Goal: Task Accomplishment & Management: Manage account settings

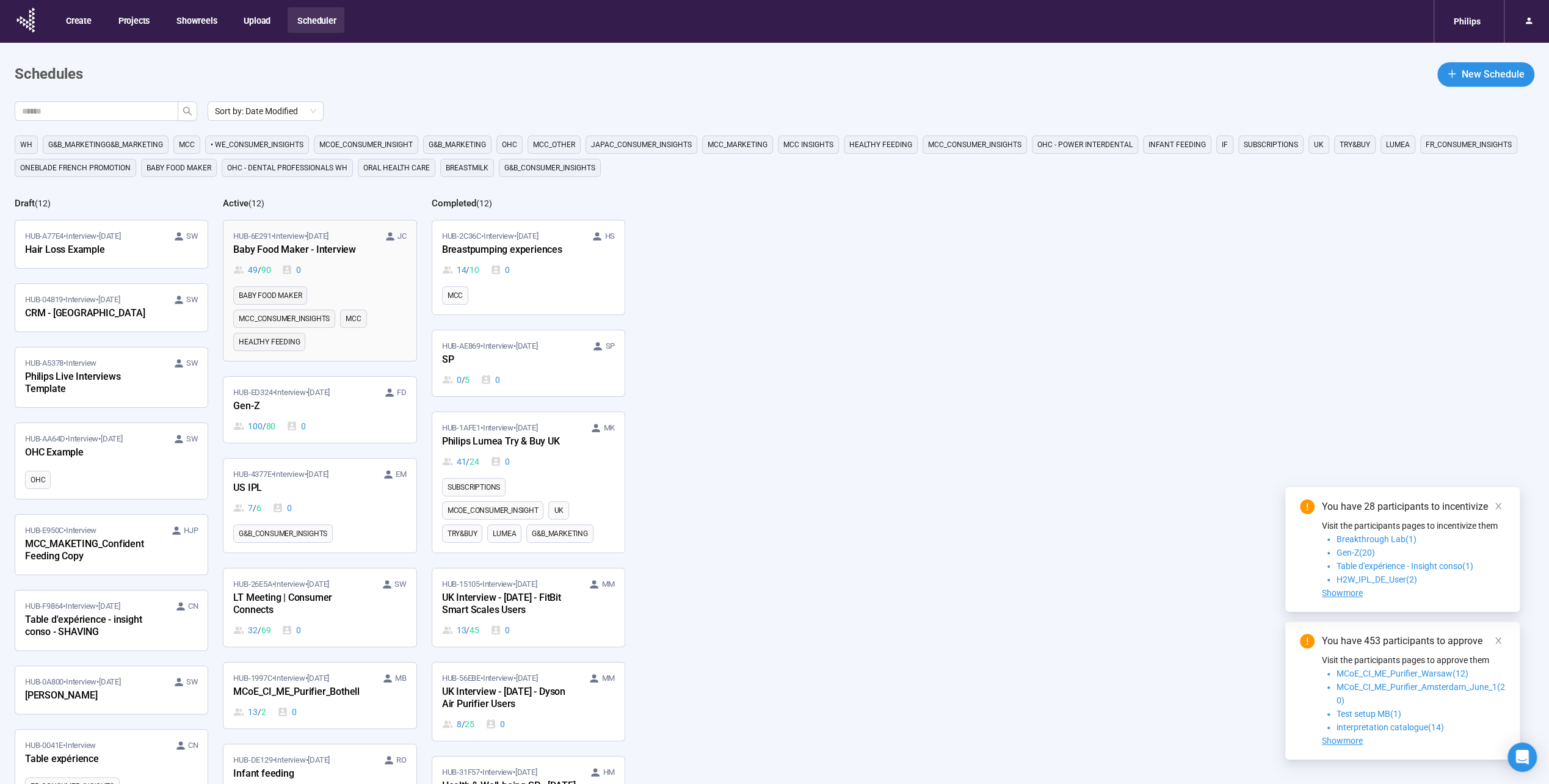
click at [309, 244] on div "Baby Food Maker - Interview" at bounding box center [300, 250] width 134 height 16
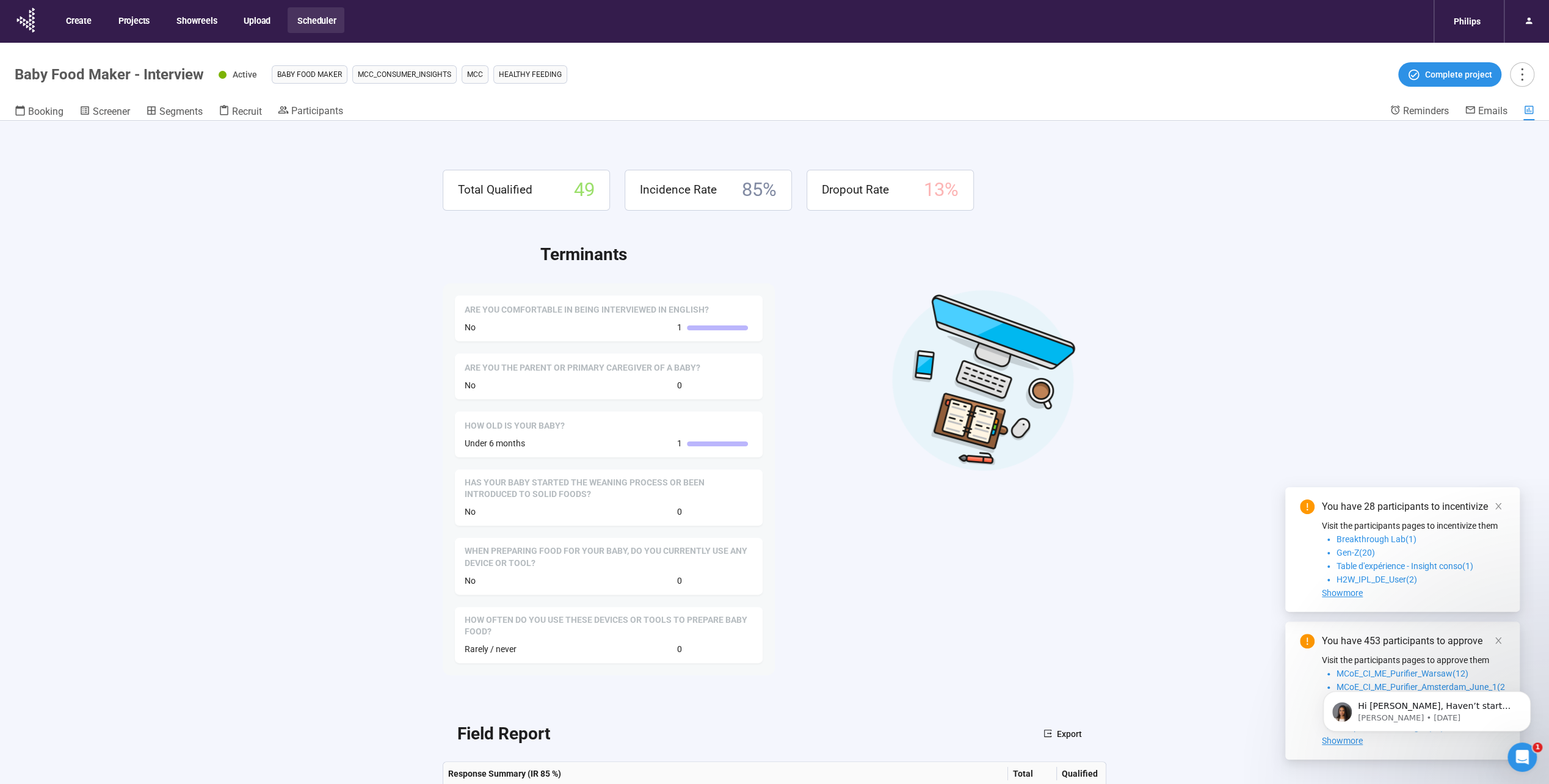
click at [265, 112] on div "Booking Screener Segments Recruit Participants" at bounding box center [702, 112] width 1375 height 16
click at [258, 113] on span "Recruit" at bounding box center [246, 112] width 30 height 12
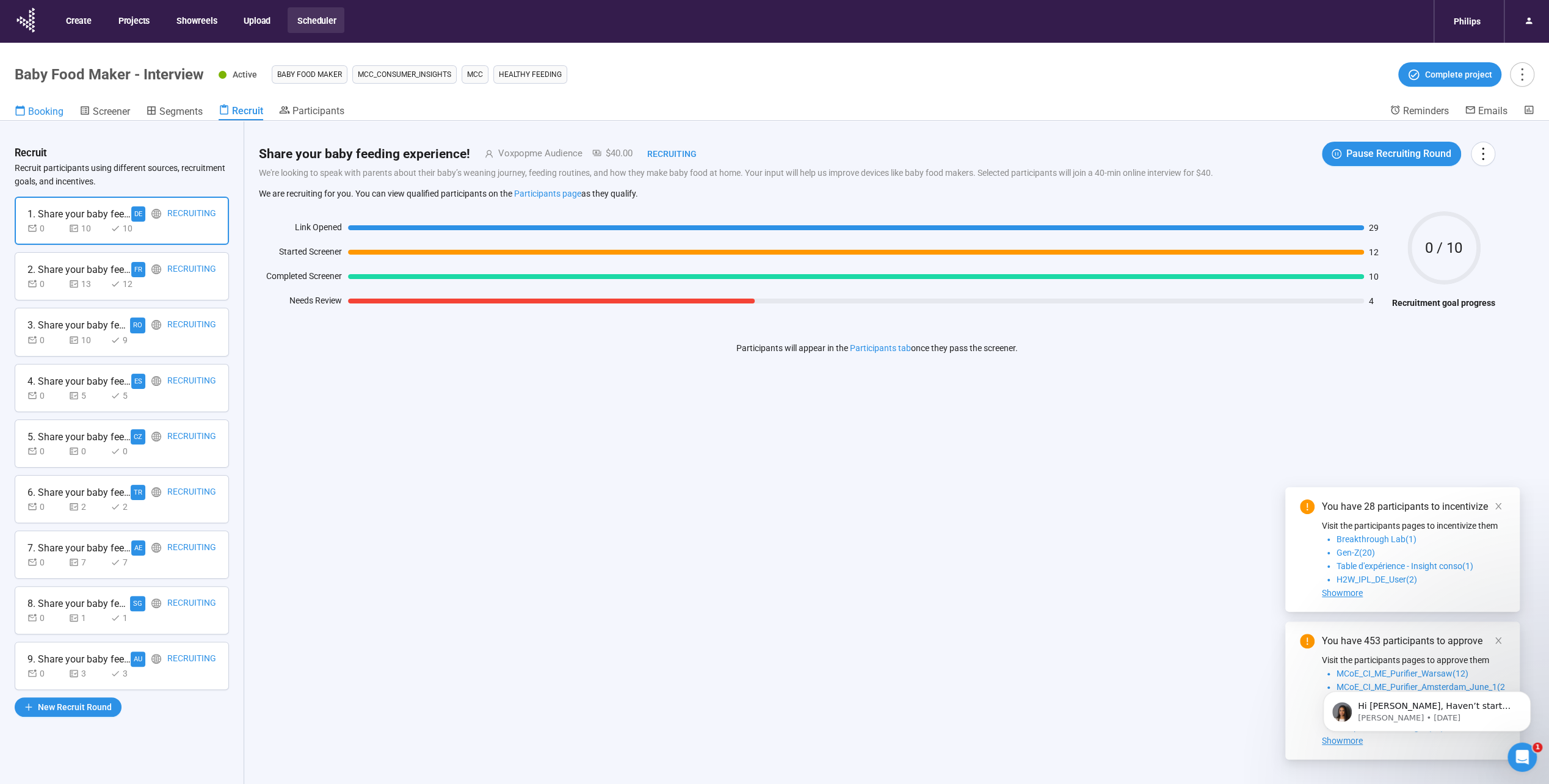
click at [51, 116] on span "Booking" at bounding box center [46, 112] width 36 height 12
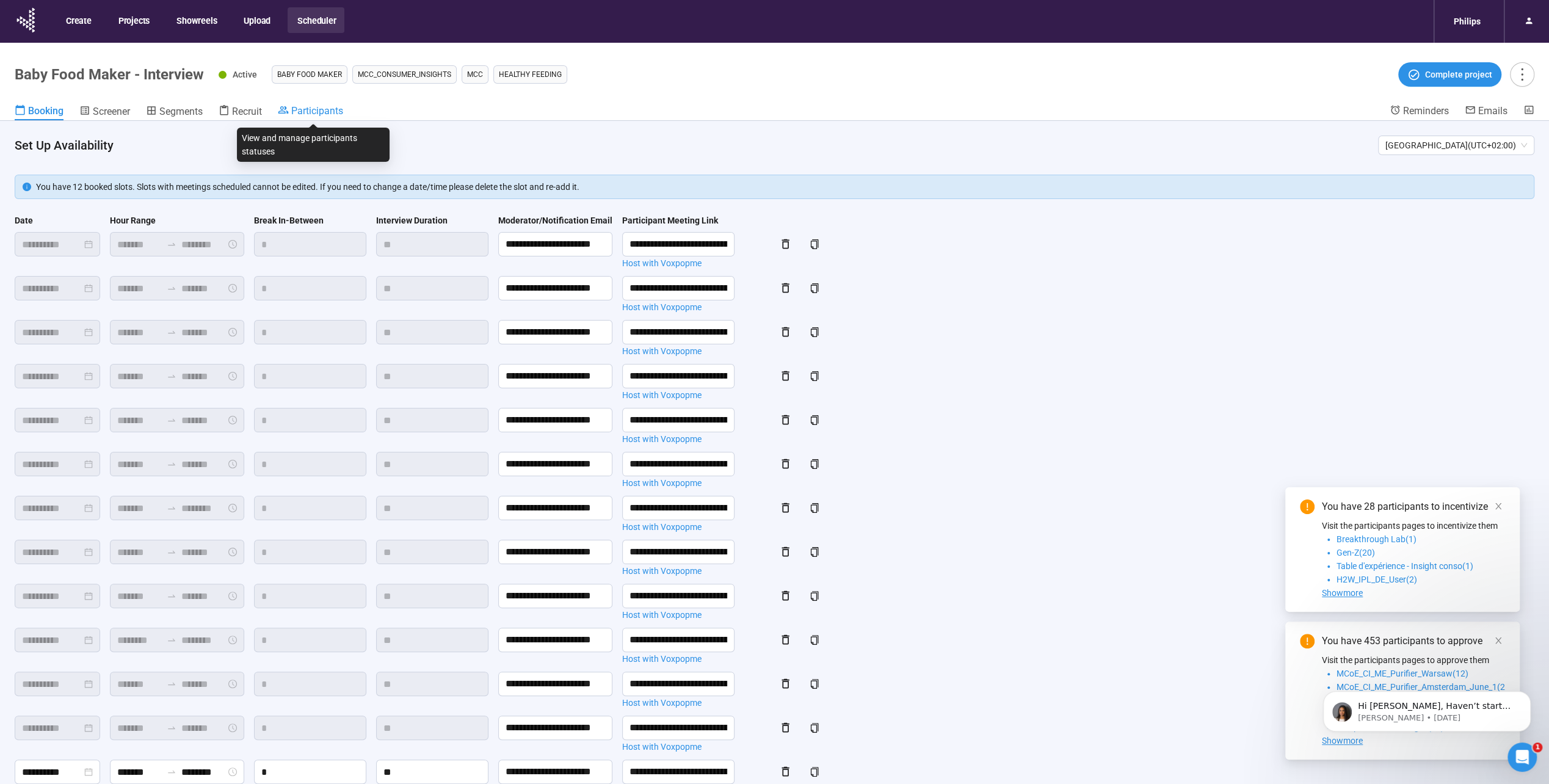
click at [302, 106] on span "Participants" at bounding box center [317, 111] width 52 height 12
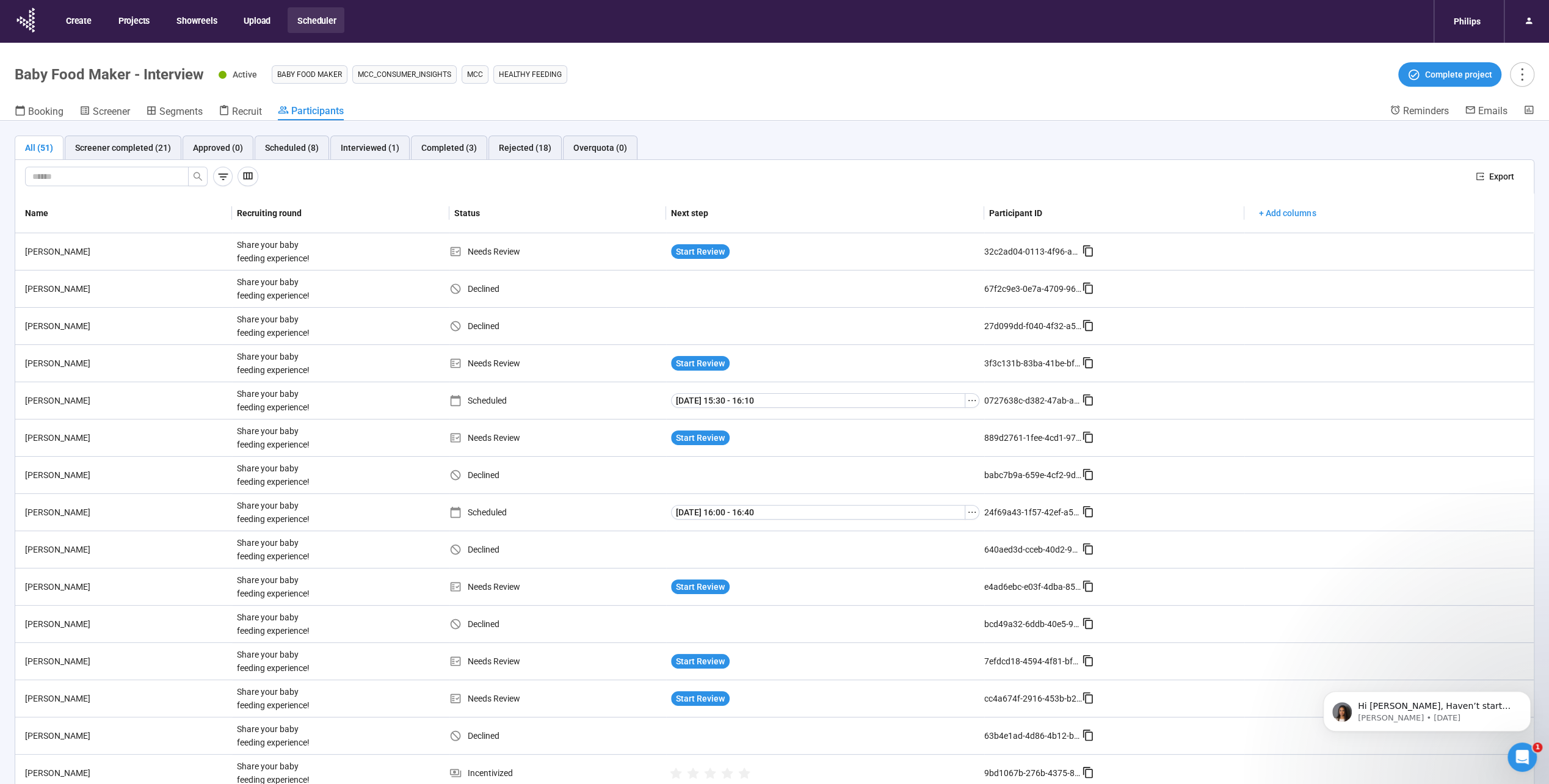
click at [358, 133] on div "All (51) Screener completed (21) Approved (0) Scheduled (8) Interviewed (1) Com…" at bounding box center [774, 474] width 1549 height 705
click at [351, 140] on div "Interviewed (1)" at bounding box center [370, 147] width 79 height 24
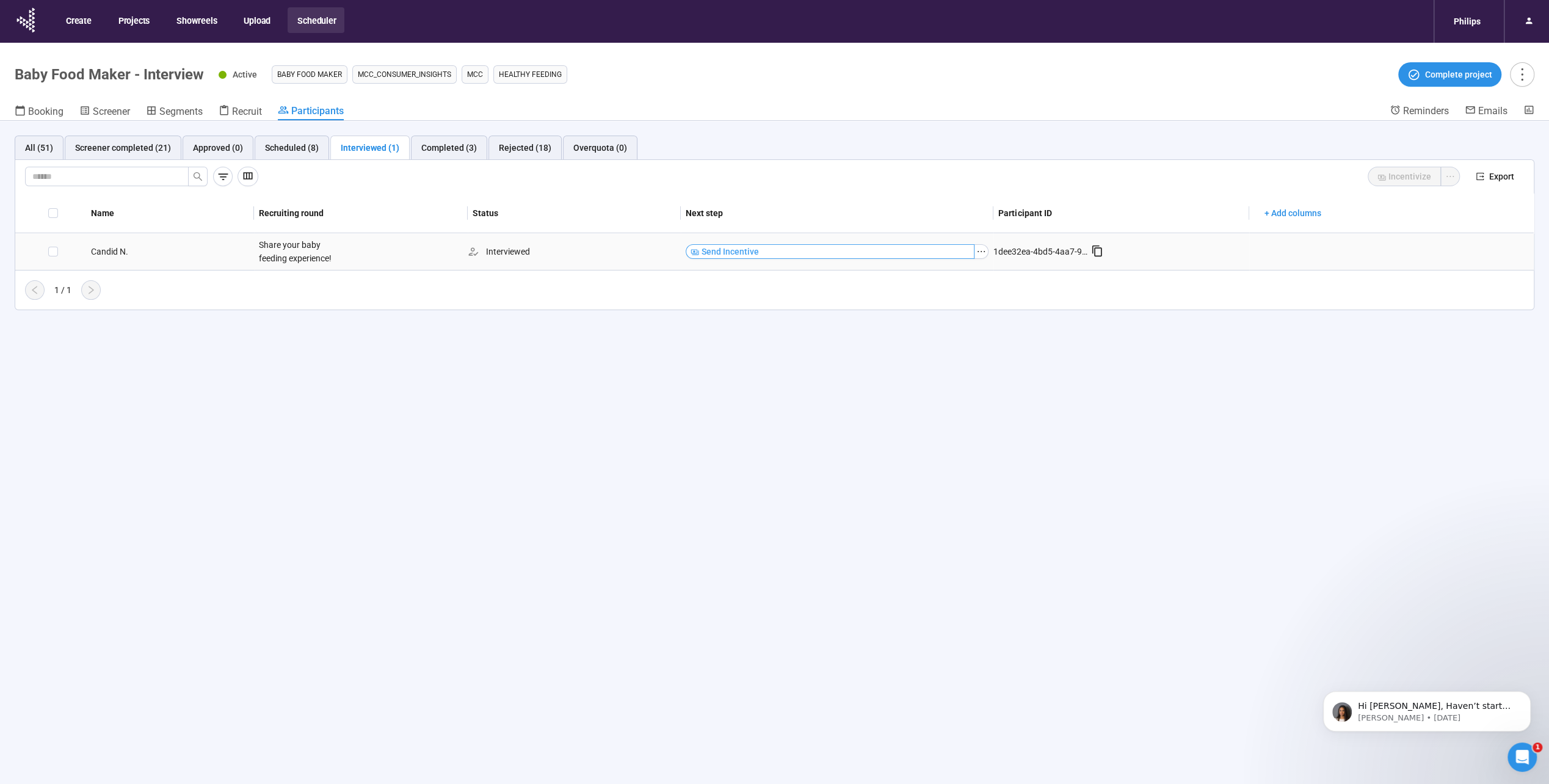
click at [742, 249] on span "Send Incentive" at bounding box center [730, 252] width 57 height 13
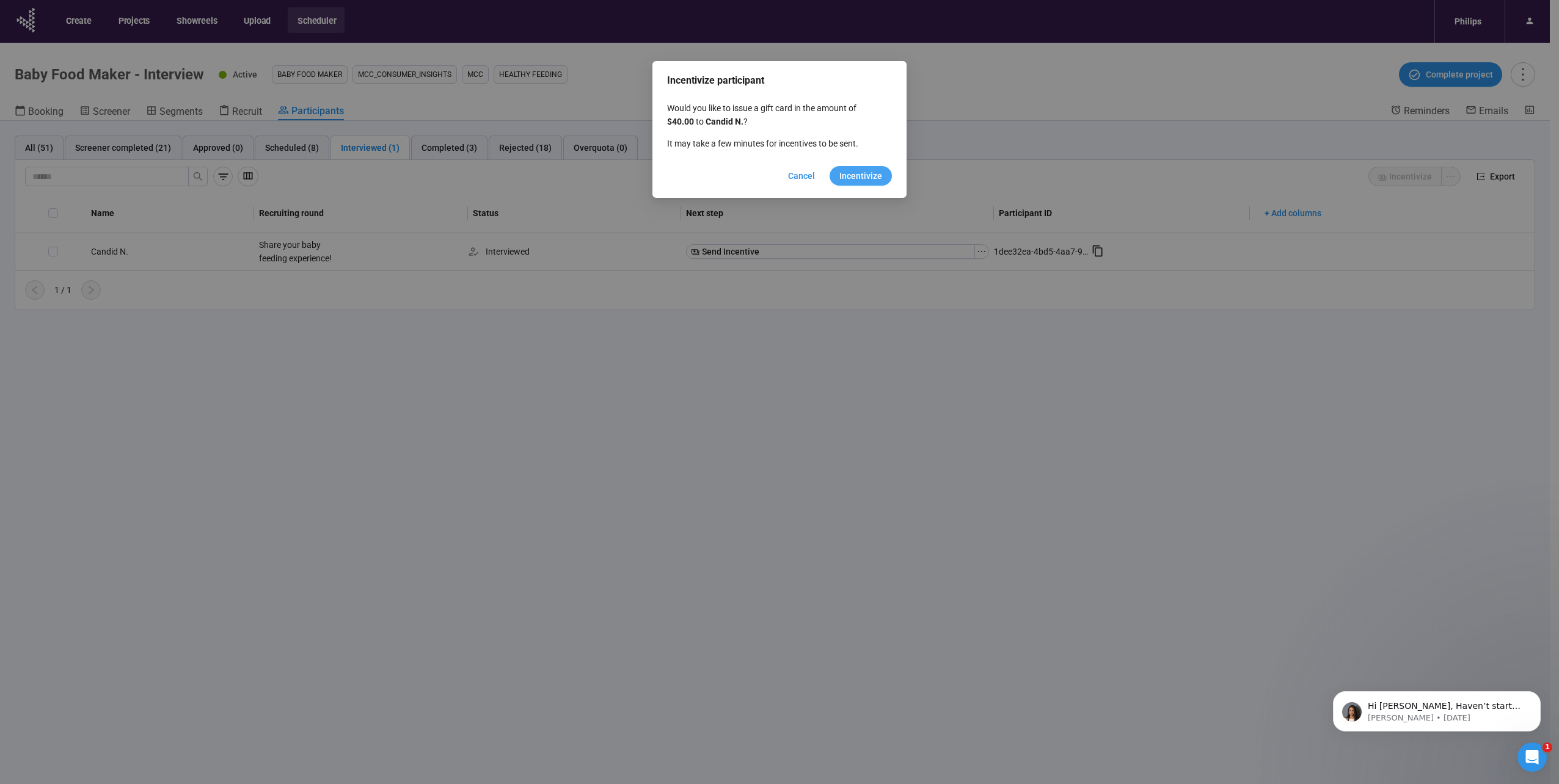
click at [871, 173] on span "Incentivize" at bounding box center [860, 176] width 43 height 13
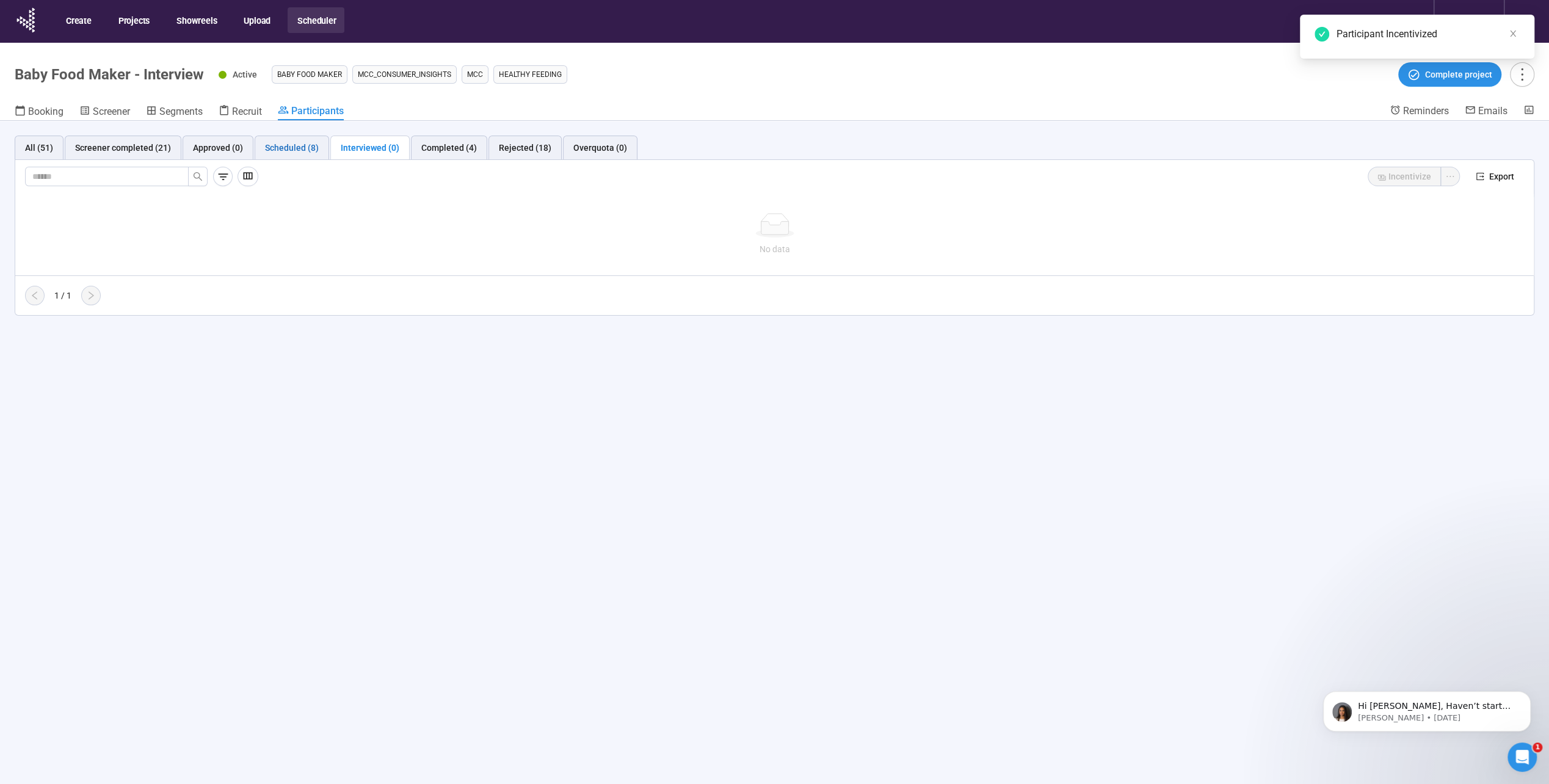
click at [299, 145] on div "Scheduled (8)" at bounding box center [291, 148] width 54 height 13
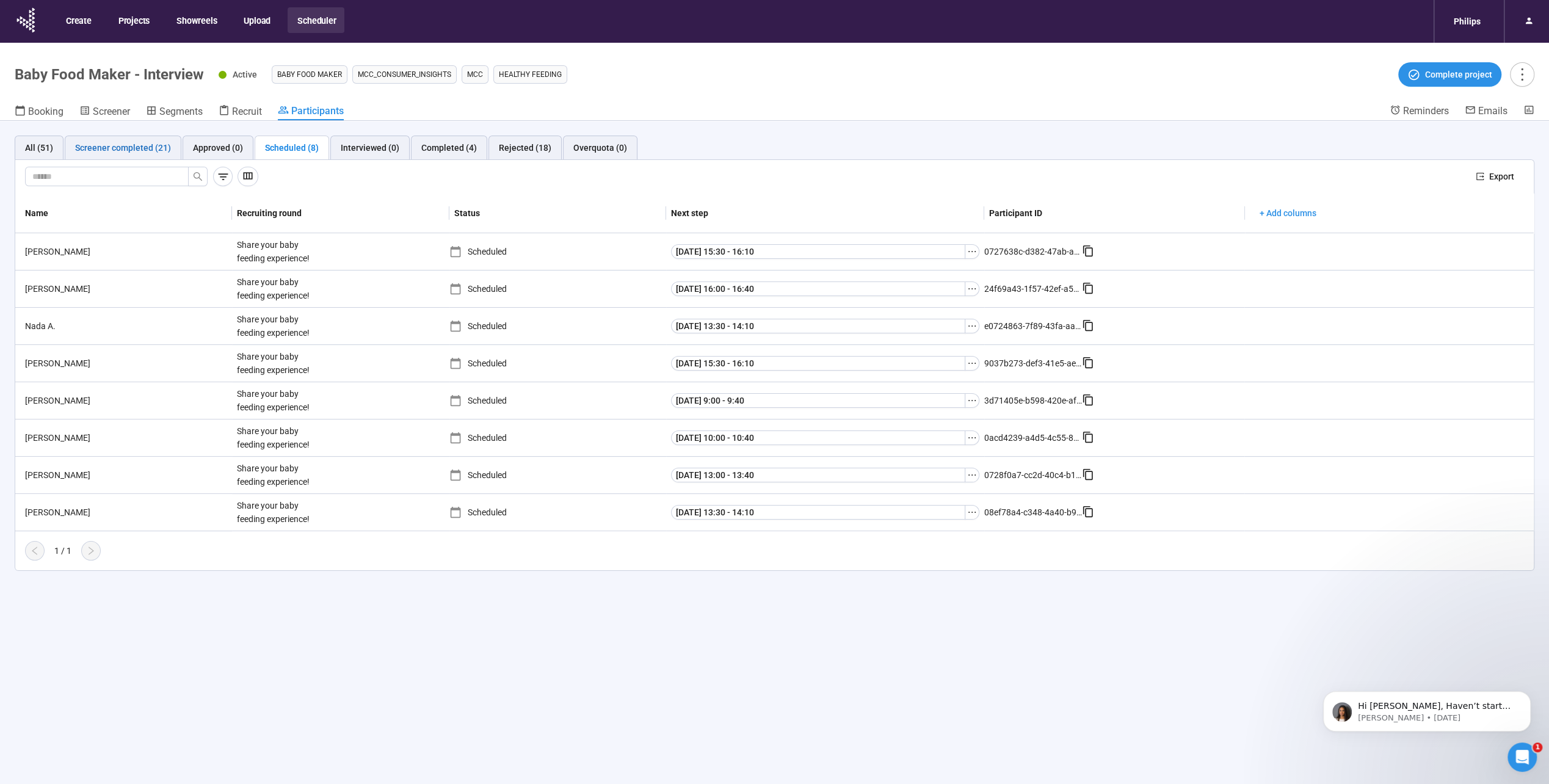
click at [150, 149] on div "Screener completed (21)" at bounding box center [123, 148] width 96 height 13
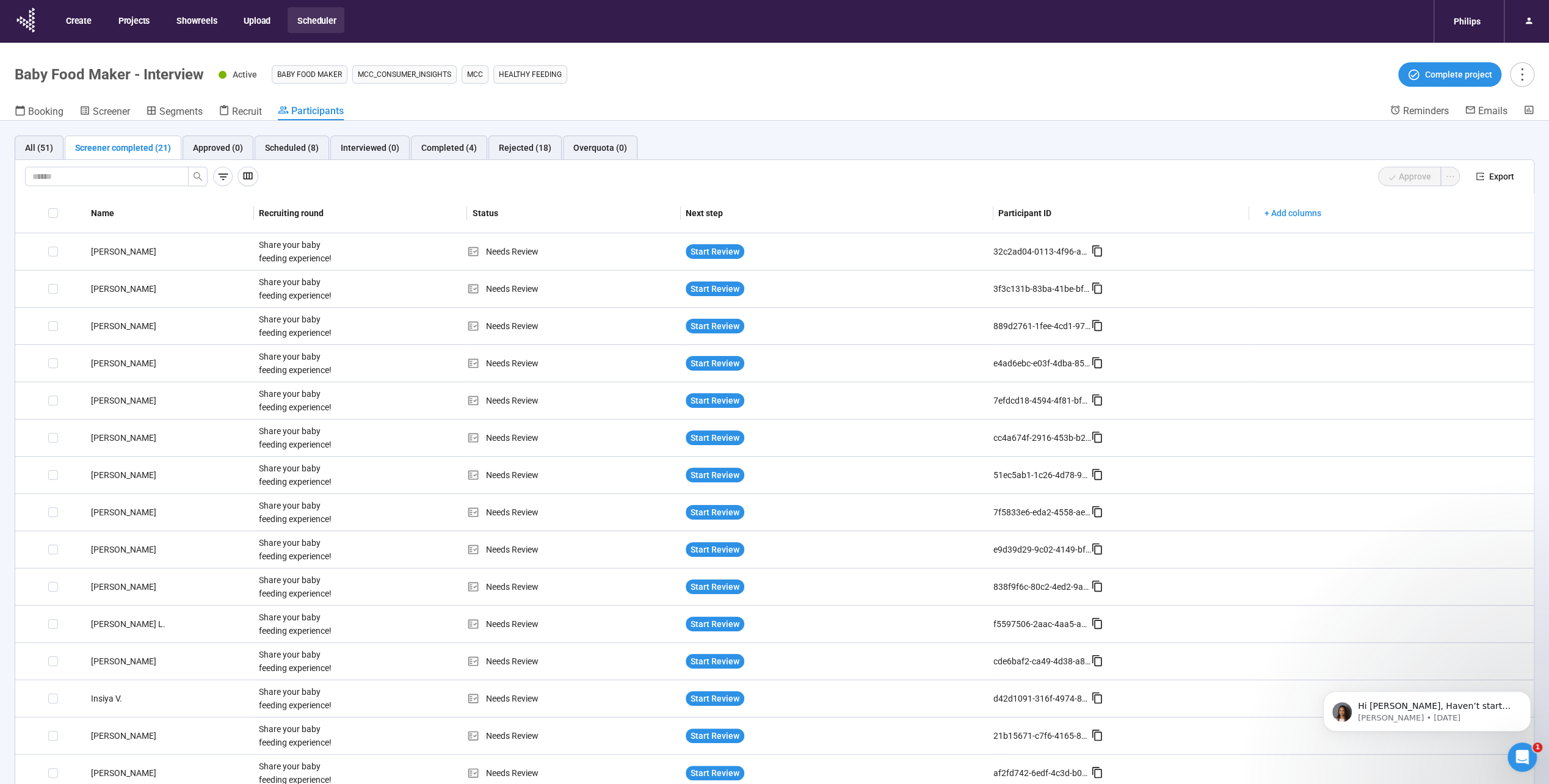
drag, startPoint x: 368, startPoint y: 176, endPoint x: 376, endPoint y: 172, distance: 8.9
click at [369, 176] on div "Approve" at bounding box center [864, 176] width 1203 height 20
click at [112, 252] on div "[PERSON_NAME]" at bounding box center [170, 252] width 168 height 13
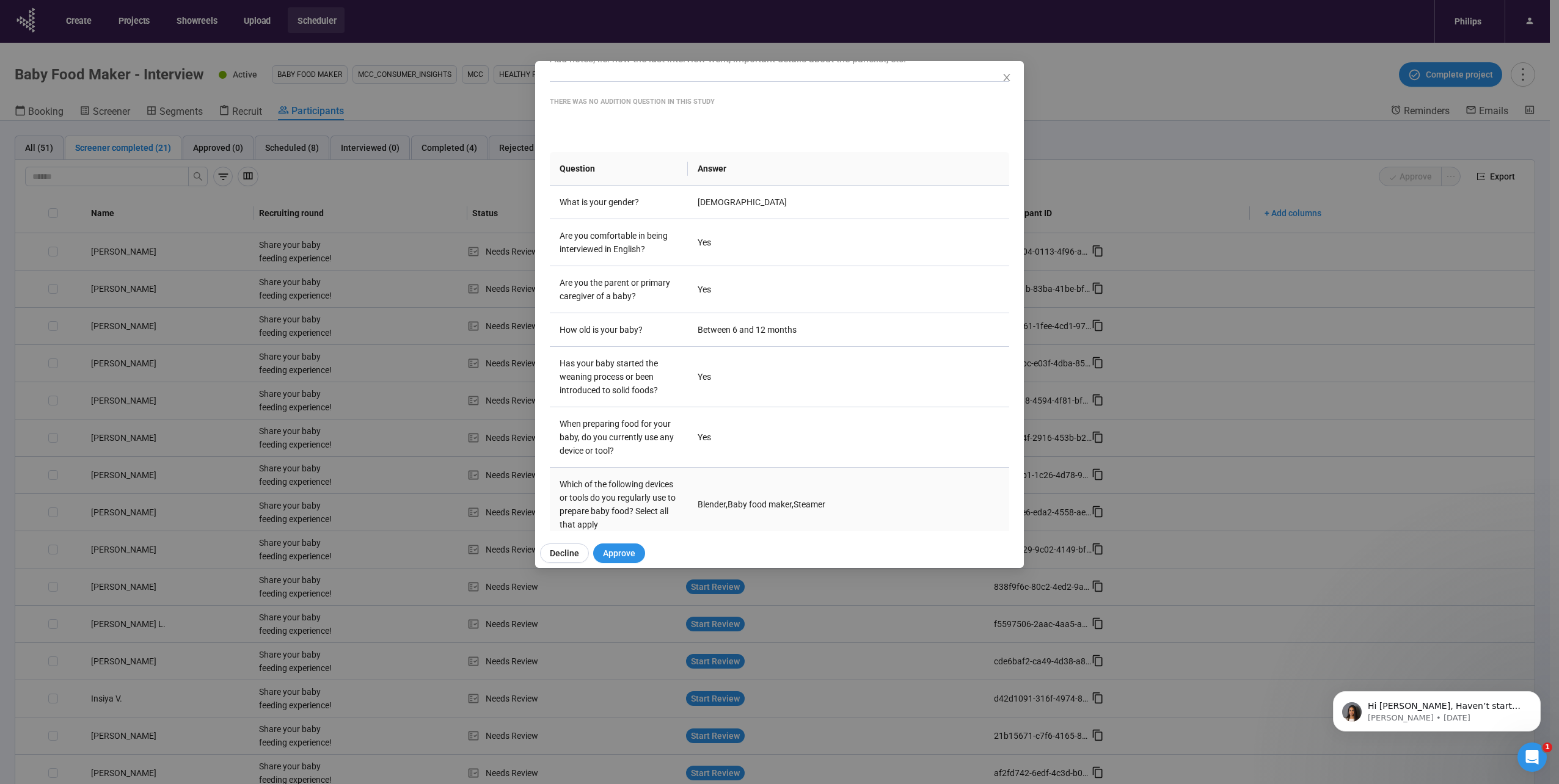
scroll to position [243, 0]
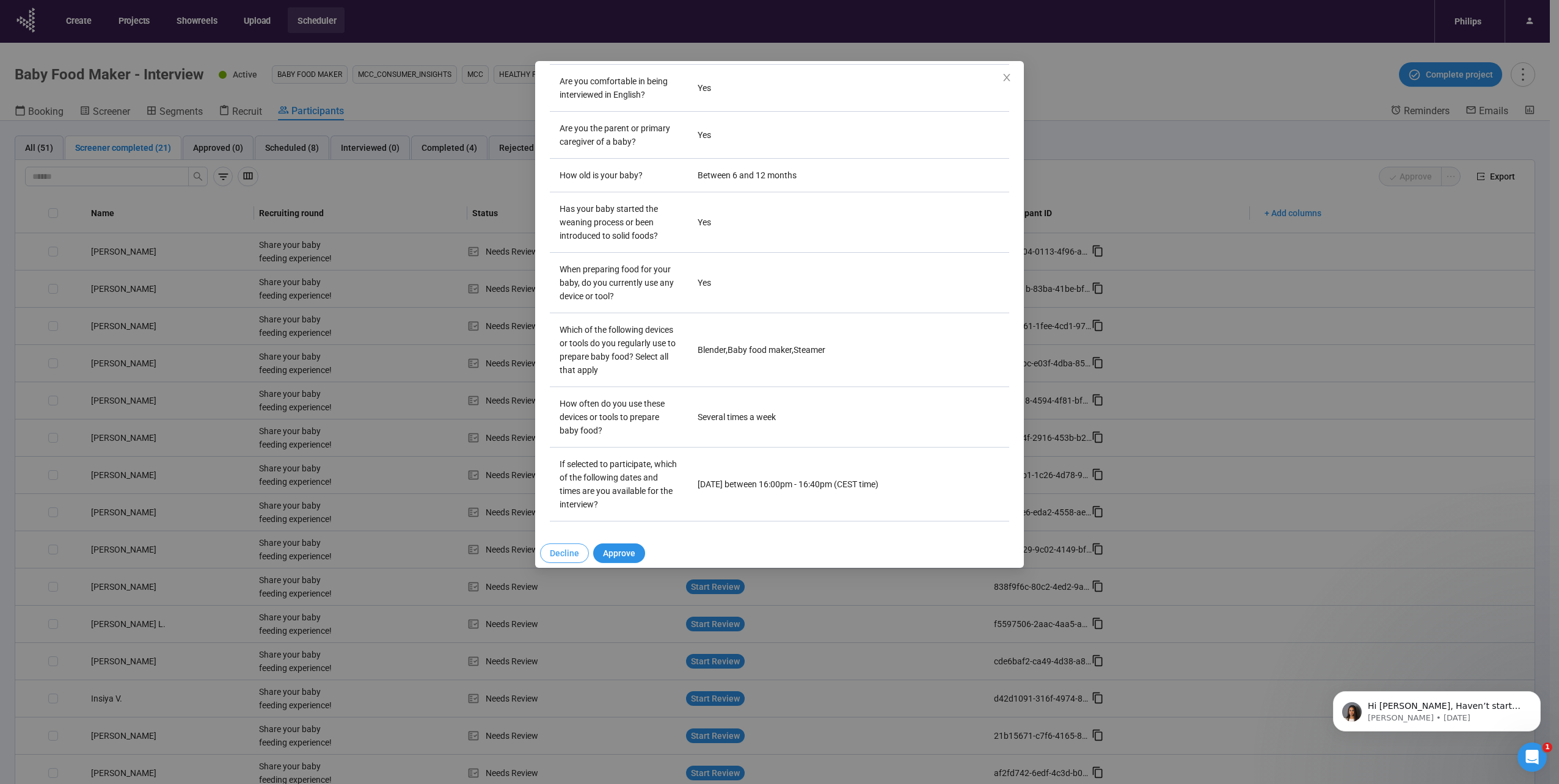
click at [568, 555] on span "Decline" at bounding box center [564, 553] width 29 height 13
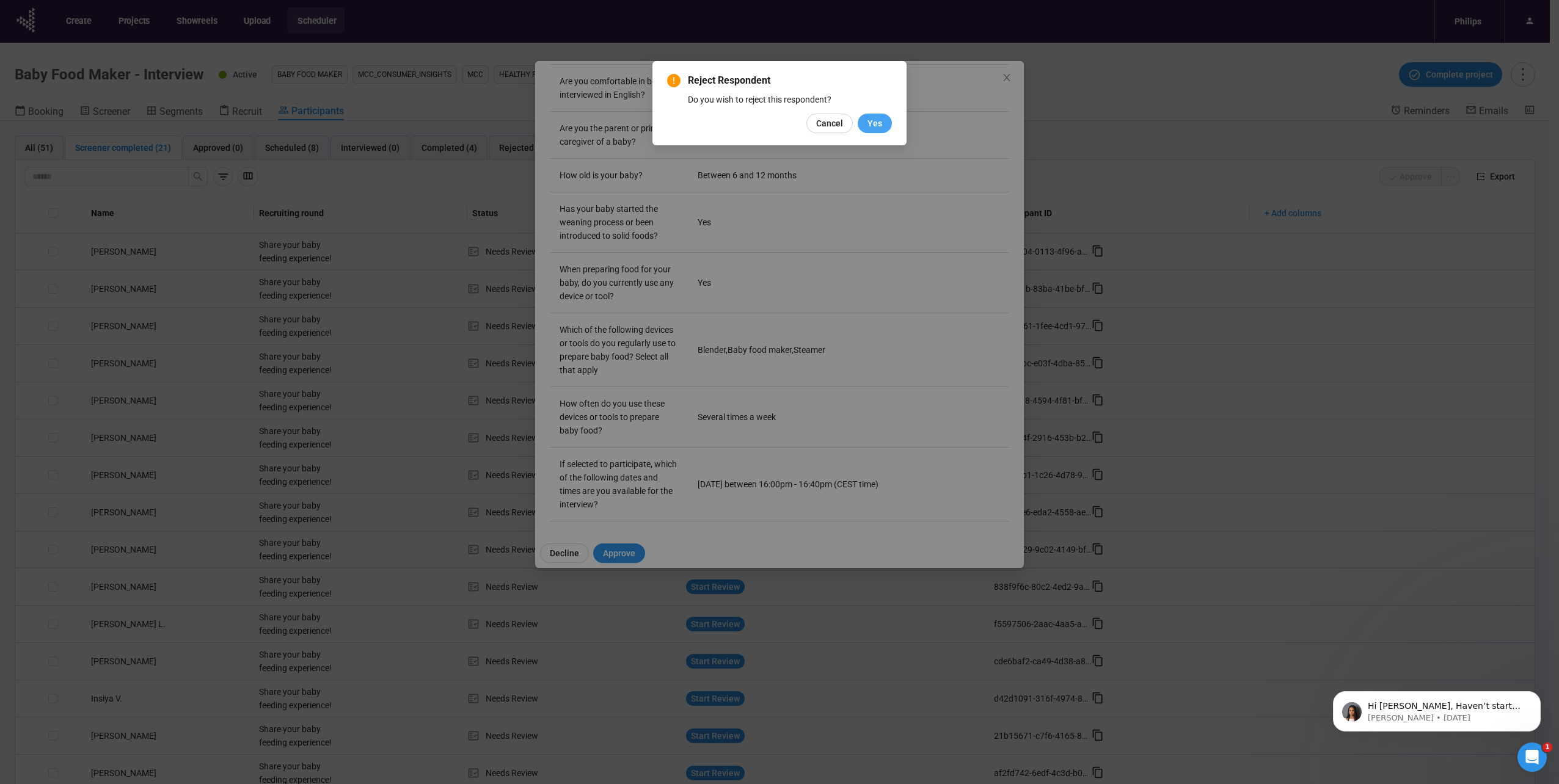
click at [876, 117] on span "Yes" at bounding box center [874, 124] width 15 height 13
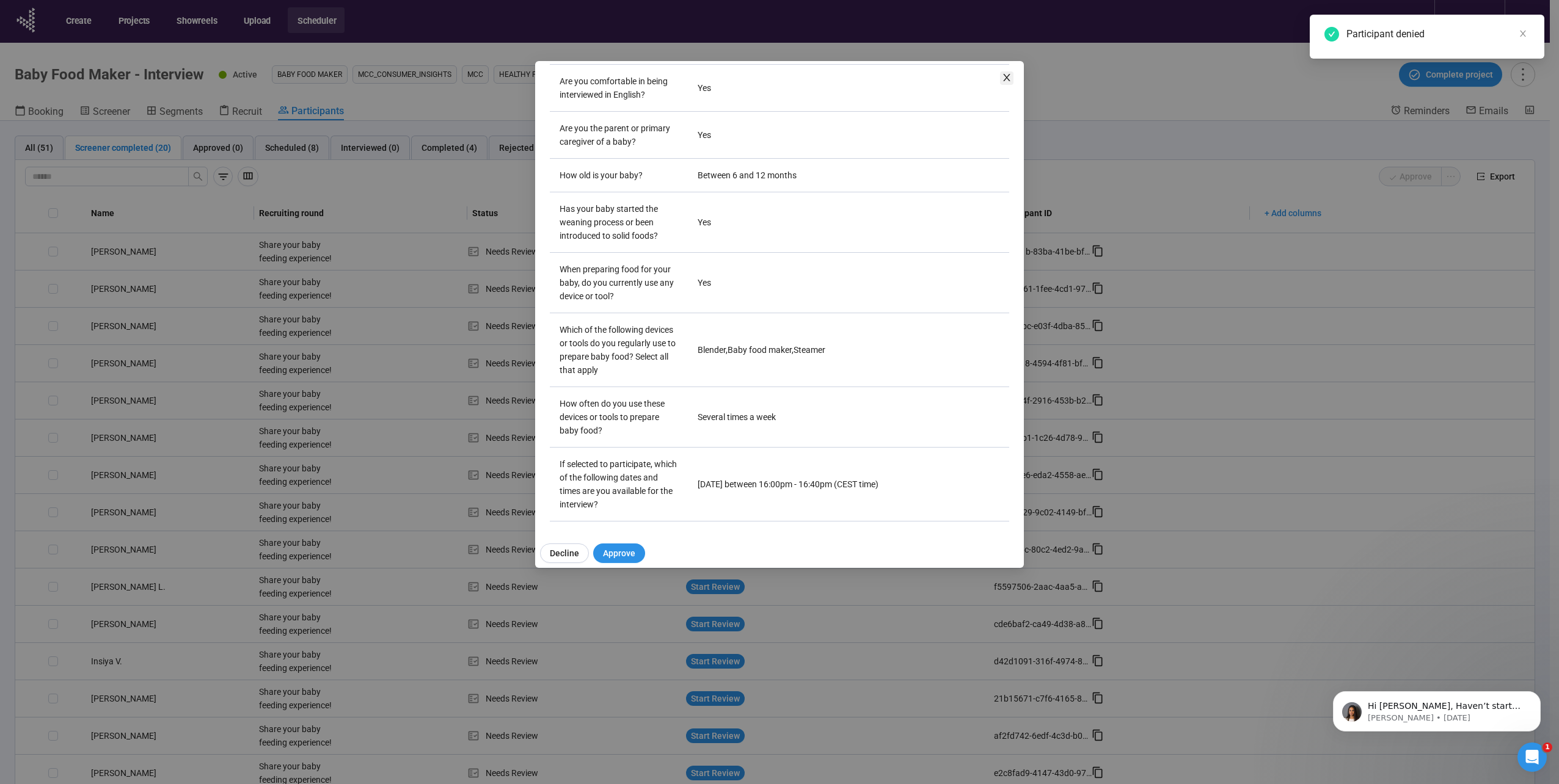
click at [1010, 80] on icon "close" at bounding box center [1007, 77] width 10 height 10
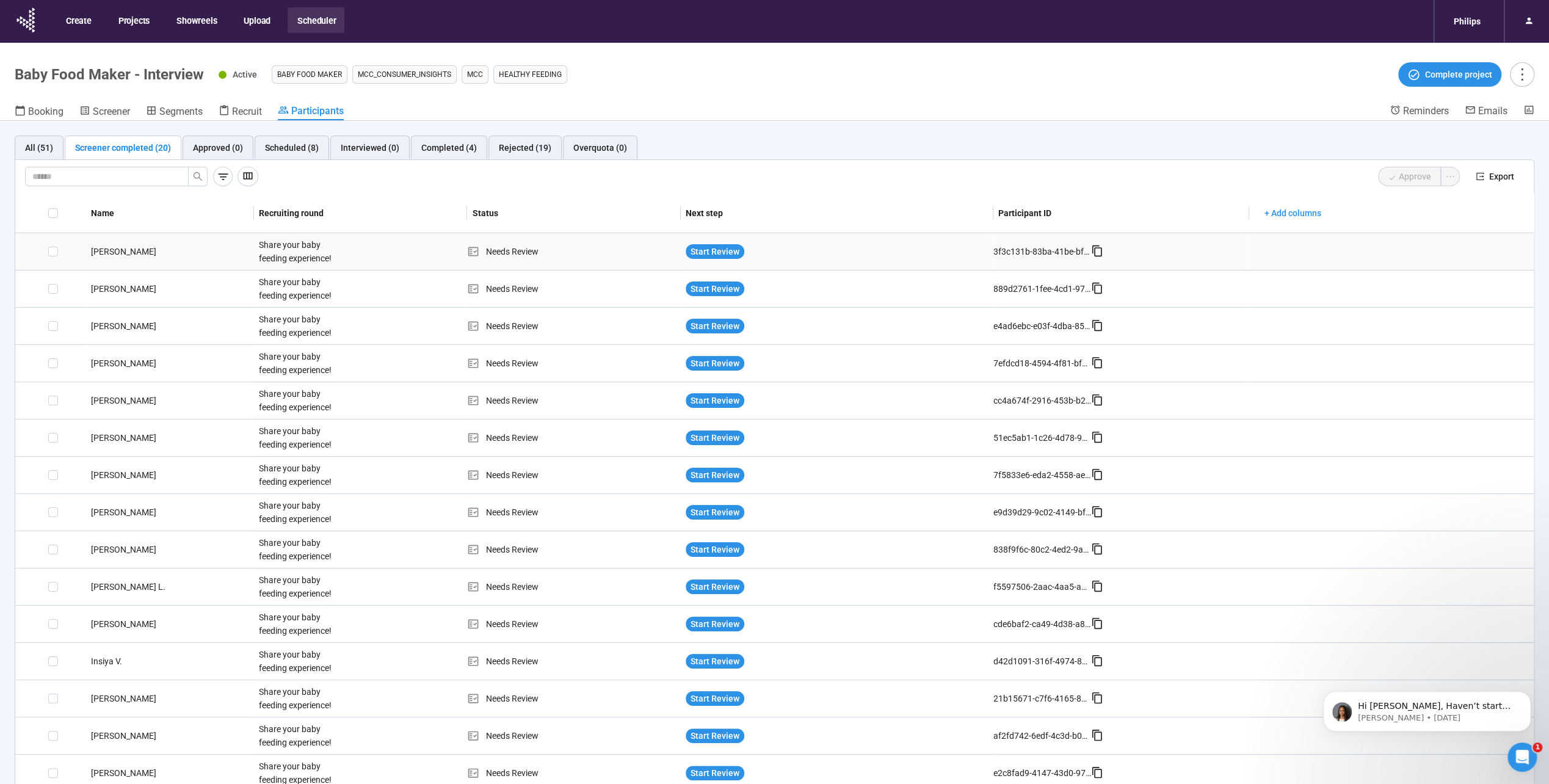
click at [103, 250] on div "[PERSON_NAME]" at bounding box center [170, 252] width 168 height 13
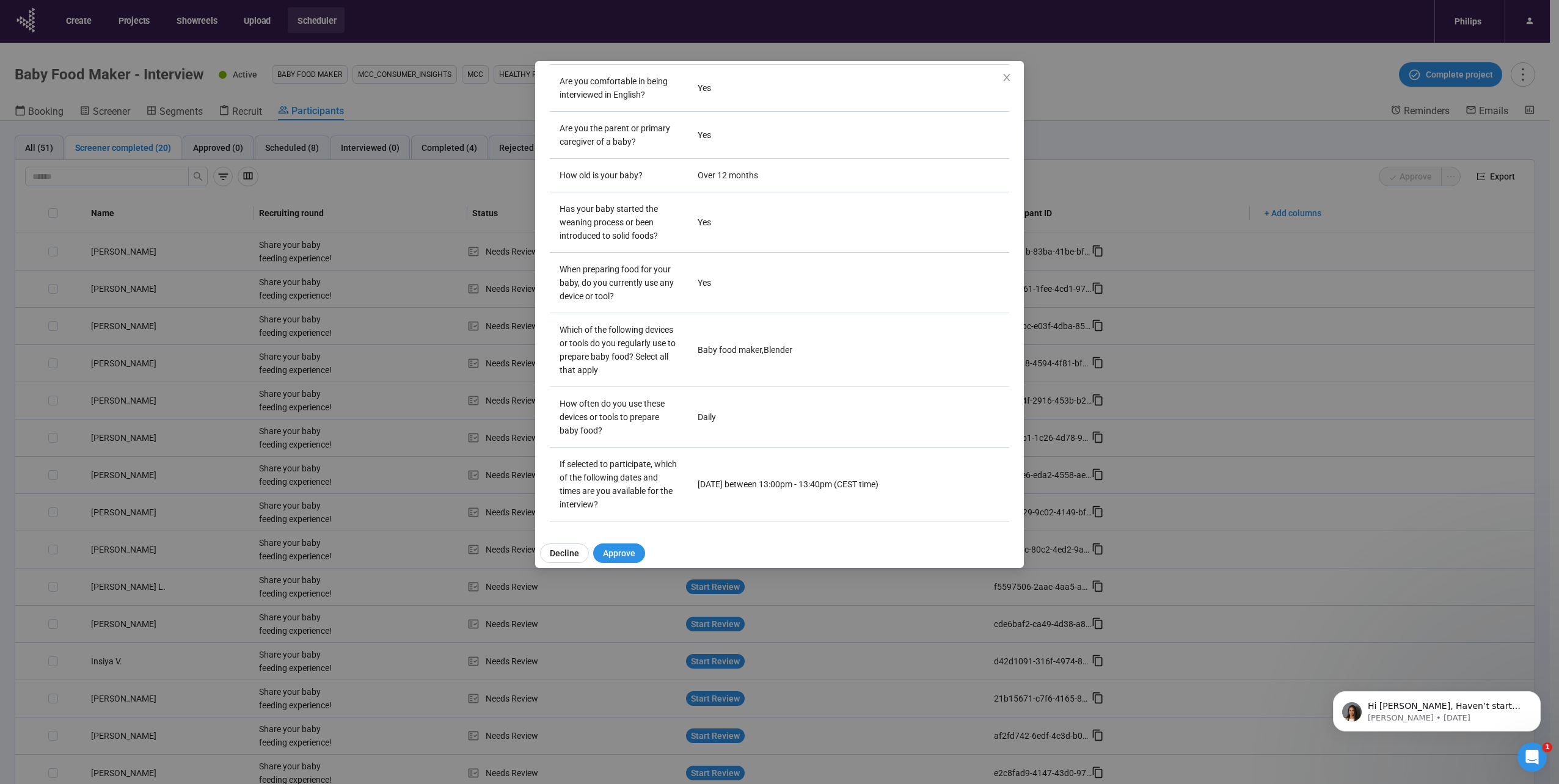
click at [371, 458] on div "[PERSON_NAME] Project notes Edit Add notes, i.e. how the last interview went, i…" at bounding box center [779, 392] width 1559 height 784
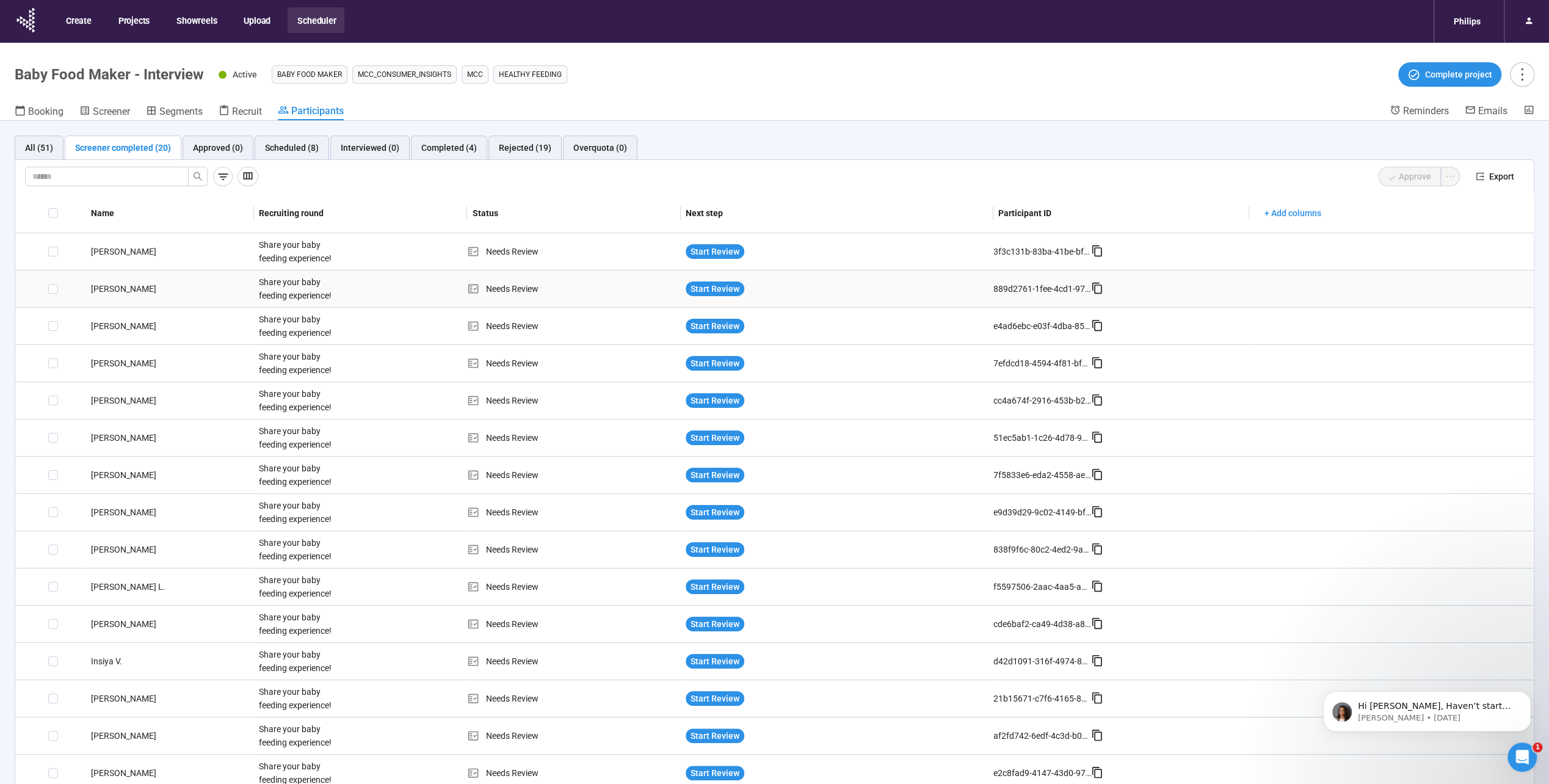
click at [152, 287] on div "[PERSON_NAME]" at bounding box center [170, 289] width 168 height 13
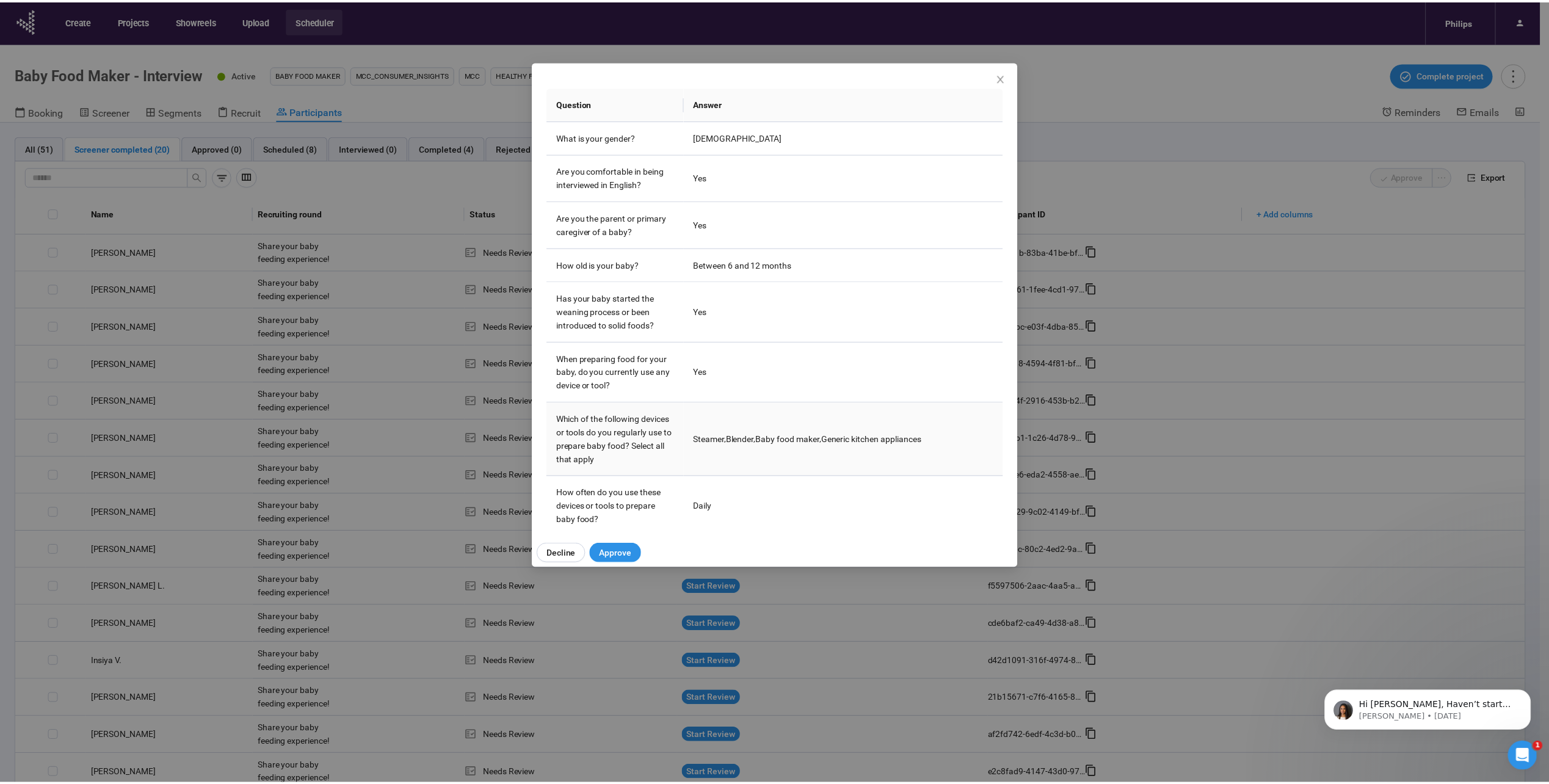
scroll to position [154, 0]
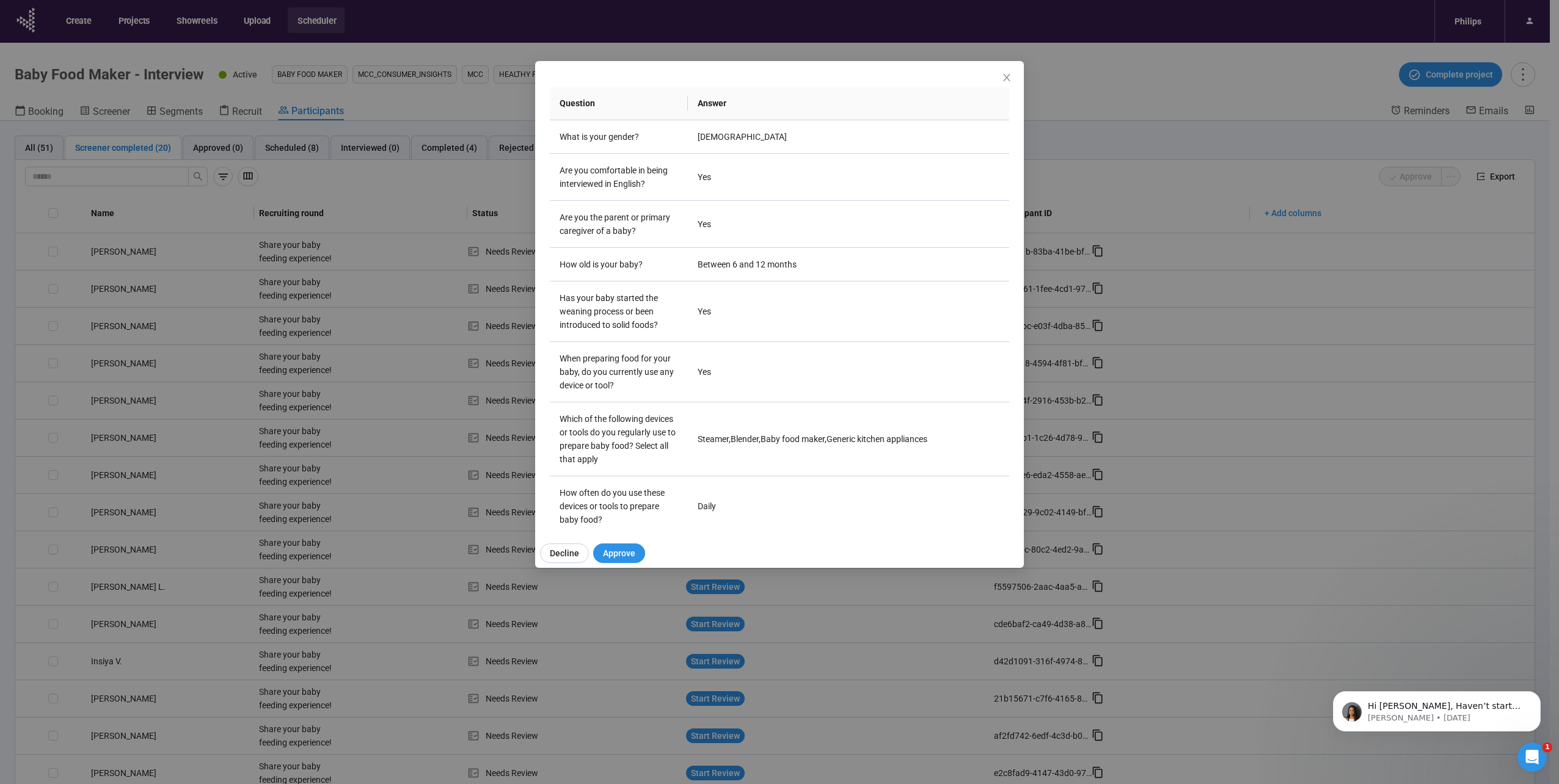
click at [192, 355] on div "Bianca Florentina U Project notes Edit Add notes, i.e. how the last interview w…" at bounding box center [779, 392] width 1559 height 784
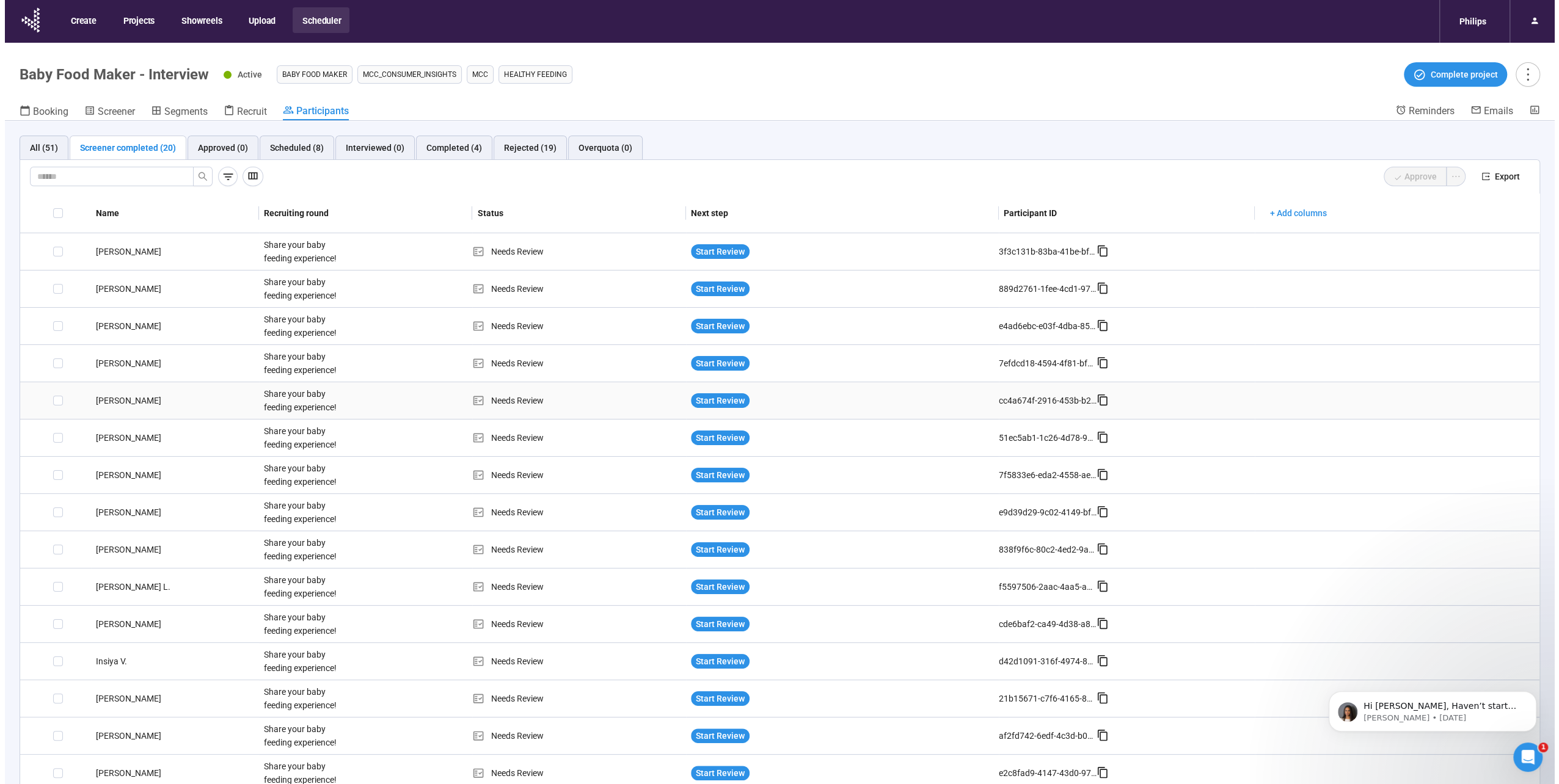
scroll to position [61, 0]
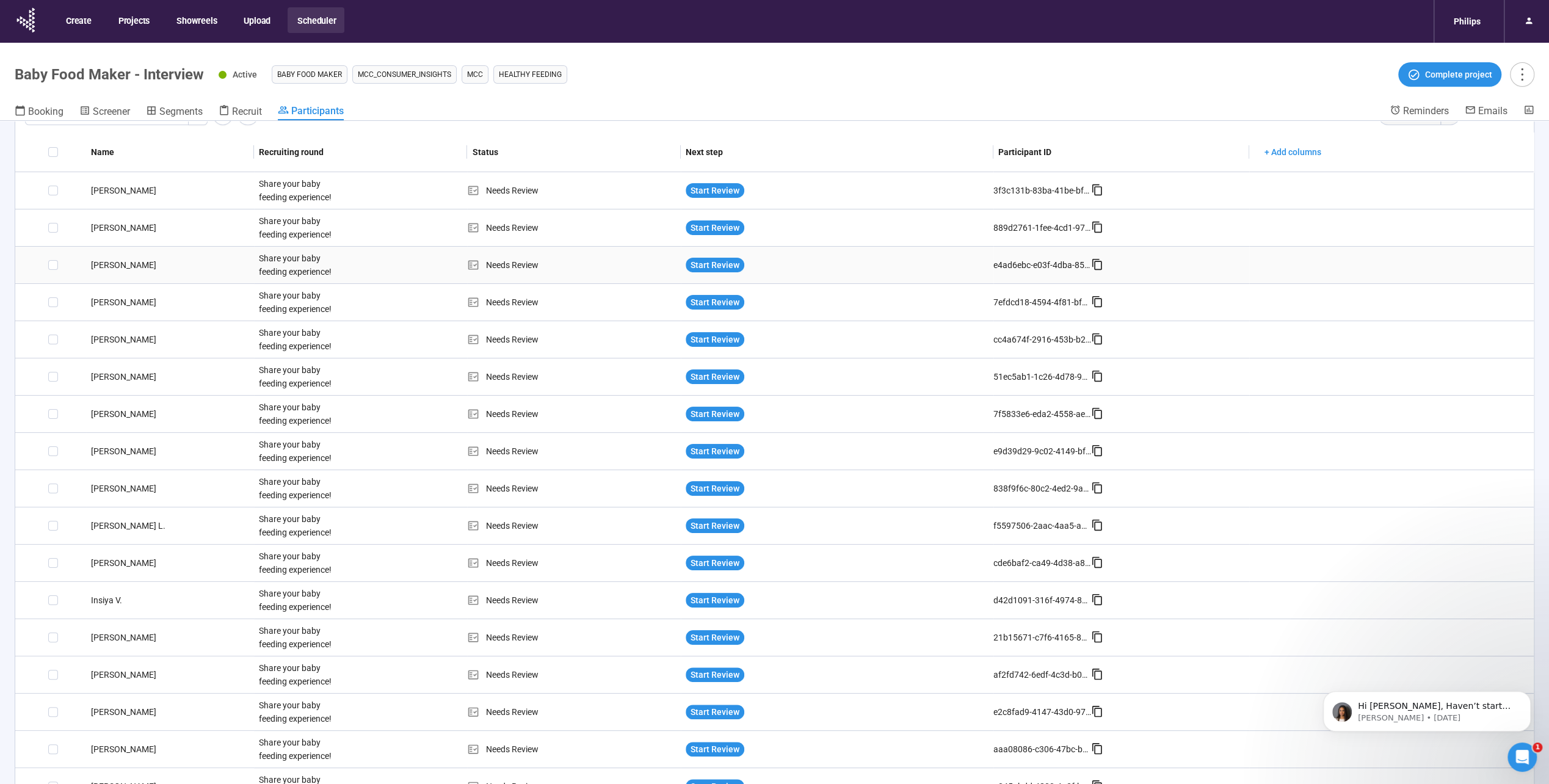
click at [139, 267] on div "[PERSON_NAME]" at bounding box center [170, 265] width 168 height 13
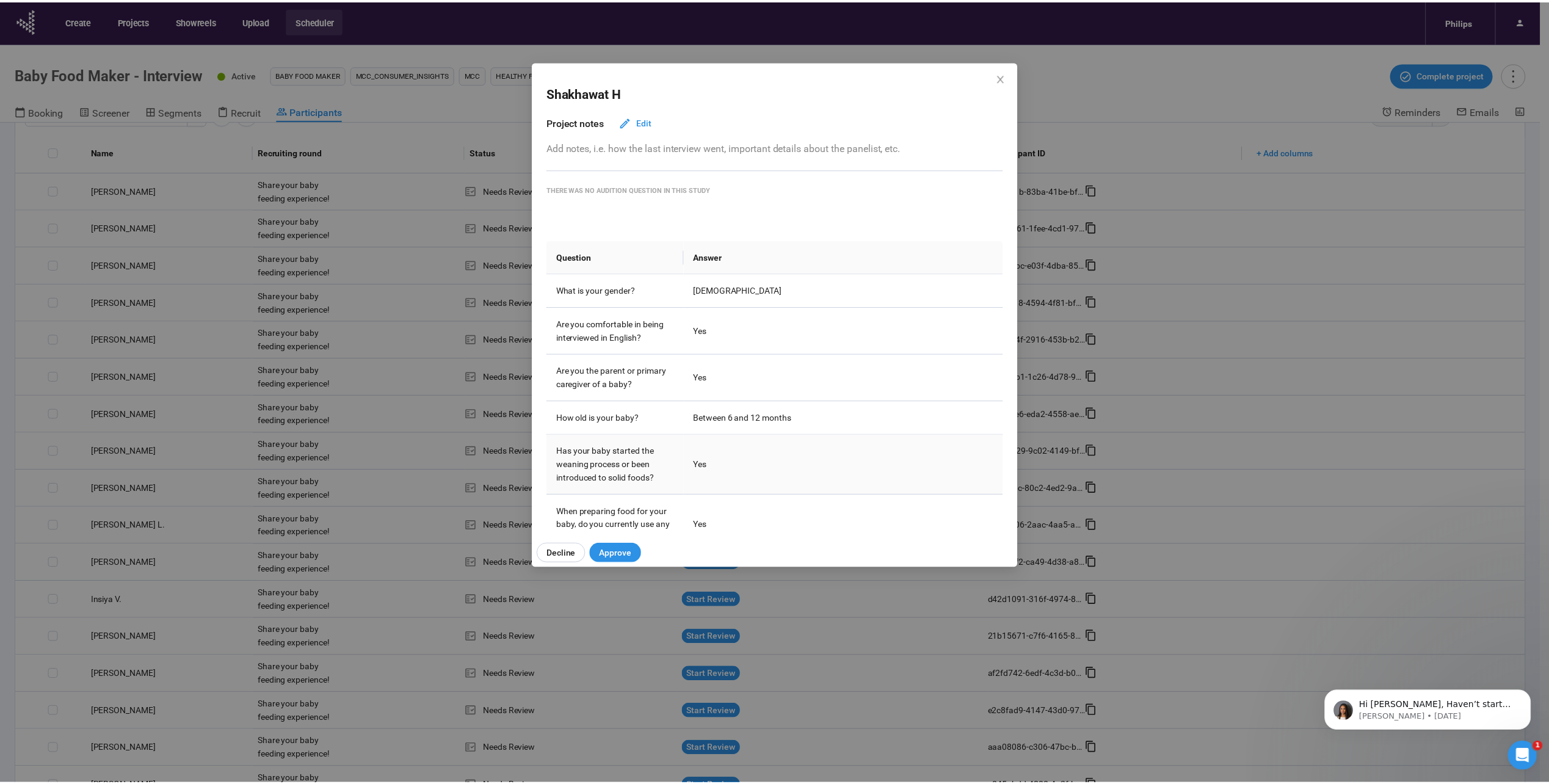
scroll to position [0, 0]
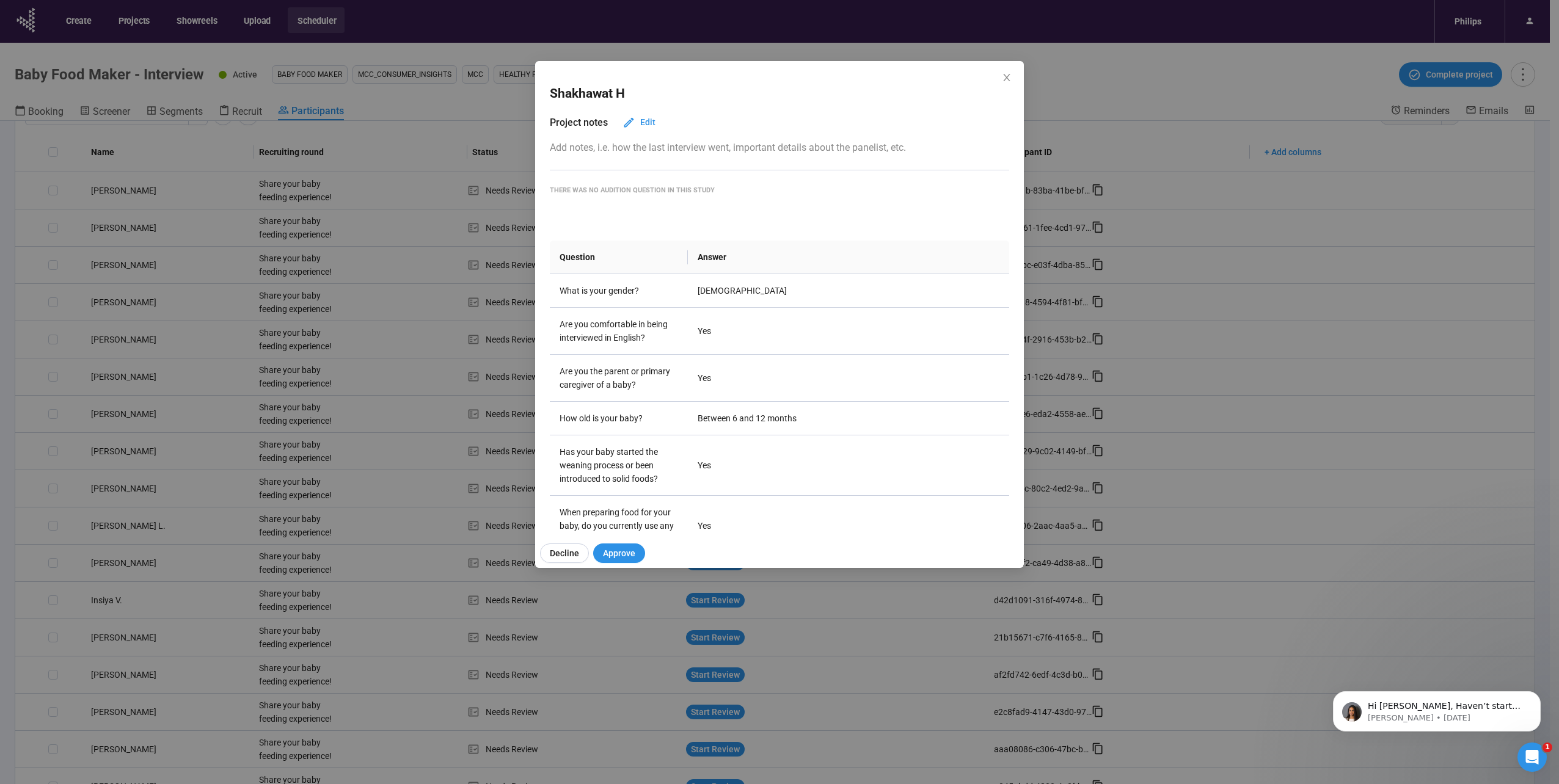
click at [406, 353] on div "Shakhawat H Project notes Edit Add notes, i.e. how the last interview went, imp…" at bounding box center [779, 392] width 1559 height 784
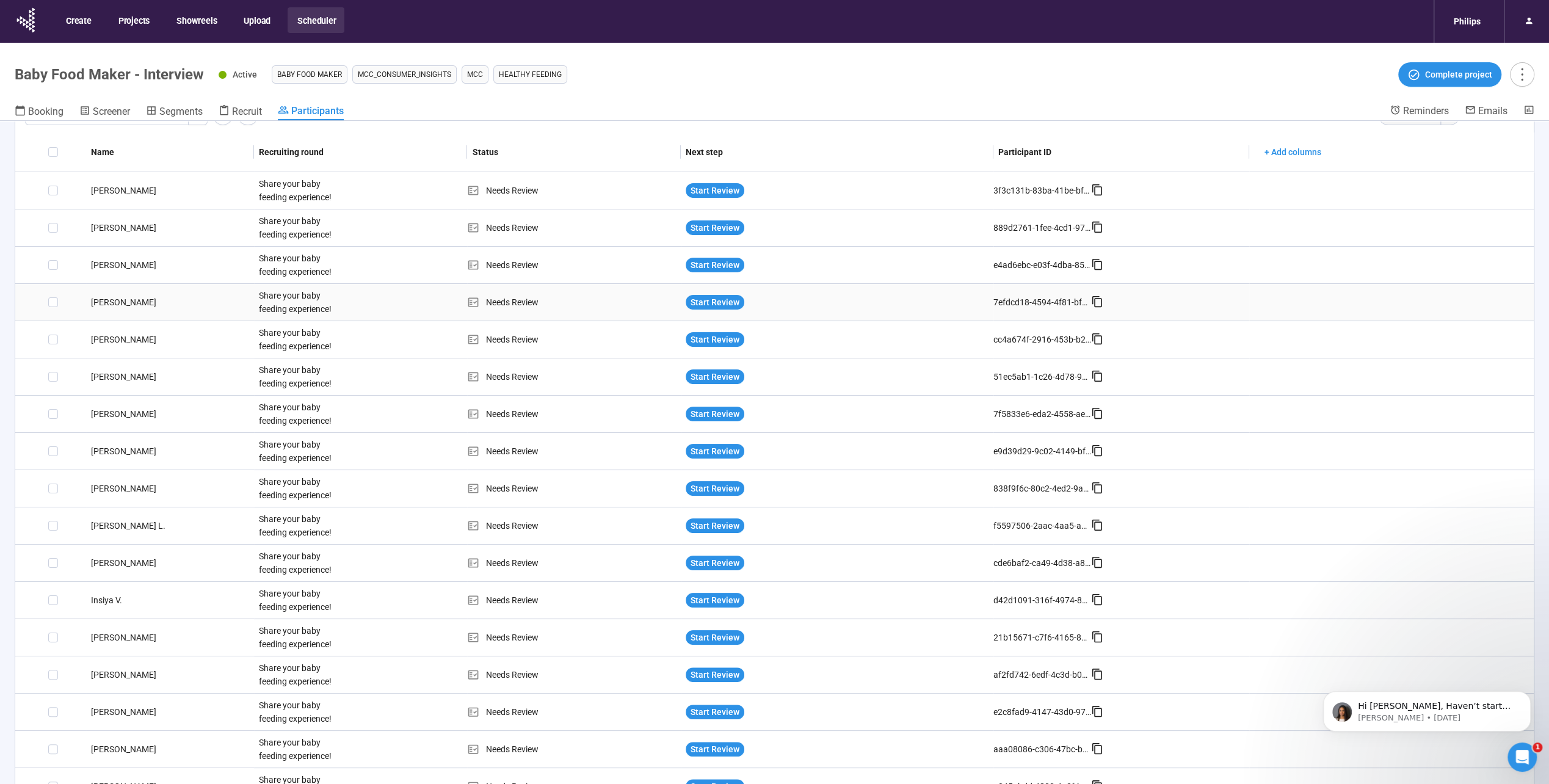
click at [305, 303] on div "Share your baby feeding experience!" at bounding box center [300, 302] width 92 height 36
click at [289, 304] on div "Share your baby feeding experience!" at bounding box center [300, 302] width 92 height 36
click at [106, 301] on div "[PERSON_NAME]" at bounding box center [170, 302] width 168 height 13
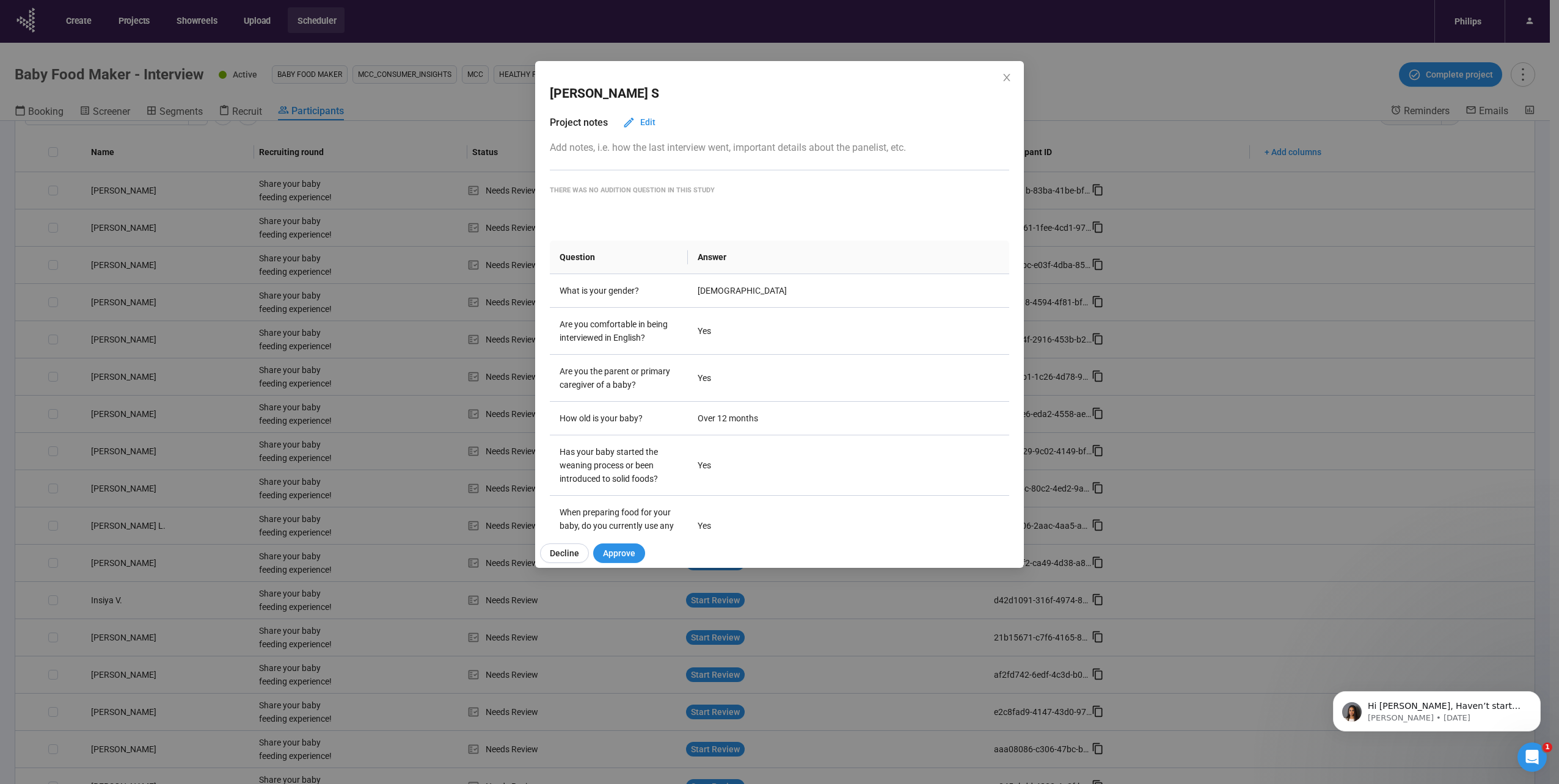
click at [284, 351] on div "Bibin S Project notes Edit Add notes, i.e. how the last interview went, importa…" at bounding box center [779, 392] width 1559 height 784
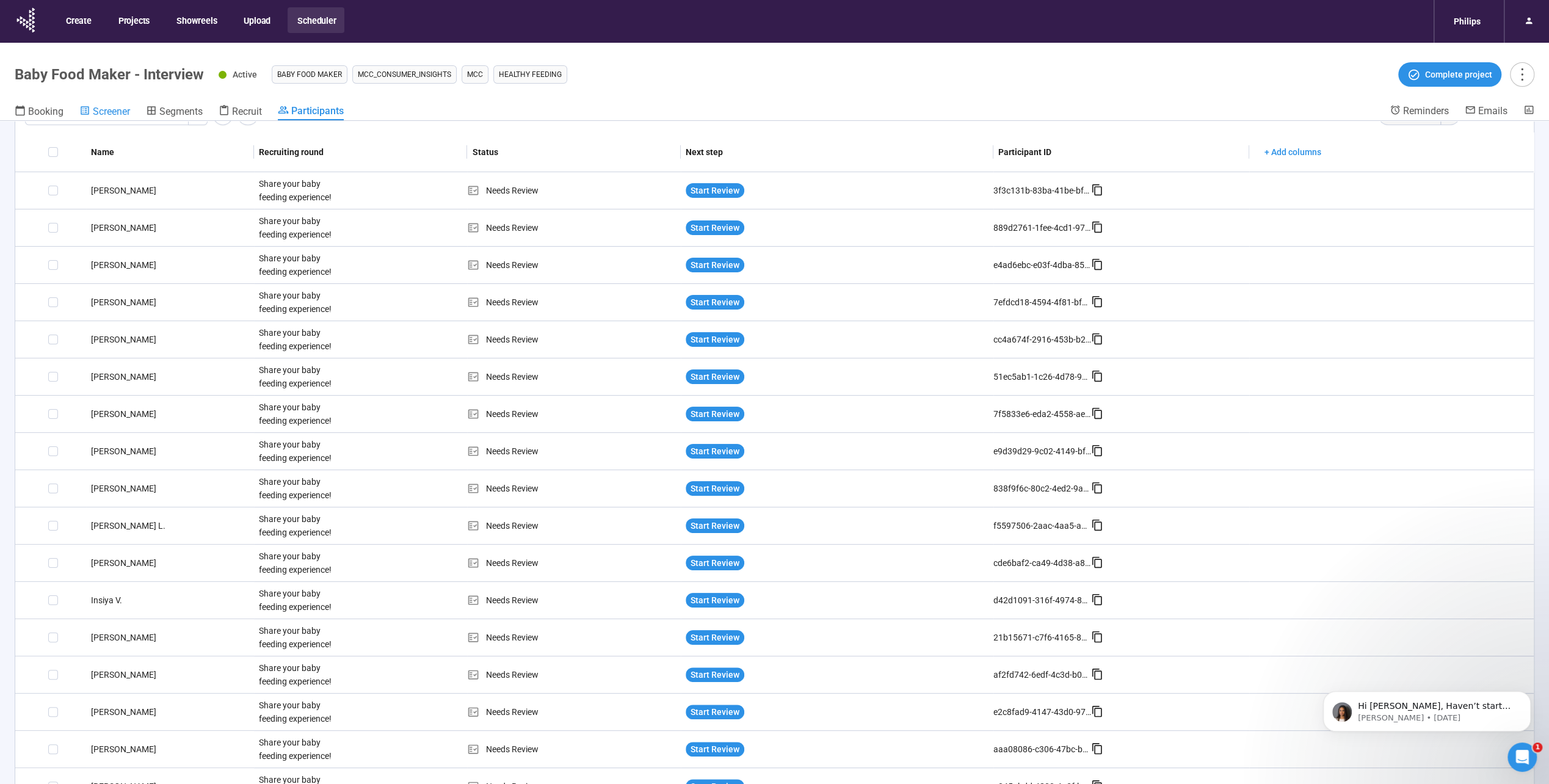
click at [130, 116] on span "Screener" at bounding box center [111, 112] width 37 height 12
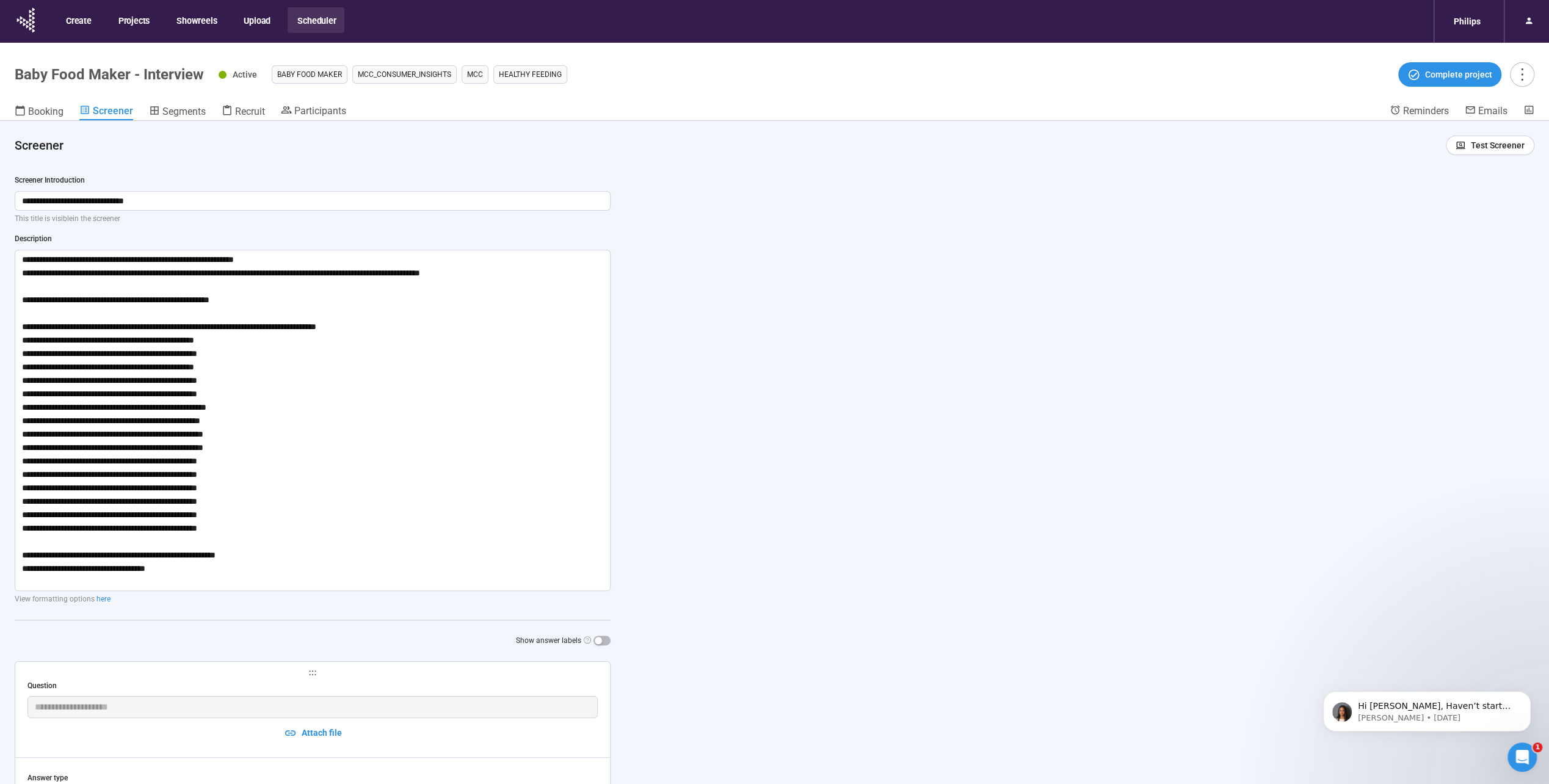
click at [206, 116] on div "Booking Screener Segments Recruit Participants" at bounding box center [702, 112] width 1375 height 16
click at [258, 112] on span "Recruit" at bounding box center [250, 112] width 30 height 12
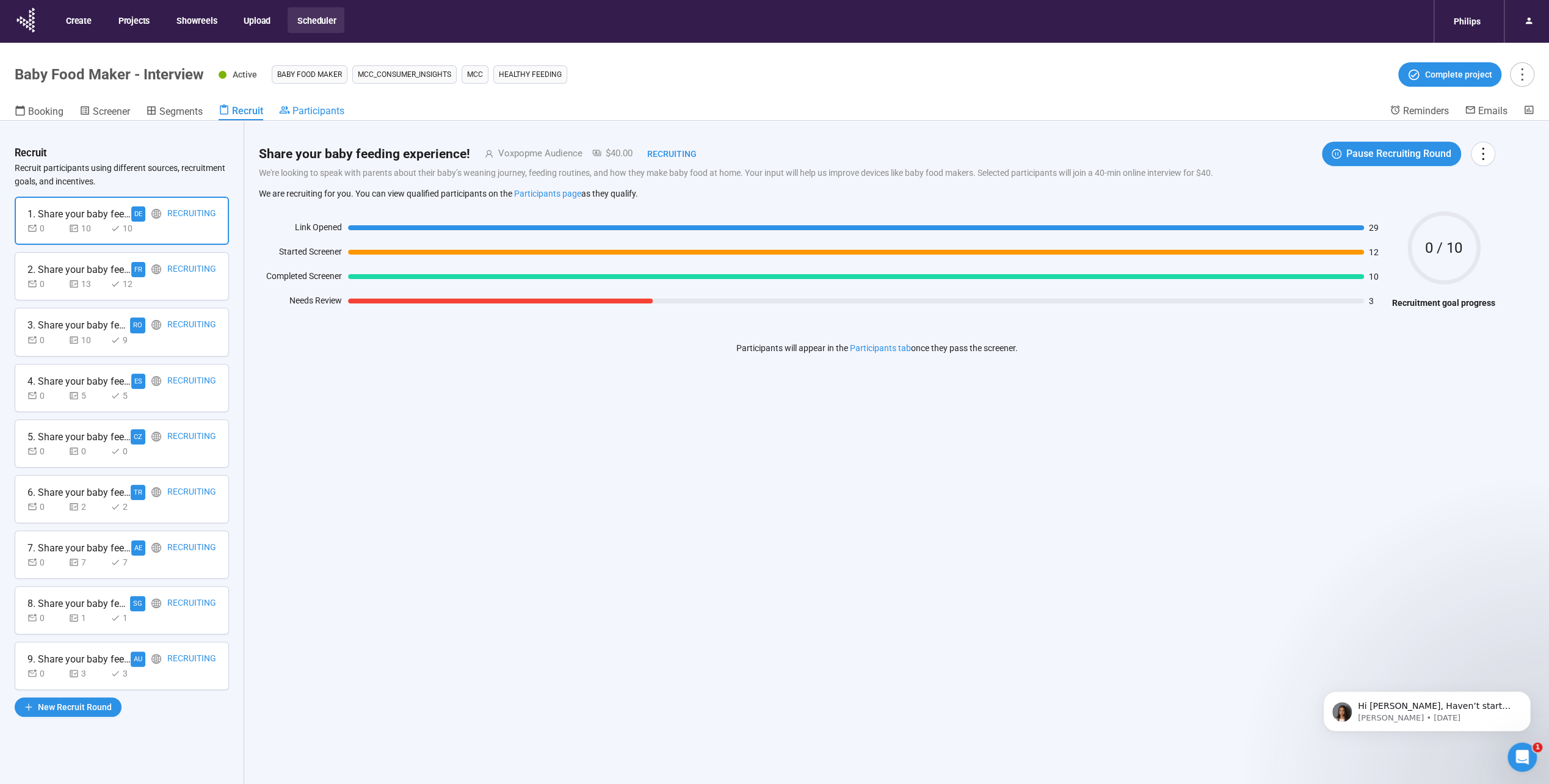
click at [338, 106] on span "Participants" at bounding box center [318, 111] width 52 height 12
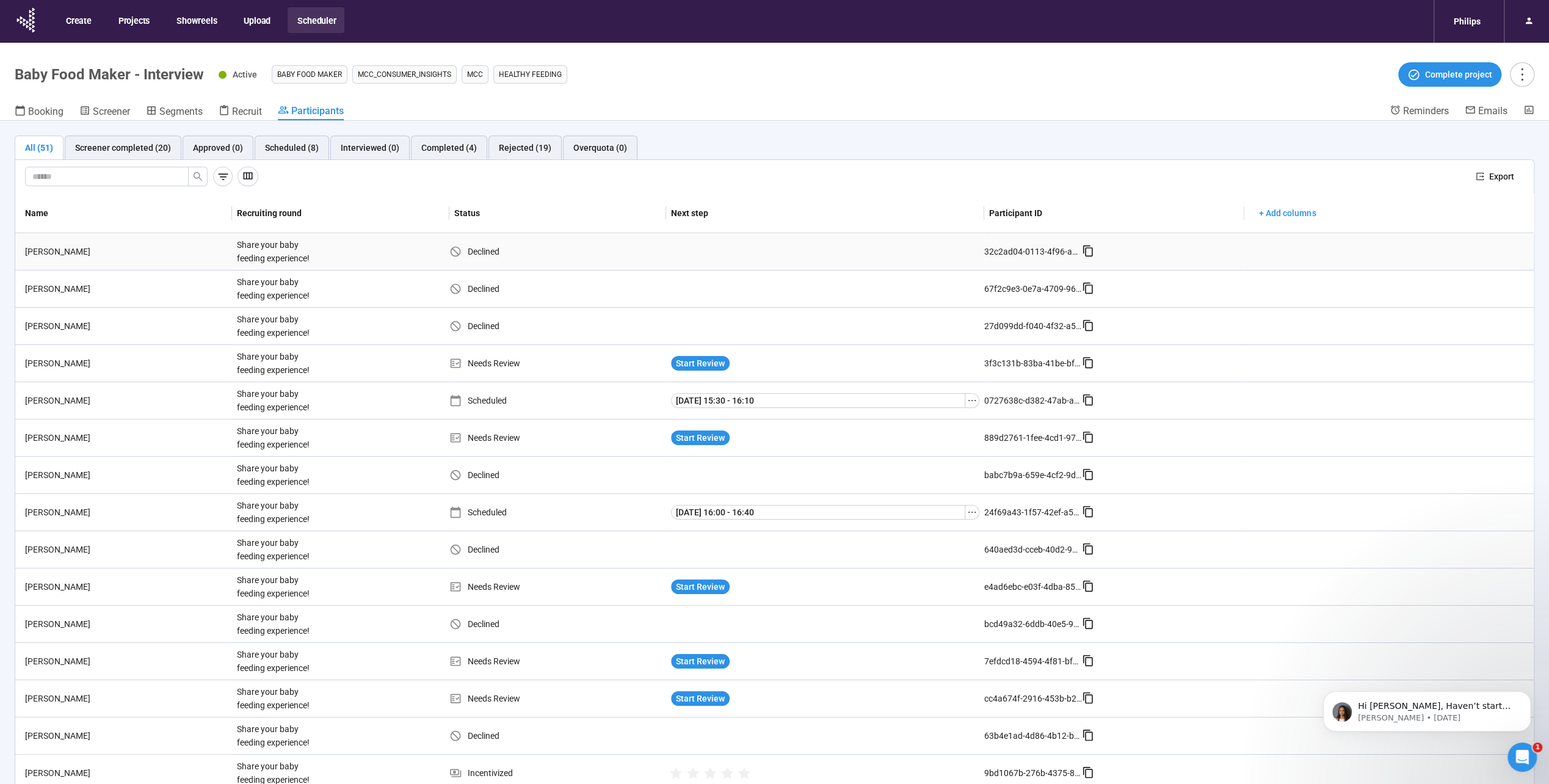
click at [54, 252] on div "[PERSON_NAME]" at bounding box center [126, 252] width 212 height 13
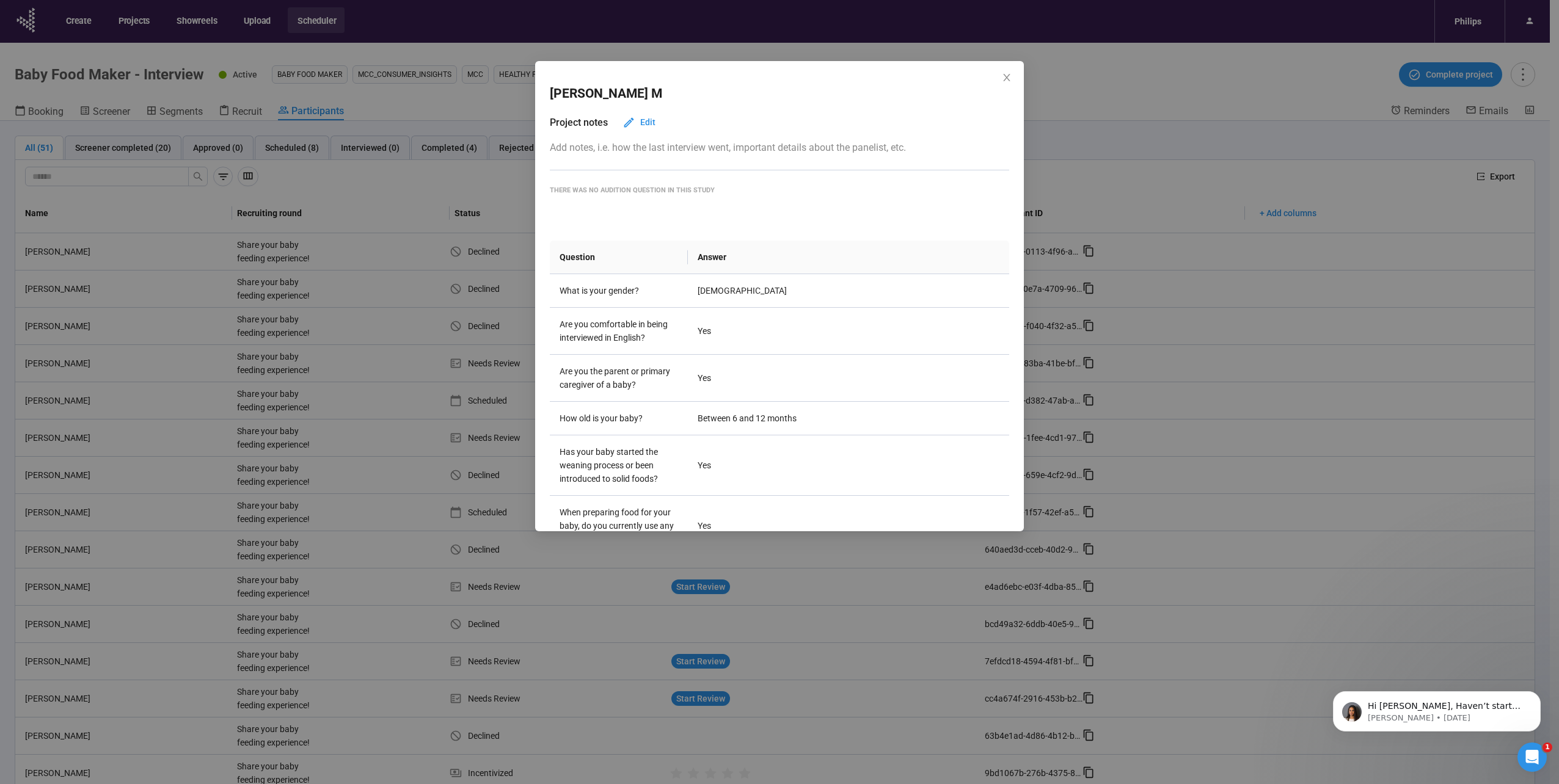
click at [233, 290] on div "Naomi M Project notes Edit Add notes, i.e. how the last interview went, importa…" at bounding box center [779, 392] width 1559 height 784
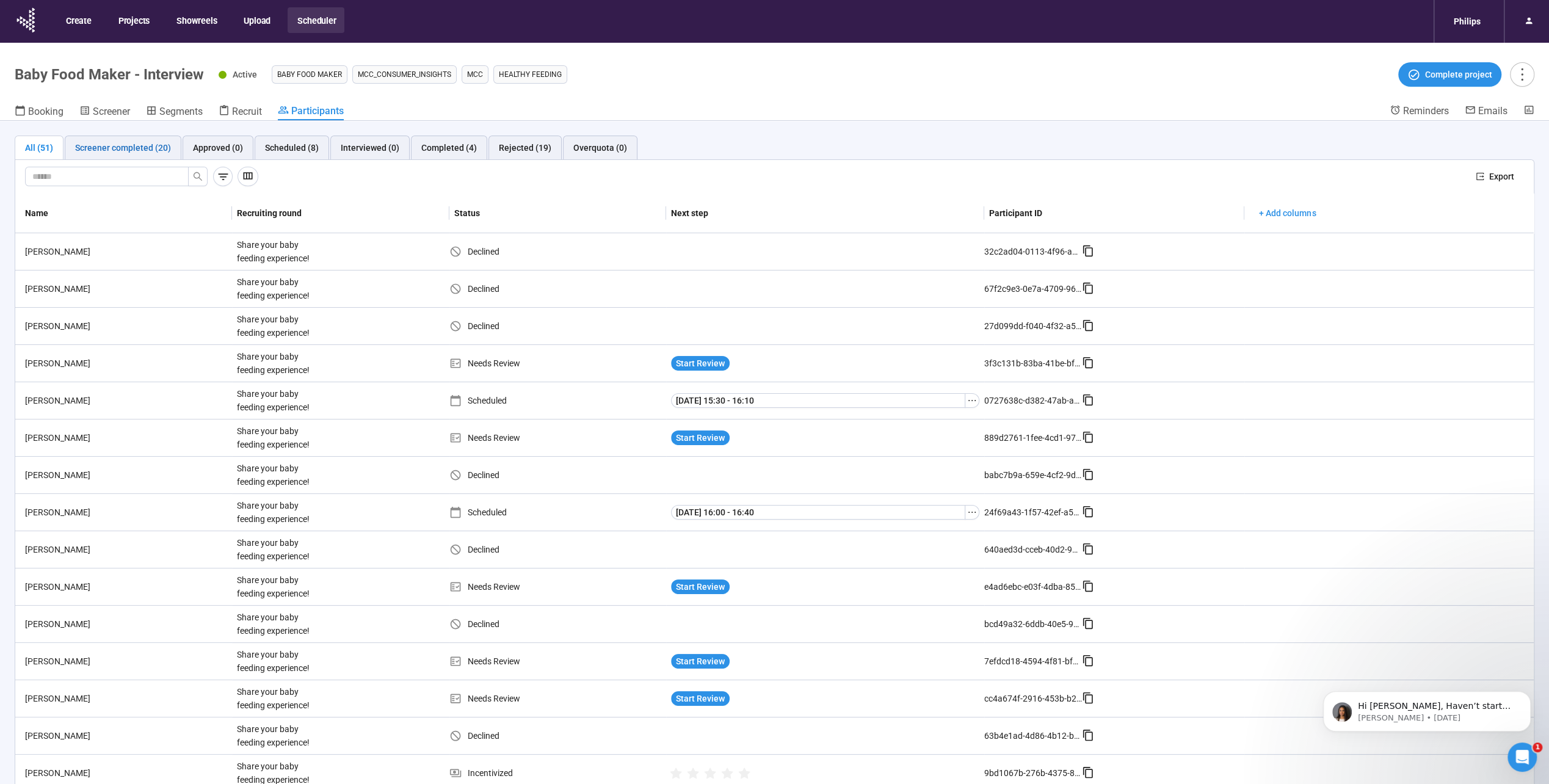
click at [129, 149] on div "Screener completed (20)" at bounding box center [123, 148] width 96 height 13
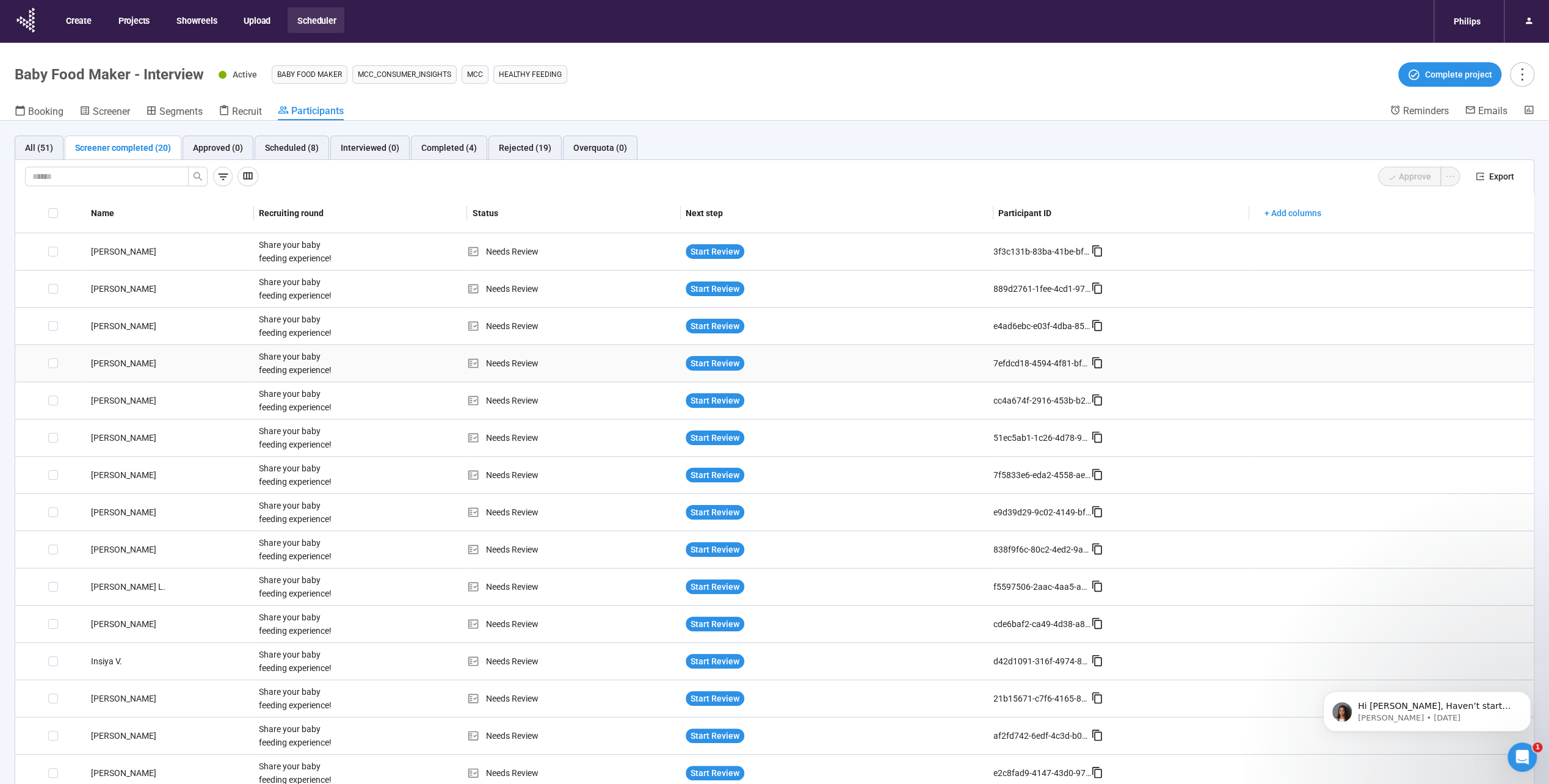
click at [112, 367] on div "[PERSON_NAME]" at bounding box center [170, 363] width 168 height 13
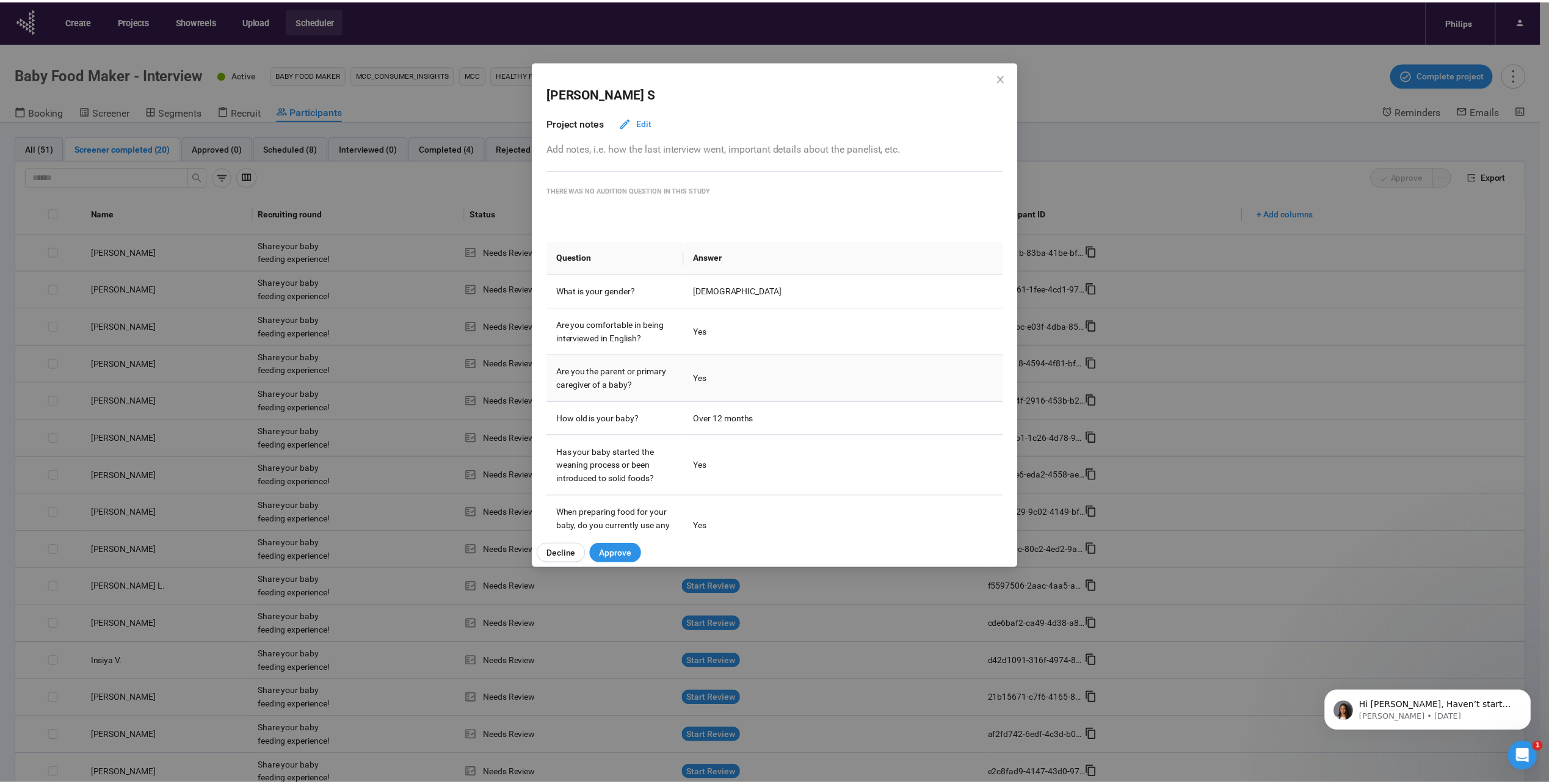
scroll to position [297, 0]
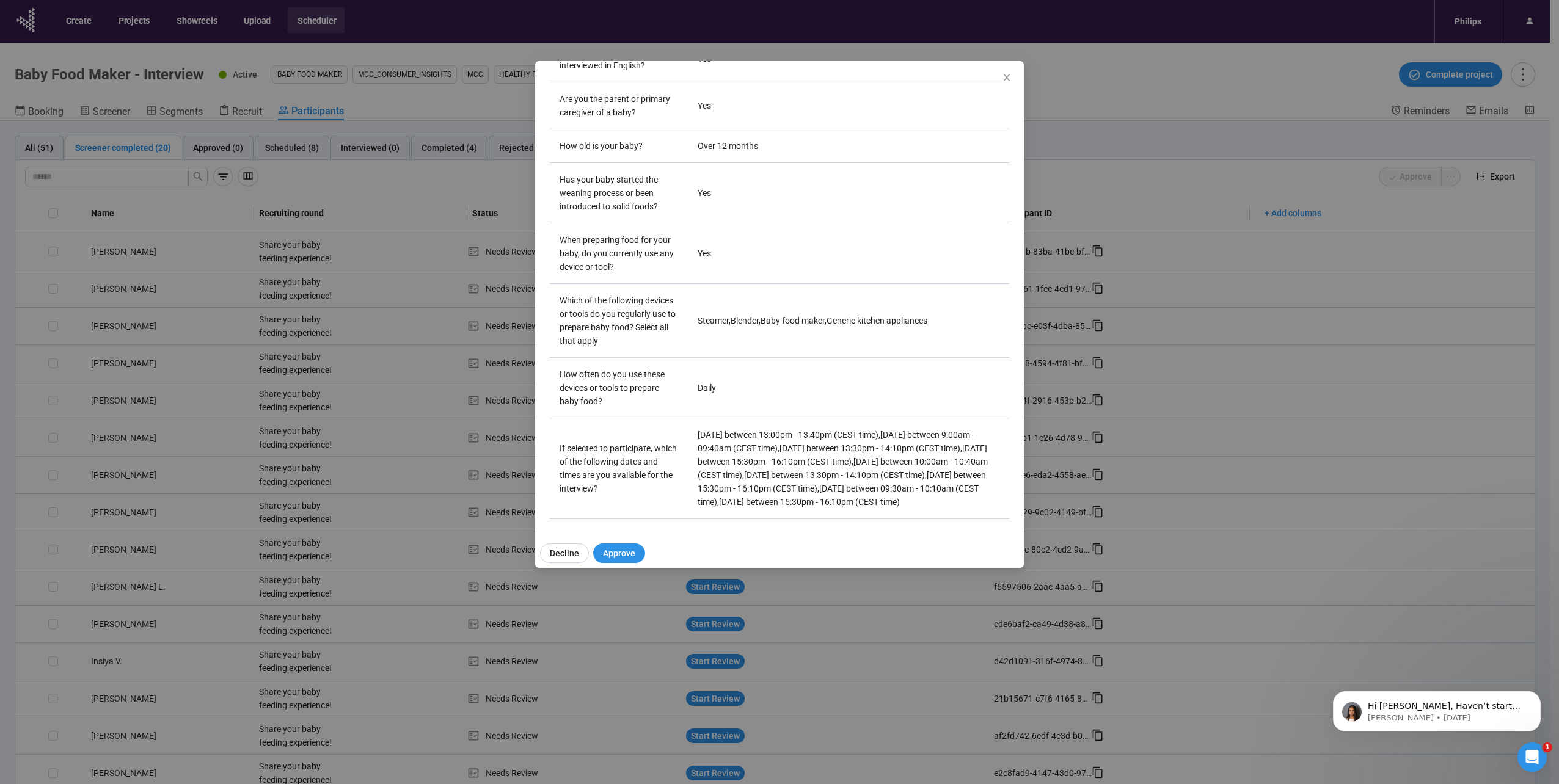
click at [196, 332] on div "Bibin S Project notes Edit Add notes, i.e. how the last interview went, importa…" at bounding box center [779, 392] width 1559 height 784
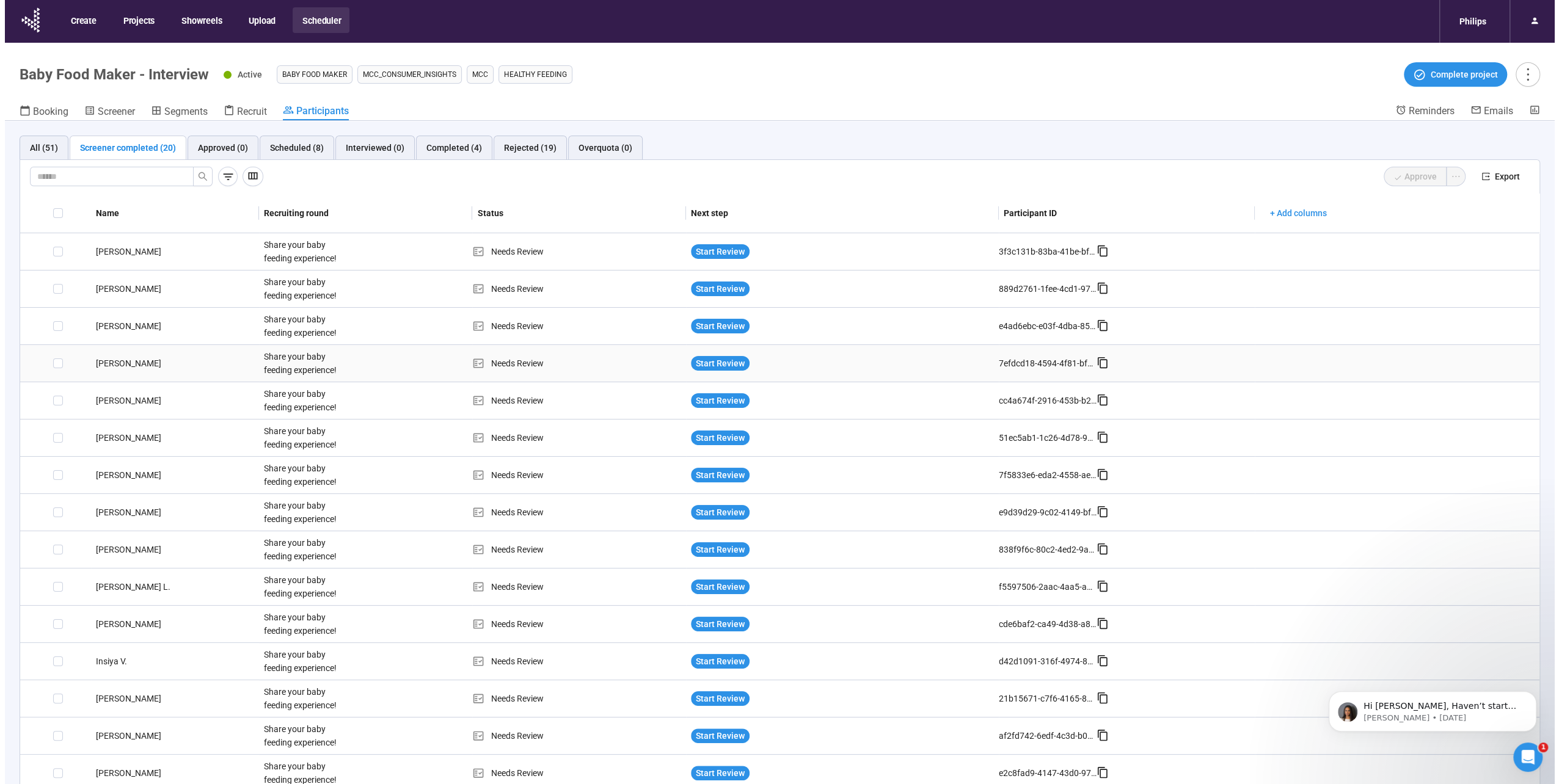
scroll to position [61, 0]
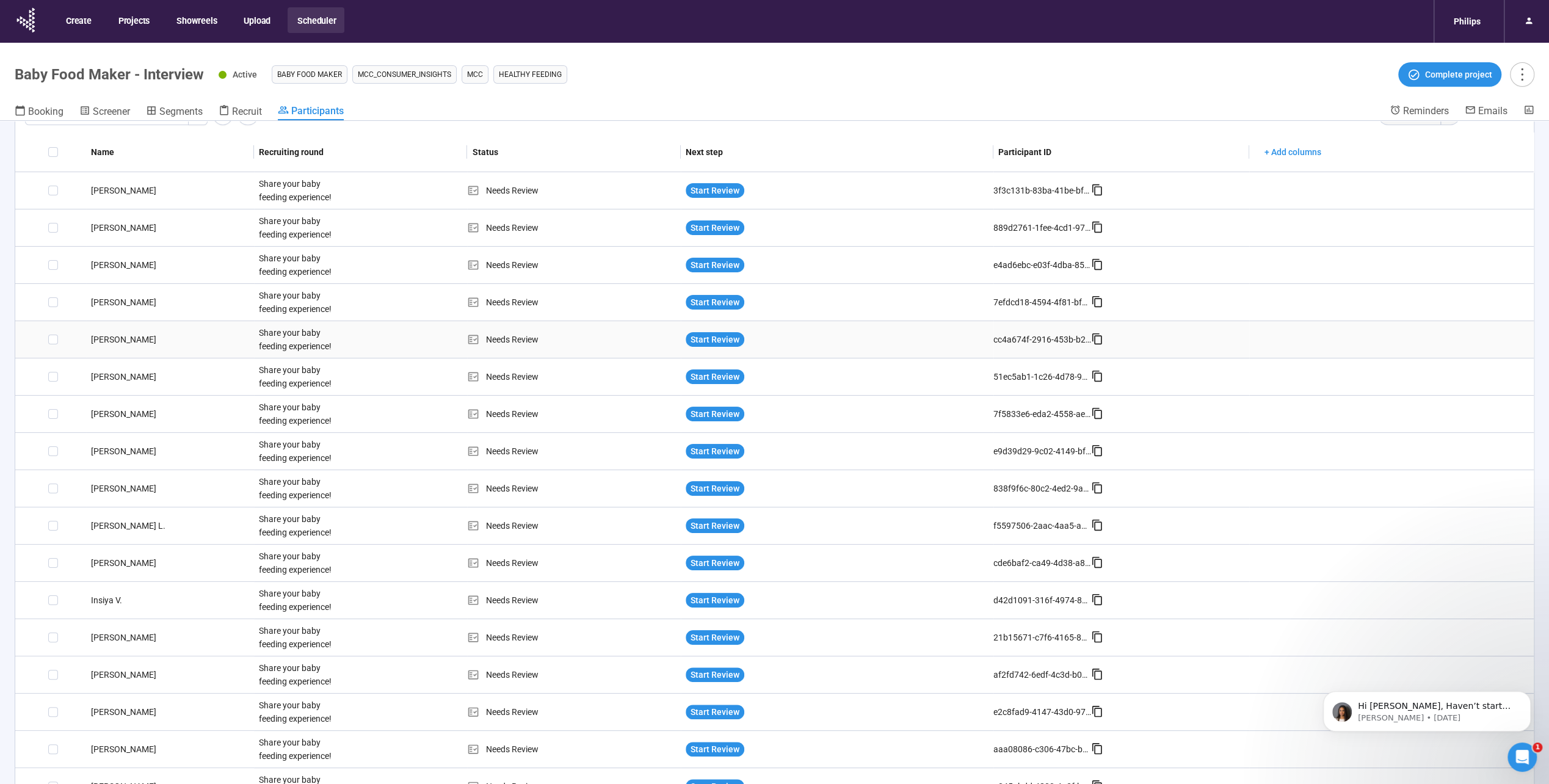
click at [133, 339] on div "[PERSON_NAME]" at bounding box center [170, 339] width 168 height 13
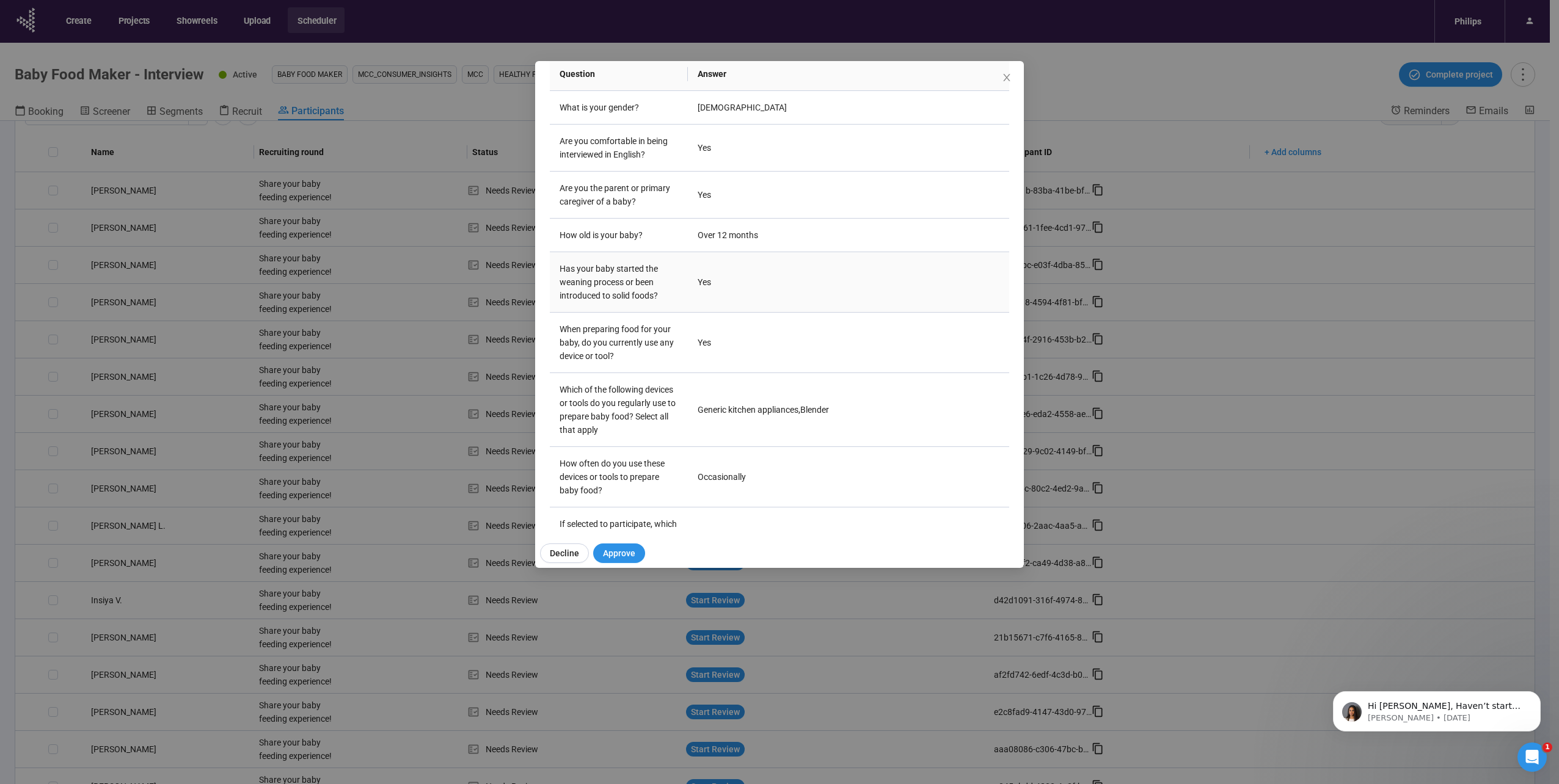
scroll to position [243, 0]
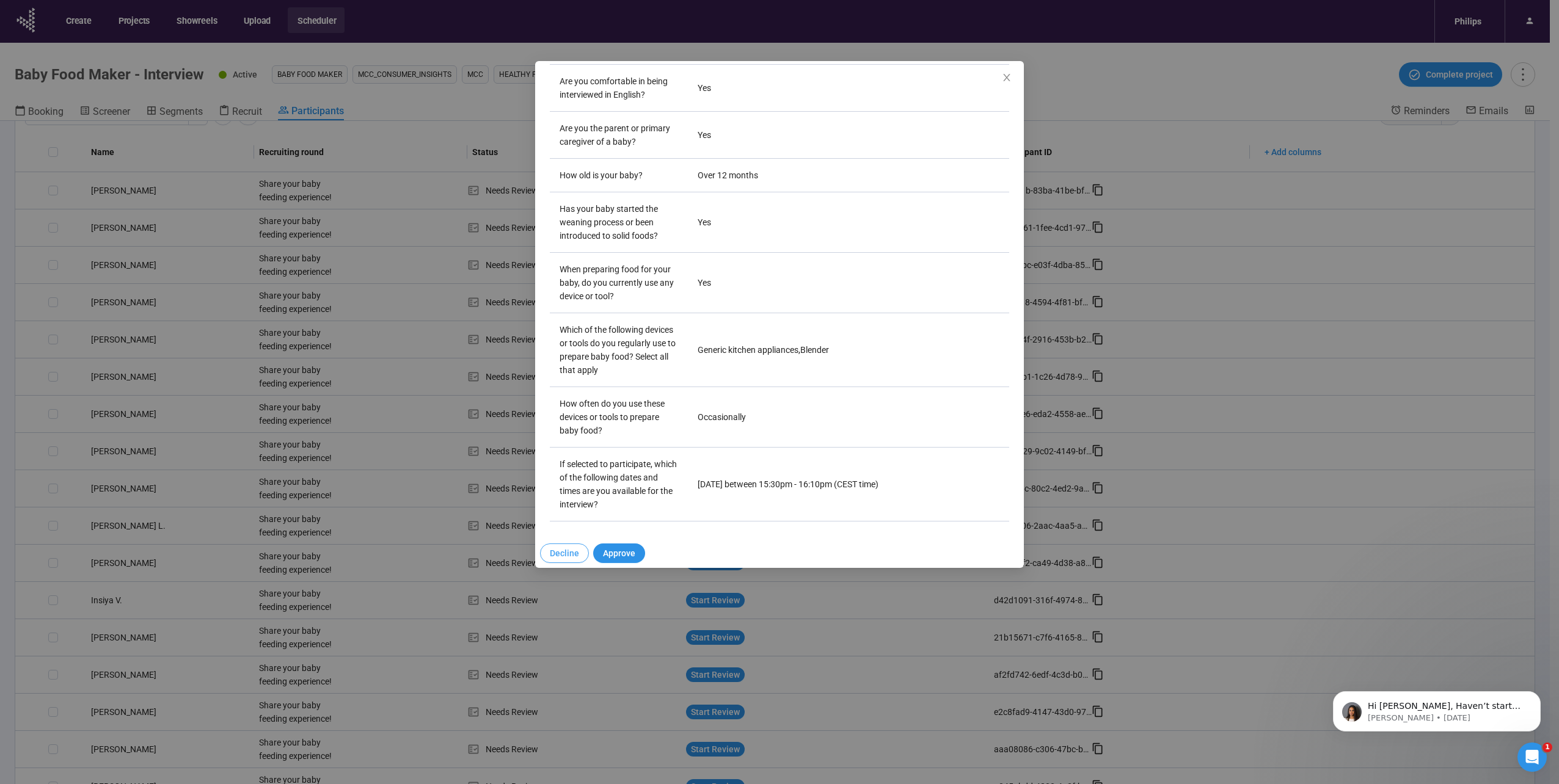
click at [572, 548] on span "Decline" at bounding box center [564, 553] width 29 height 13
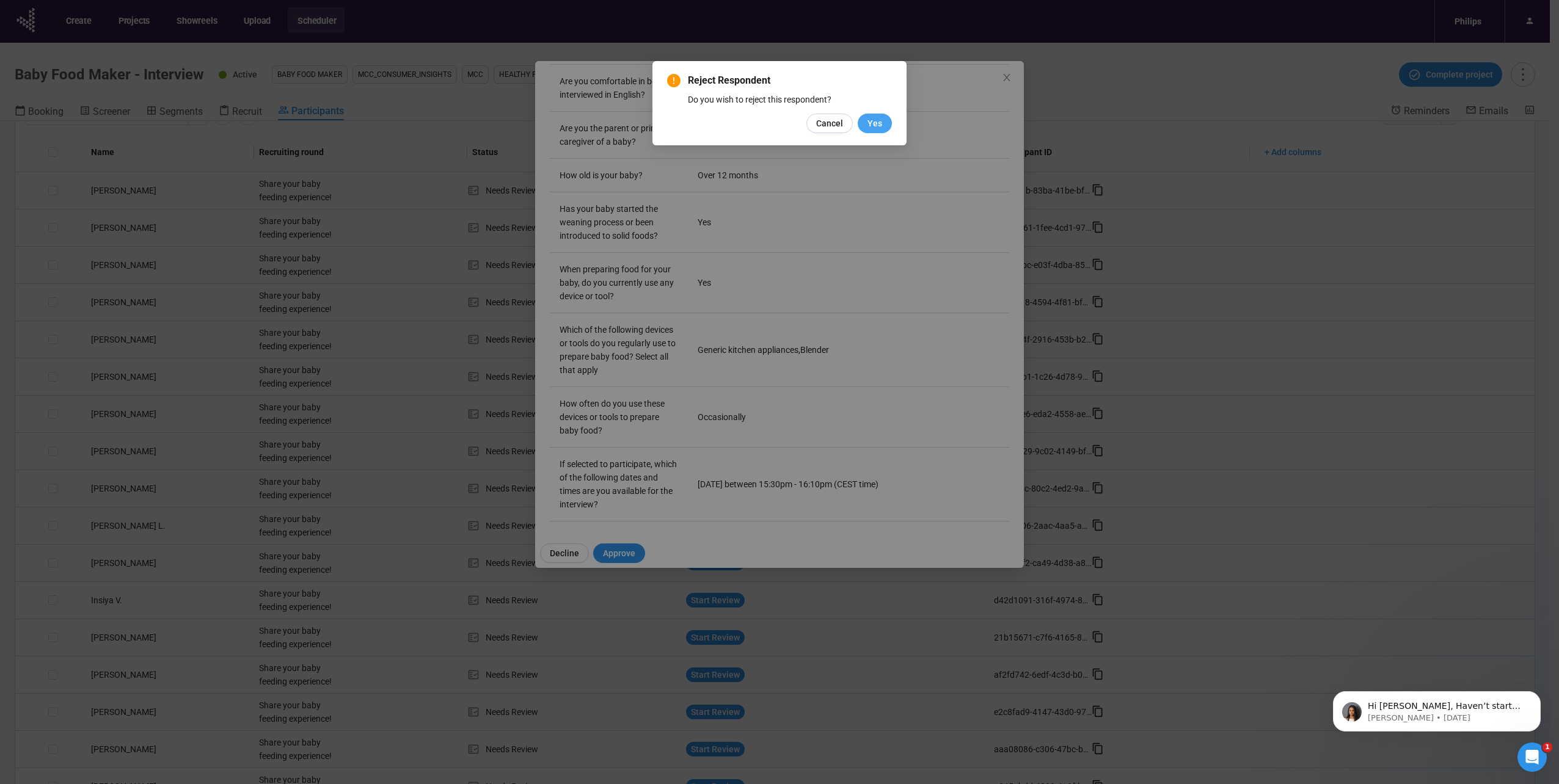
click at [886, 124] on button "Yes" at bounding box center [875, 124] width 34 height 20
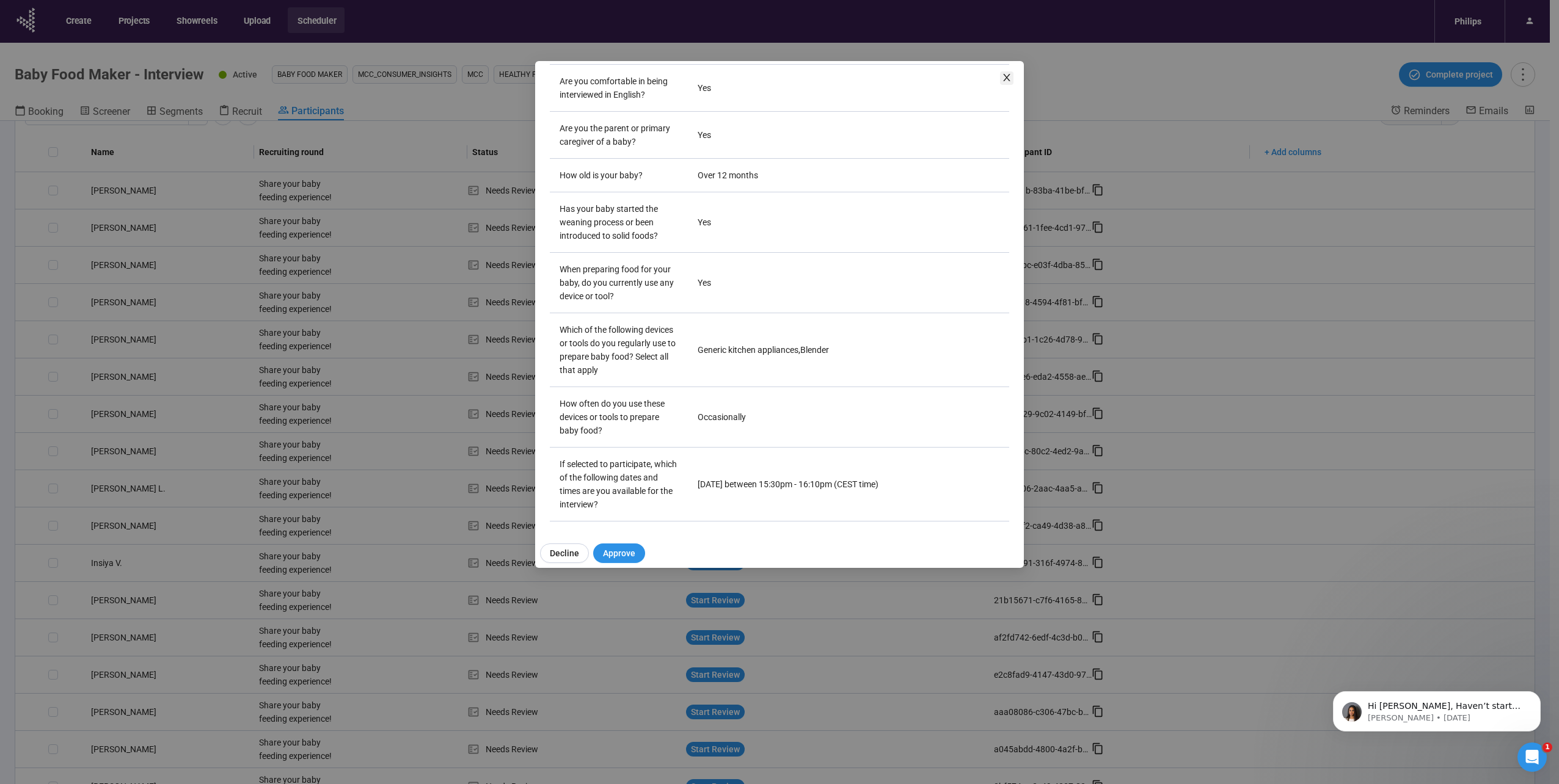
click at [1001, 77] on span "Close" at bounding box center [1007, 78] width 13 height 13
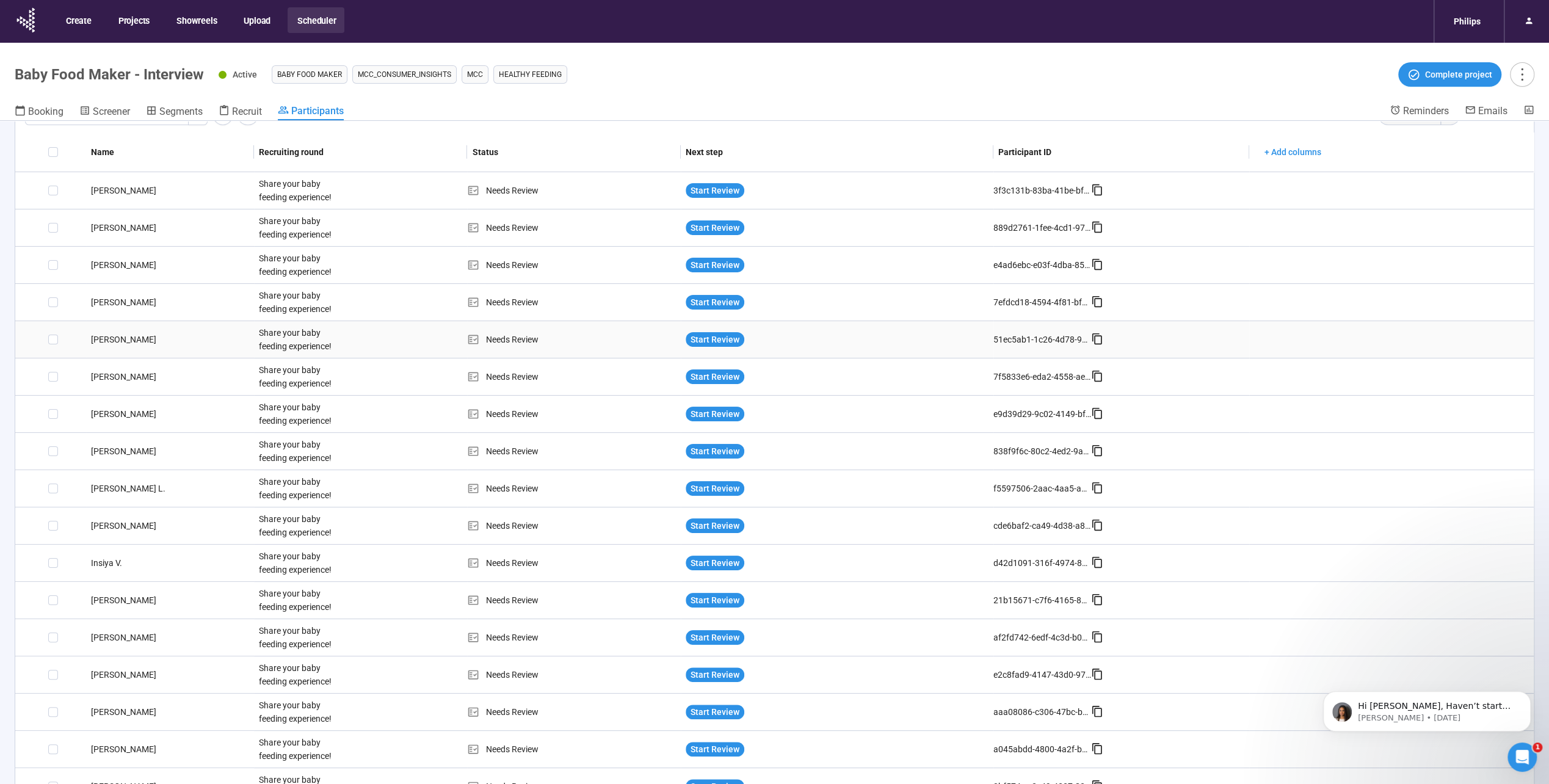
click at [139, 341] on div "[PERSON_NAME]" at bounding box center [170, 339] width 168 height 13
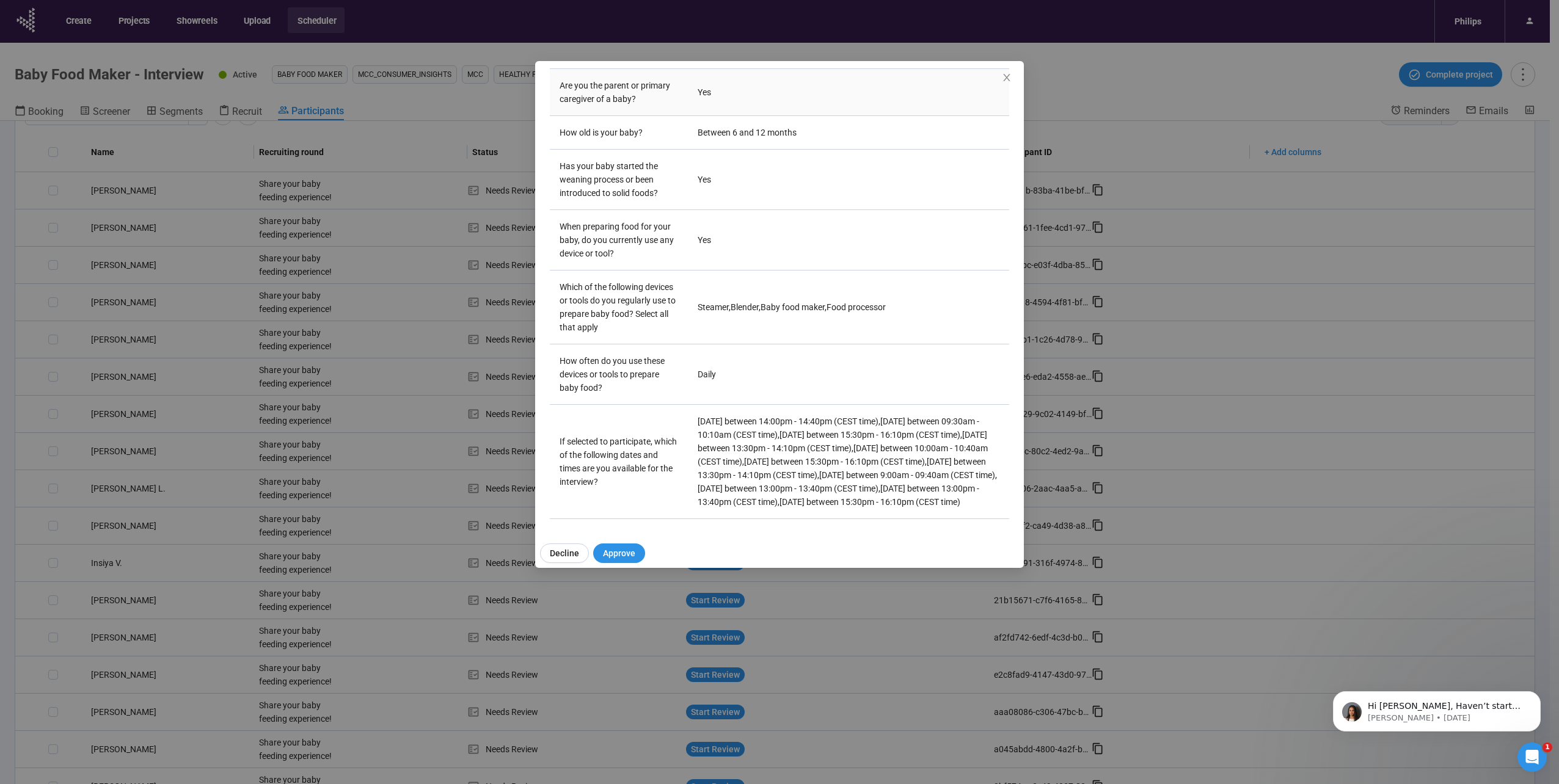
scroll to position [324, 0]
click at [1005, 77] on icon "close" at bounding box center [1007, 77] width 10 height 10
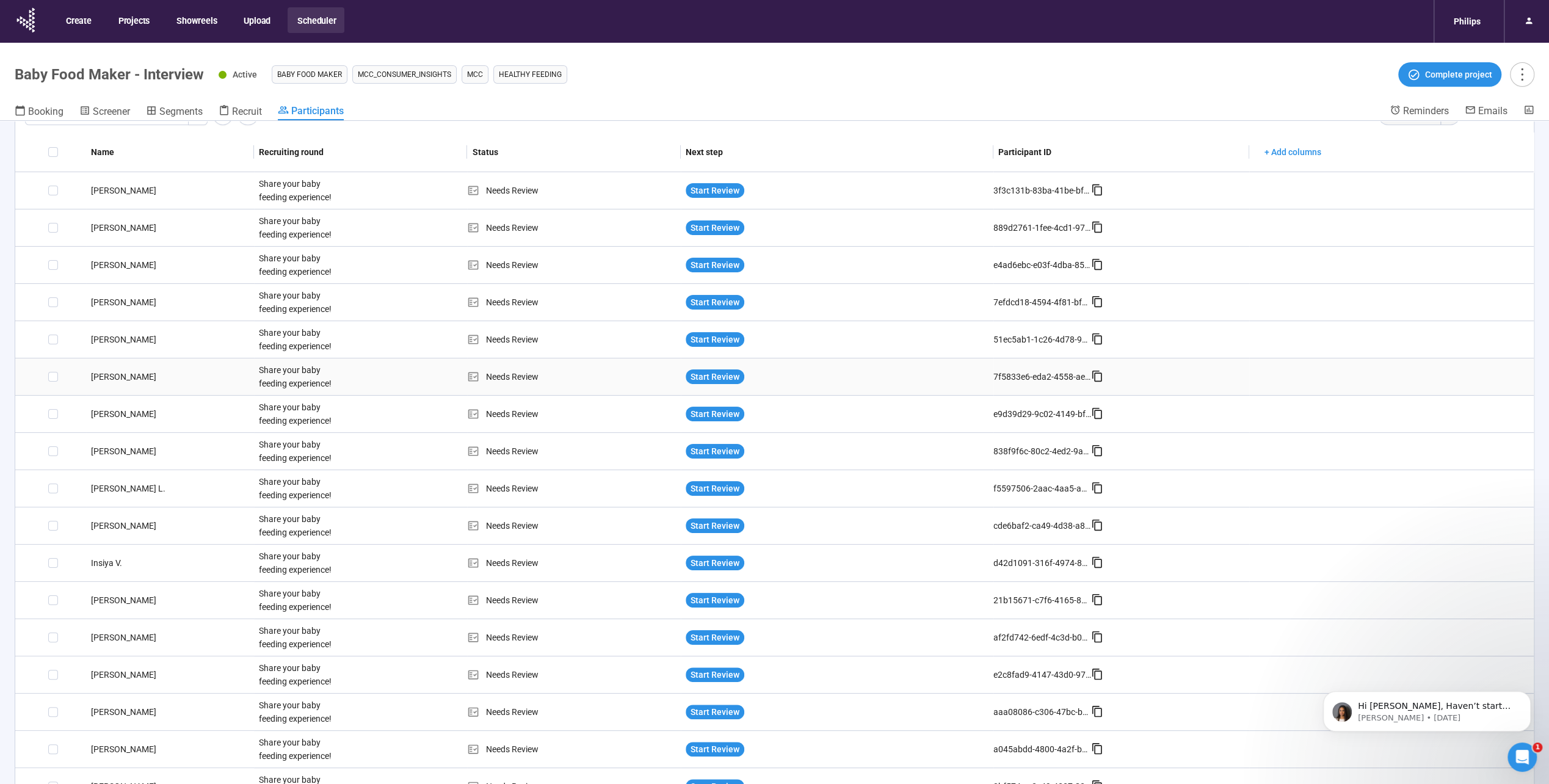
click at [297, 375] on div "Share your baby feeding experience!" at bounding box center [300, 376] width 92 height 36
click at [116, 342] on div "[PERSON_NAME]" at bounding box center [170, 339] width 168 height 13
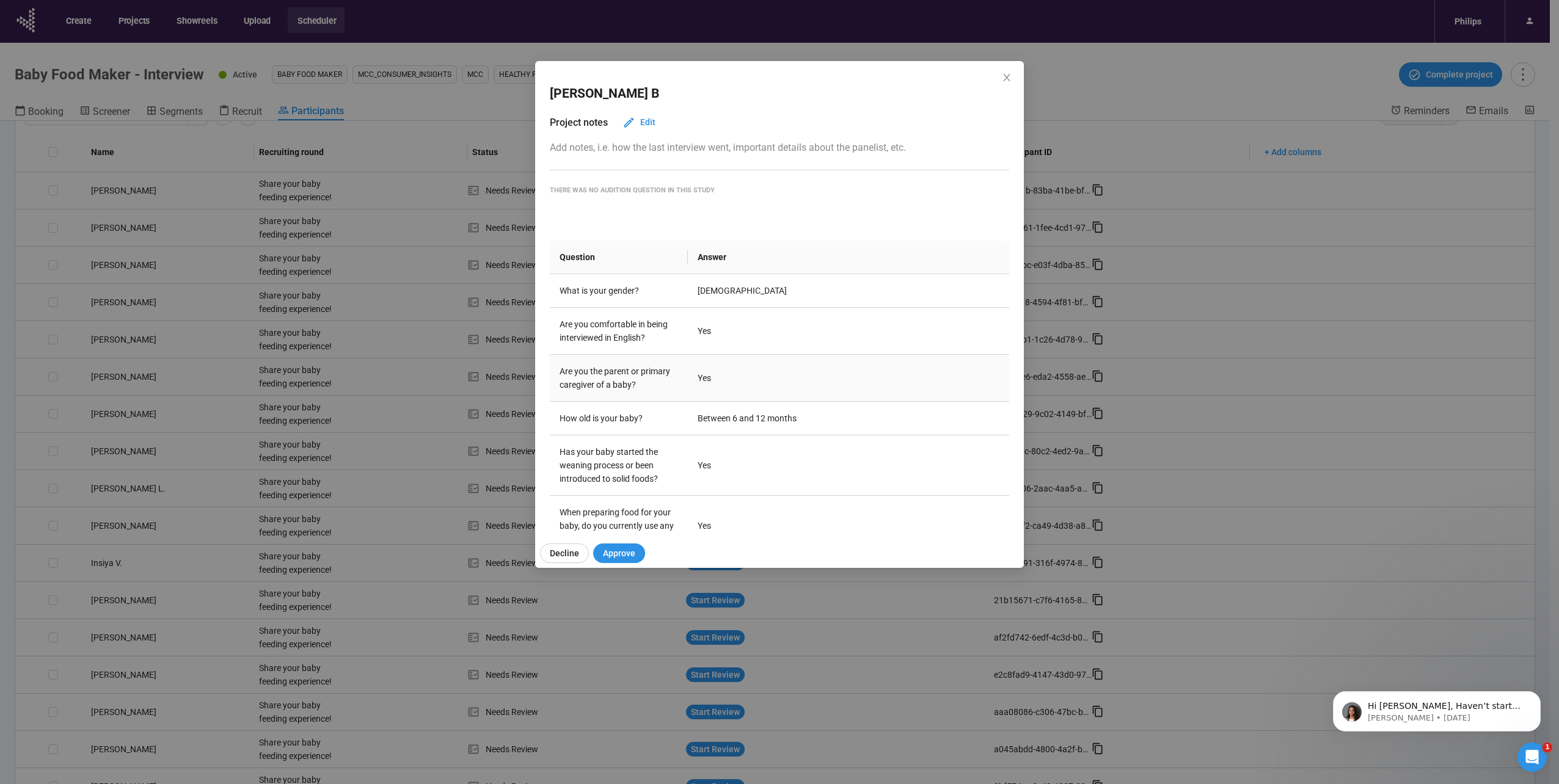
scroll to position [183, 0]
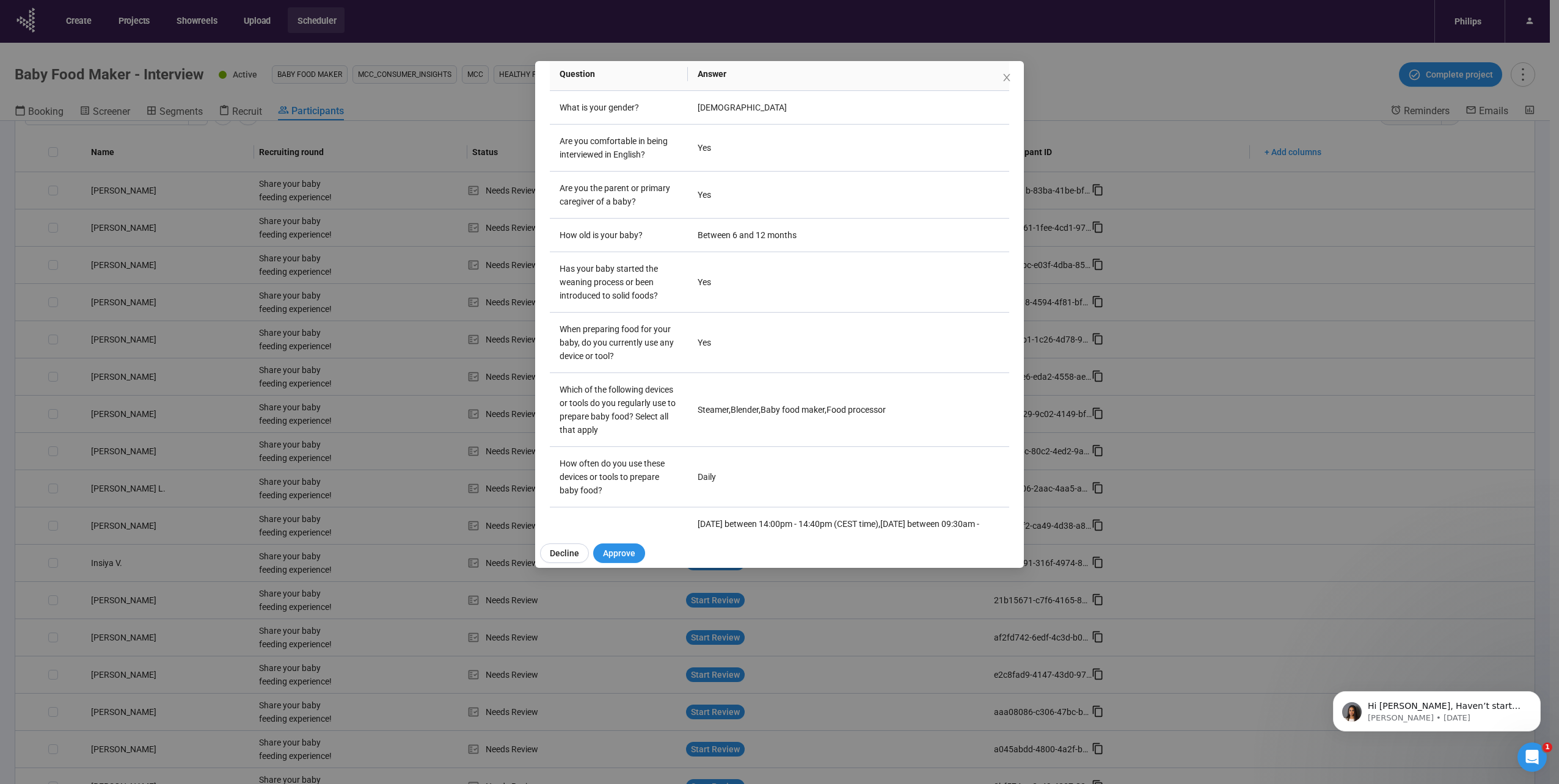
click at [292, 421] on div "Matthias B Project notes Edit Add notes, i.e. how the last interview went, impo…" at bounding box center [779, 392] width 1559 height 784
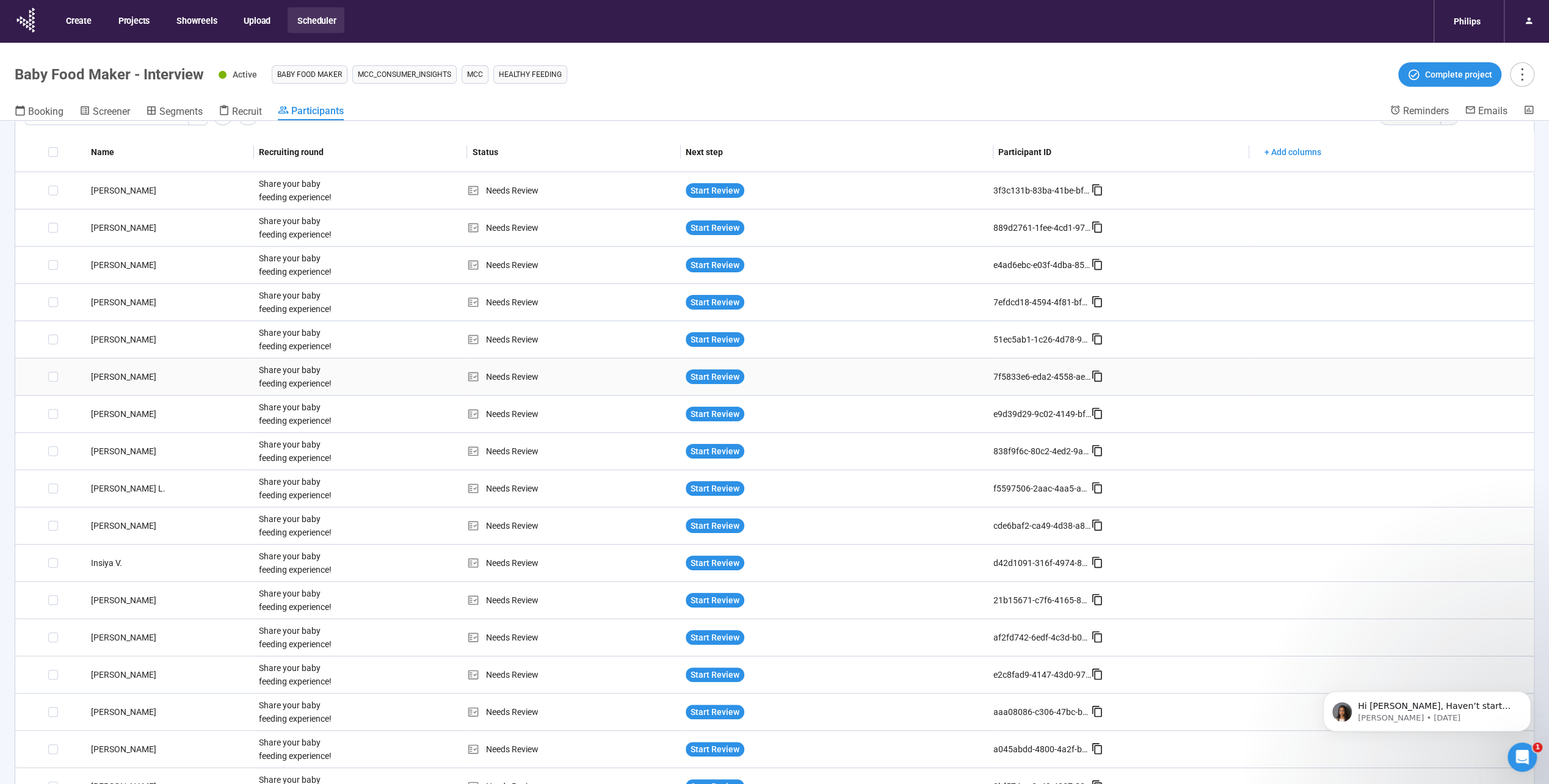
click at [96, 376] on div "[PERSON_NAME]" at bounding box center [170, 376] width 168 height 13
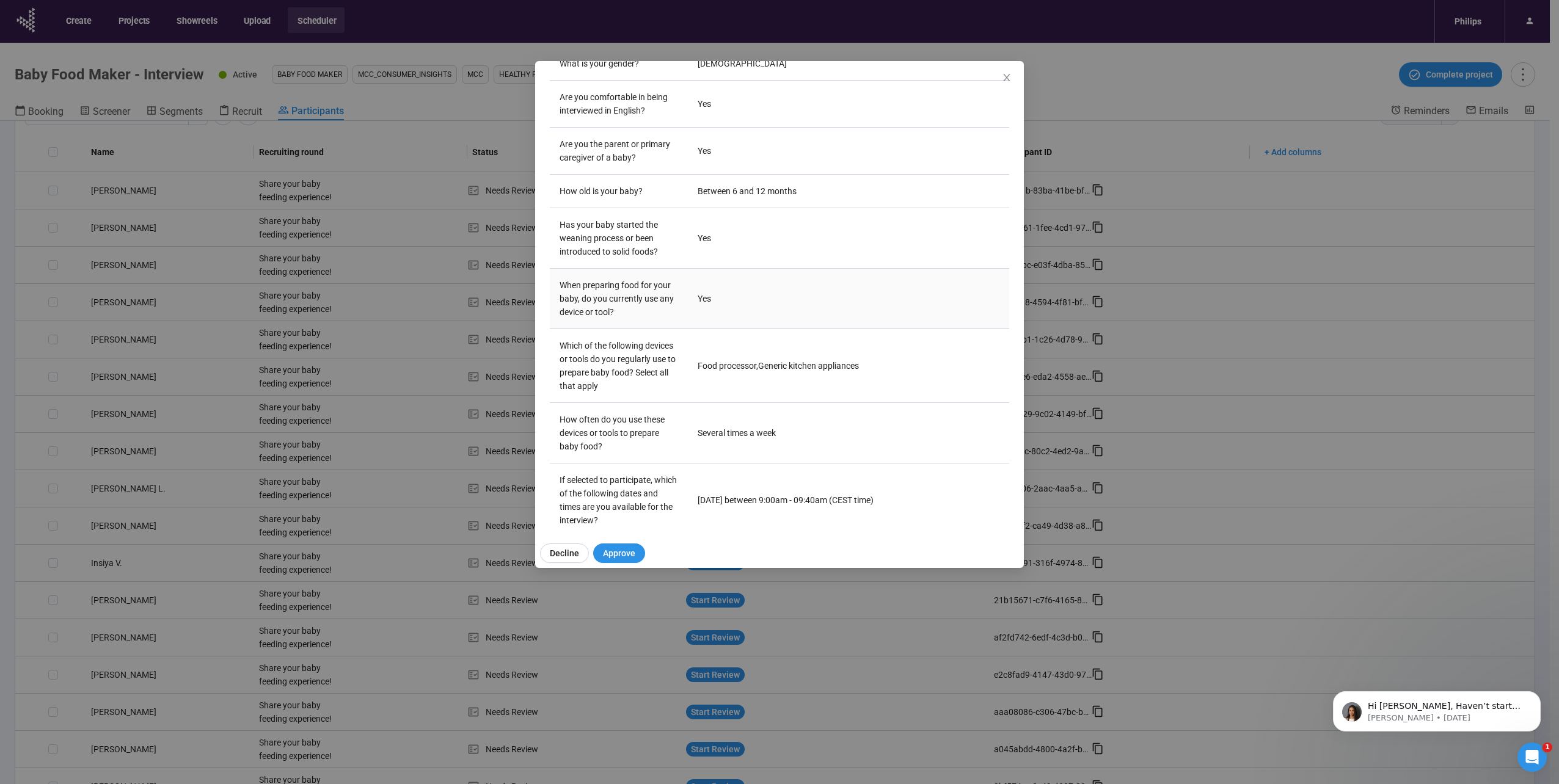
scroll to position [243, 0]
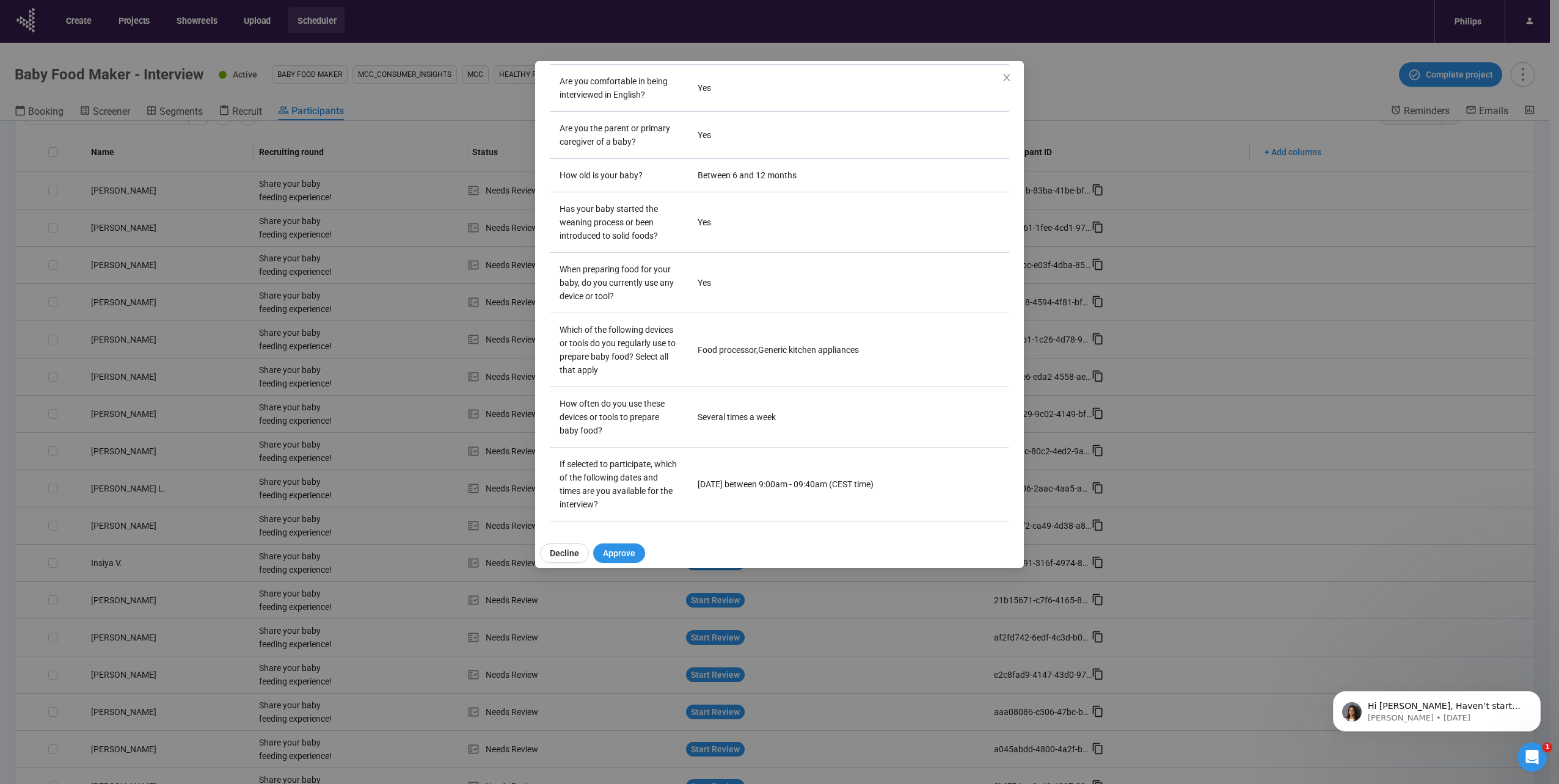
click at [379, 466] on div "[PERSON_NAME] P Project notes Edit Add notes, i.e. how the last interview went,…" at bounding box center [779, 392] width 1559 height 784
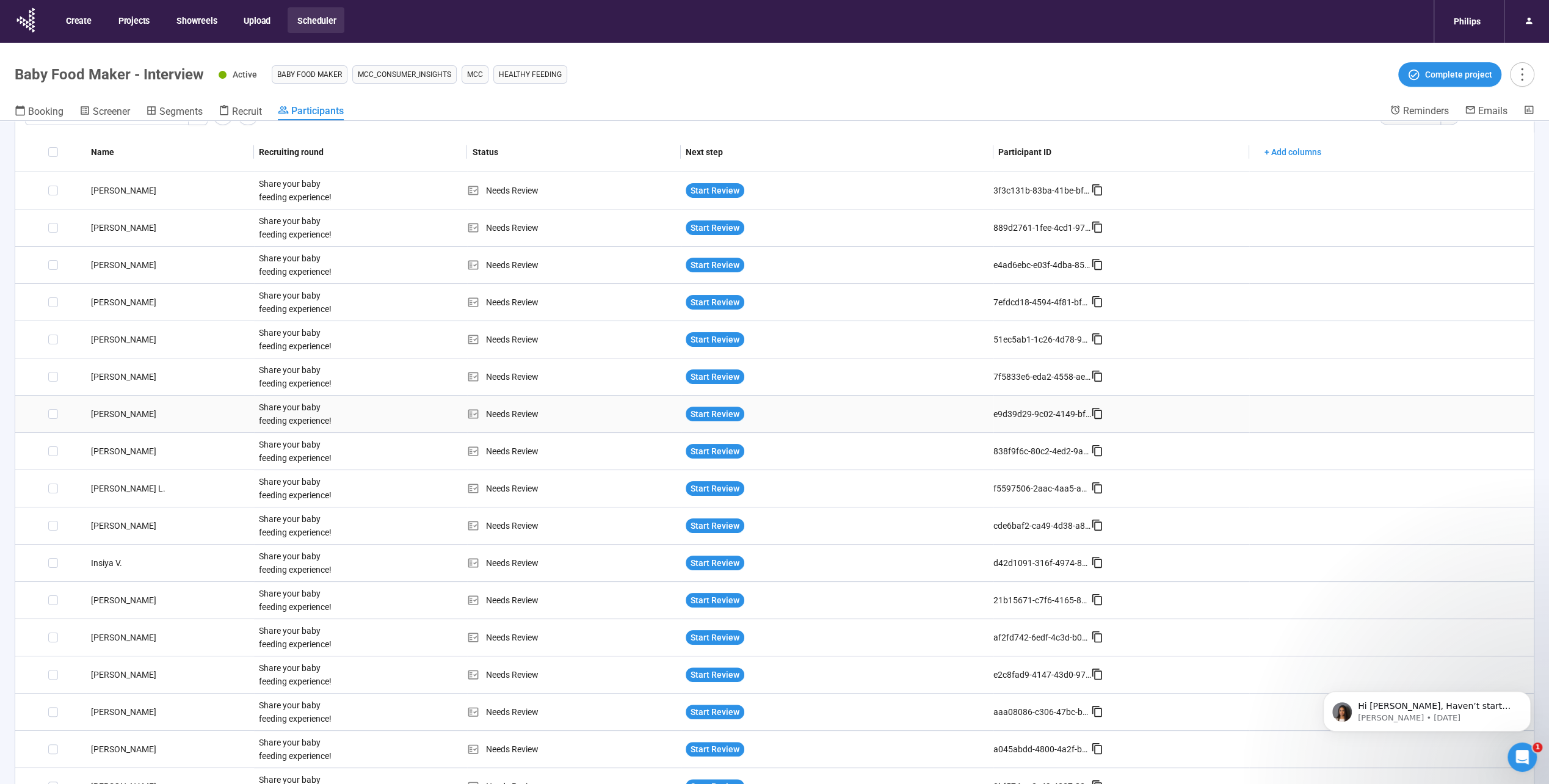
click at [78, 410] on td at bounding box center [50, 414] width 71 height 37
click at [96, 409] on div "[PERSON_NAME]" at bounding box center [170, 414] width 168 height 13
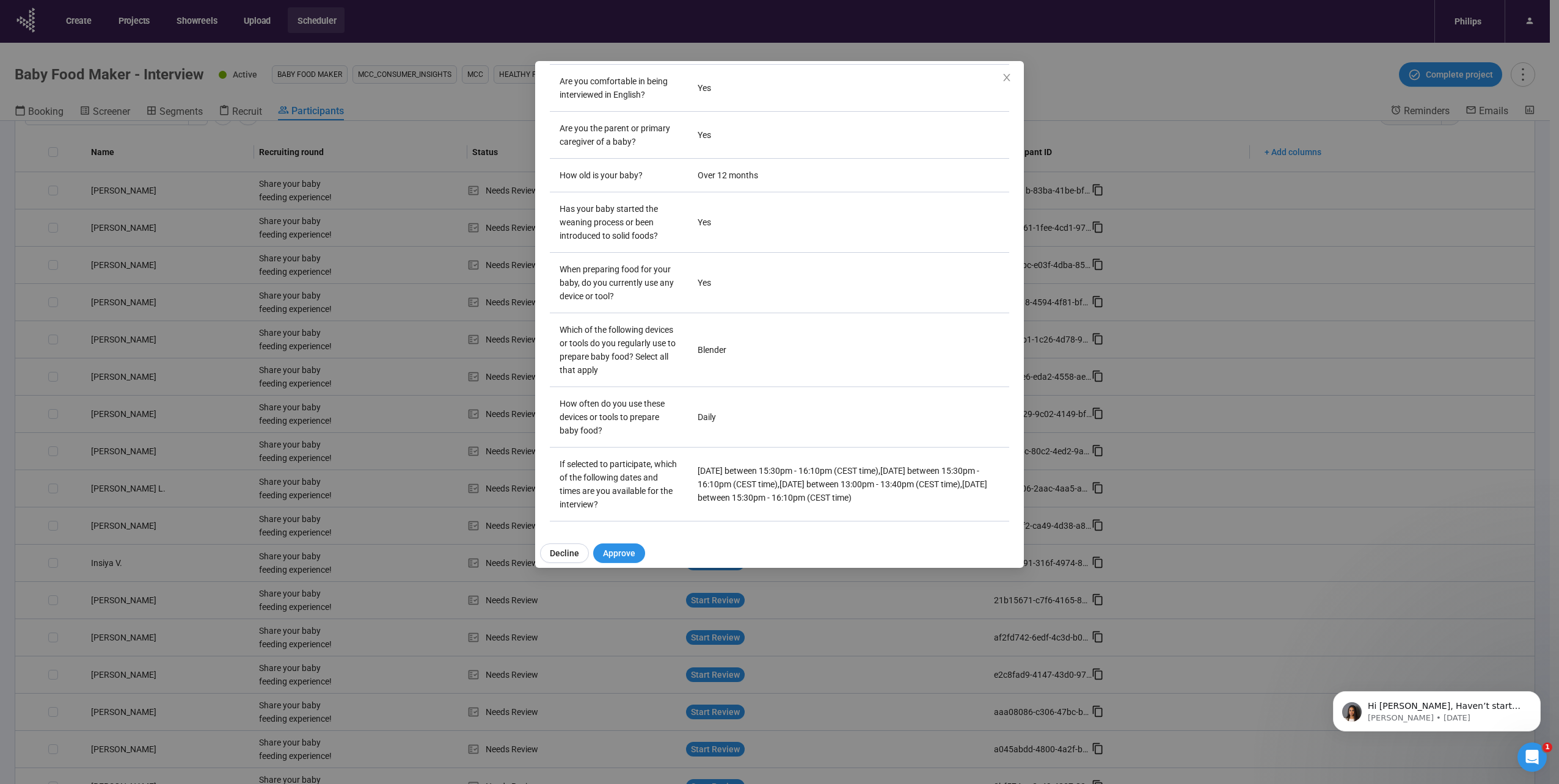
click at [319, 480] on div "[PERSON_NAME] S Project notes Edit Add notes, i.e. how the last interview went,…" at bounding box center [779, 392] width 1559 height 784
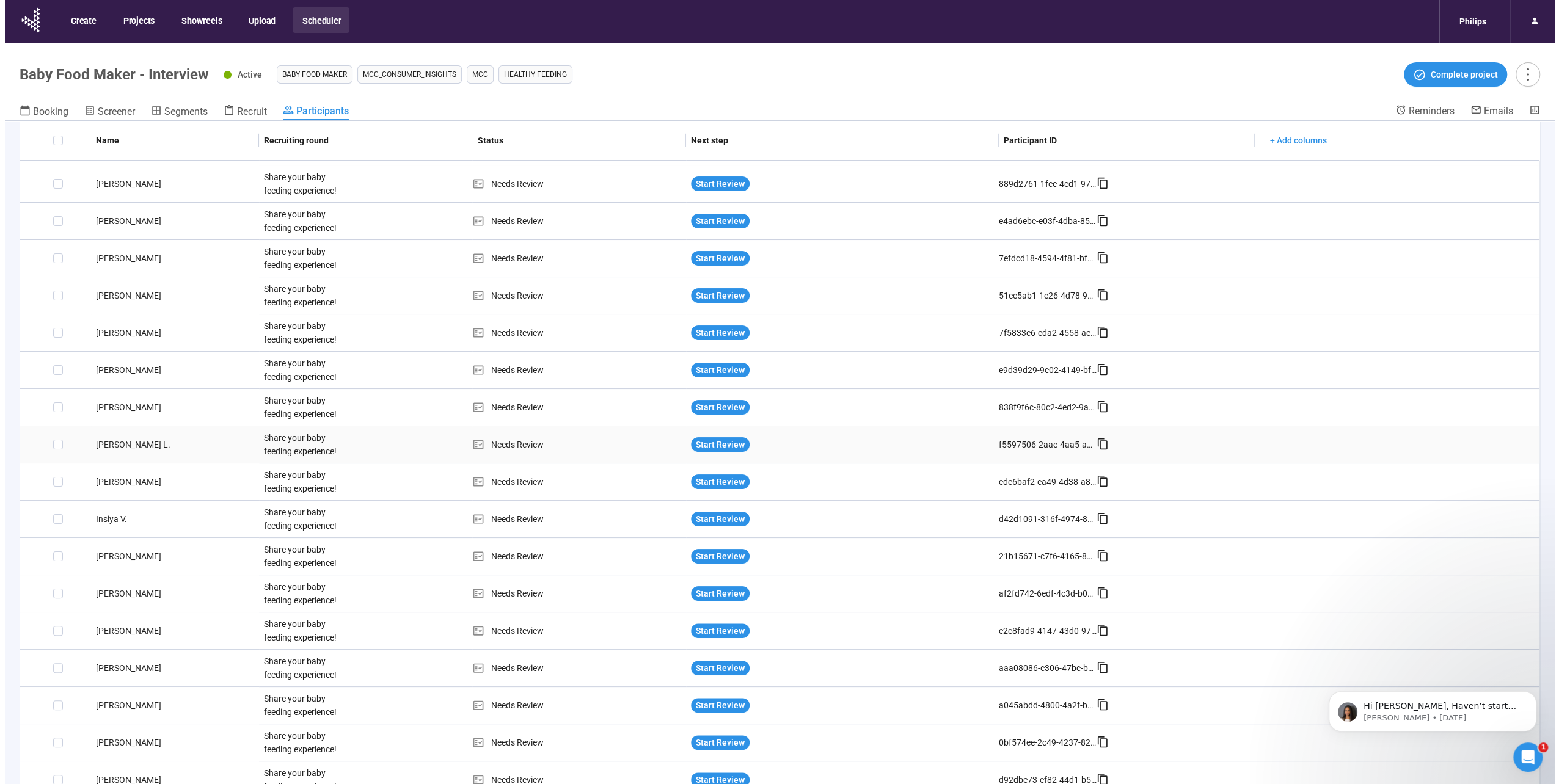
scroll to position [122, 0]
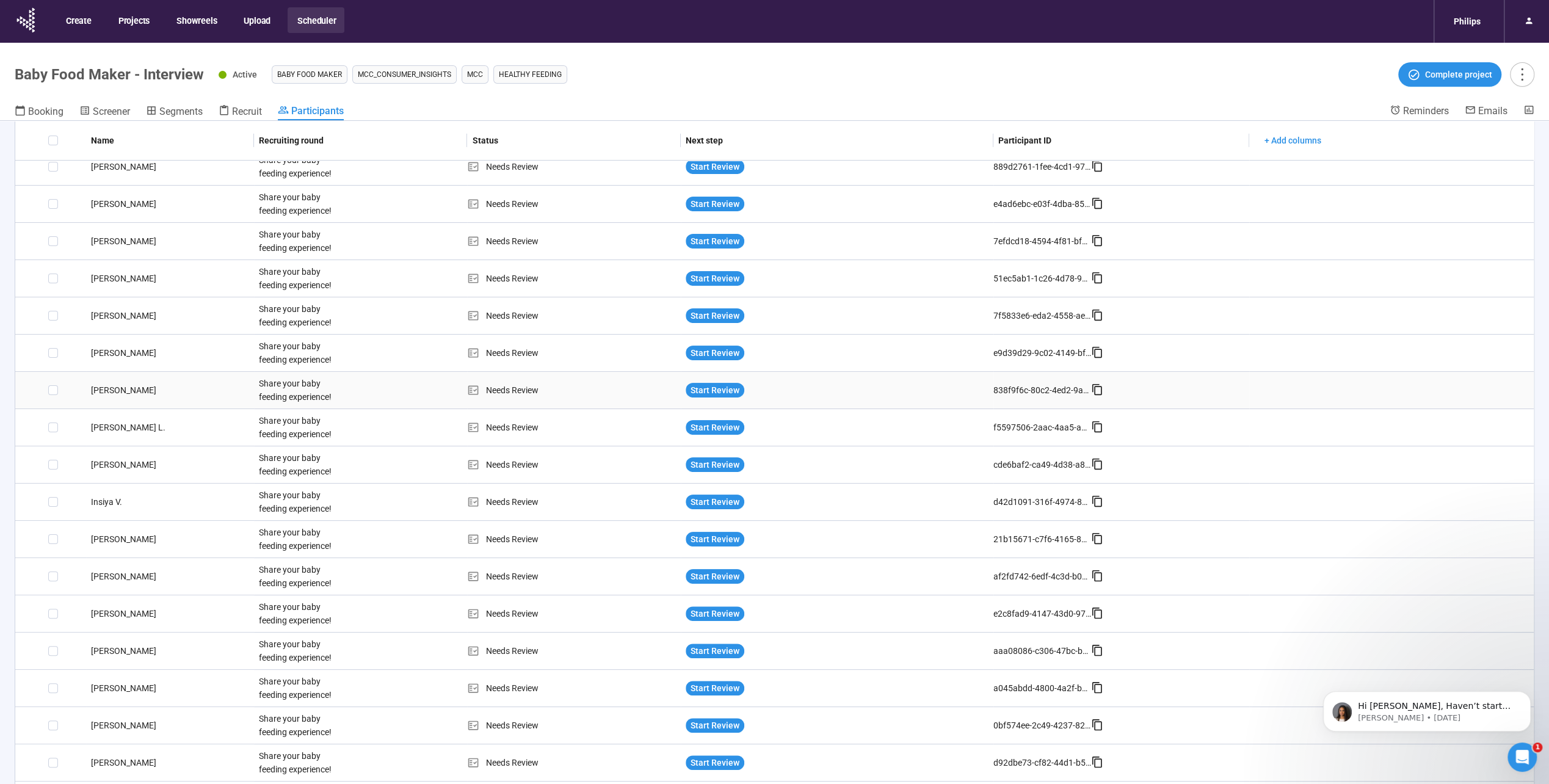
click at [128, 391] on div "[PERSON_NAME]" at bounding box center [170, 390] width 168 height 13
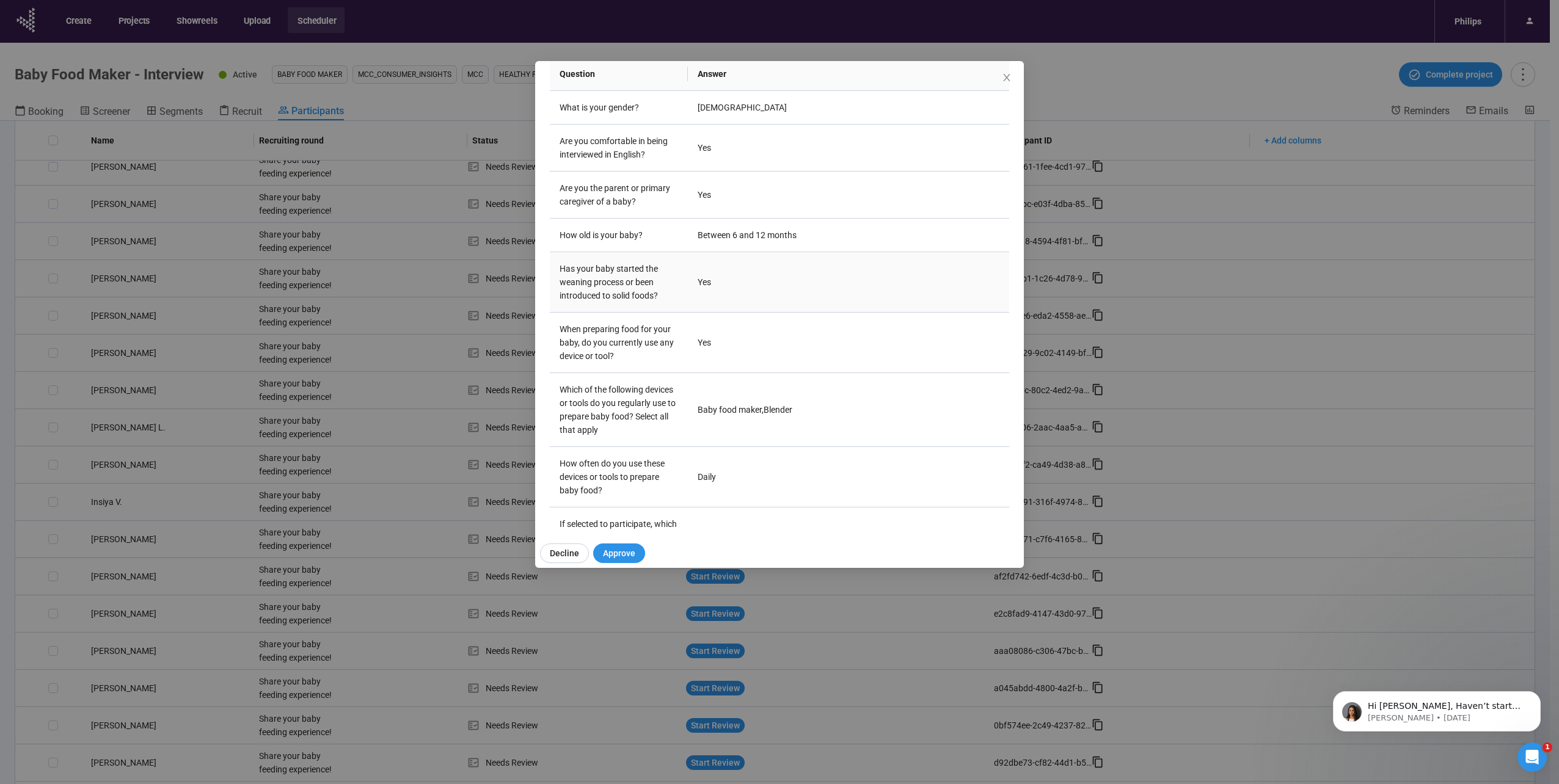
scroll to position [243, 0]
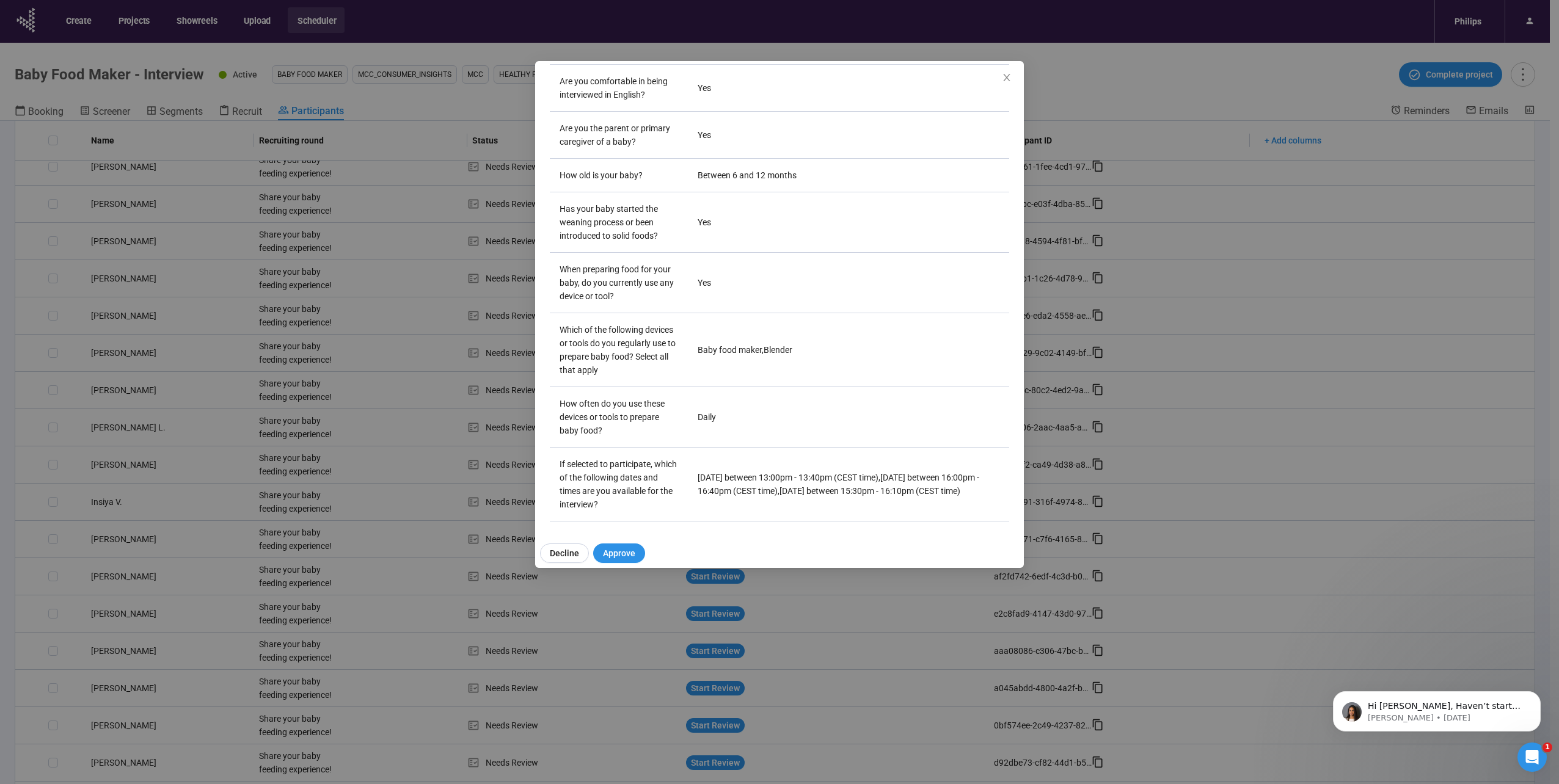
click at [271, 465] on div "Tristan C Project notes Edit Add notes, i.e. how the last interview went, impor…" at bounding box center [779, 392] width 1559 height 784
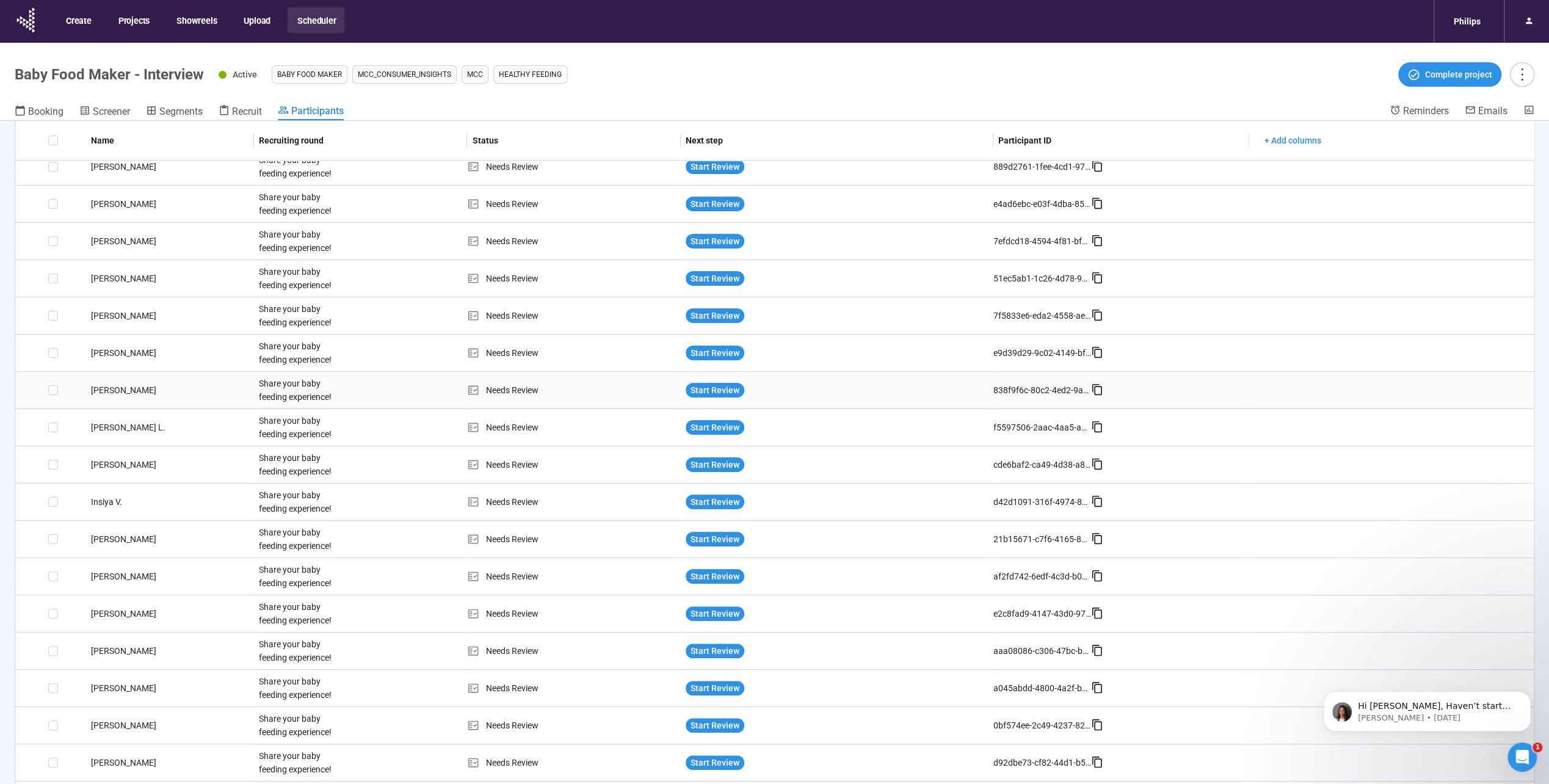
click at [114, 390] on div "[PERSON_NAME]" at bounding box center [170, 390] width 168 height 13
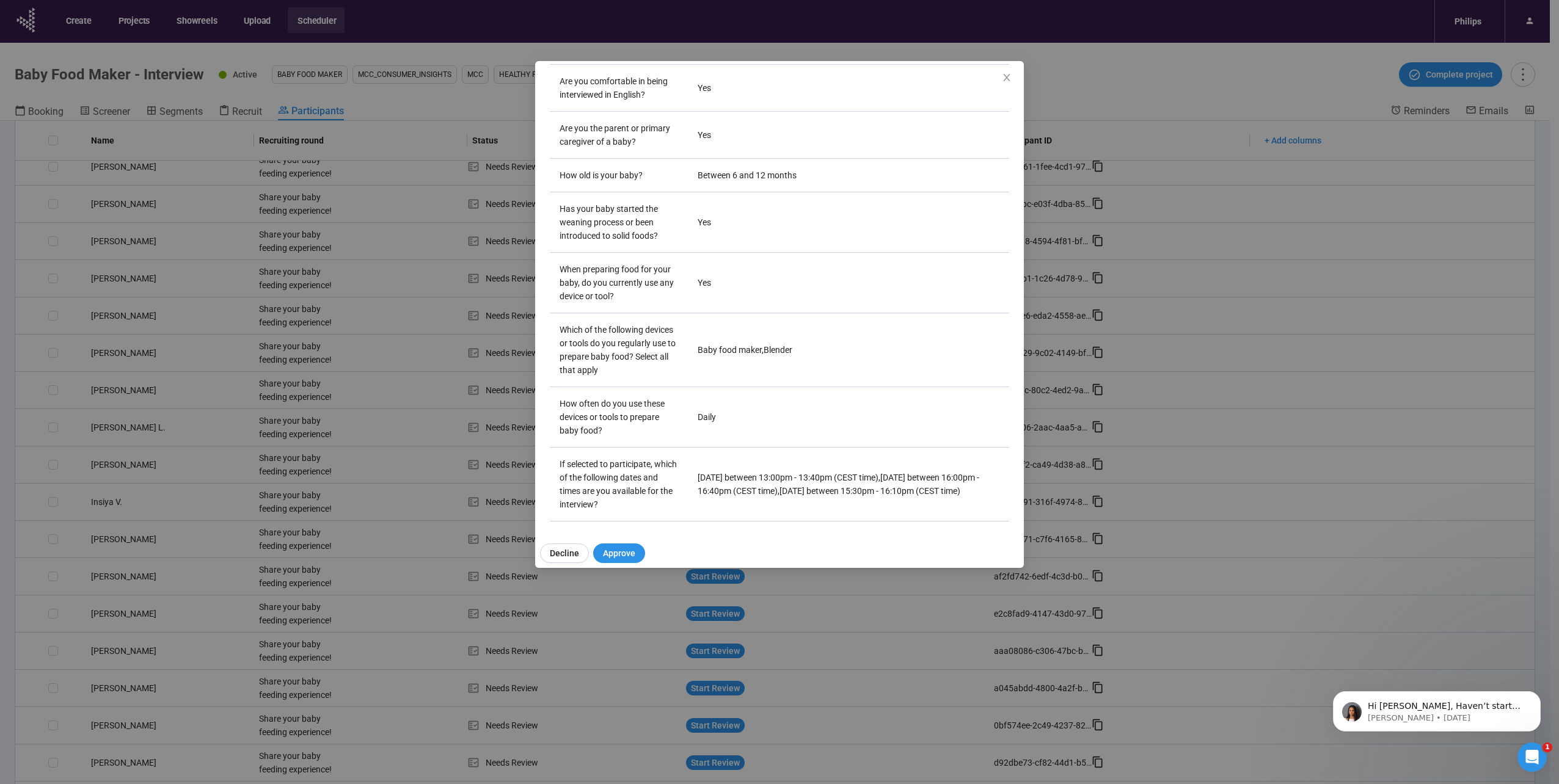
click at [225, 473] on div "Tristan C Project notes Edit Add notes, i.e. how the last interview went, impor…" at bounding box center [779, 392] width 1559 height 784
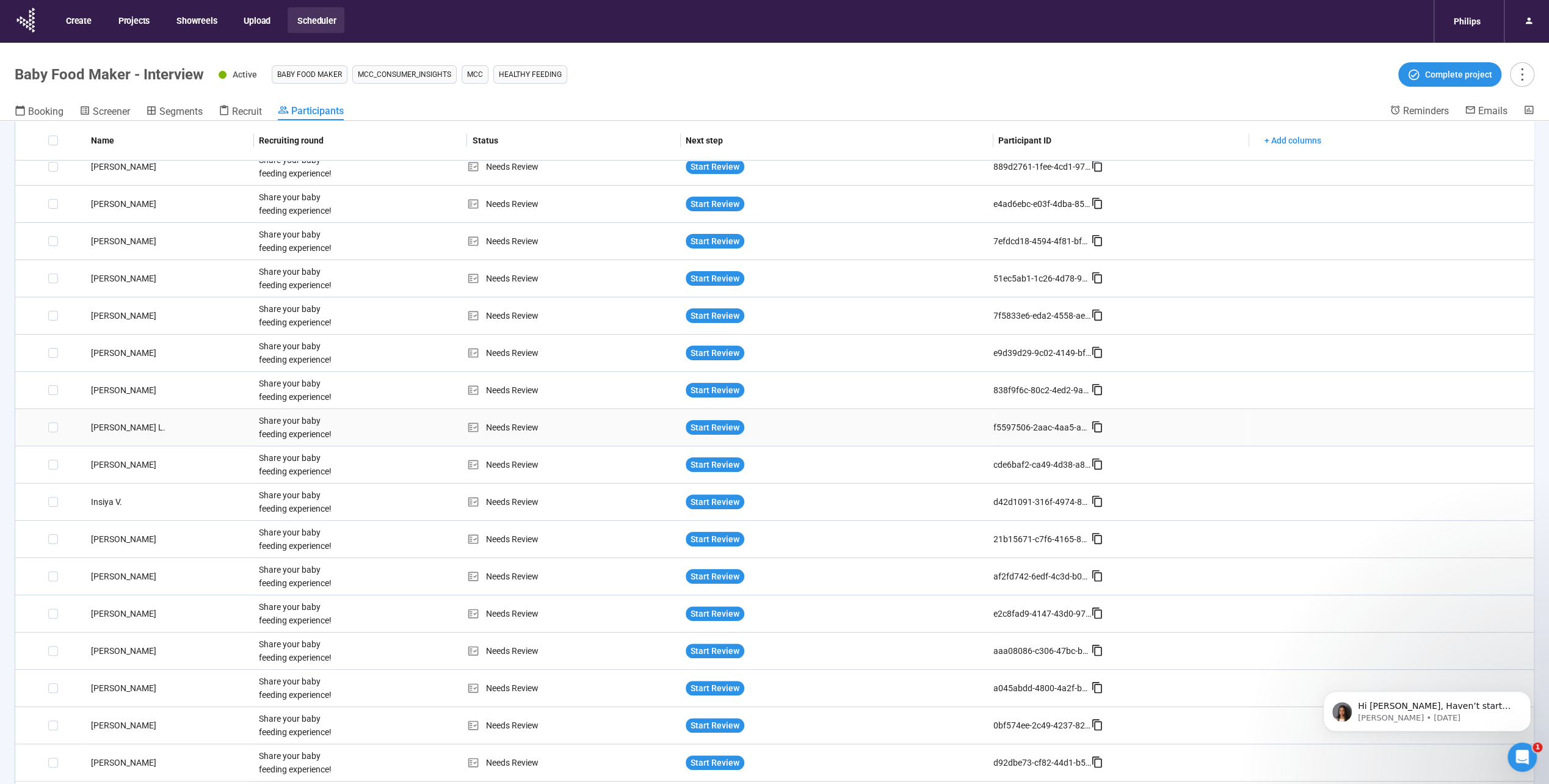
click at [129, 425] on div "Oceane L." at bounding box center [170, 427] width 168 height 13
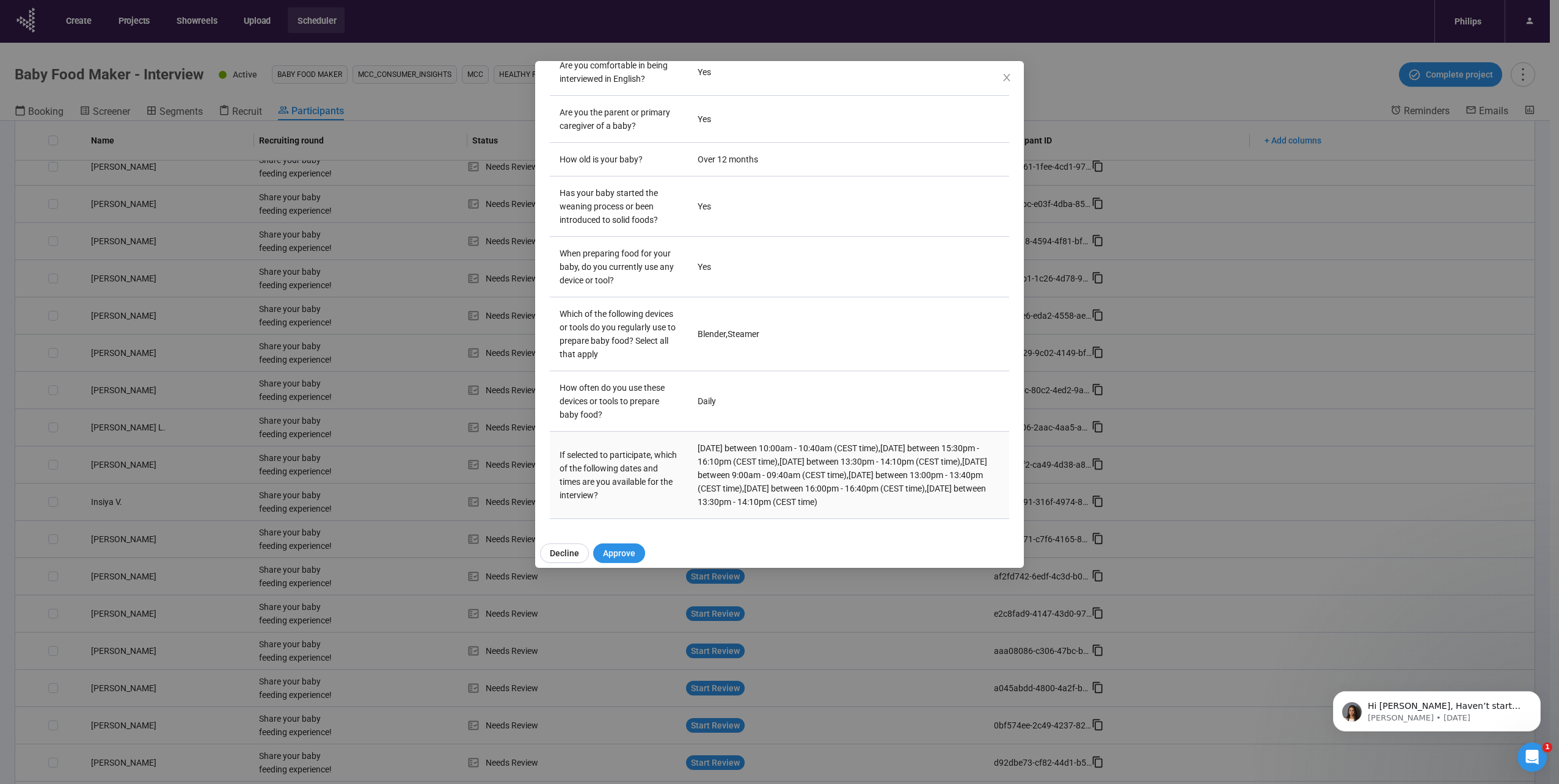
scroll to position [270, 0]
click at [570, 553] on span "Decline" at bounding box center [564, 553] width 29 height 13
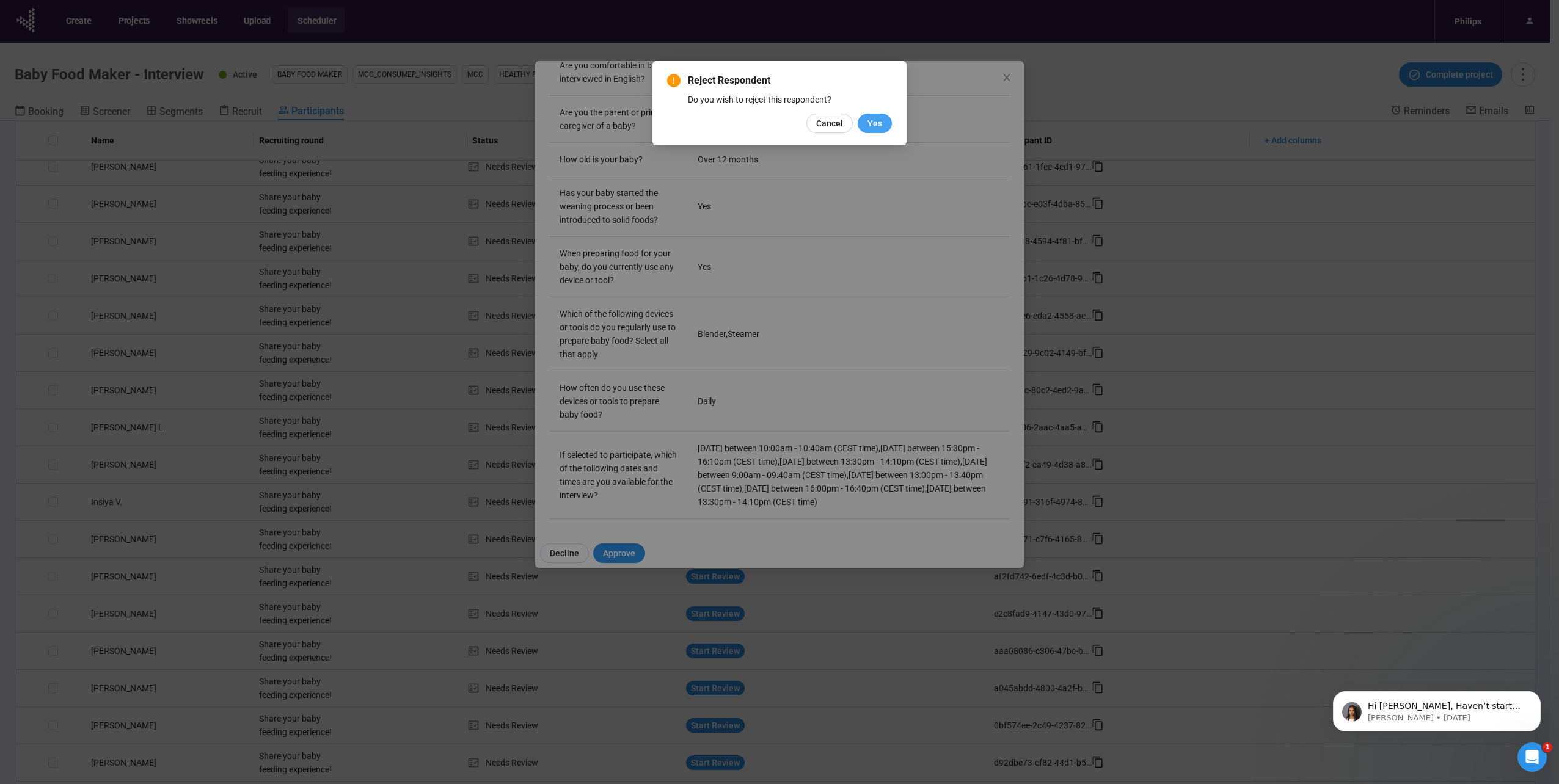
click at [872, 124] on span "Yes" at bounding box center [874, 124] width 15 height 13
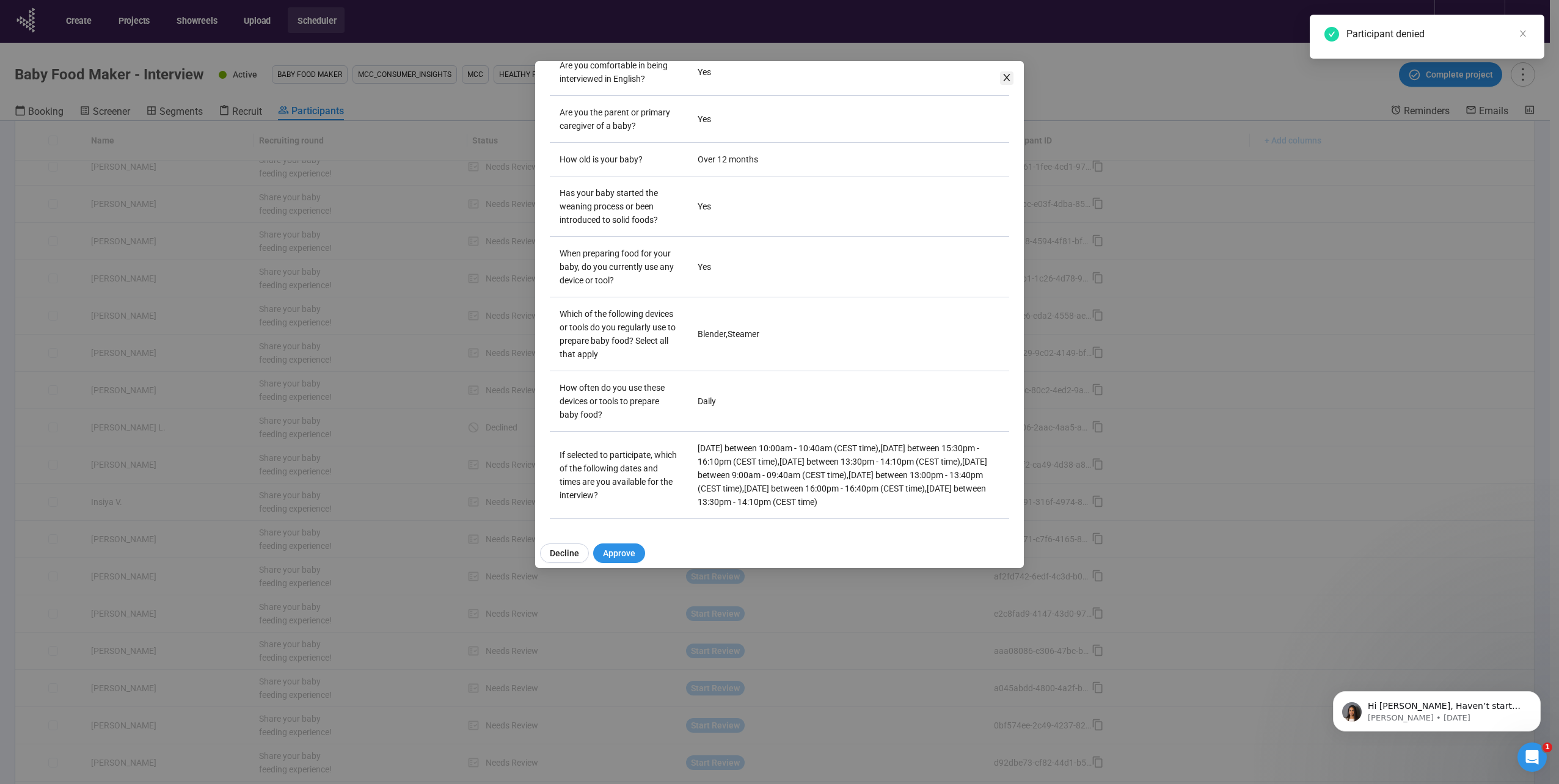
click at [1007, 79] on icon "close" at bounding box center [1007, 77] width 7 height 7
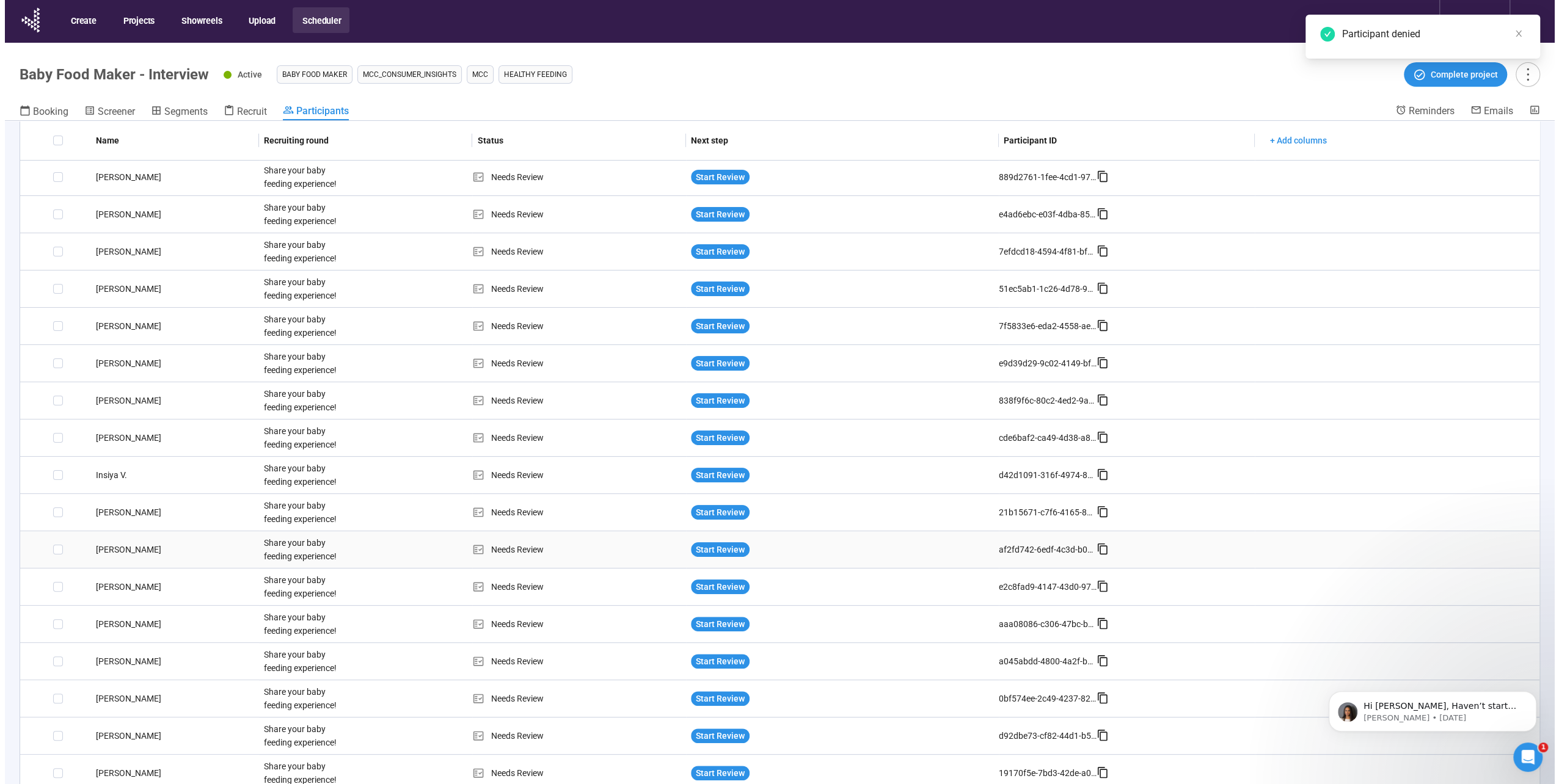
scroll to position [43, 0]
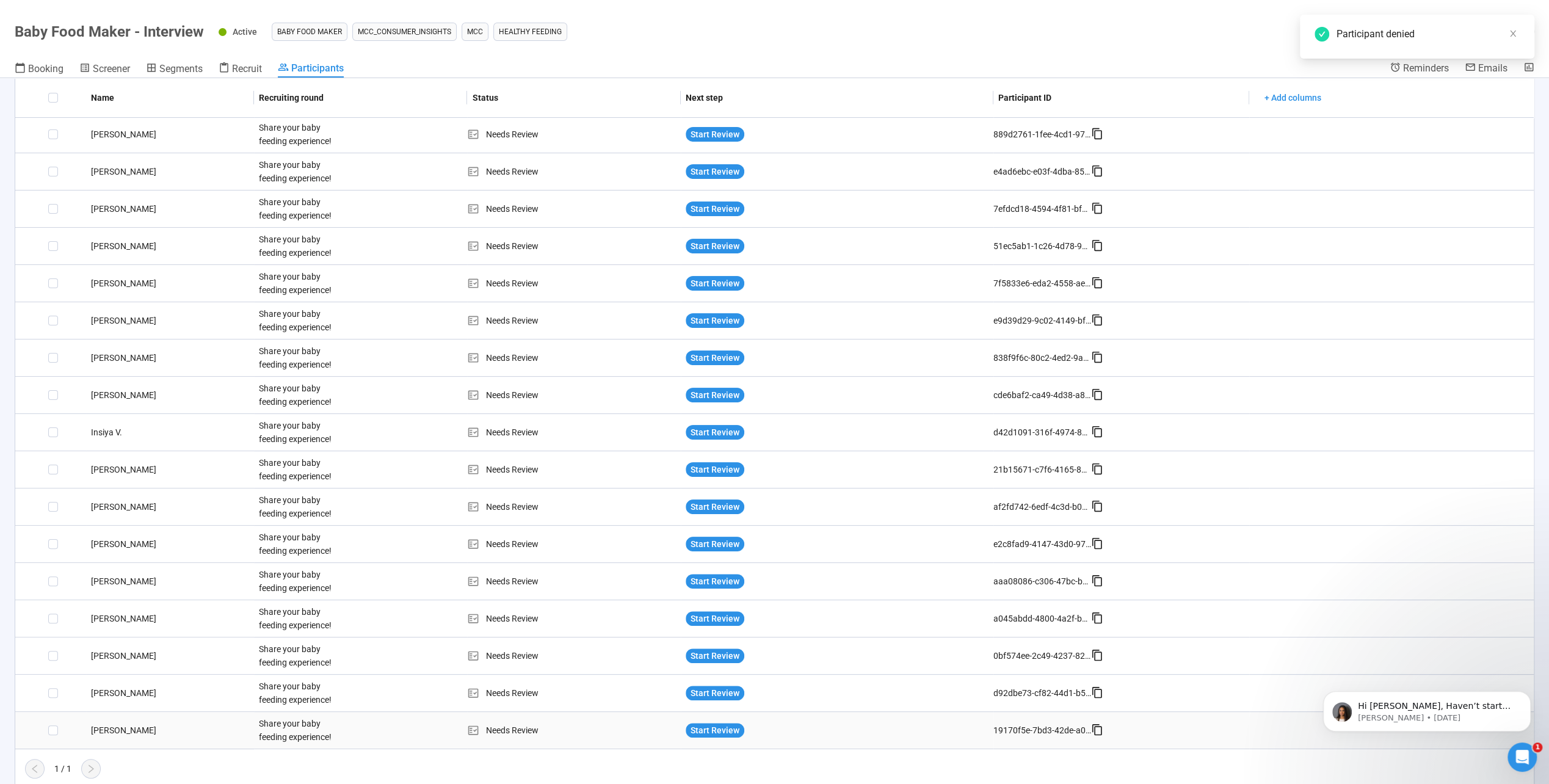
click at [108, 729] on div "[PERSON_NAME]" at bounding box center [170, 730] width 168 height 13
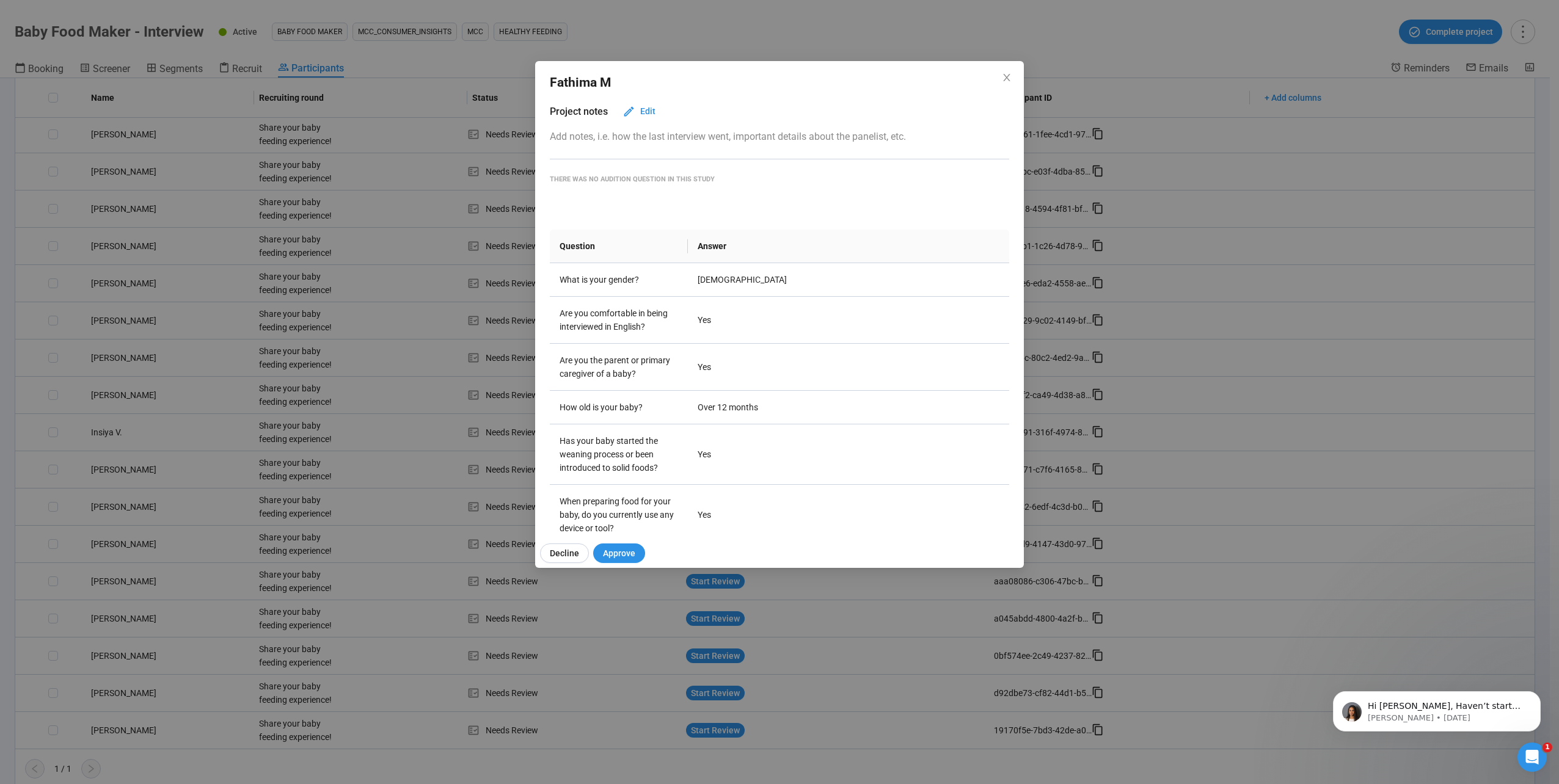
scroll to position [0, 0]
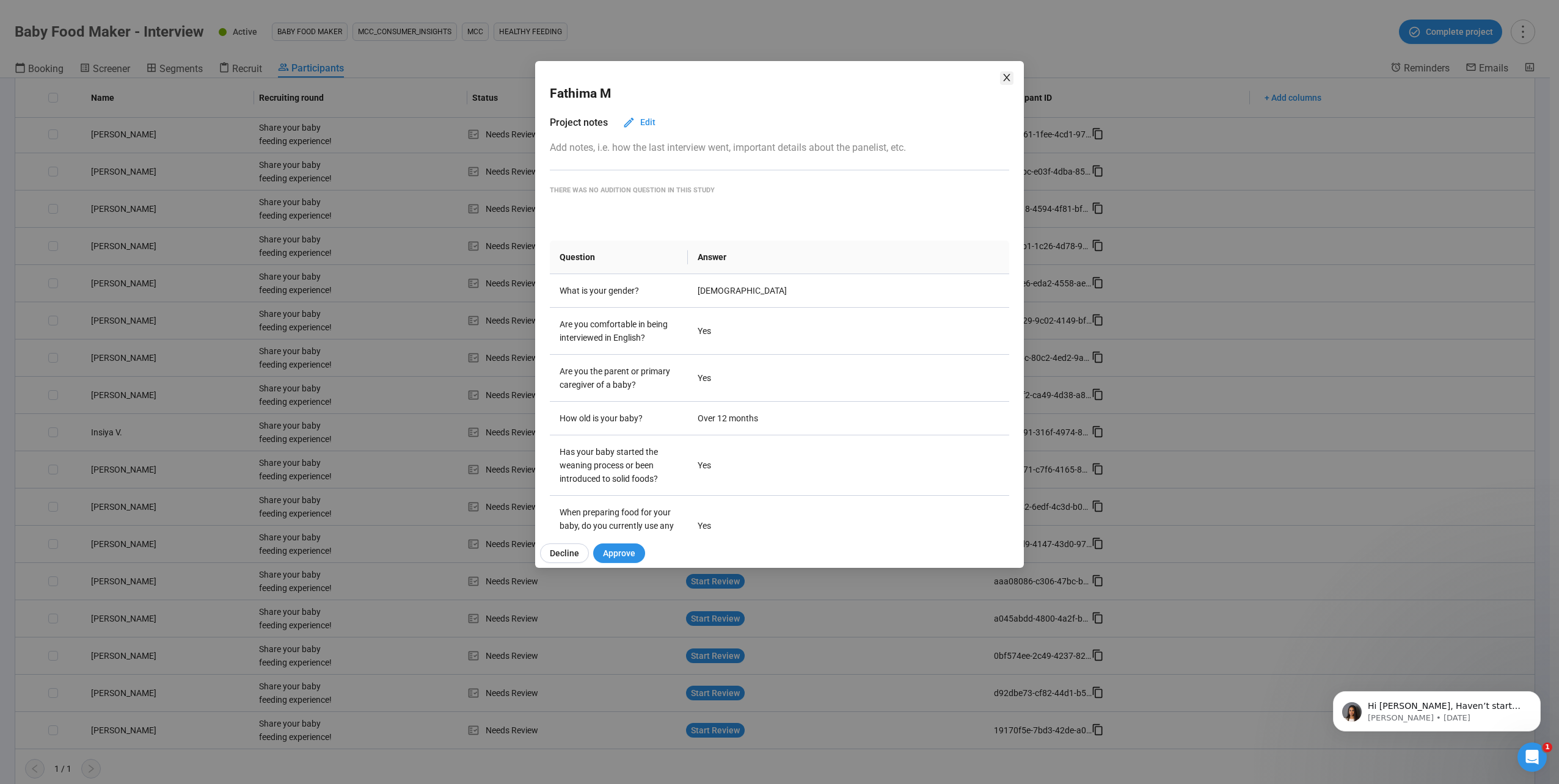
click at [1005, 77] on icon "close" at bounding box center [1007, 77] width 10 height 10
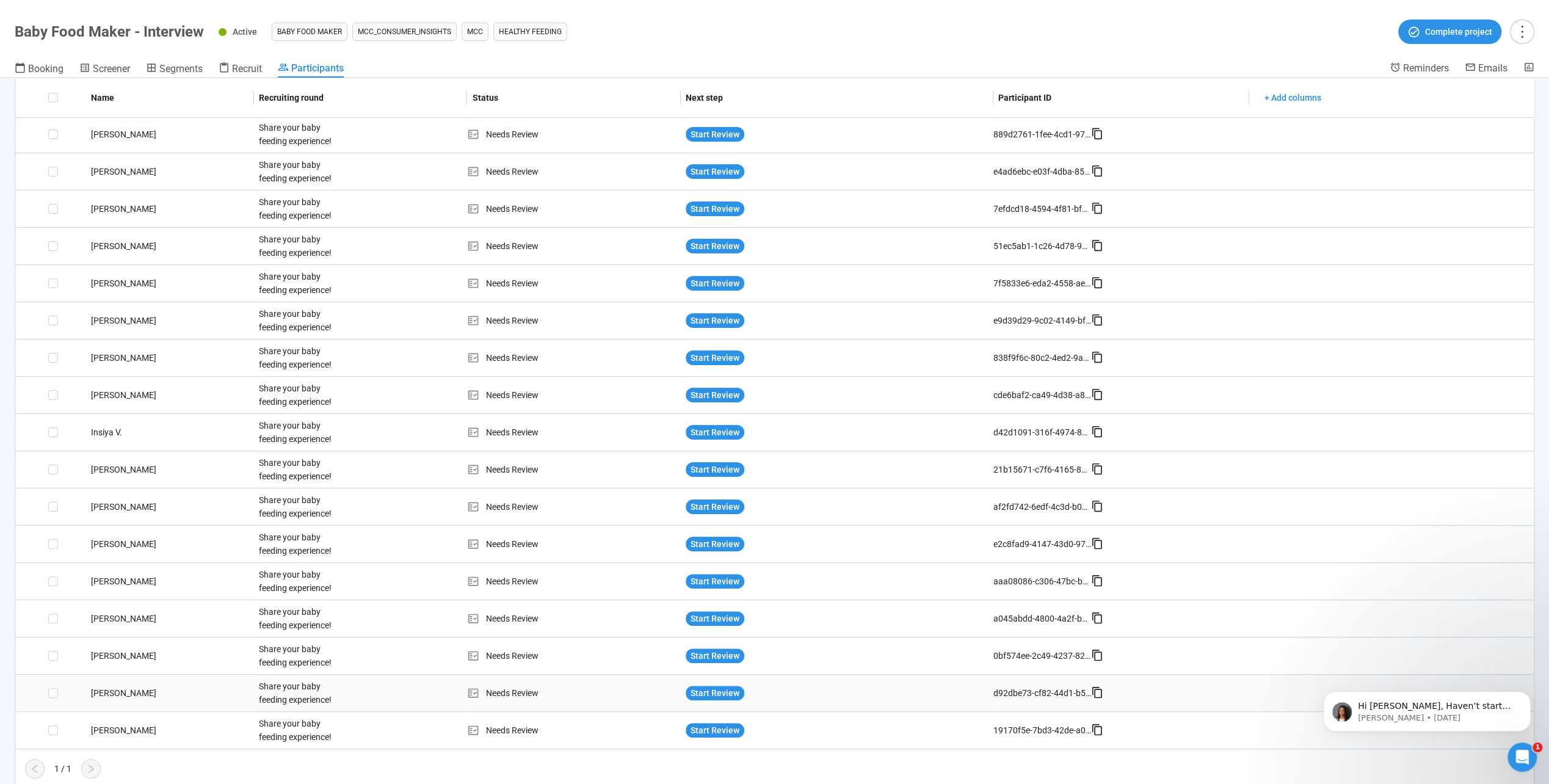
click at [101, 689] on div "[PERSON_NAME]" at bounding box center [170, 693] width 168 height 13
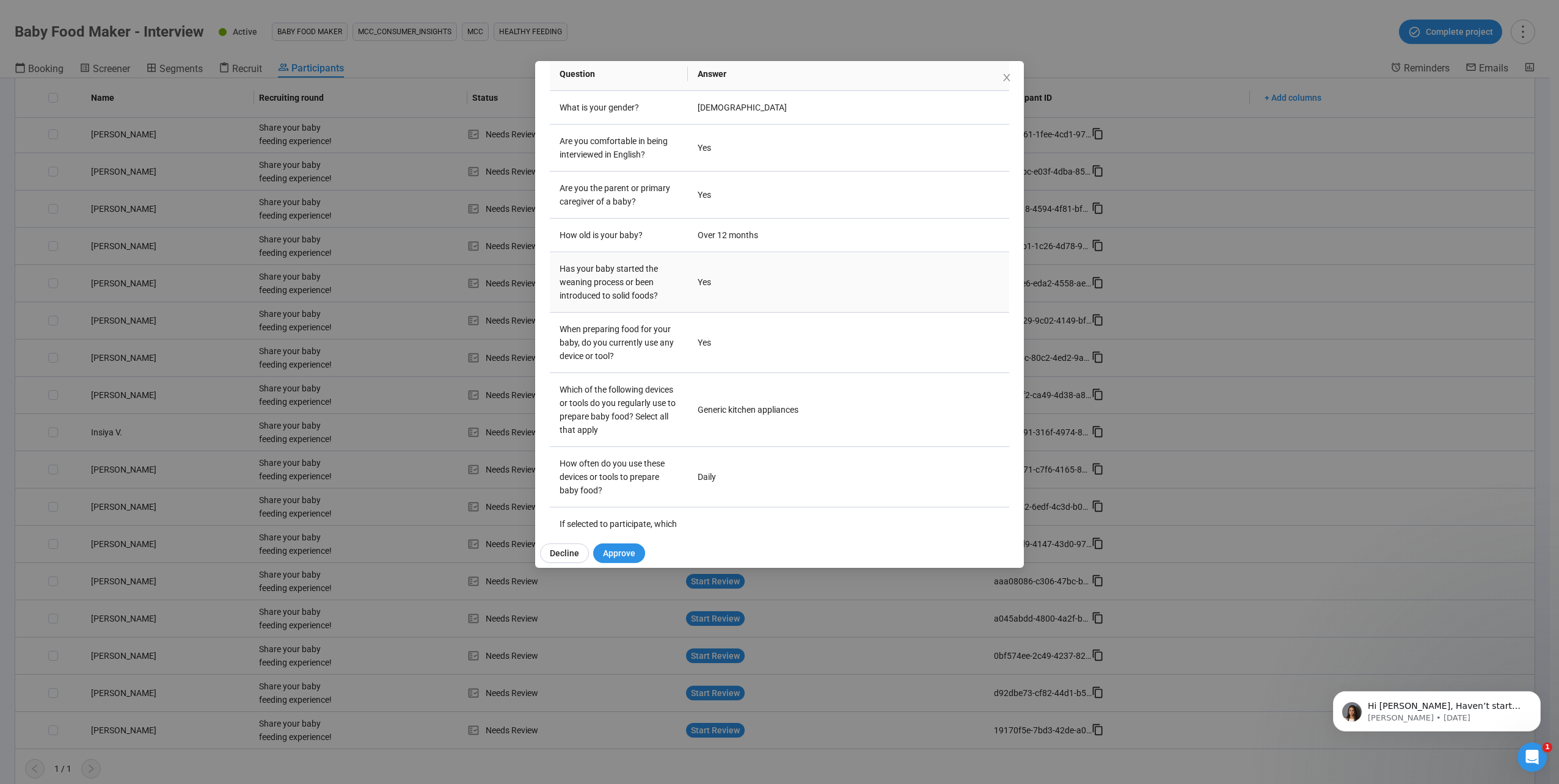
scroll to position [243, 0]
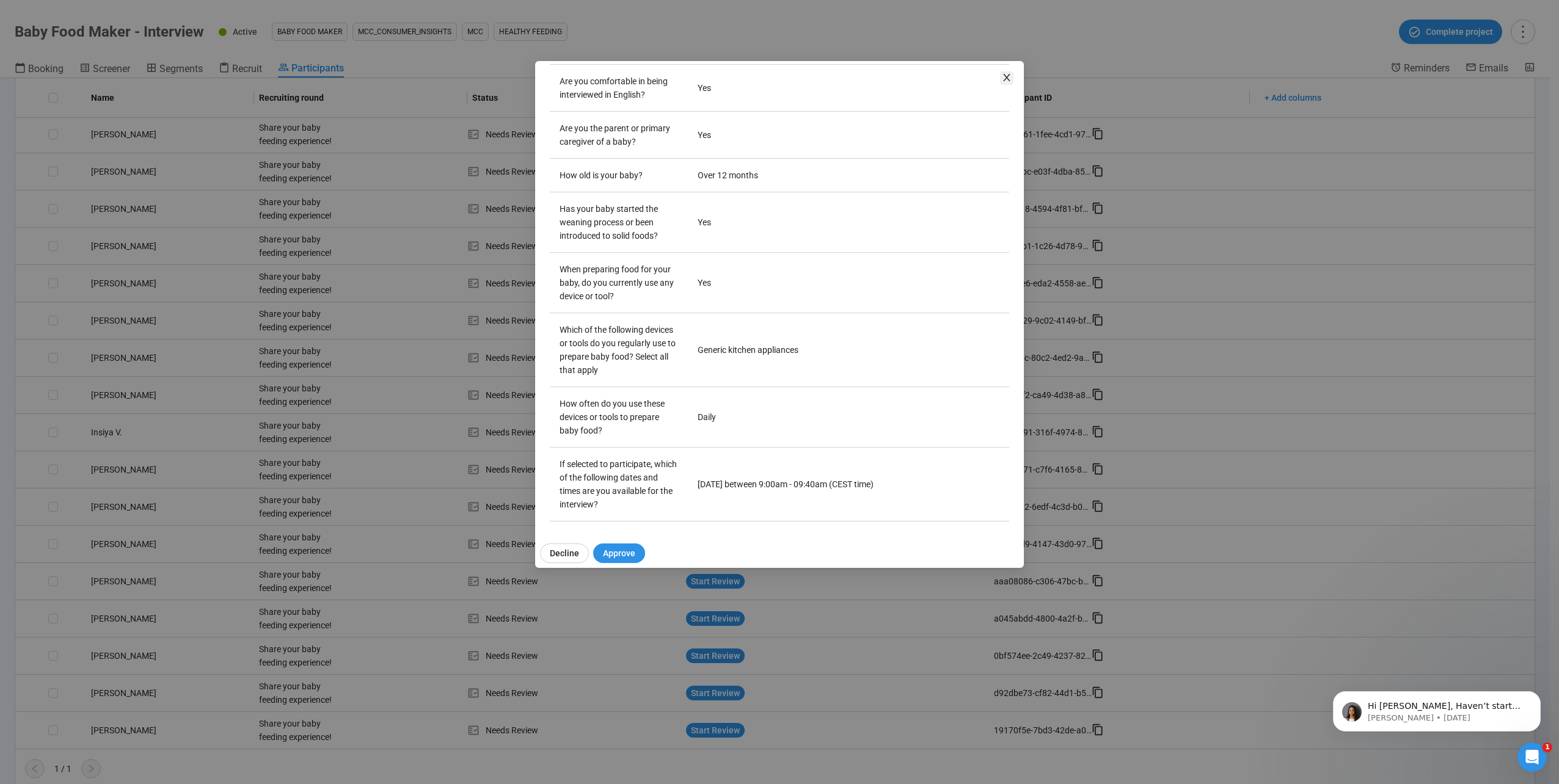
click at [1003, 83] on icon "close" at bounding box center [1007, 77] width 10 height 10
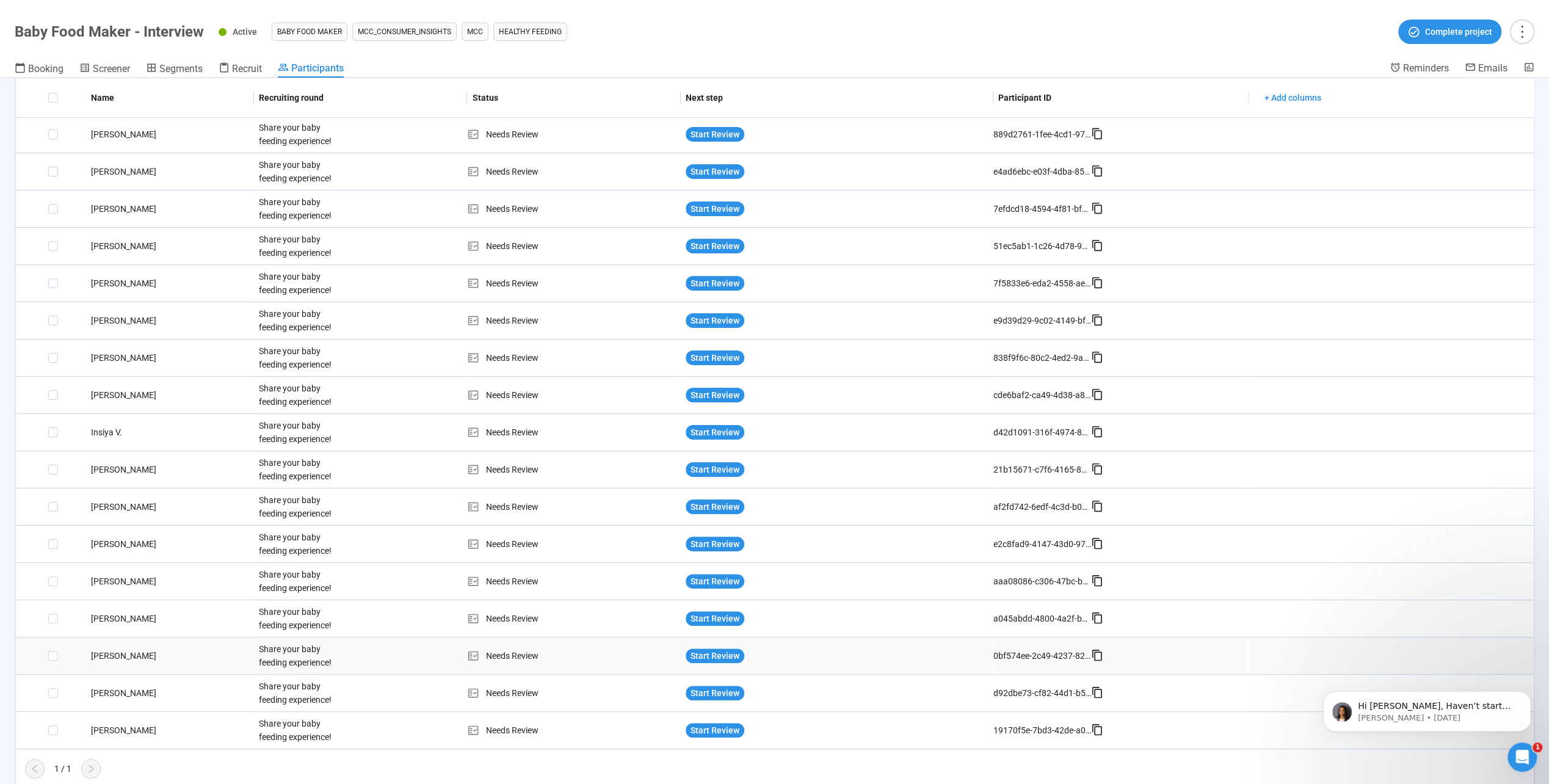
click at [106, 649] on div "[PERSON_NAME]" at bounding box center [170, 656] width 168 height 13
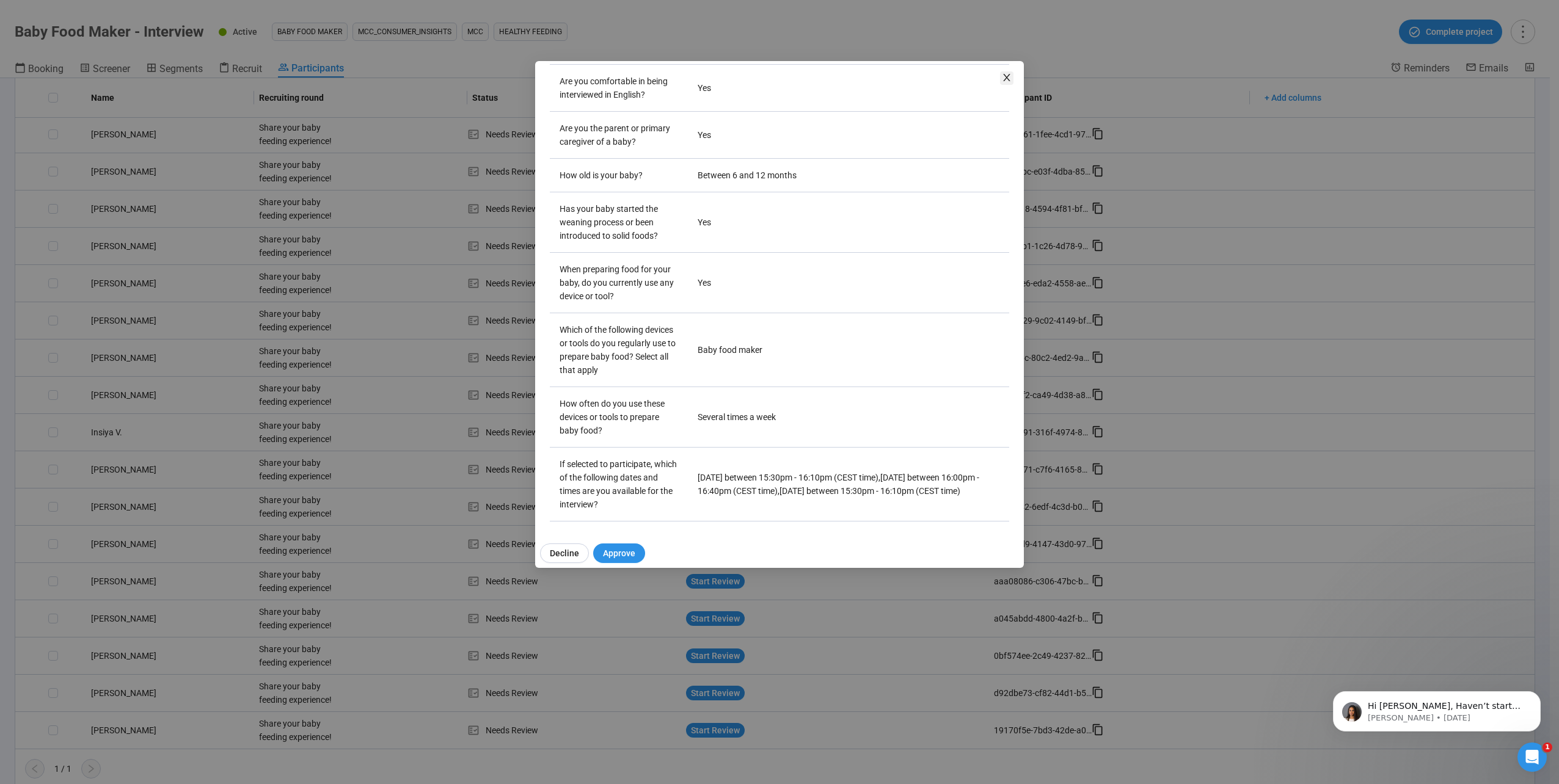
click at [1005, 75] on icon "close" at bounding box center [1007, 77] width 7 height 7
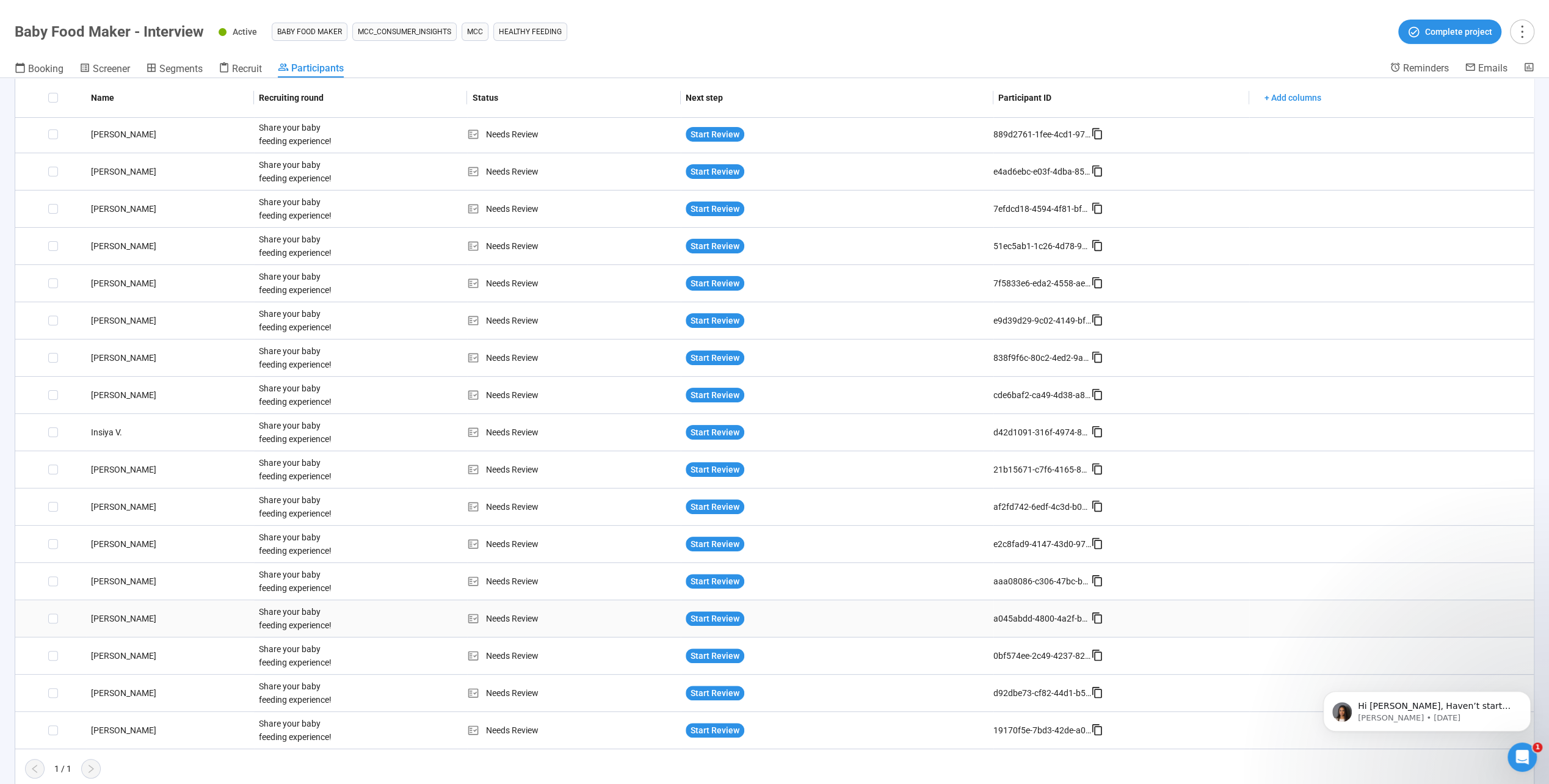
click at [112, 620] on div "[PERSON_NAME]" at bounding box center [170, 618] width 168 height 13
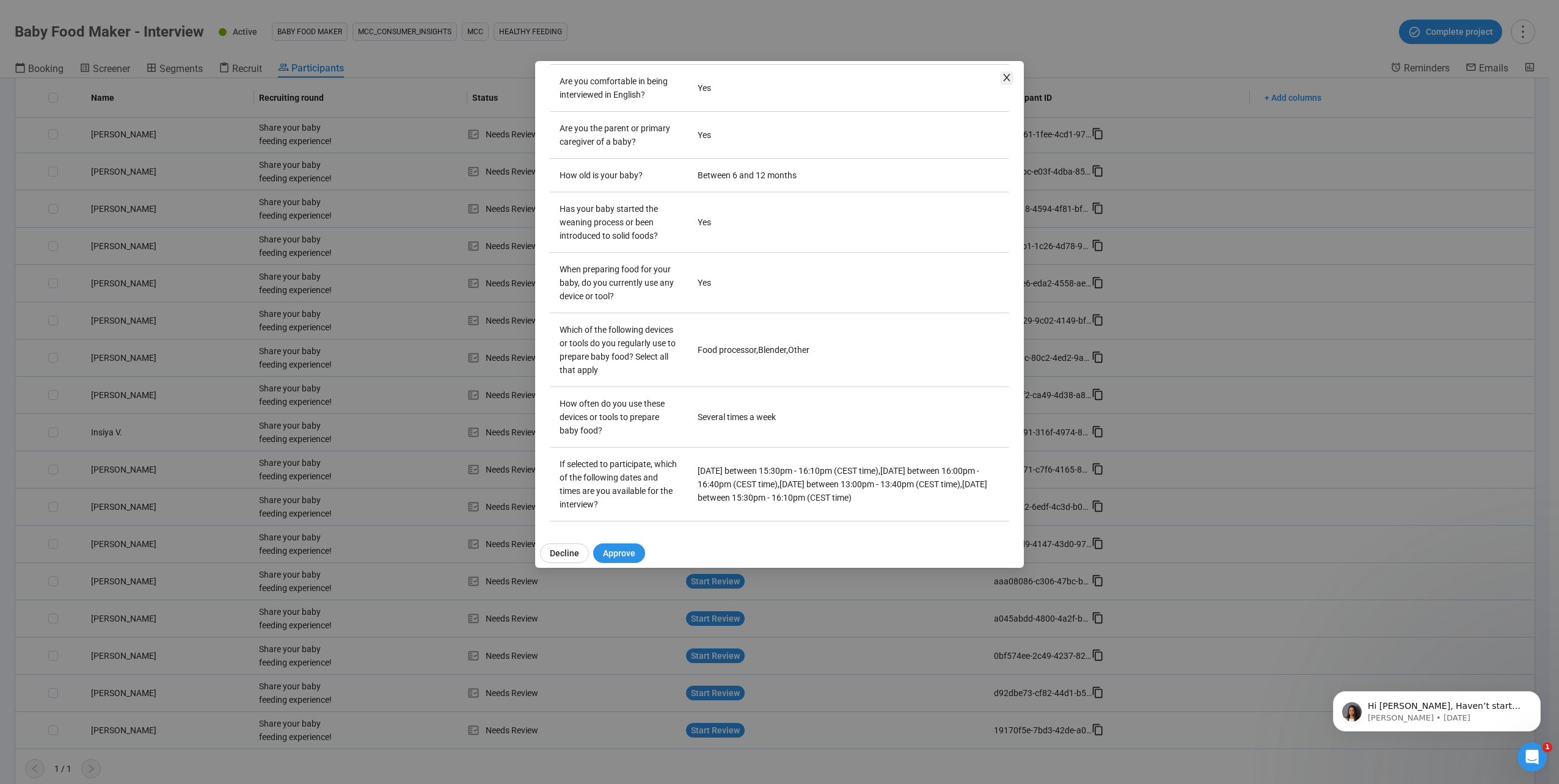
click at [1007, 77] on icon "close" at bounding box center [1007, 77] width 7 height 7
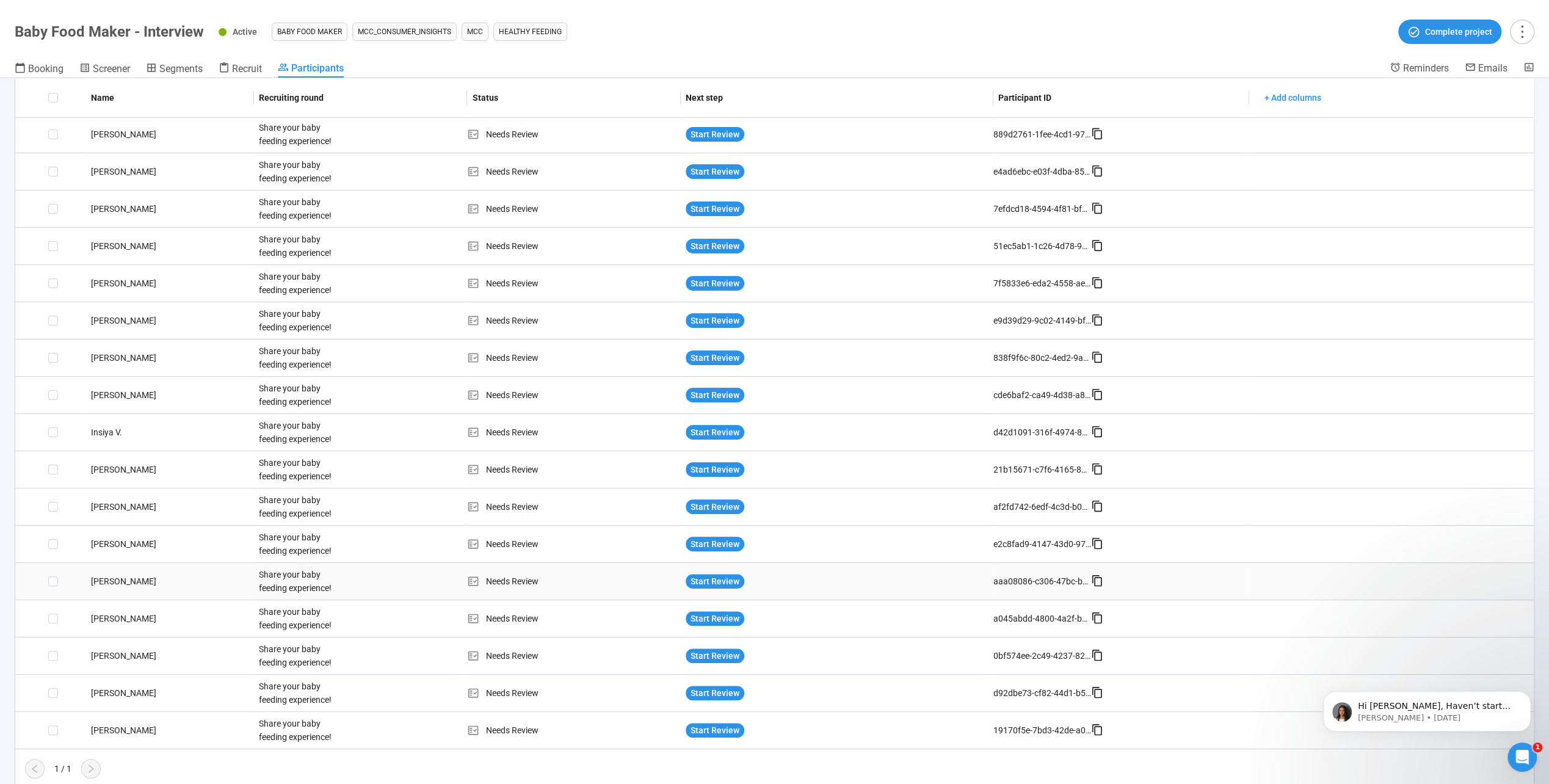
click at [98, 579] on div "[PERSON_NAME]" at bounding box center [170, 581] width 168 height 13
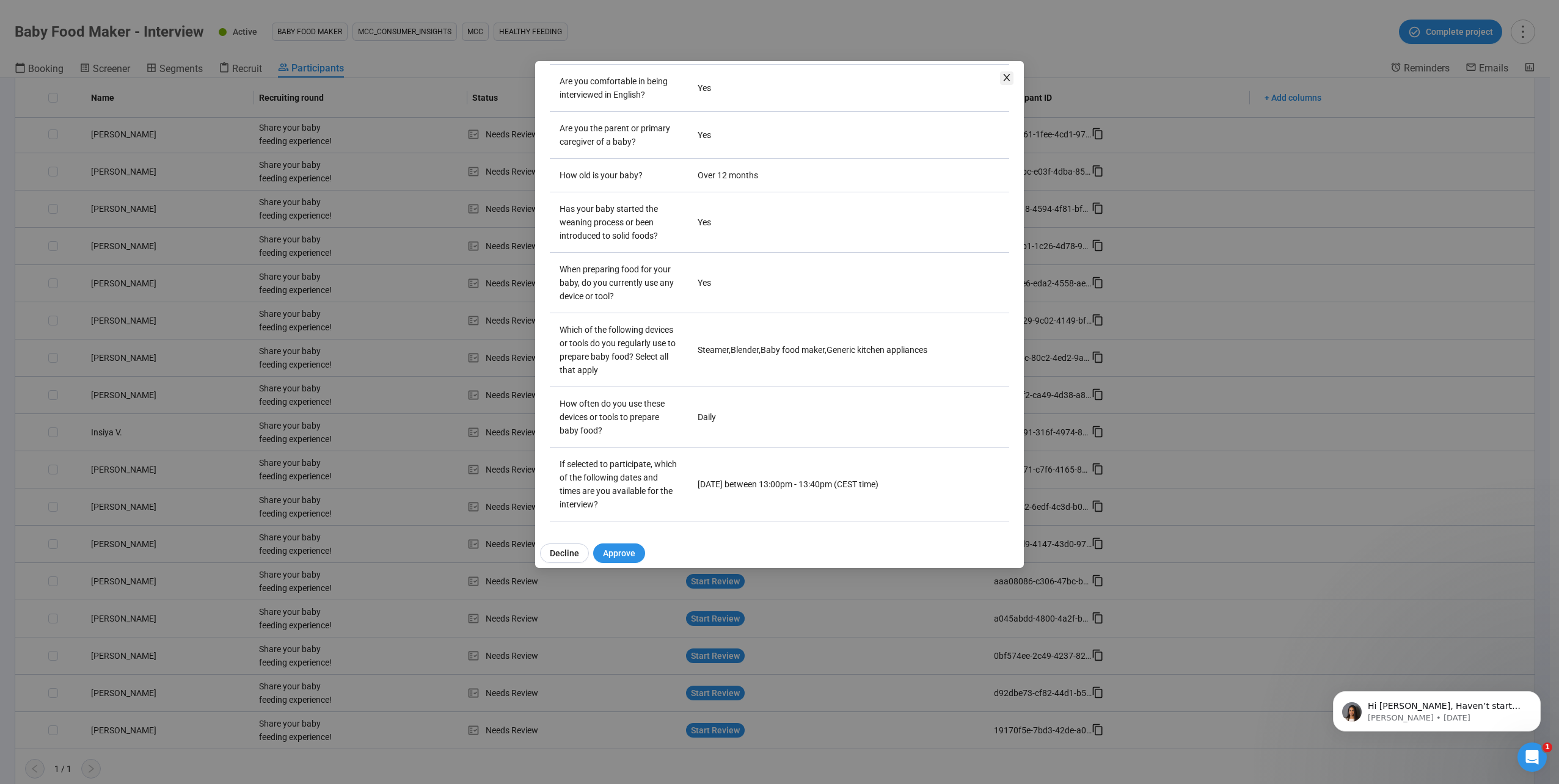
click at [1003, 78] on icon "close" at bounding box center [1007, 77] width 10 height 10
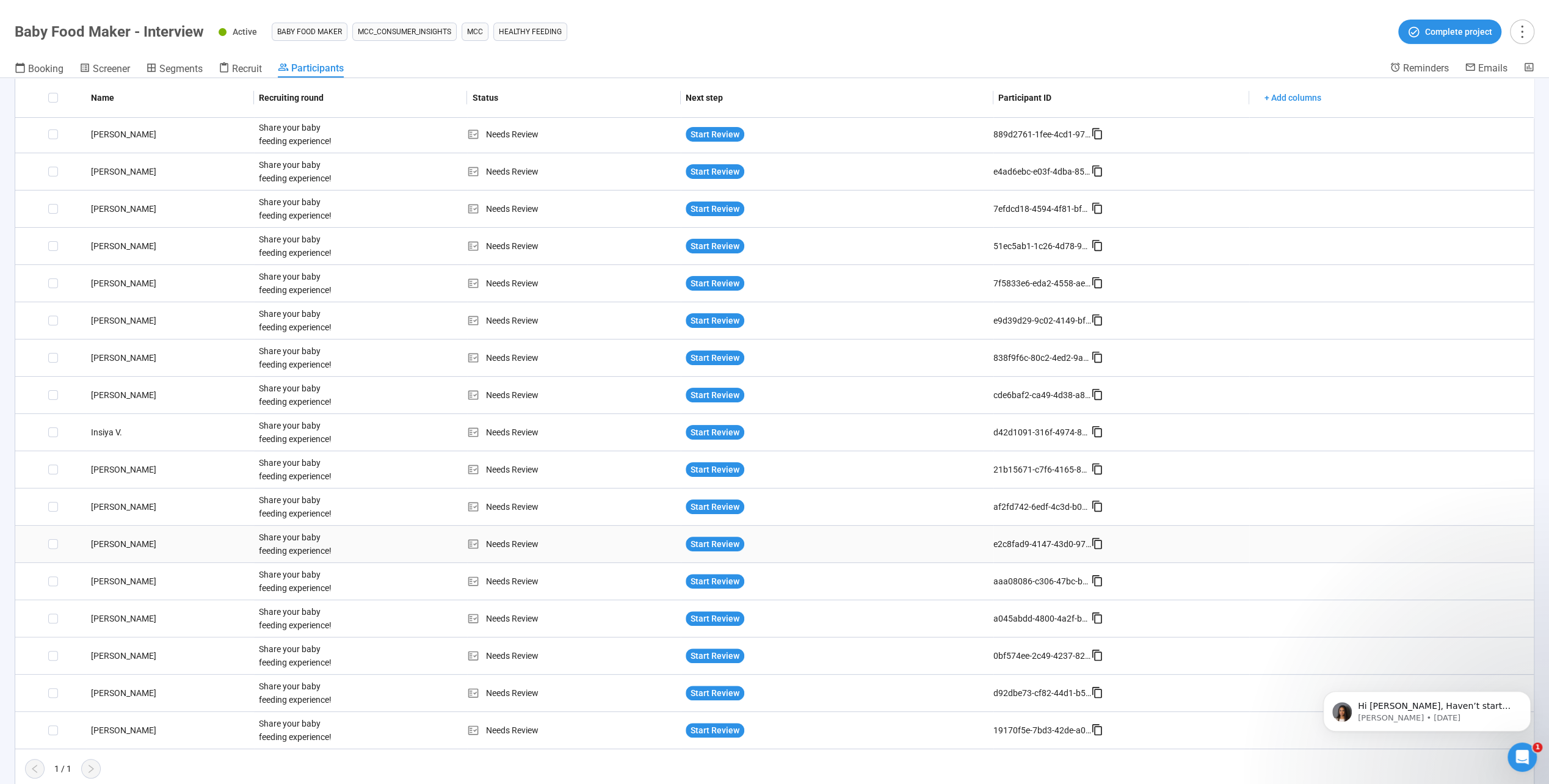
click at [129, 541] on div "[PERSON_NAME]" at bounding box center [170, 544] width 168 height 13
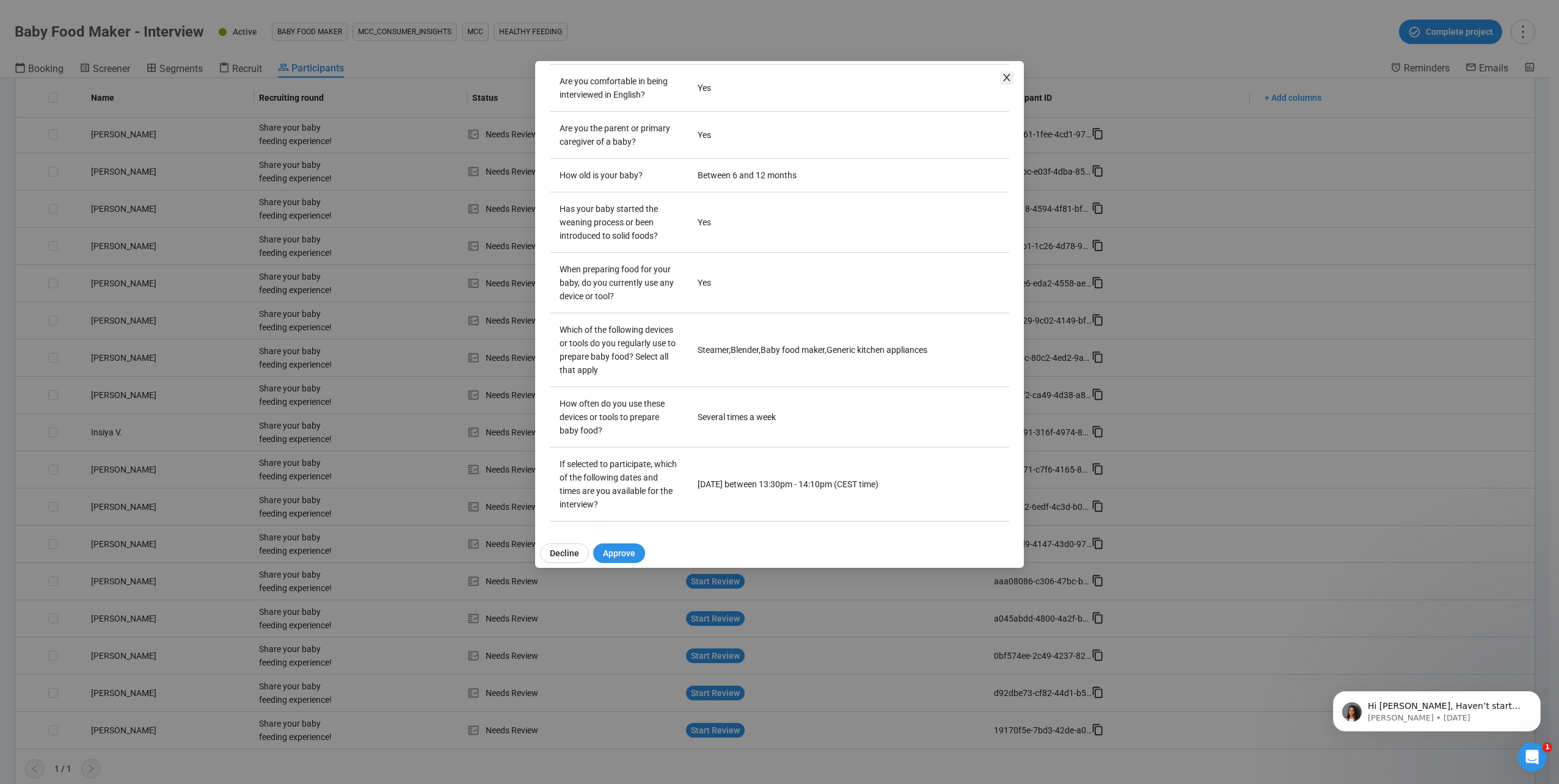
click at [1003, 79] on icon "close" at bounding box center [1007, 77] width 10 height 10
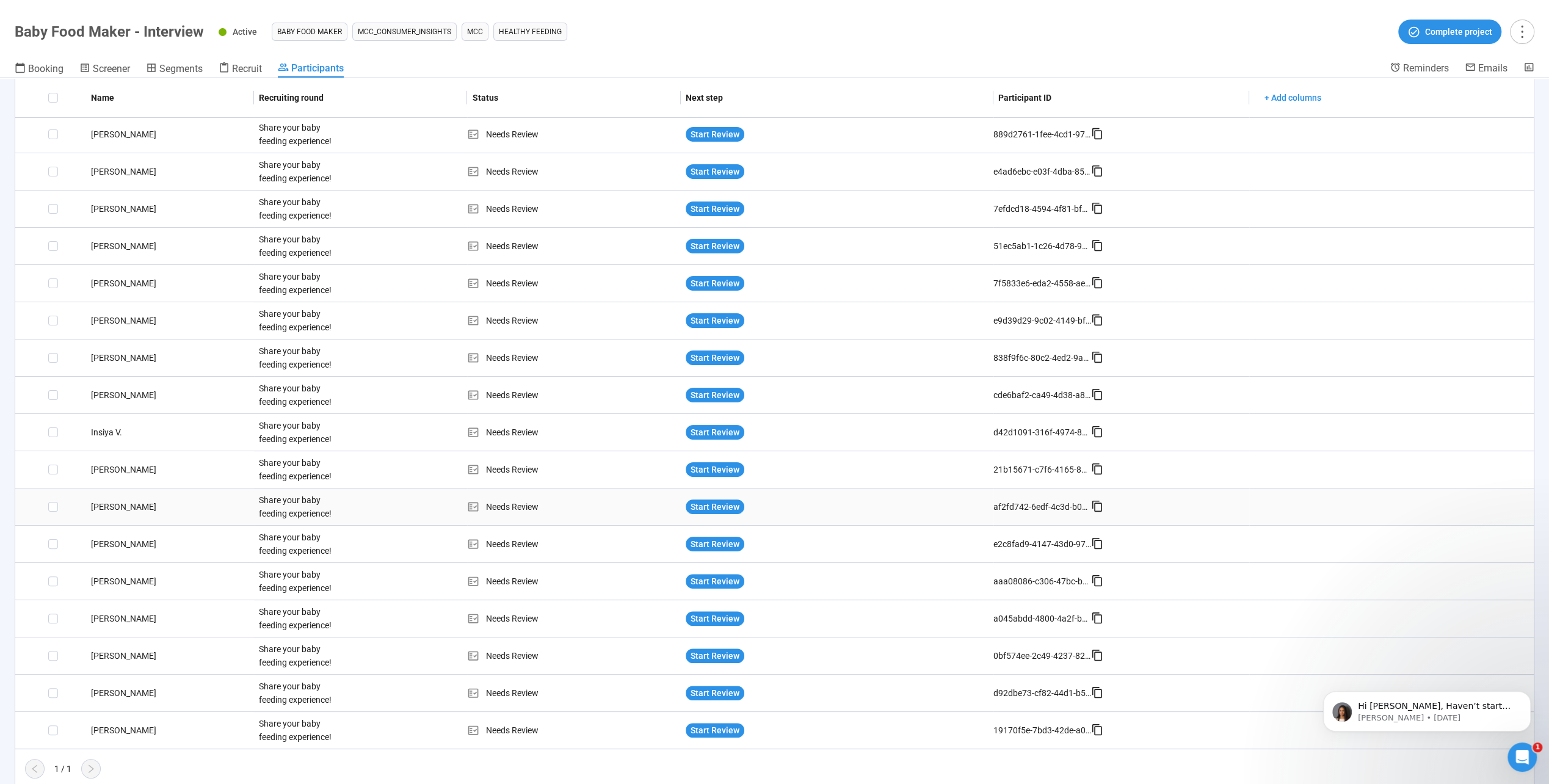
click at [96, 502] on div "[PERSON_NAME]" at bounding box center [170, 507] width 168 height 13
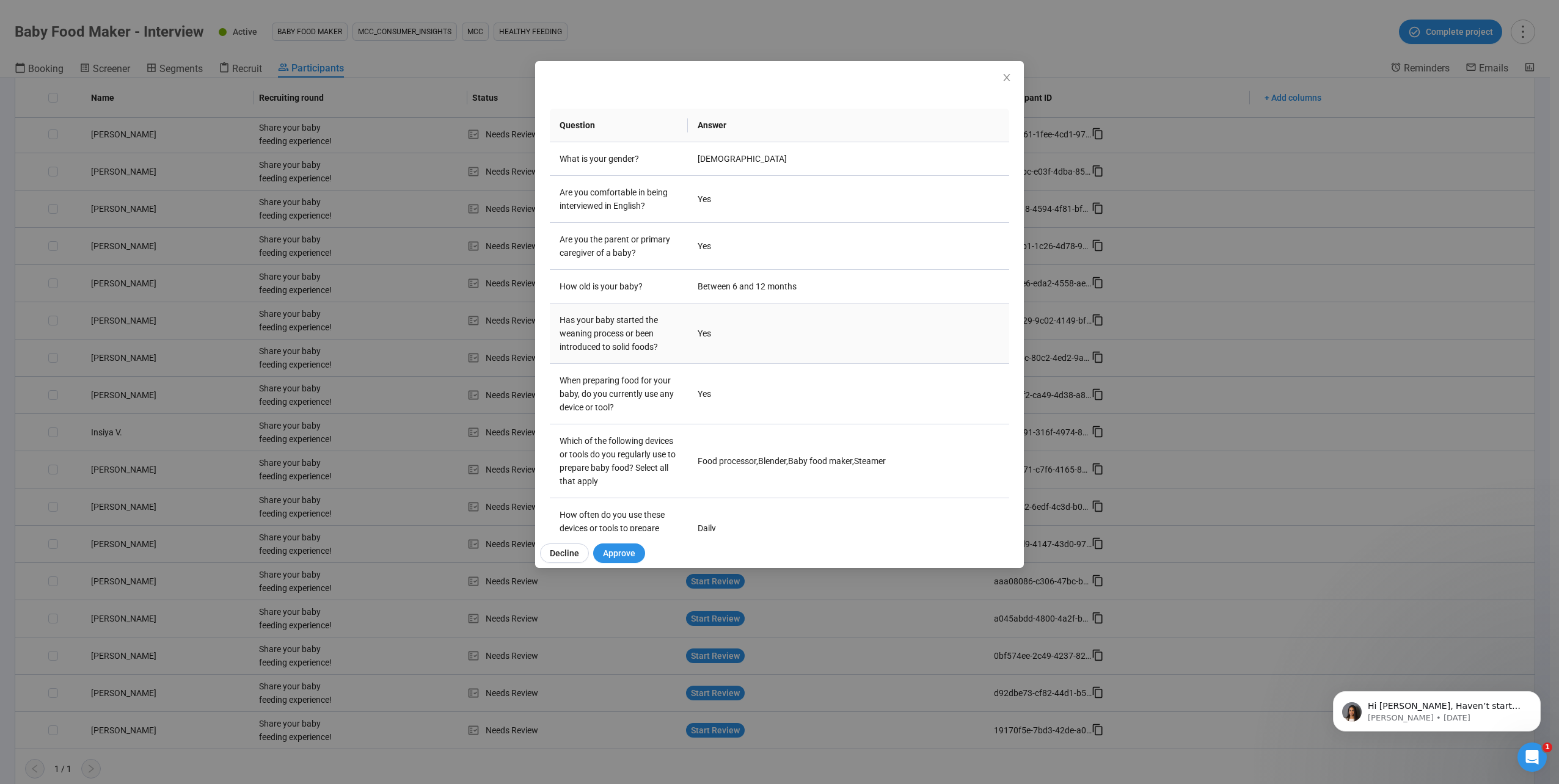
scroll to position [100, 0]
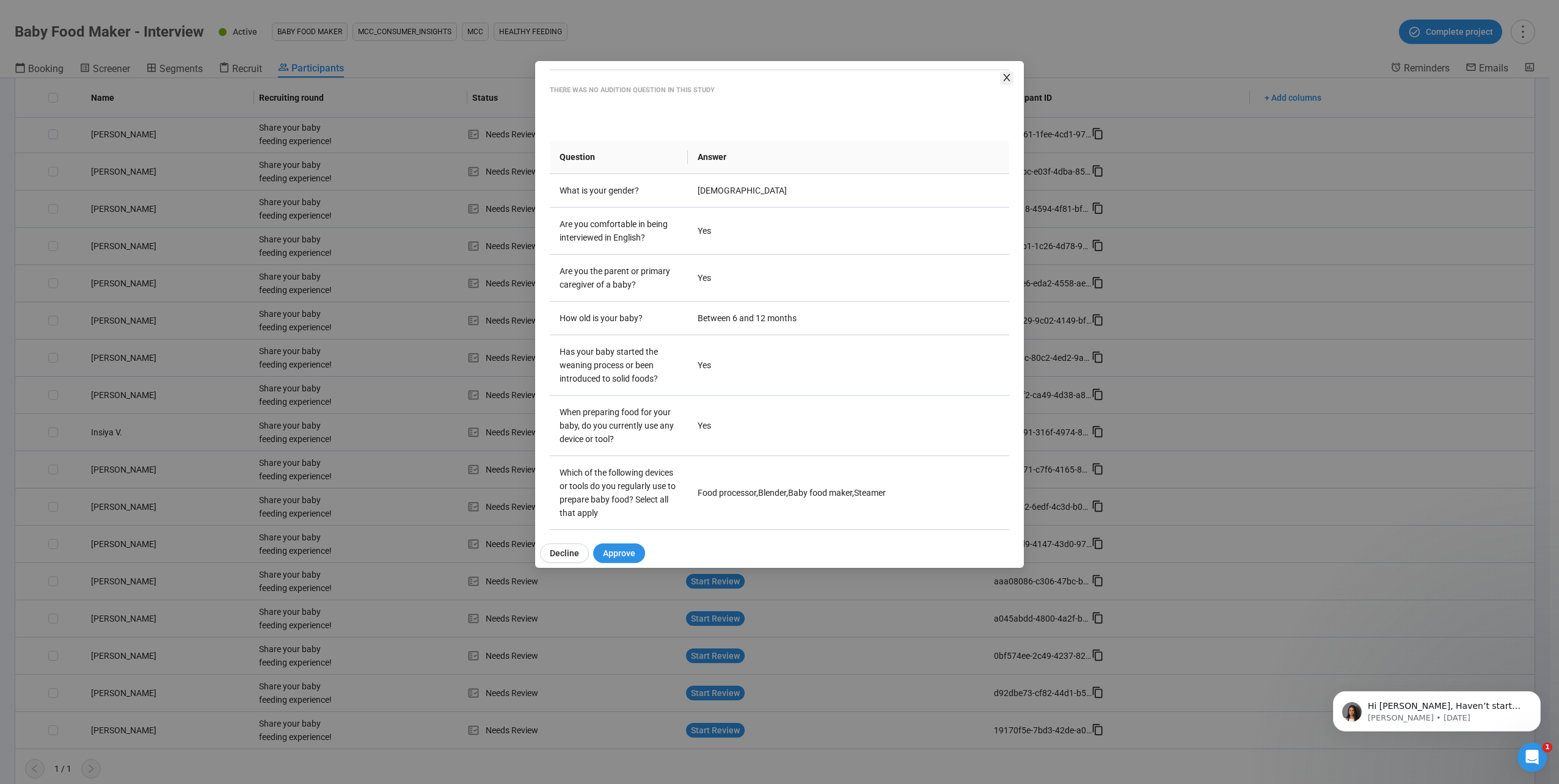
click at [1001, 78] on span "Close" at bounding box center [1007, 78] width 13 height 13
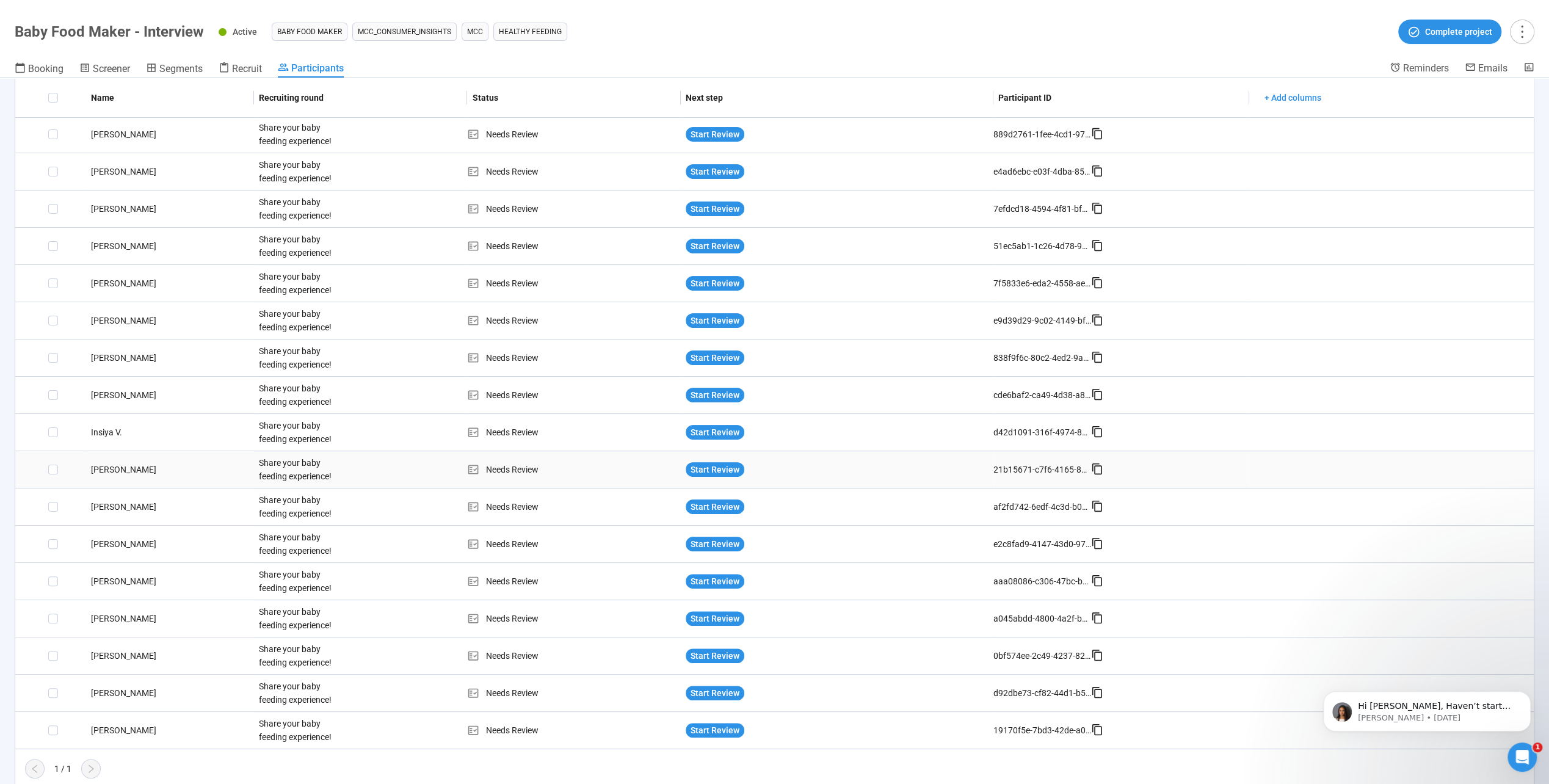
click at [101, 468] on div "[PERSON_NAME]" at bounding box center [170, 470] width 168 height 13
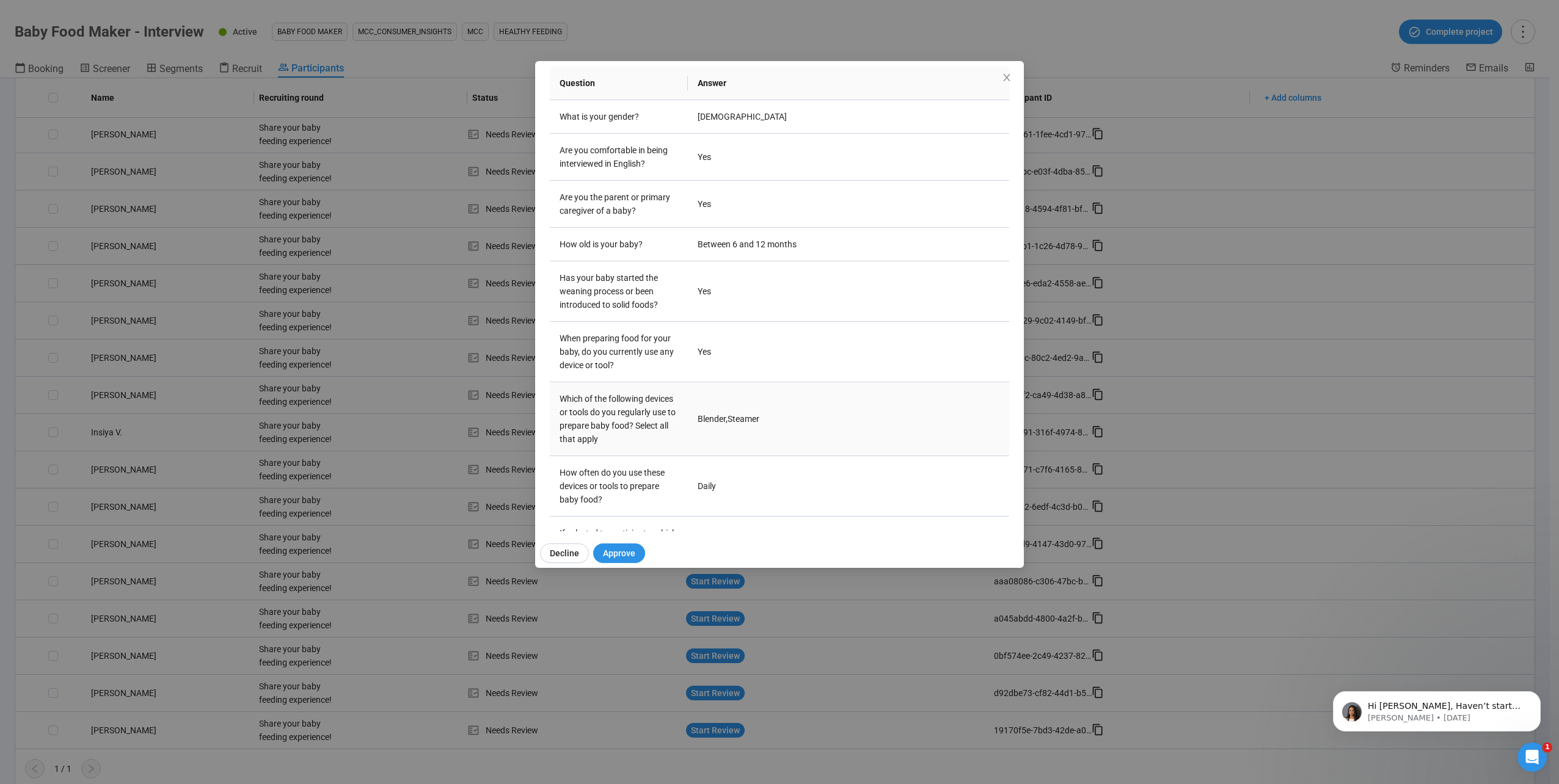
scroll to position [243, 0]
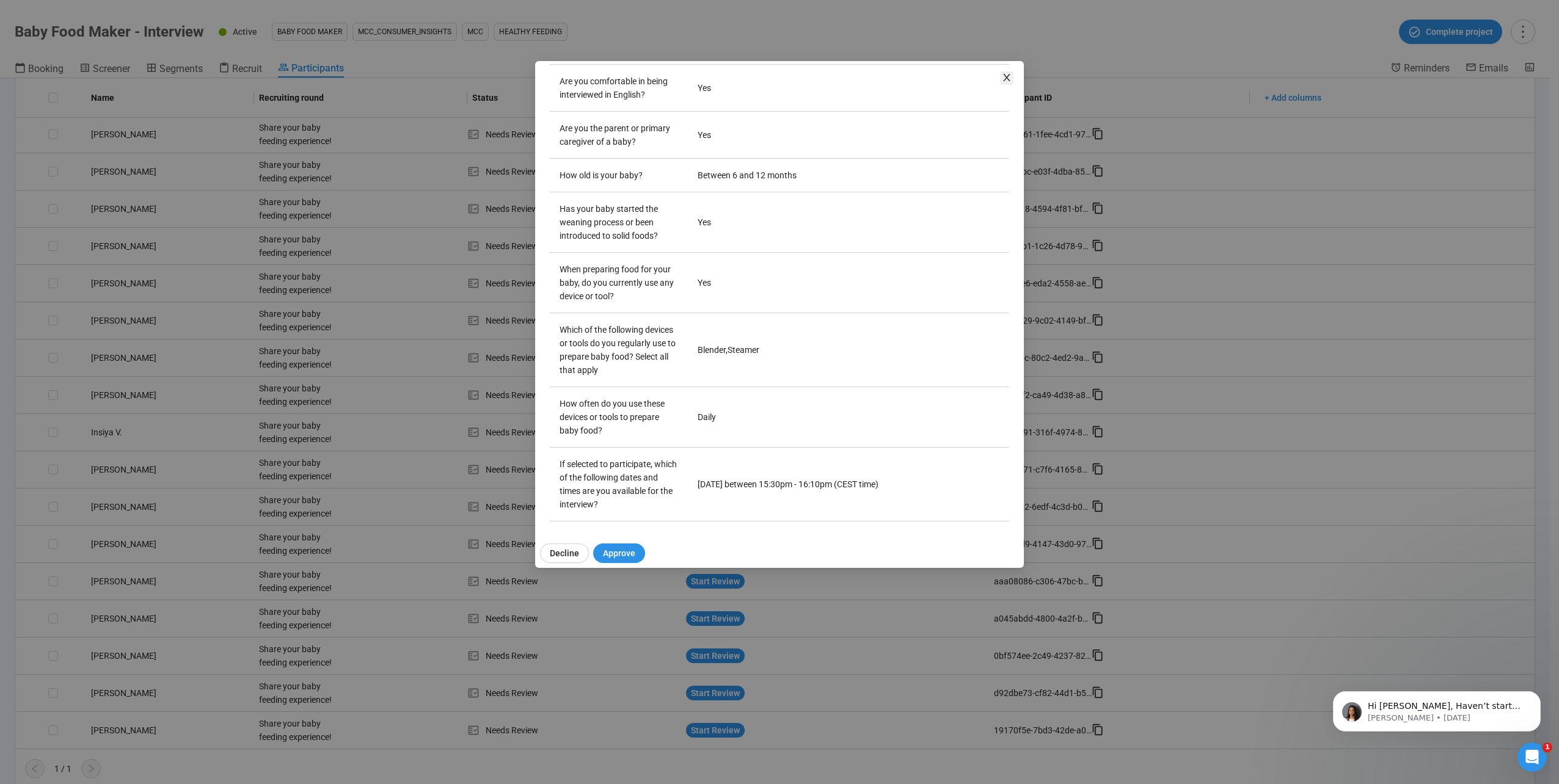
click at [1003, 76] on icon "close" at bounding box center [1007, 77] width 10 height 10
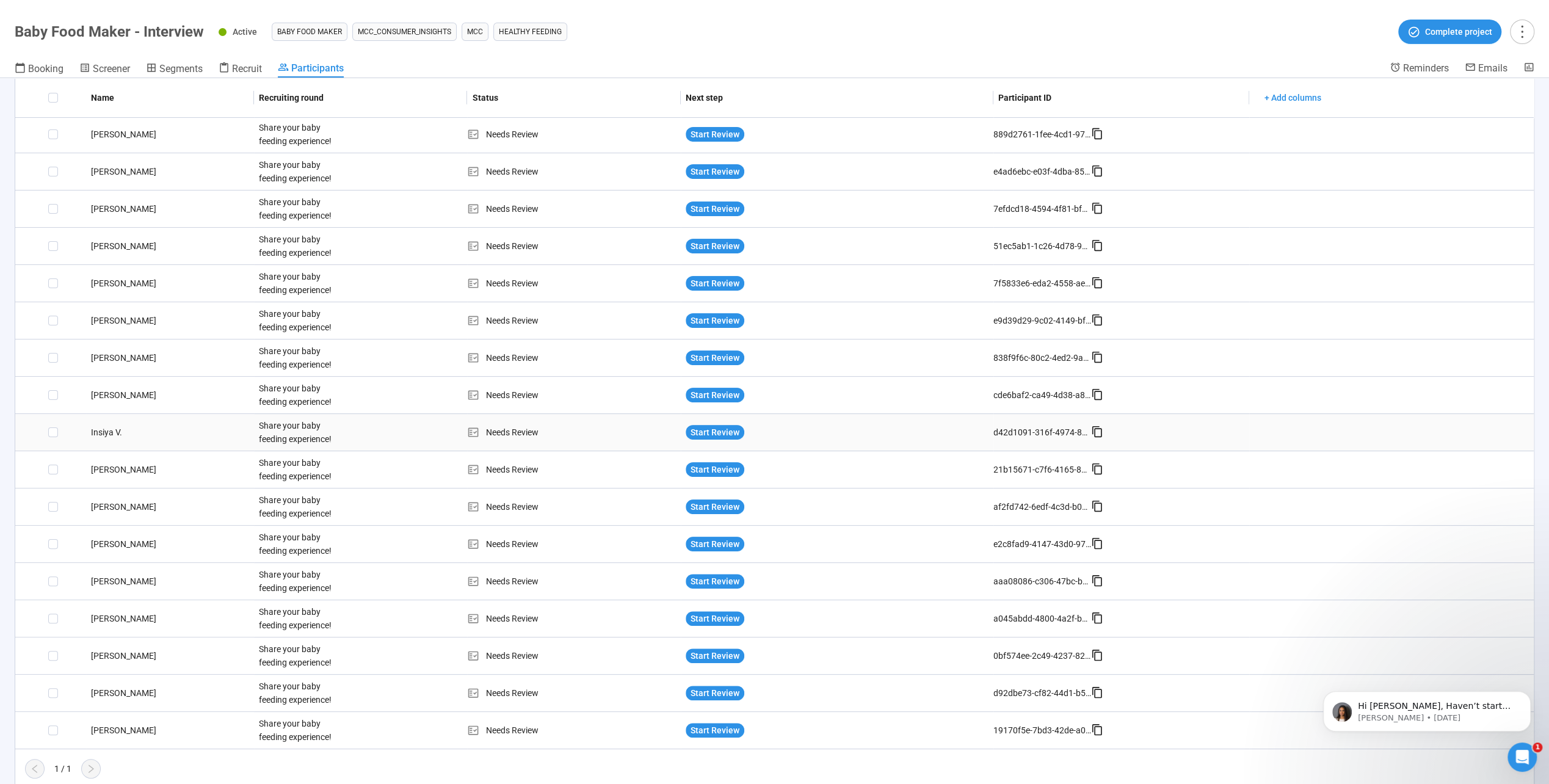
click at [92, 427] on div "Insiya V." at bounding box center [170, 432] width 168 height 13
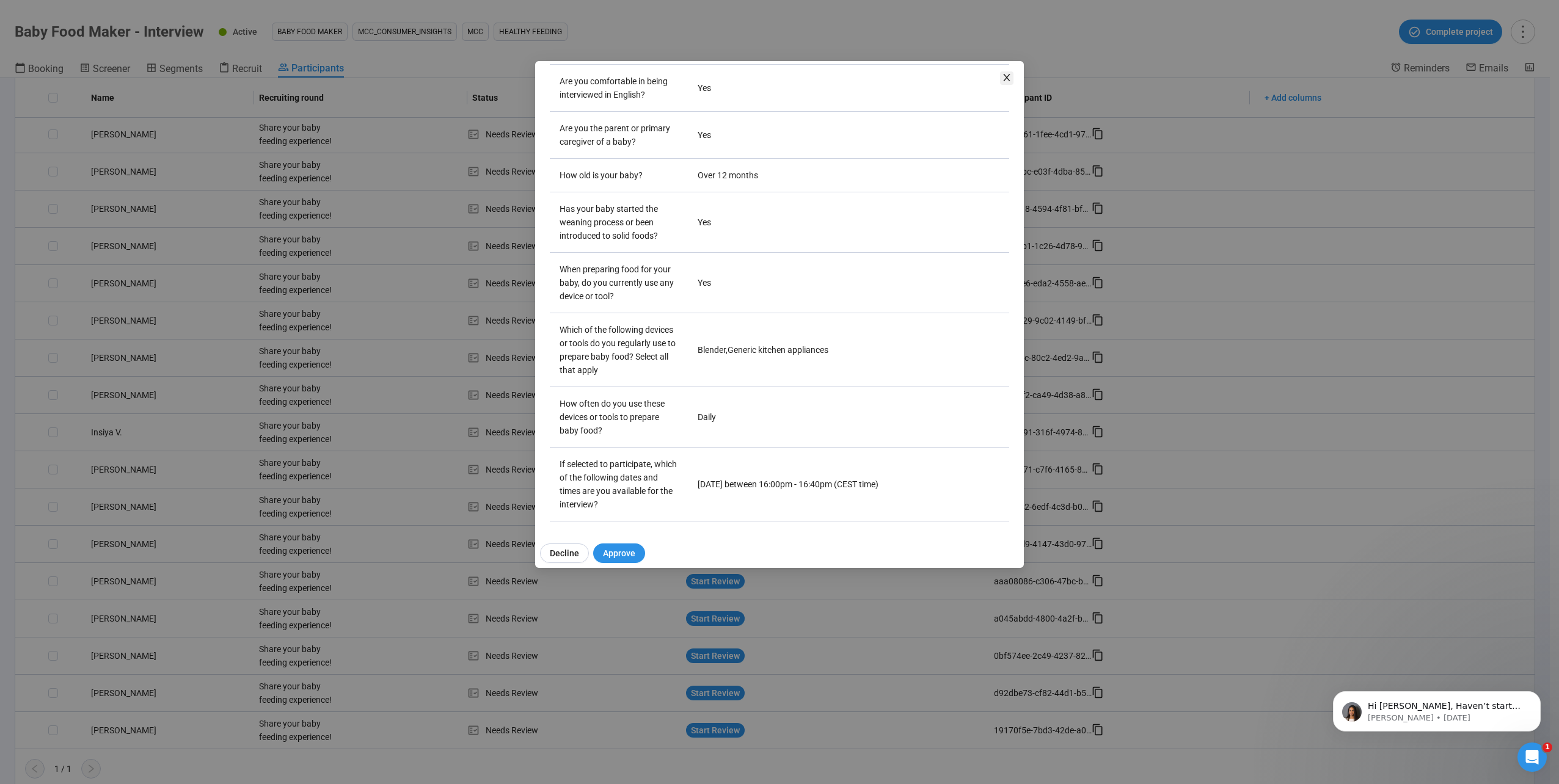
click at [1005, 81] on icon "close" at bounding box center [1007, 77] width 10 height 10
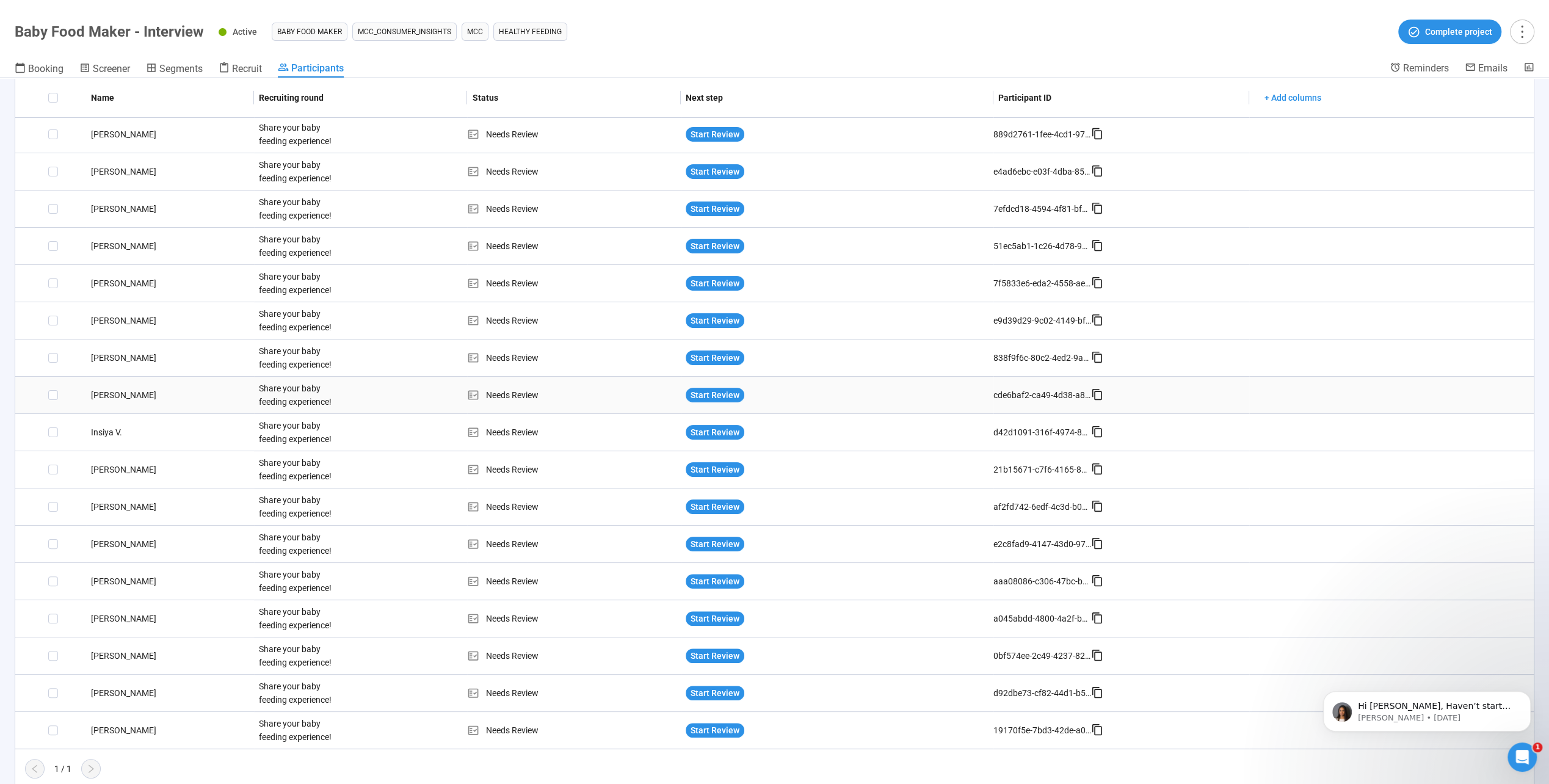
click at [112, 388] on div "[PERSON_NAME]" at bounding box center [170, 395] width 168 height 13
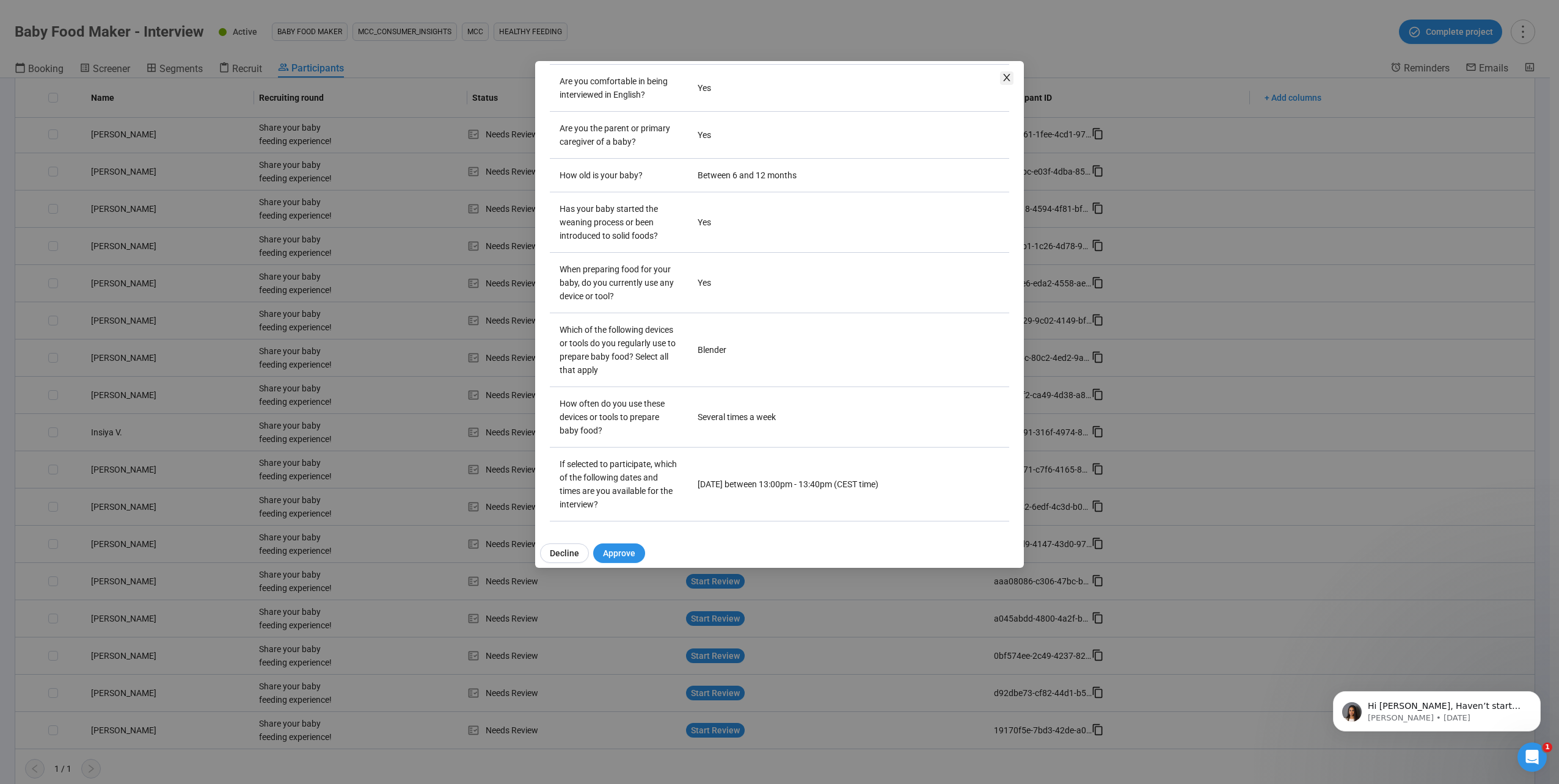
click at [1008, 76] on icon "close" at bounding box center [1007, 77] width 10 height 10
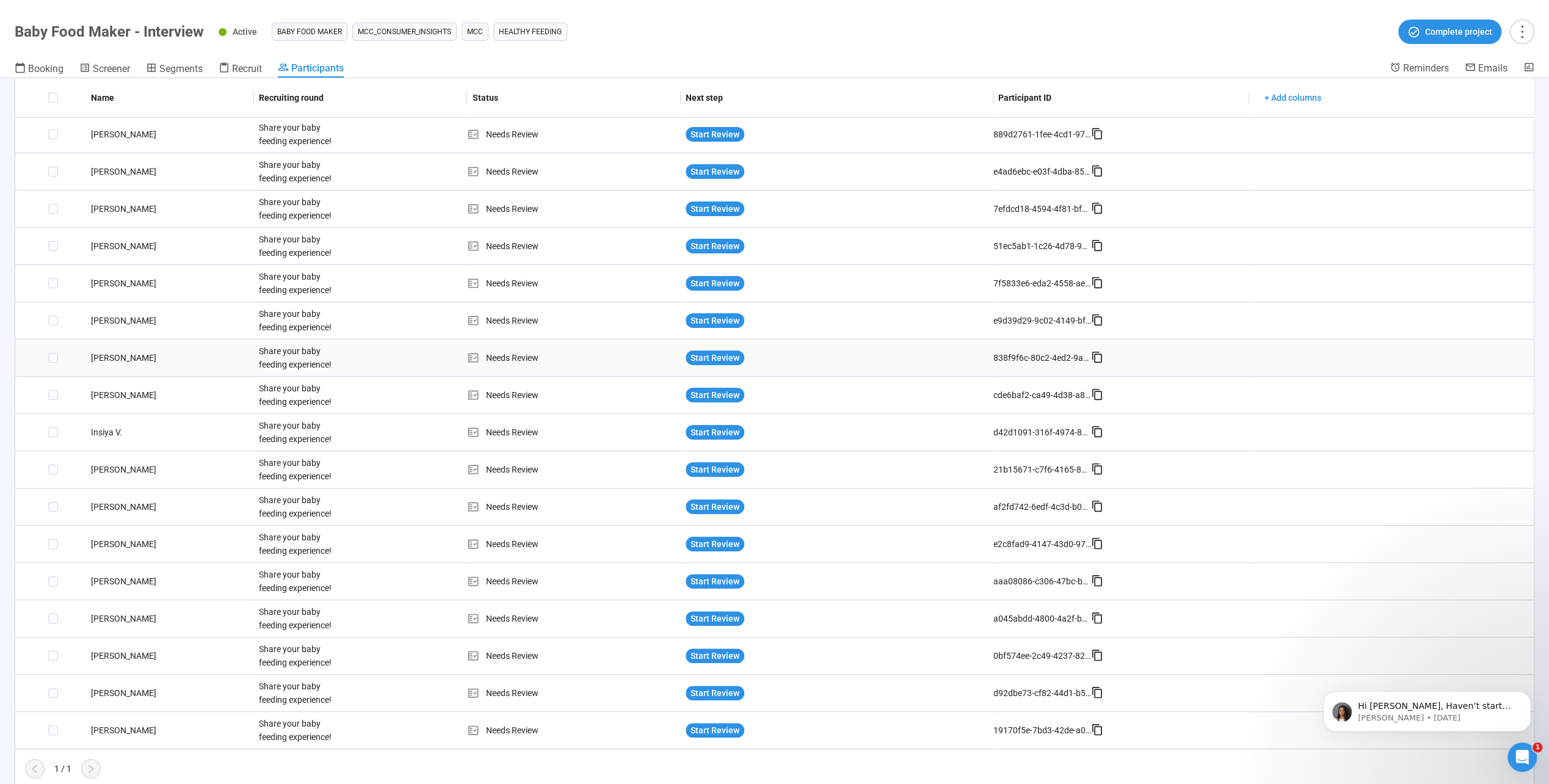
click at [120, 362] on td "[PERSON_NAME]" at bounding box center [170, 358] width 168 height 37
click at [119, 358] on div "[PERSON_NAME]" at bounding box center [170, 357] width 168 height 13
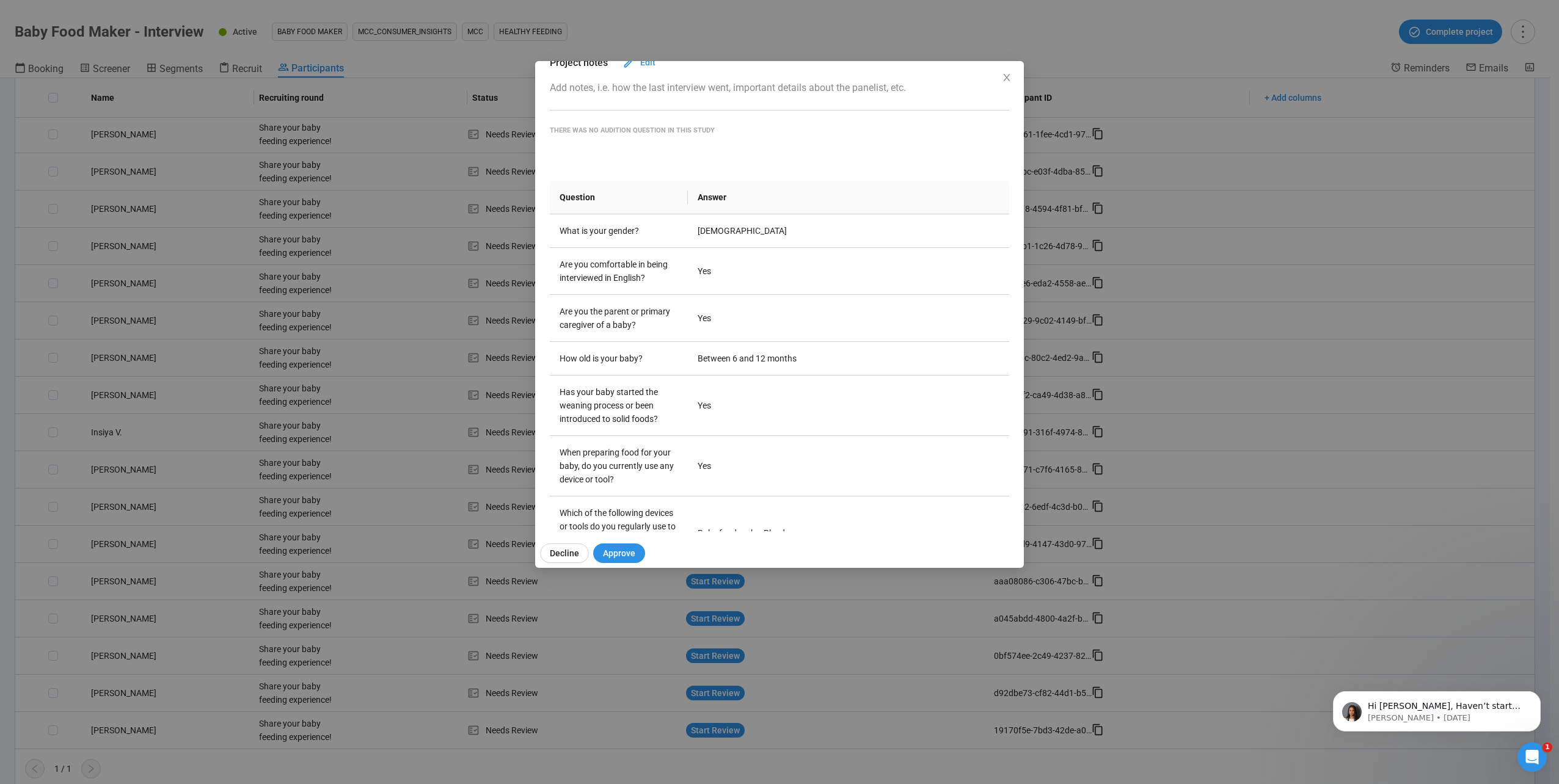
scroll to position [0, 0]
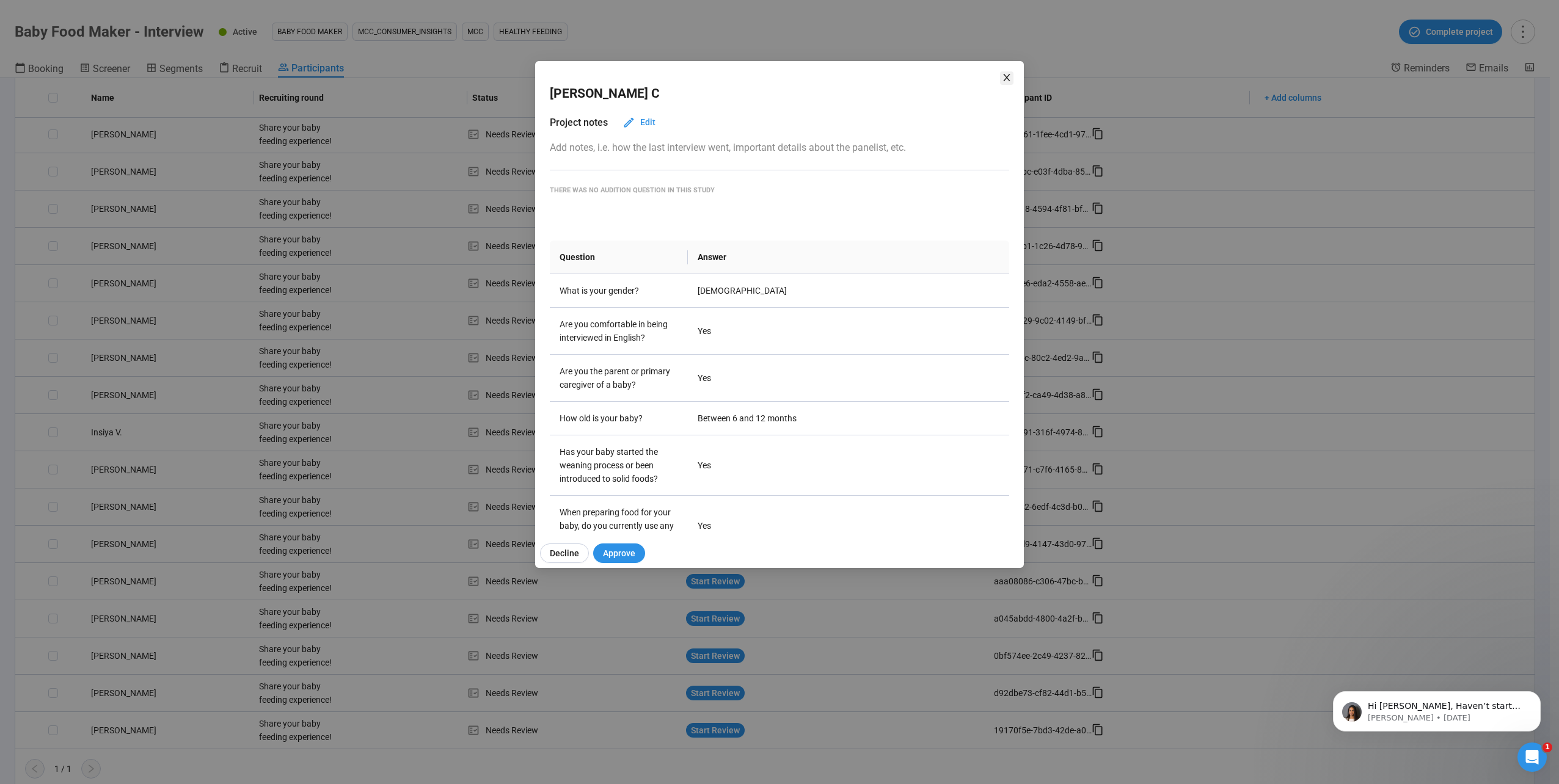
click at [1011, 77] on icon "close" at bounding box center [1007, 77] width 10 height 10
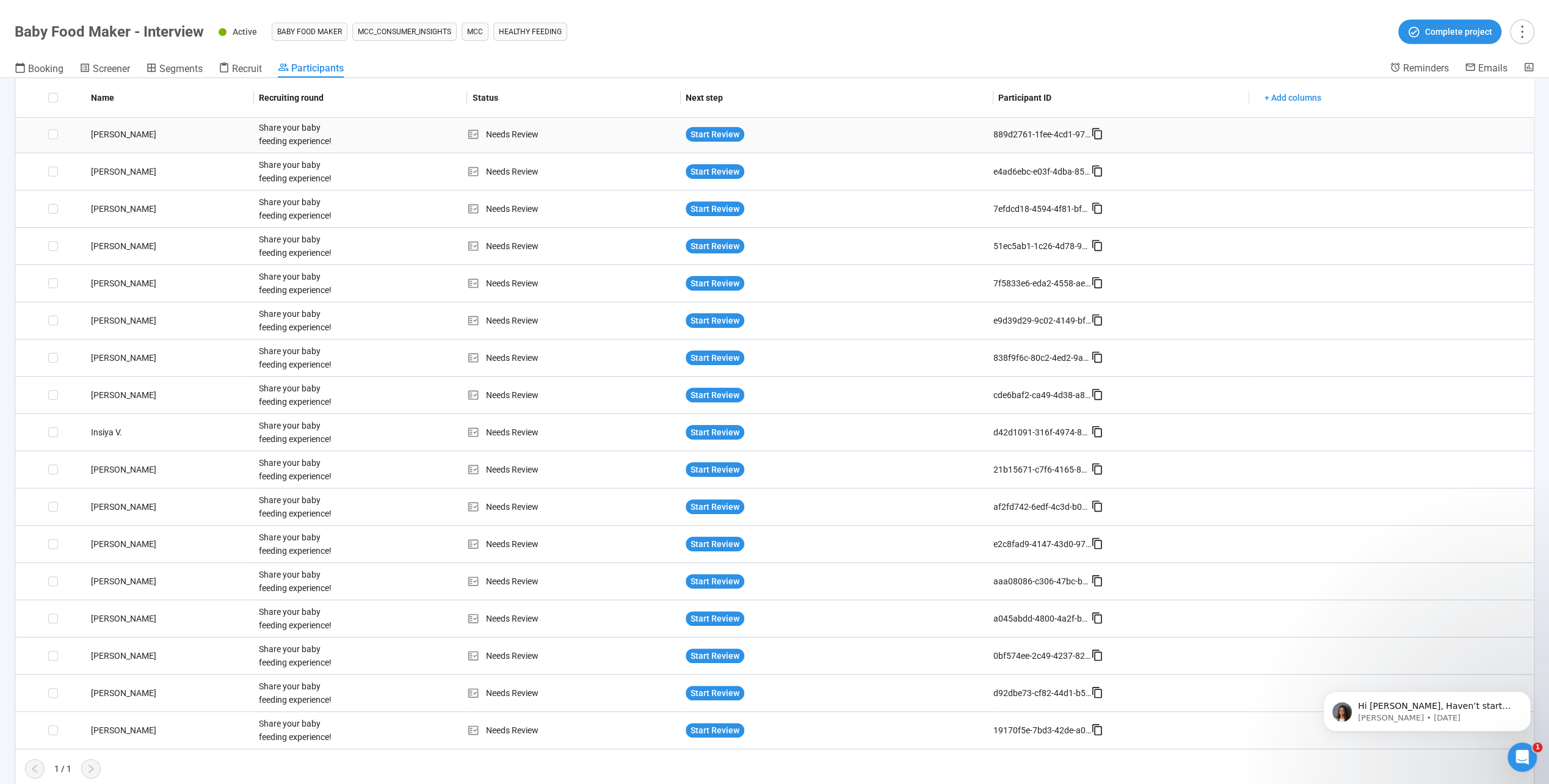
click at [102, 131] on div "[PERSON_NAME]" at bounding box center [170, 134] width 168 height 13
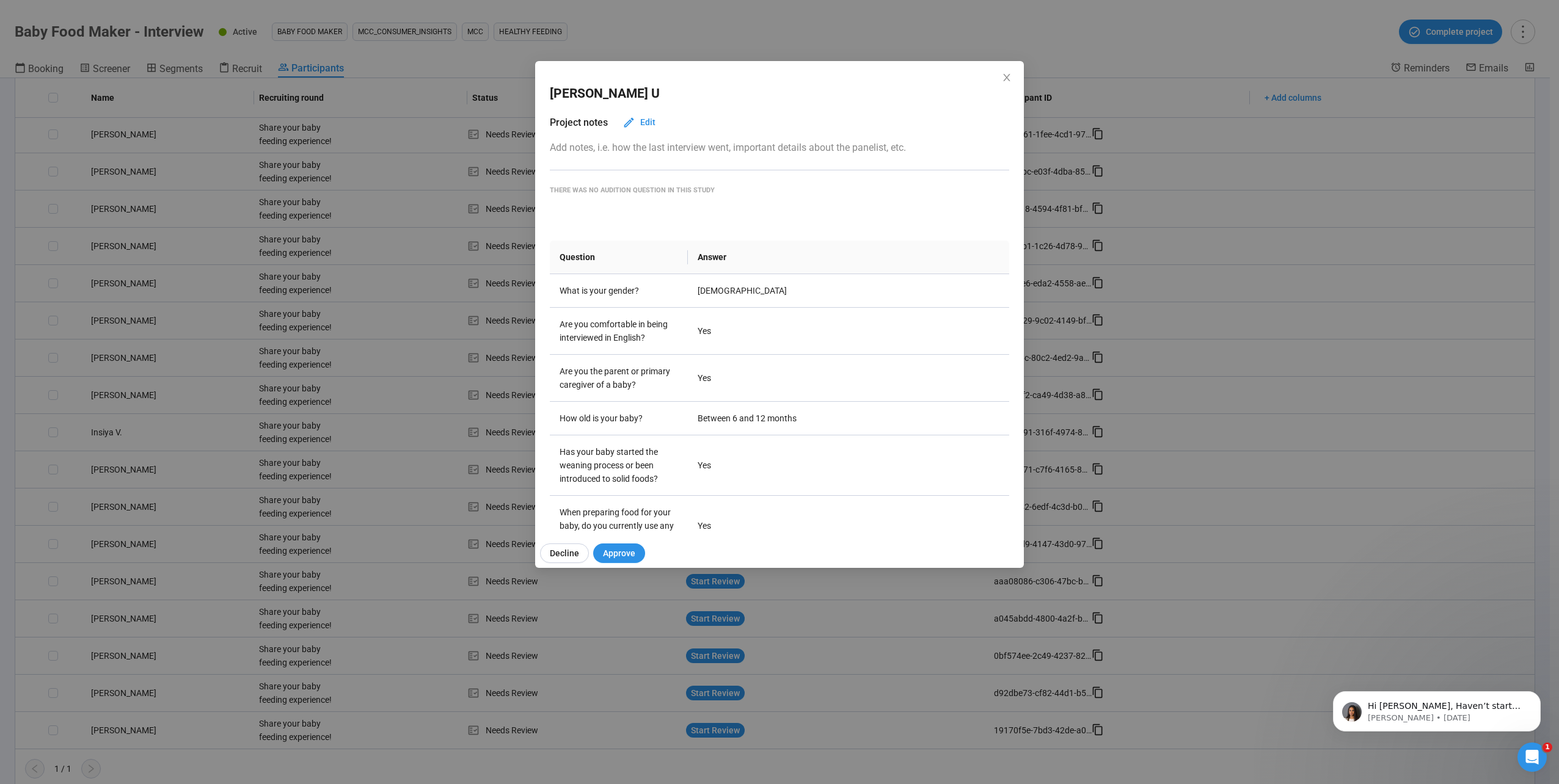
click at [1007, 78] on icon "close" at bounding box center [1007, 77] width 10 height 10
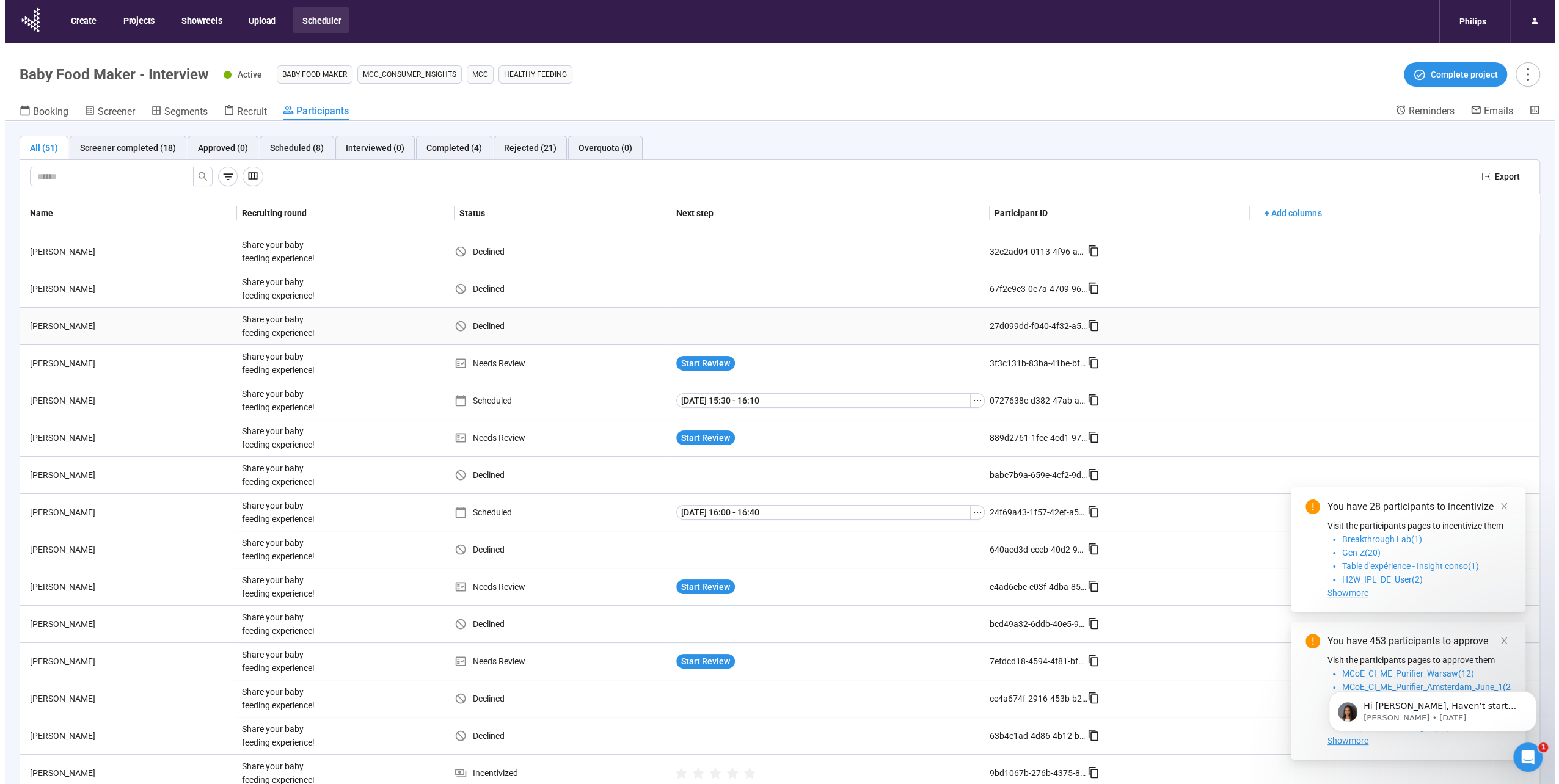
scroll to position [61, 0]
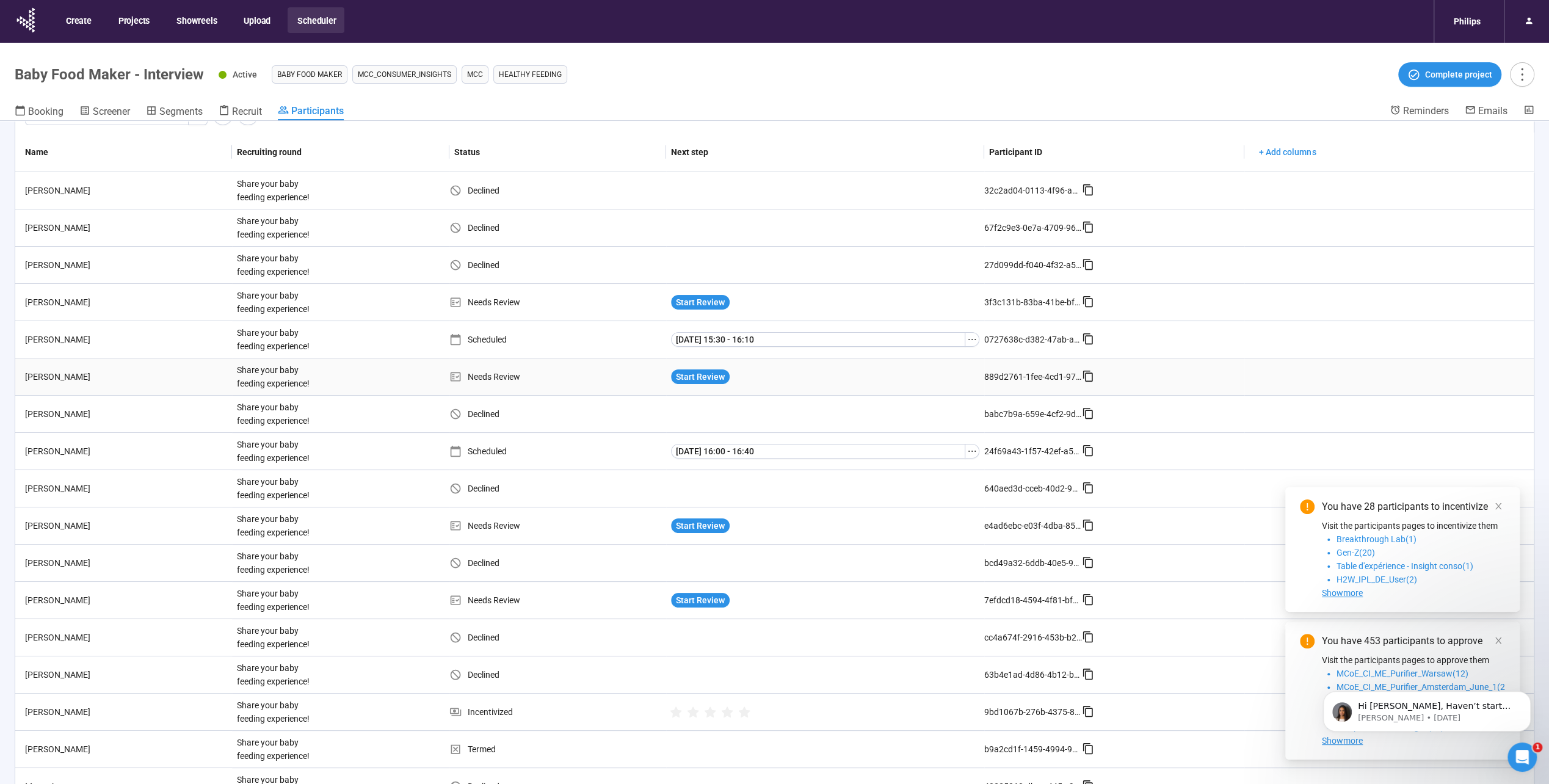
click at [67, 365] on td "[PERSON_NAME]" at bounding box center [124, 377] width 217 height 37
click at [71, 377] on div "[PERSON_NAME]" at bounding box center [126, 376] width 212 height 13
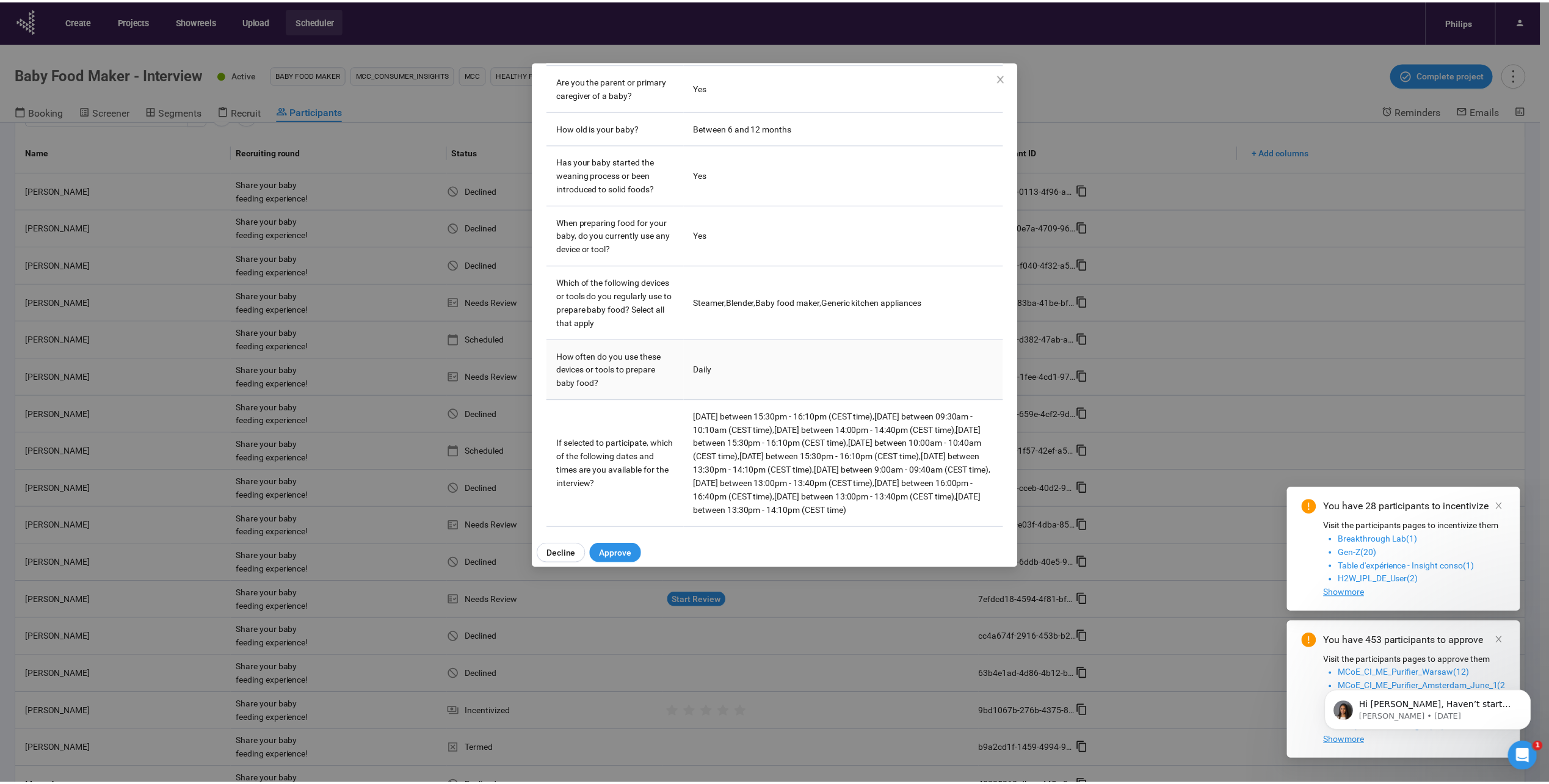
scroll to position [337, 0]
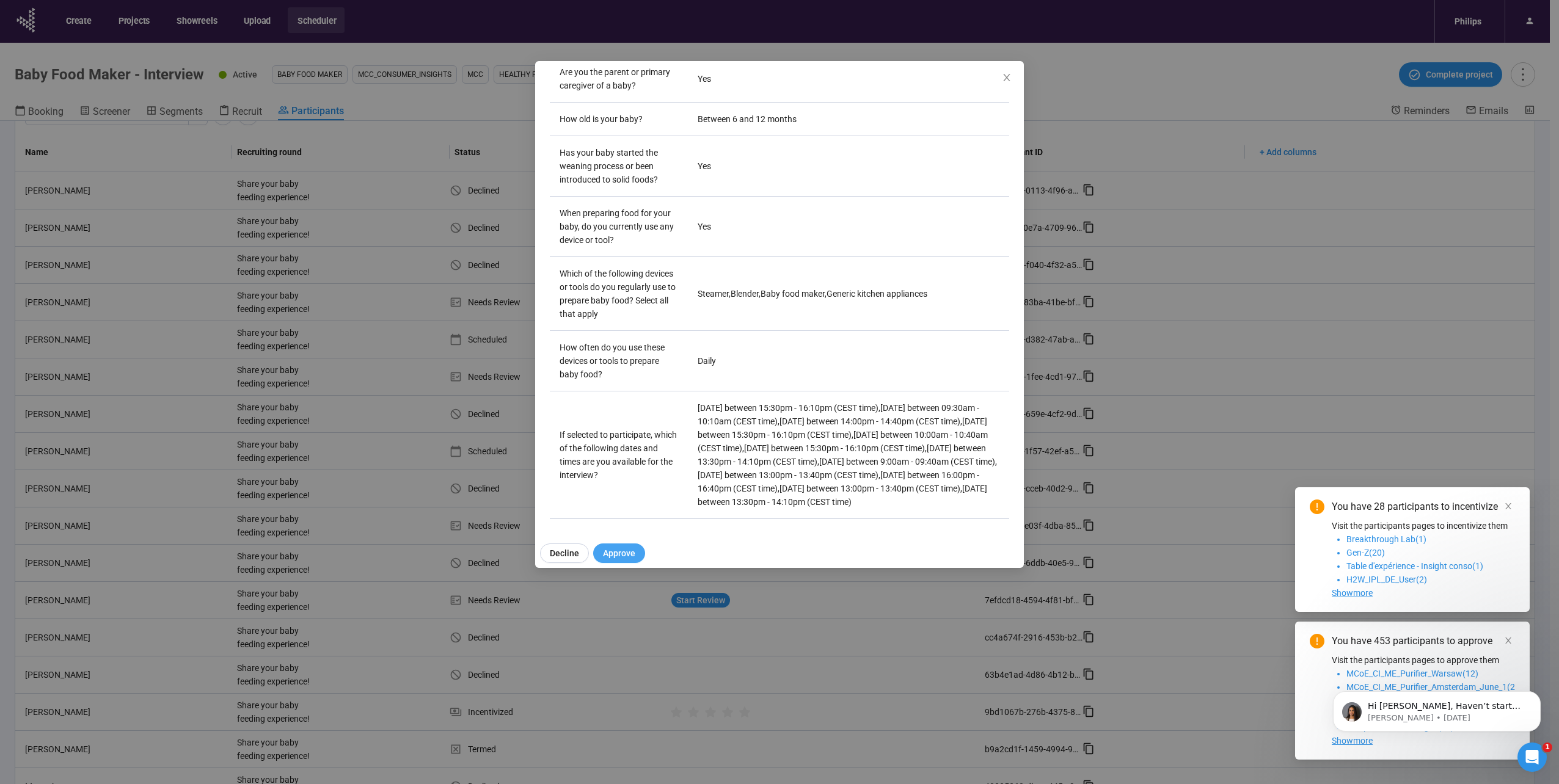
click at [625, 554] on span "Approve" at bounding box center [619, 553] width 32 height 13
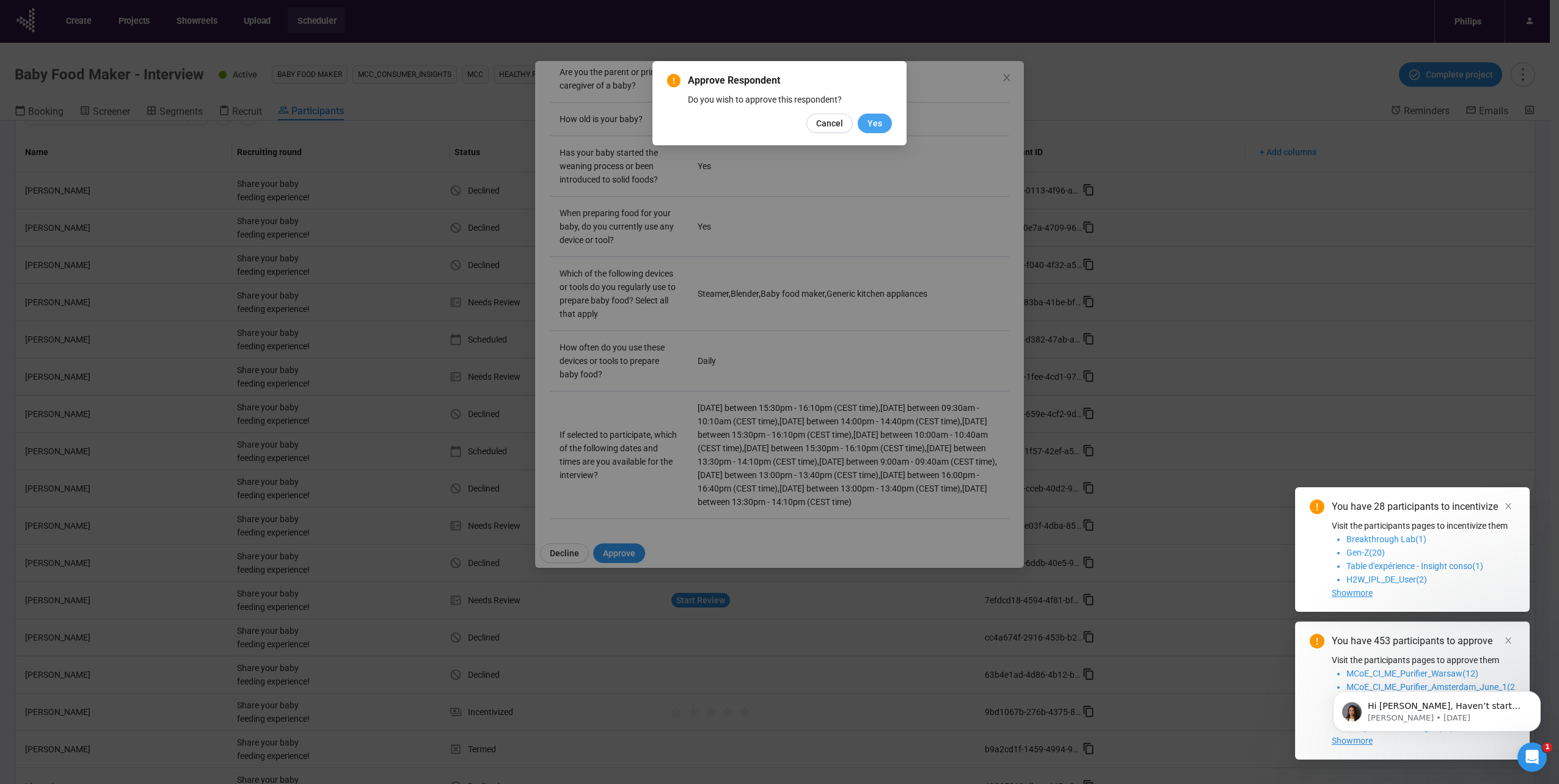
click at [868, 125] on span "Yes" at bounding box center [874, 124] width 15 height 13
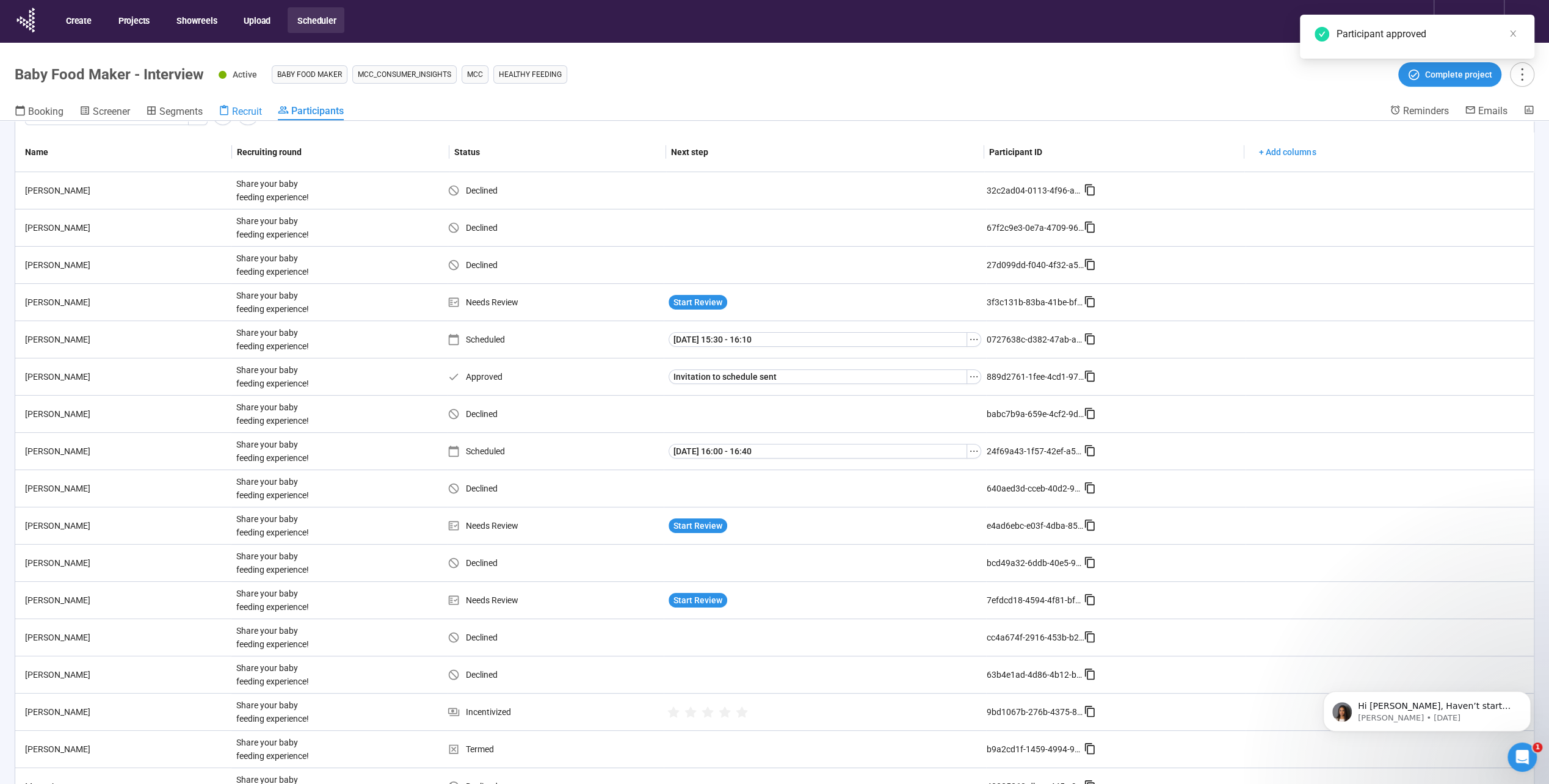
click at [251, 114] on span "Recruit" at bounding box center [246, 112] width 30 height 12
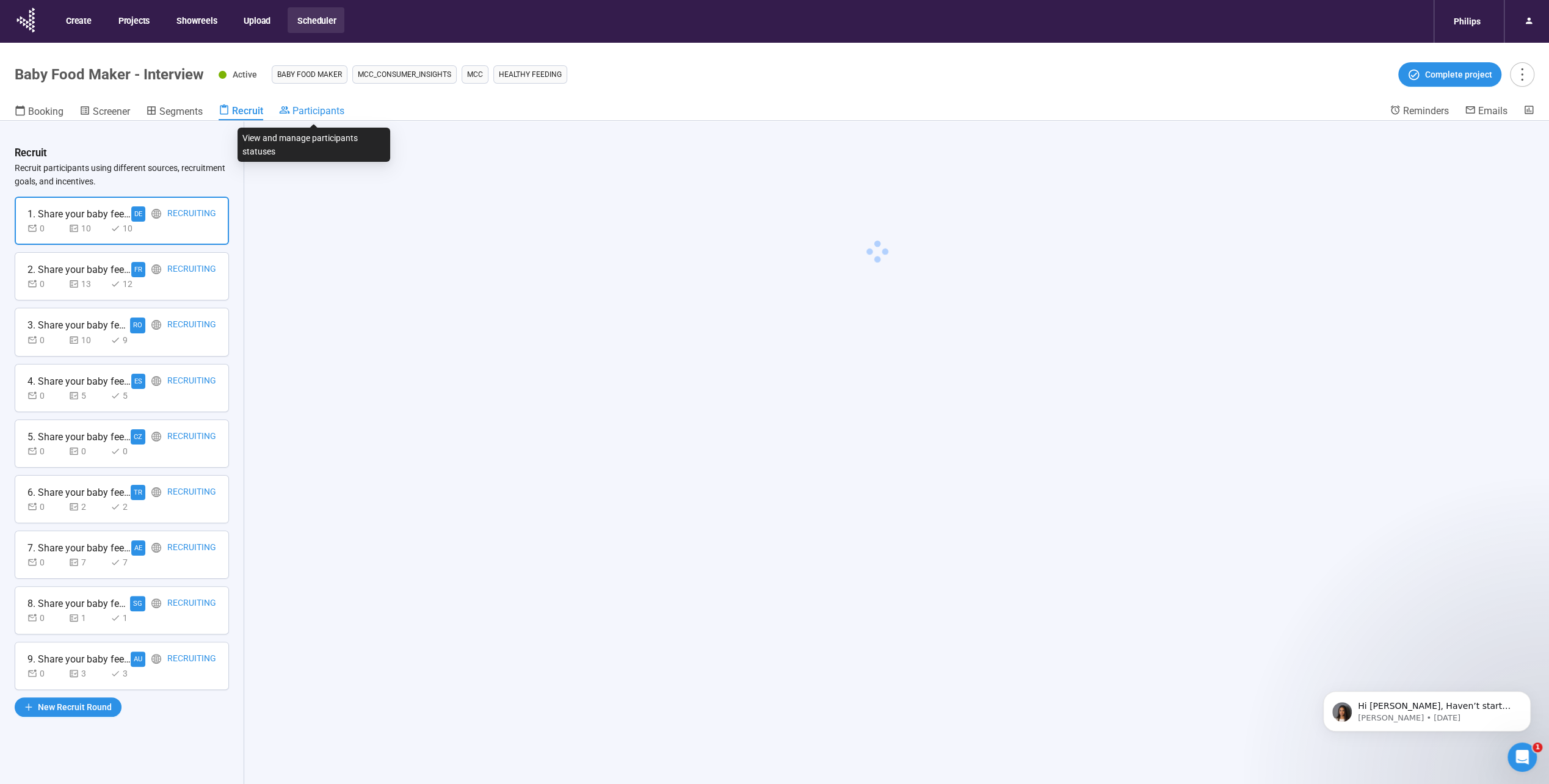
click at [301, 107] on span "Participants" at bounding box center [318, 111] width 52 height 12
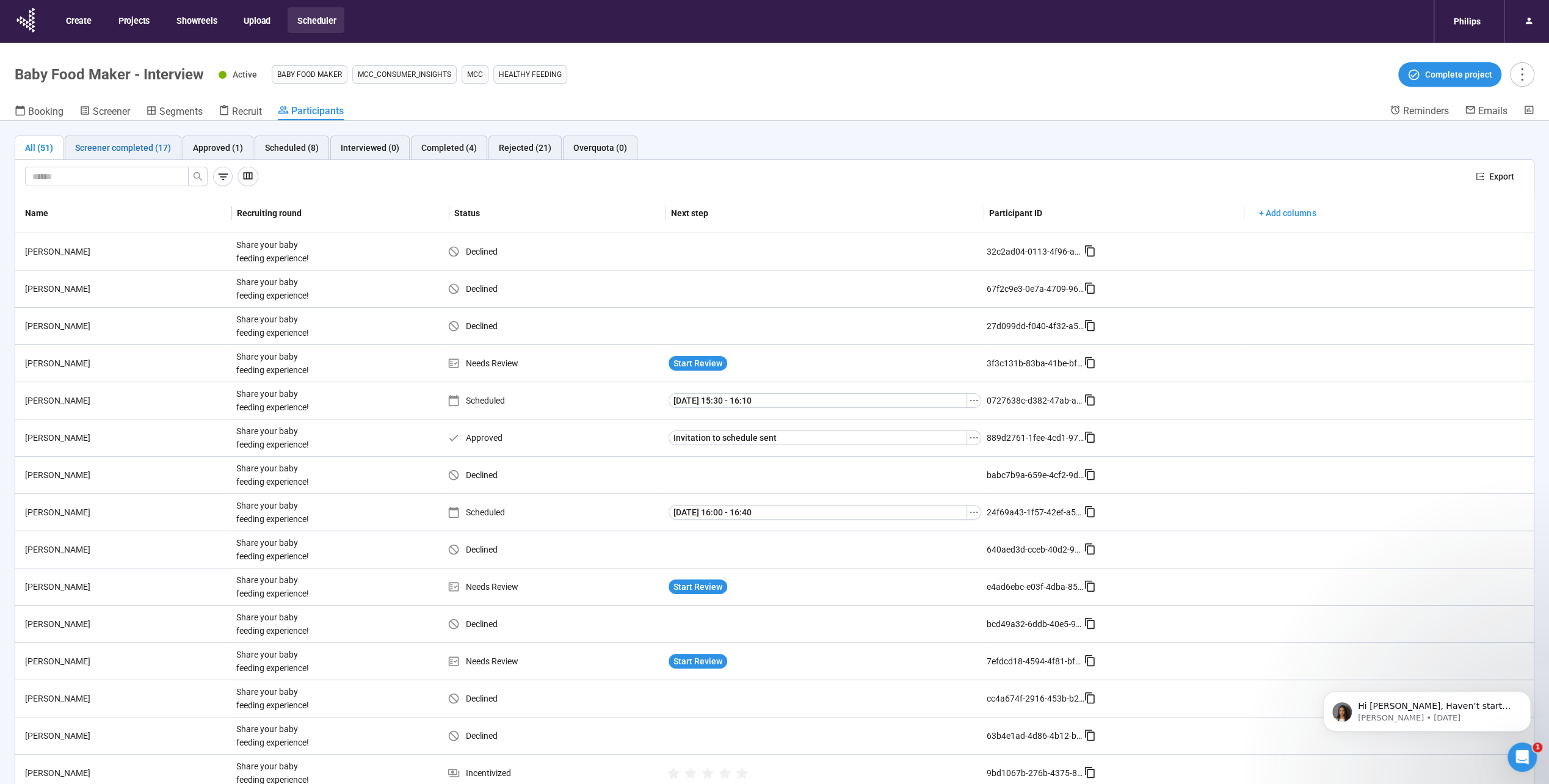
click at [131, 149] on div "Screener completed (17)" at bounding box center [123, 148] width 96 height 13
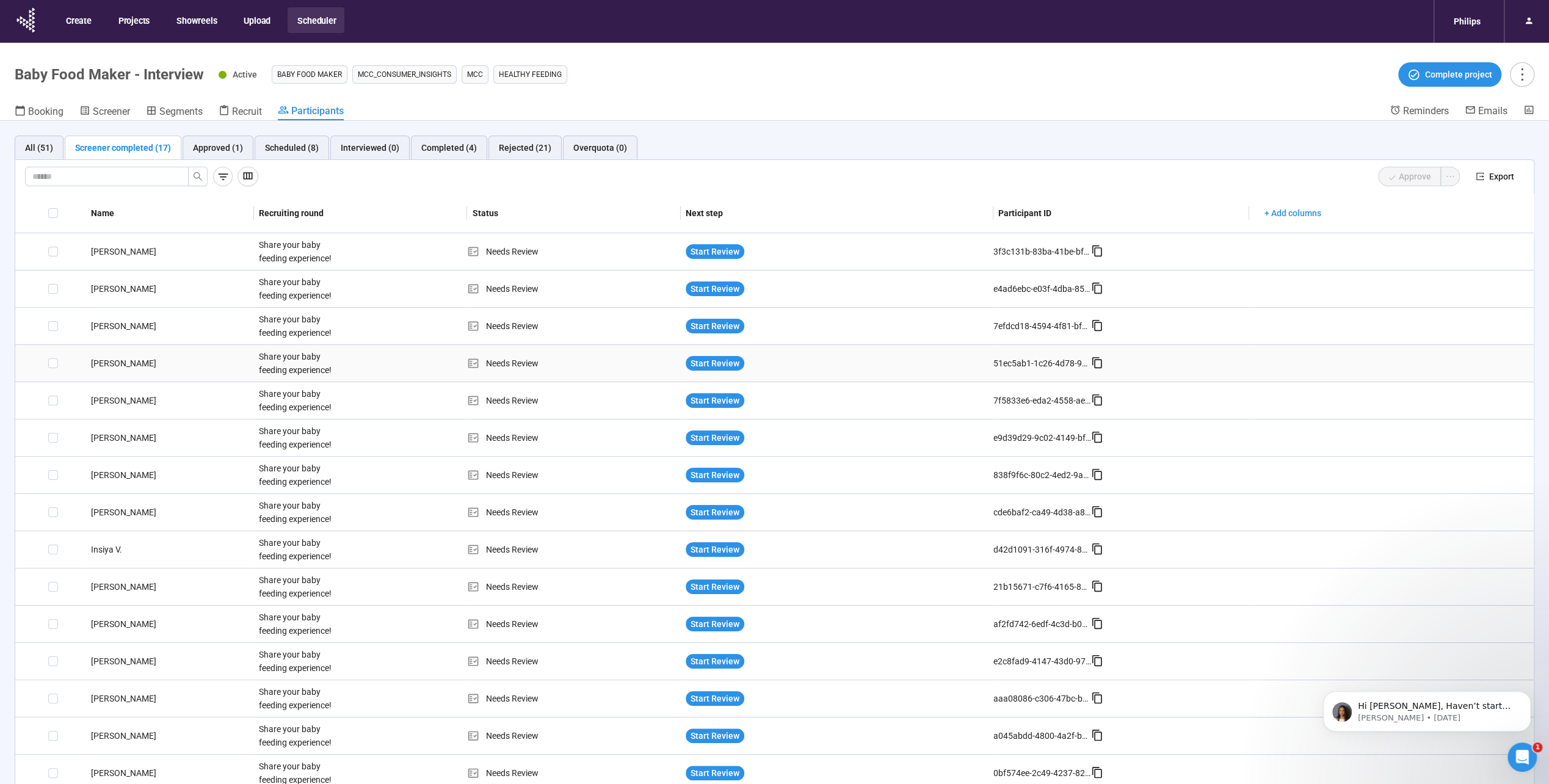
click at [125, 359] on div "[PERSON_NAME]" at bounding box center [170, 363] width 168 height 13
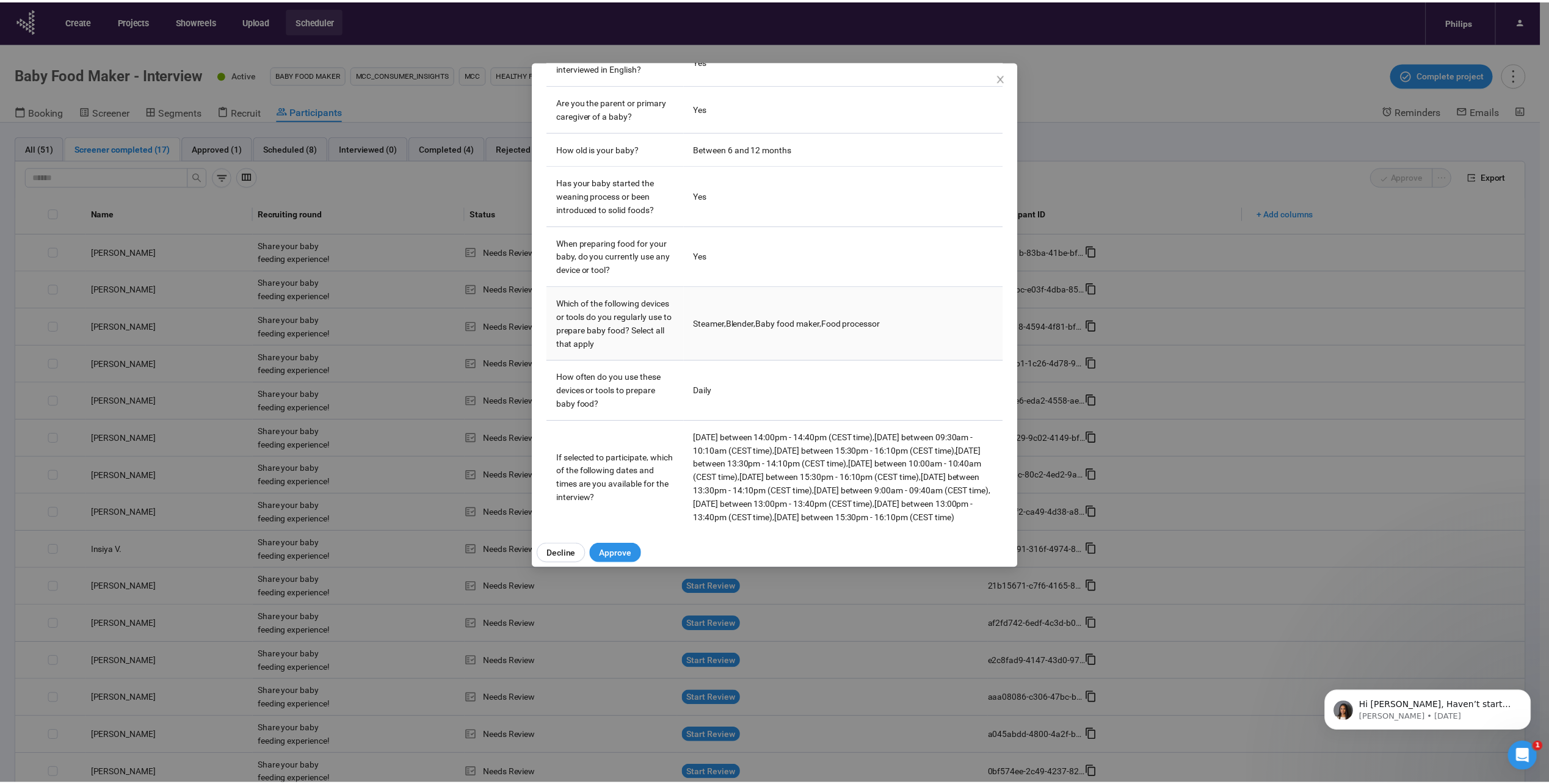
scroll to position [324, 0]
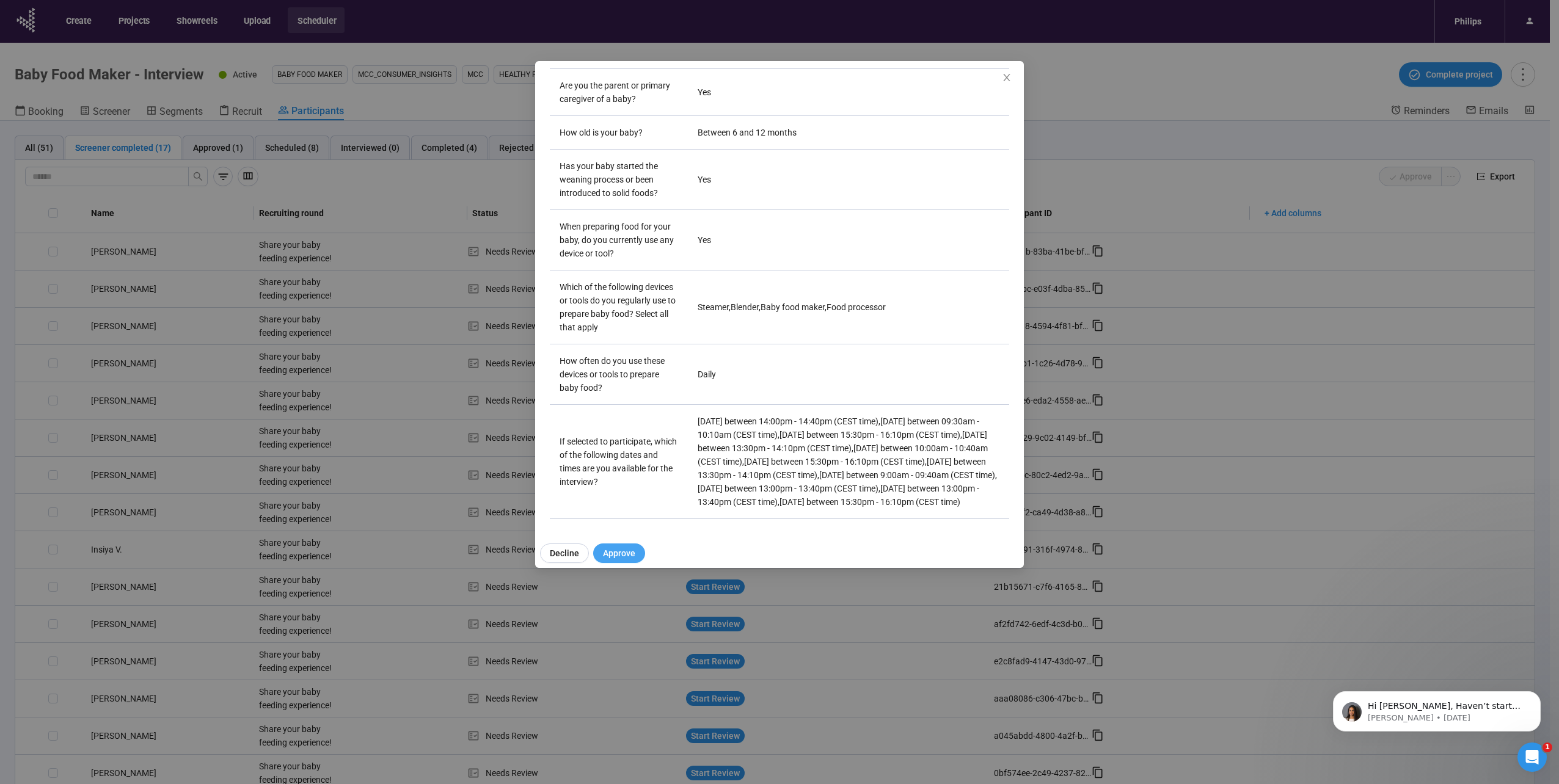
click at [616, 550] on span "Approve" at bounding box center [619, 553] width 32 height 13
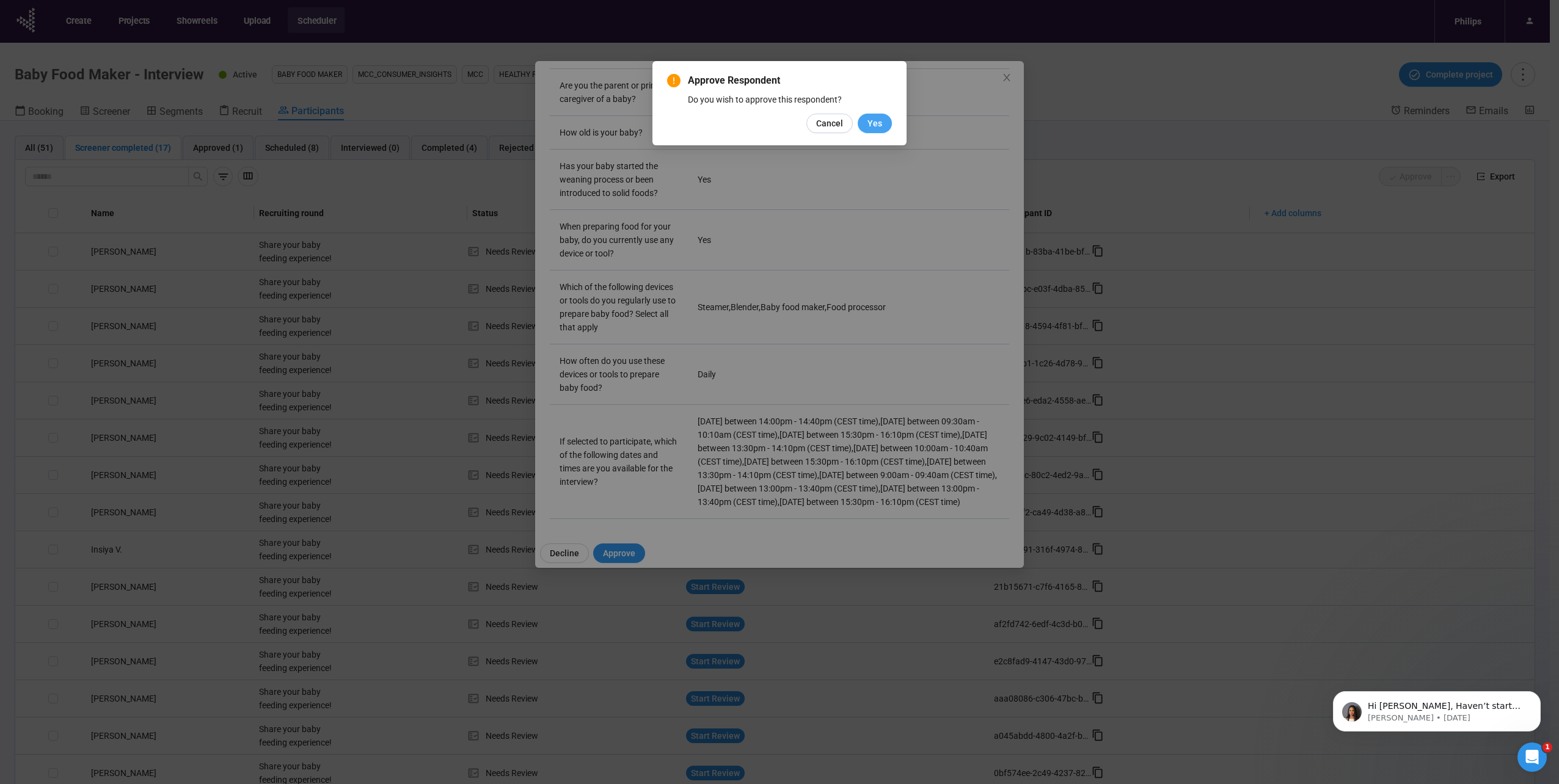
click at [870, 129] on span "Yes" at bounding box center [874, 124] width 15 height 13
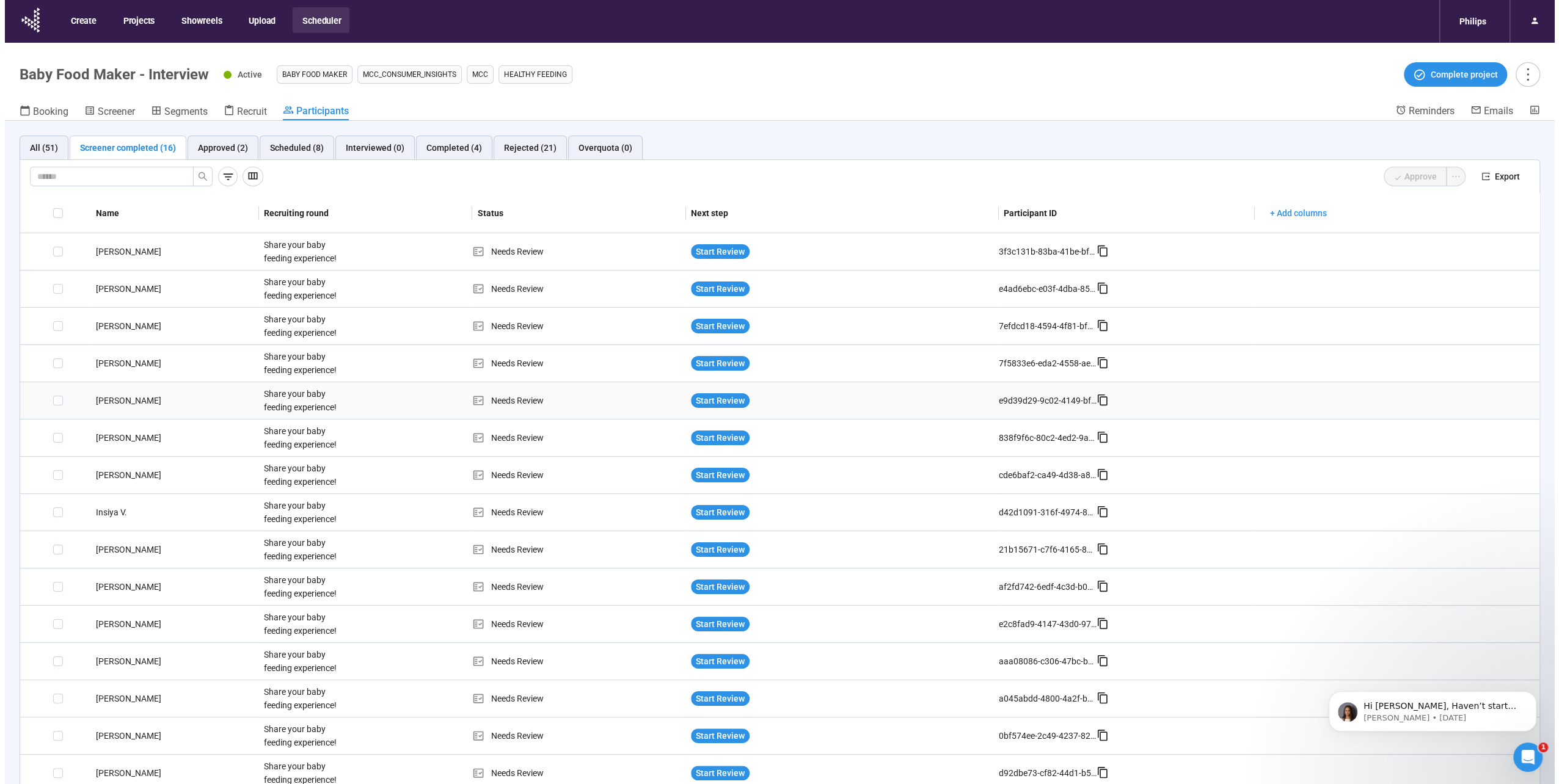
scroll to position [38, 0]
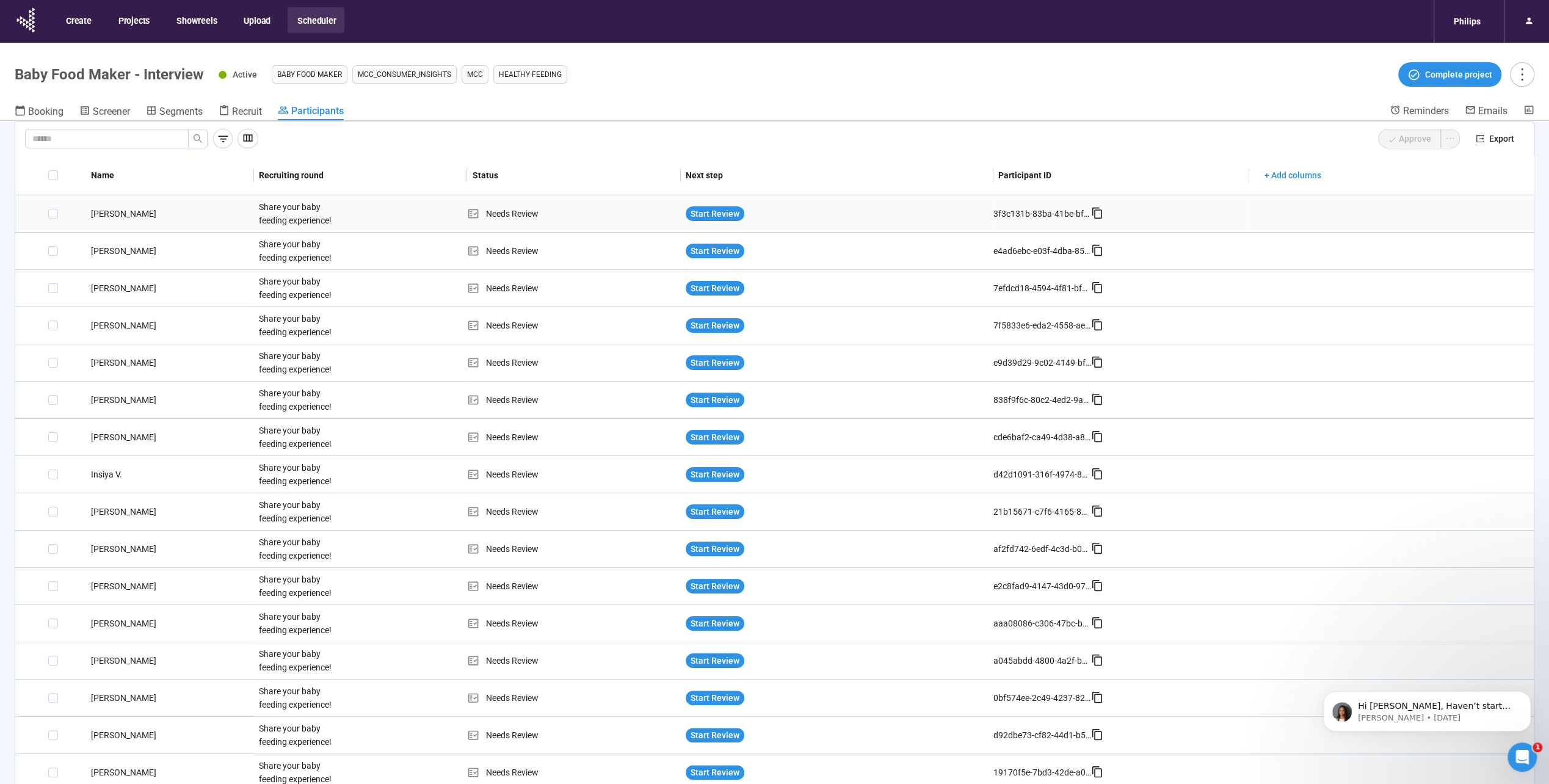
click at [102, 214] on div "[PERSON_NAME]" at bounding box center [170, 213] width 168 height 13
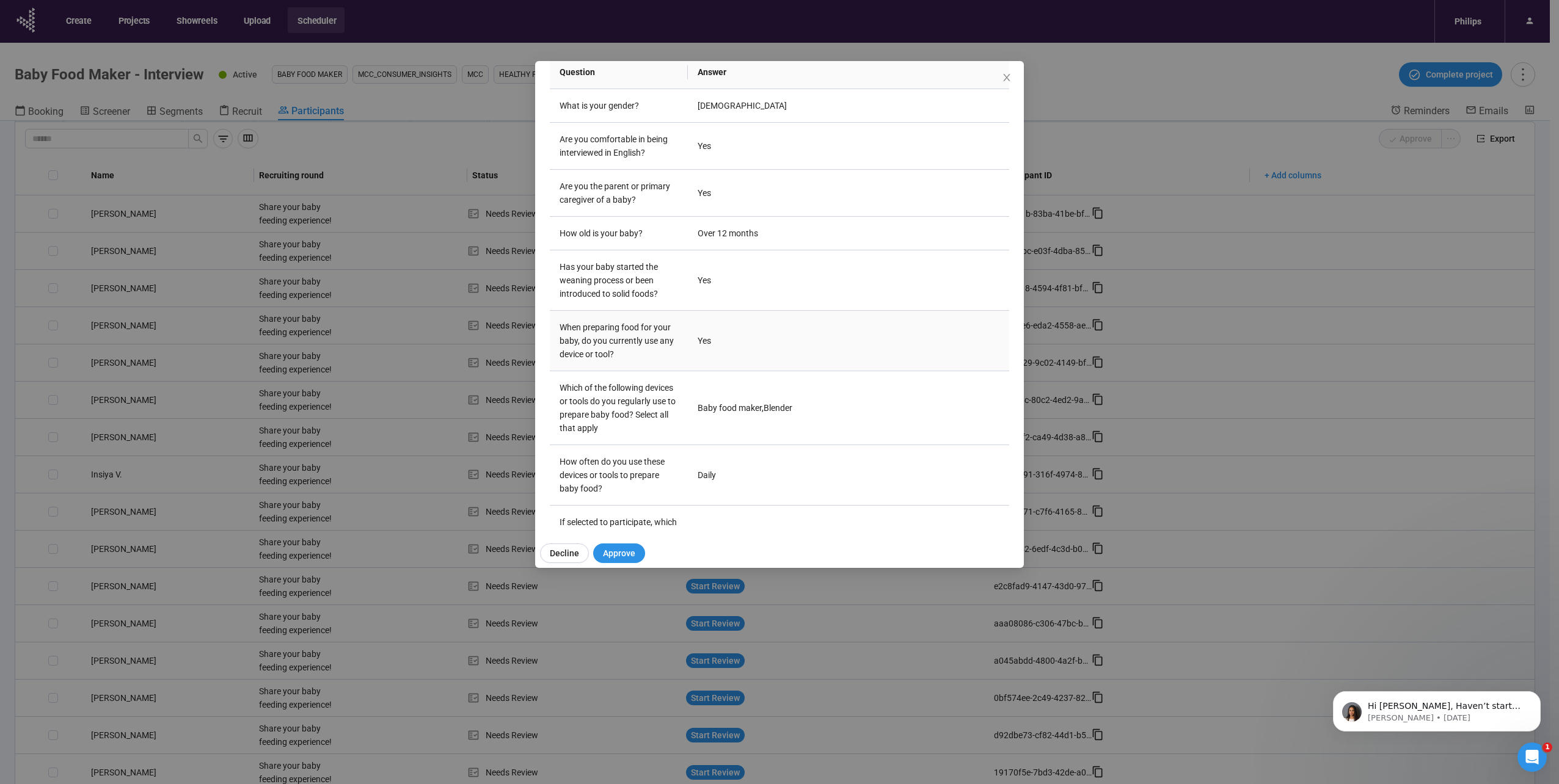
scroll to position [243, 0]
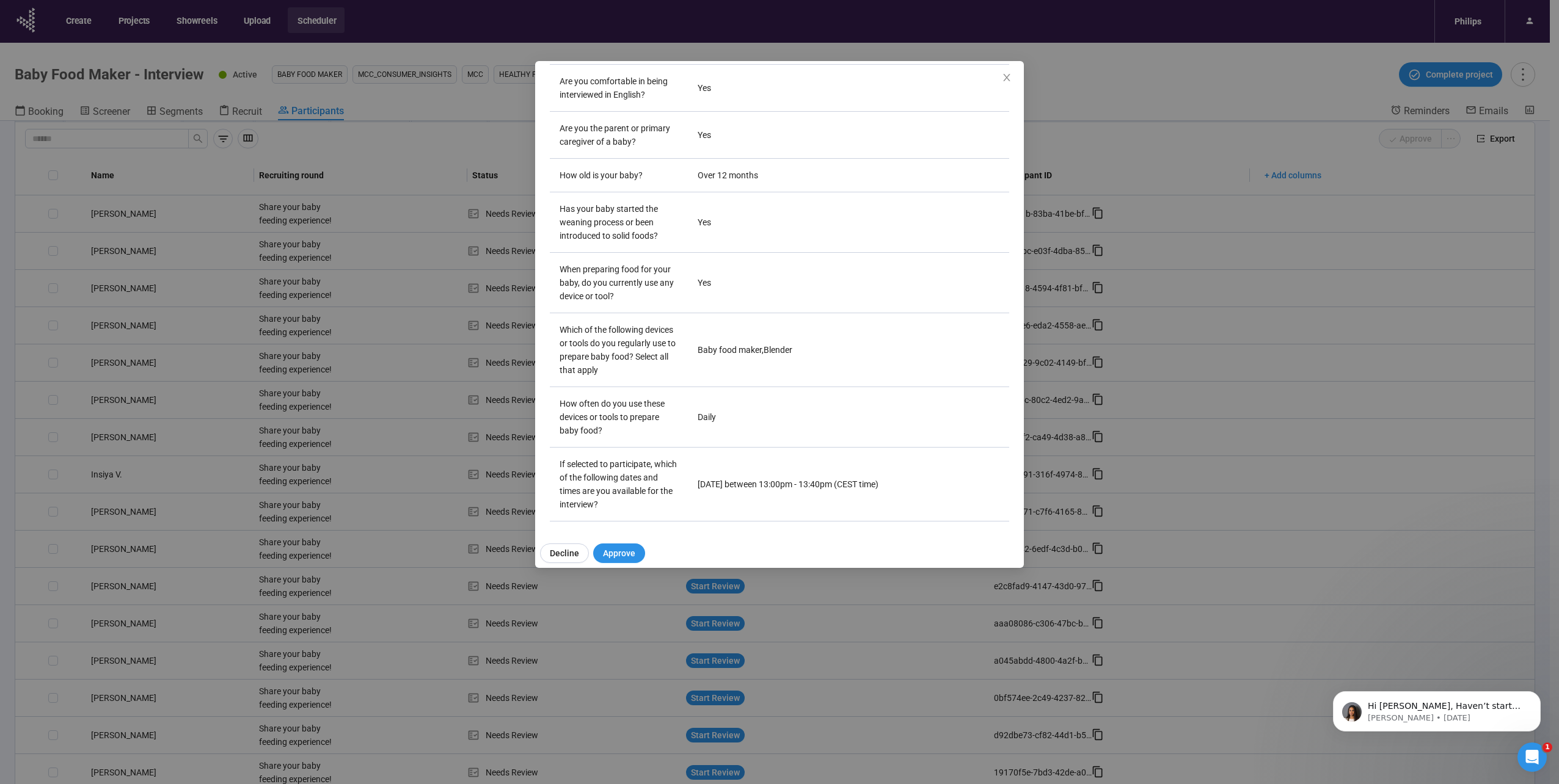
click at [198, 360] on div "[PERSON_NAME] Project notes Edit Add notes, i.e. how the last interview went, i…" at bounding box center [779, 392] width 1559 height 784
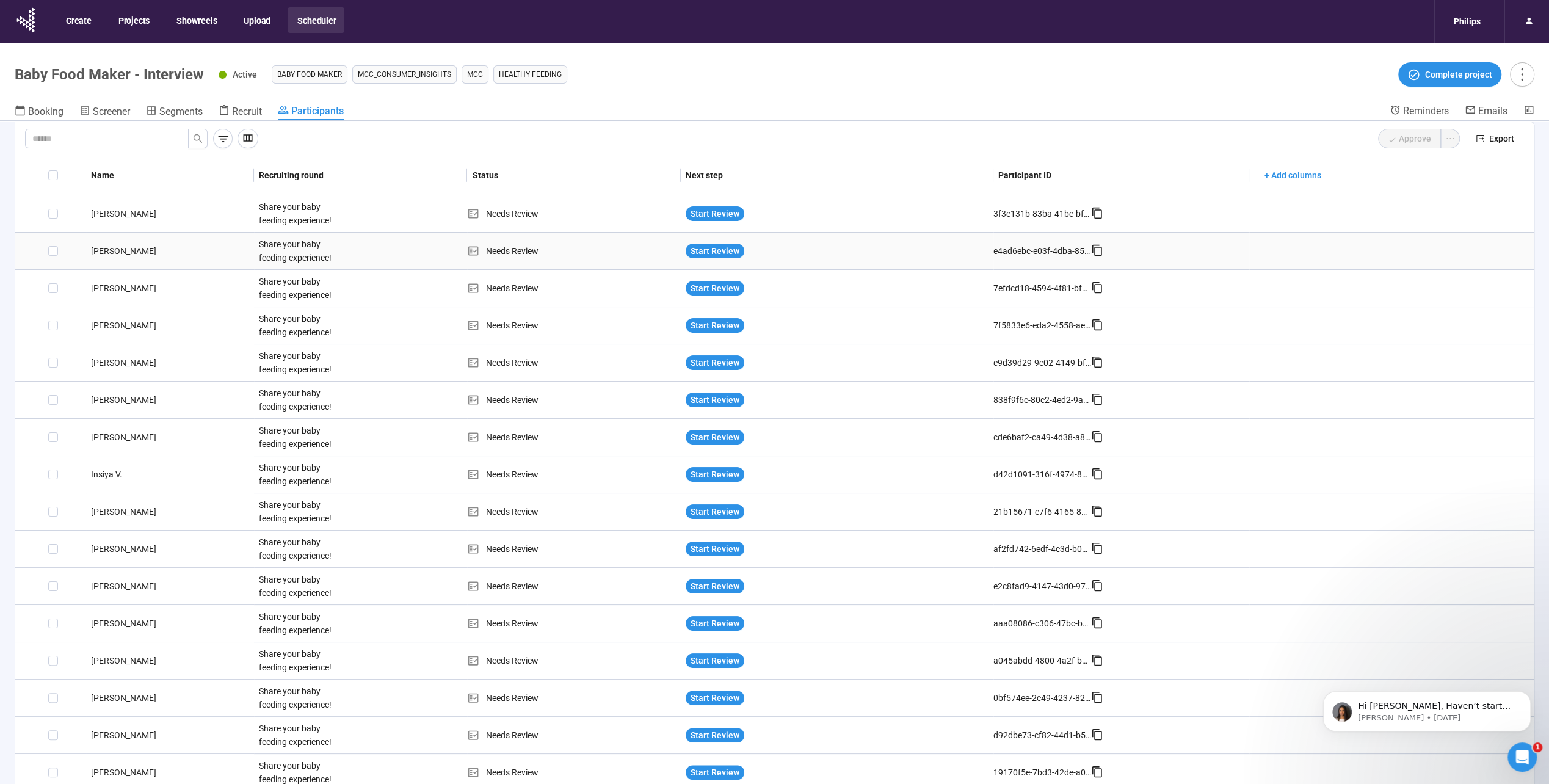
click at [128, 260] on td "[PERSON_NAME]" at bounding box center [170, 251] width 168 height 37
click at [108, 326] on div "[PERSON_NAME]" at bounding box center [170, 325] width 168 height 13
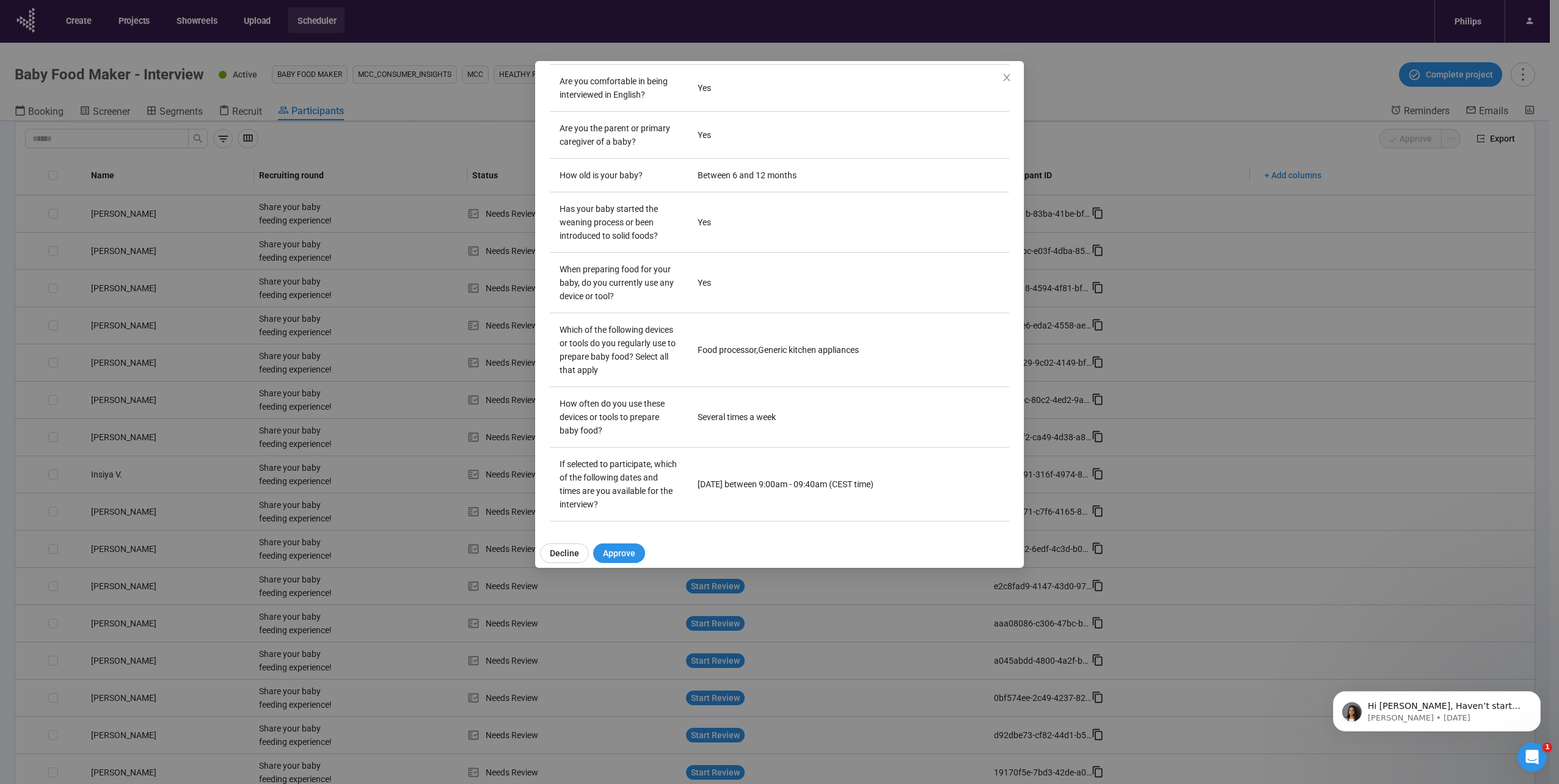
click at [276, 431] on div "[PERSON_NAME] P Project notes Edit Add notes, i.e. how the last interview went,…" at bounding box center [779, 392] width 1559 height 784
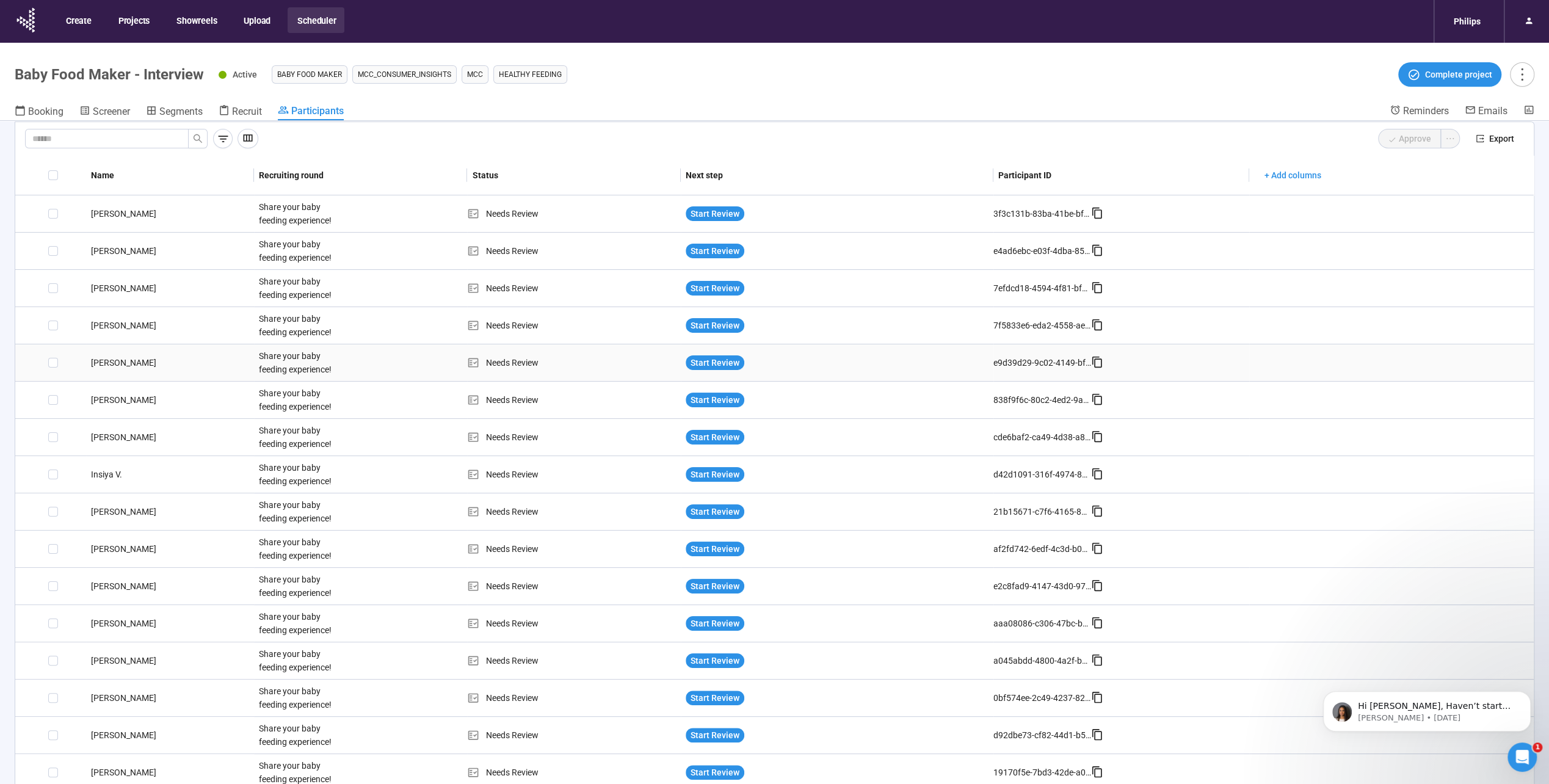
click at [105, 360] on div "[PERSON_NAME]" at bounding box center [170, 363] width 168 height 13
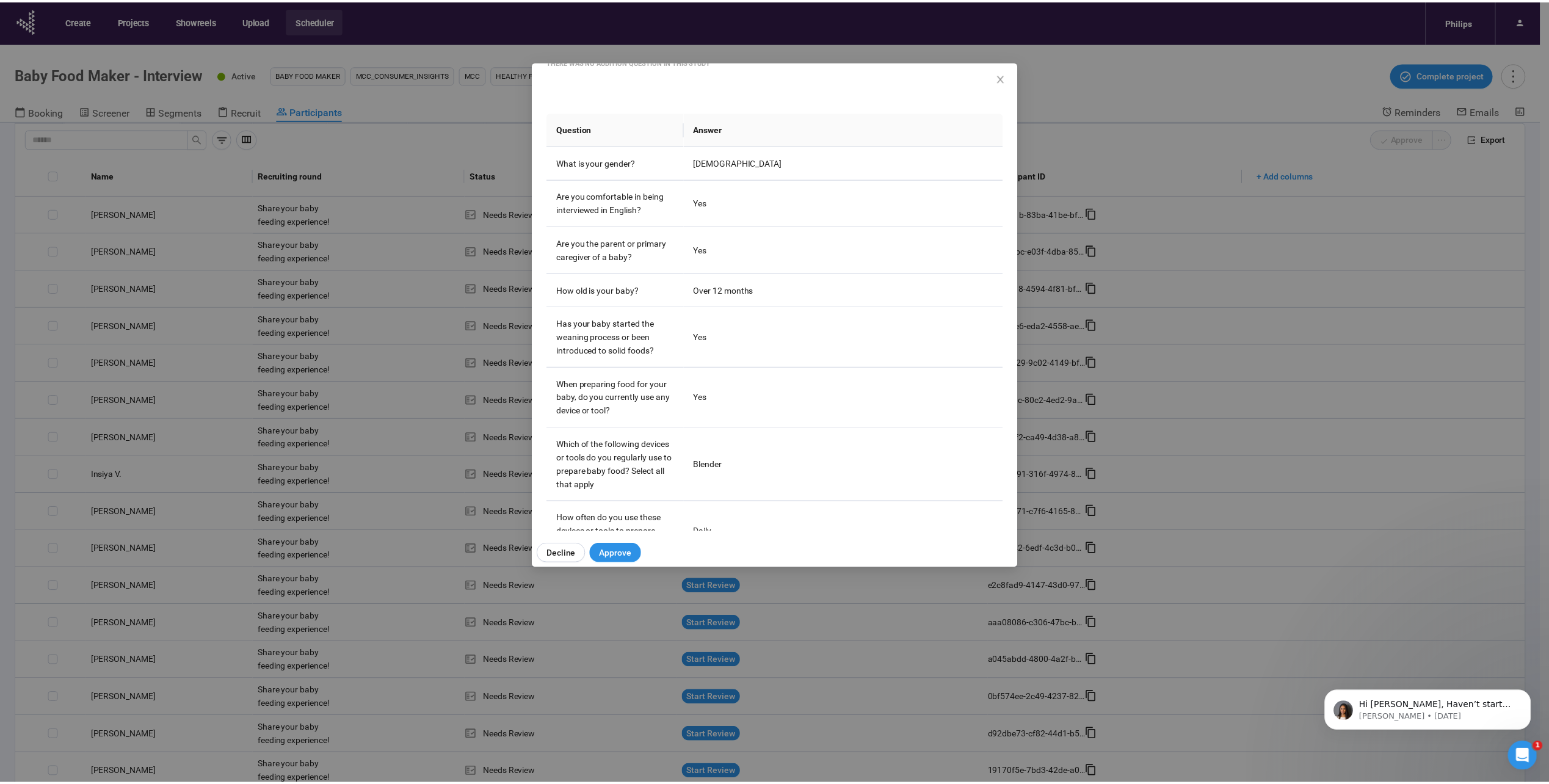
scroll to position [183, 0]
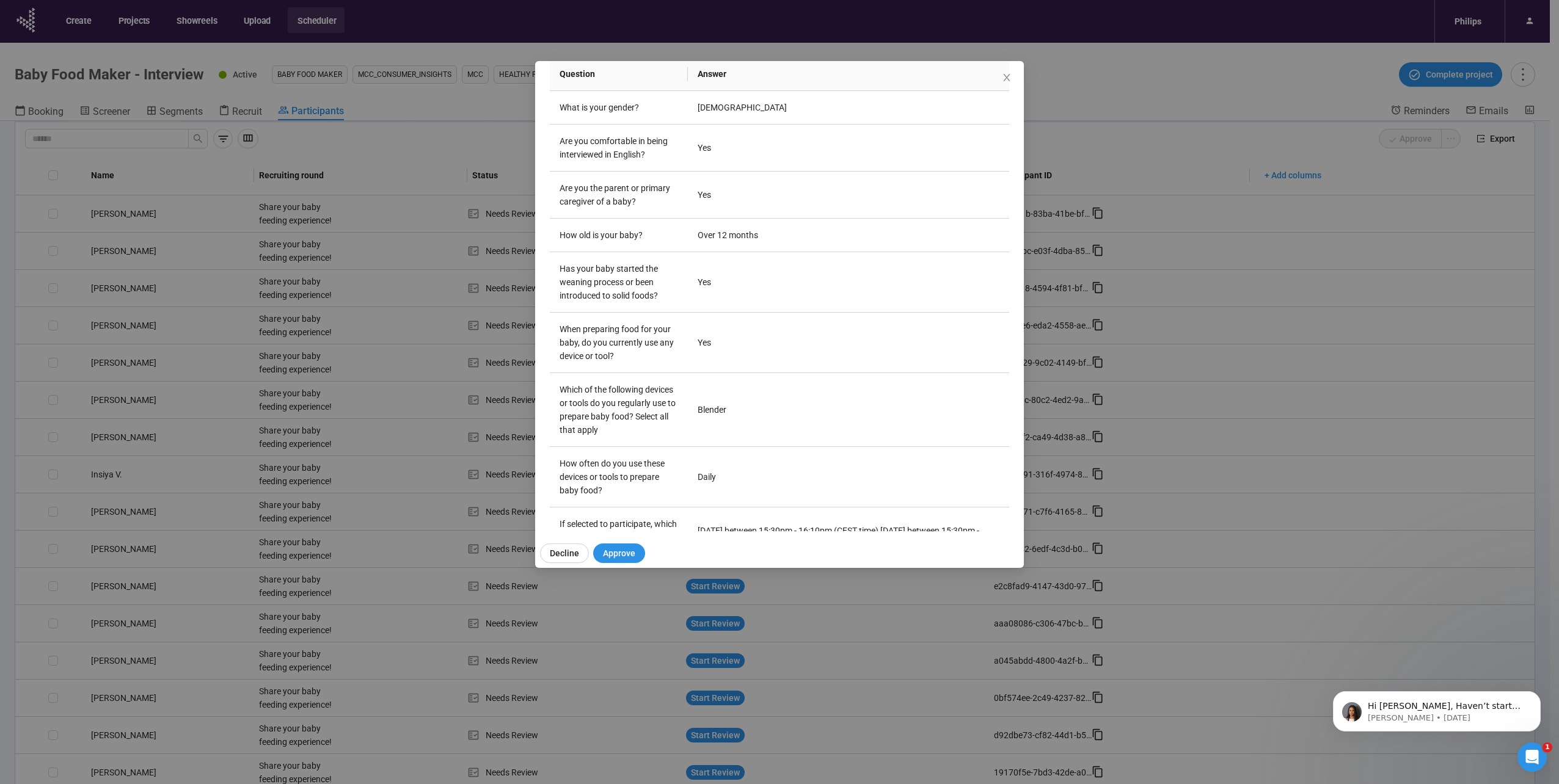
click at [178, 439] on div "[PERSON_NAME] S Project notes Edit Add notes, i.e. how the last interview went,…" at bounding box center [779, 392] width 1559 height 784
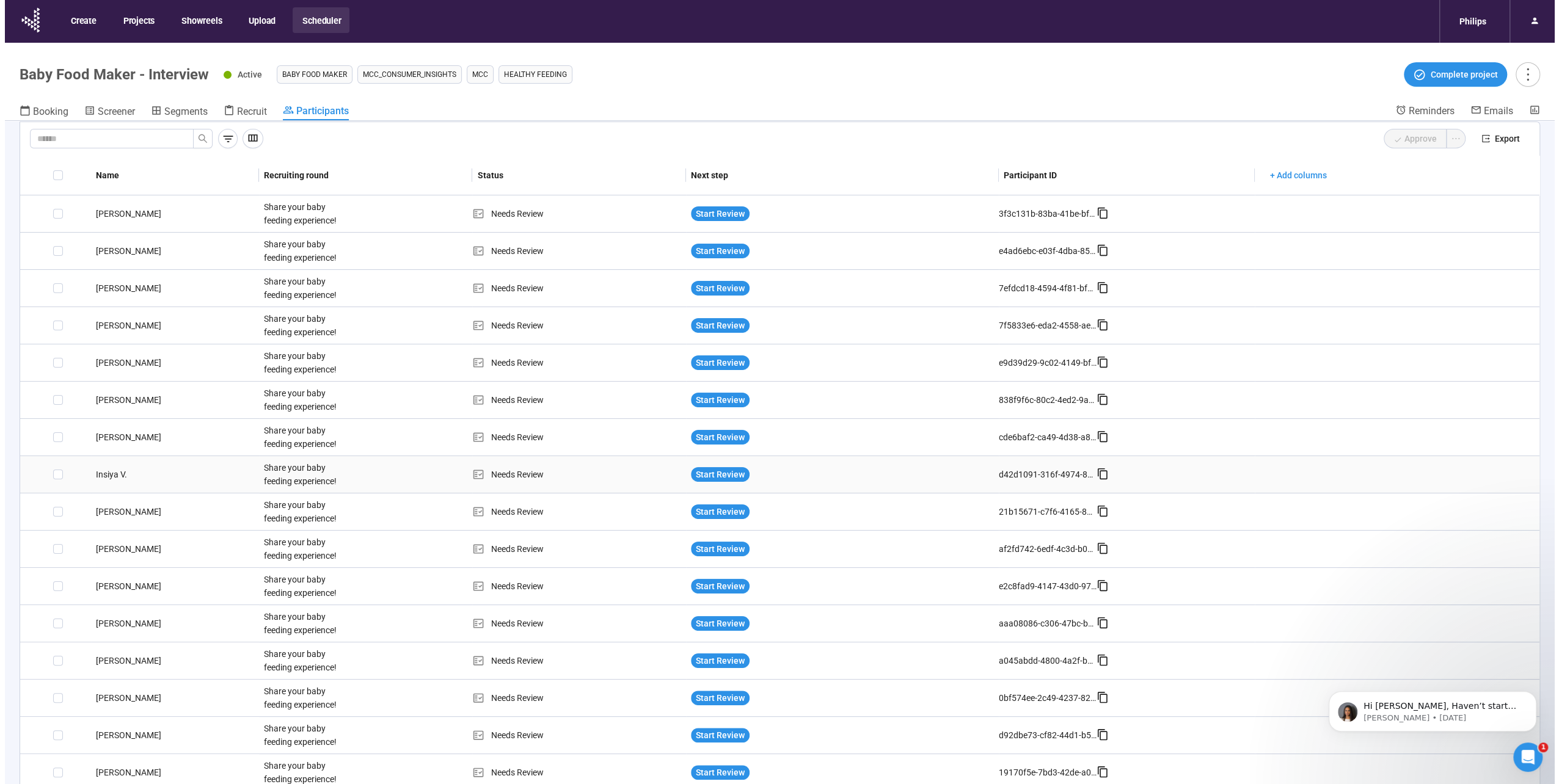
scroll to position [43, 0]
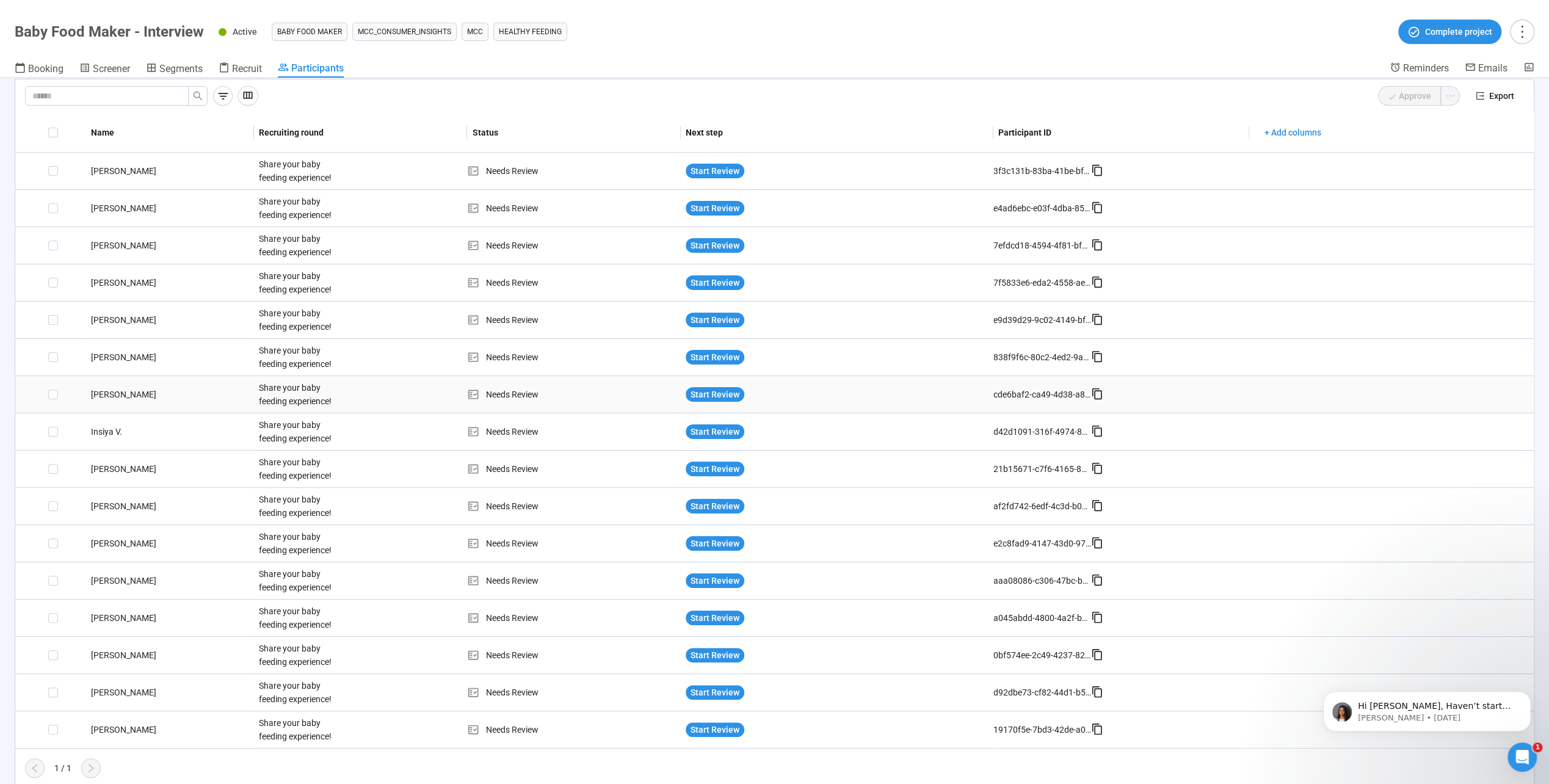
click at [120, 399] on div "[PERSON_NAME]" at bounding box center [170, 394] width 168 height 13
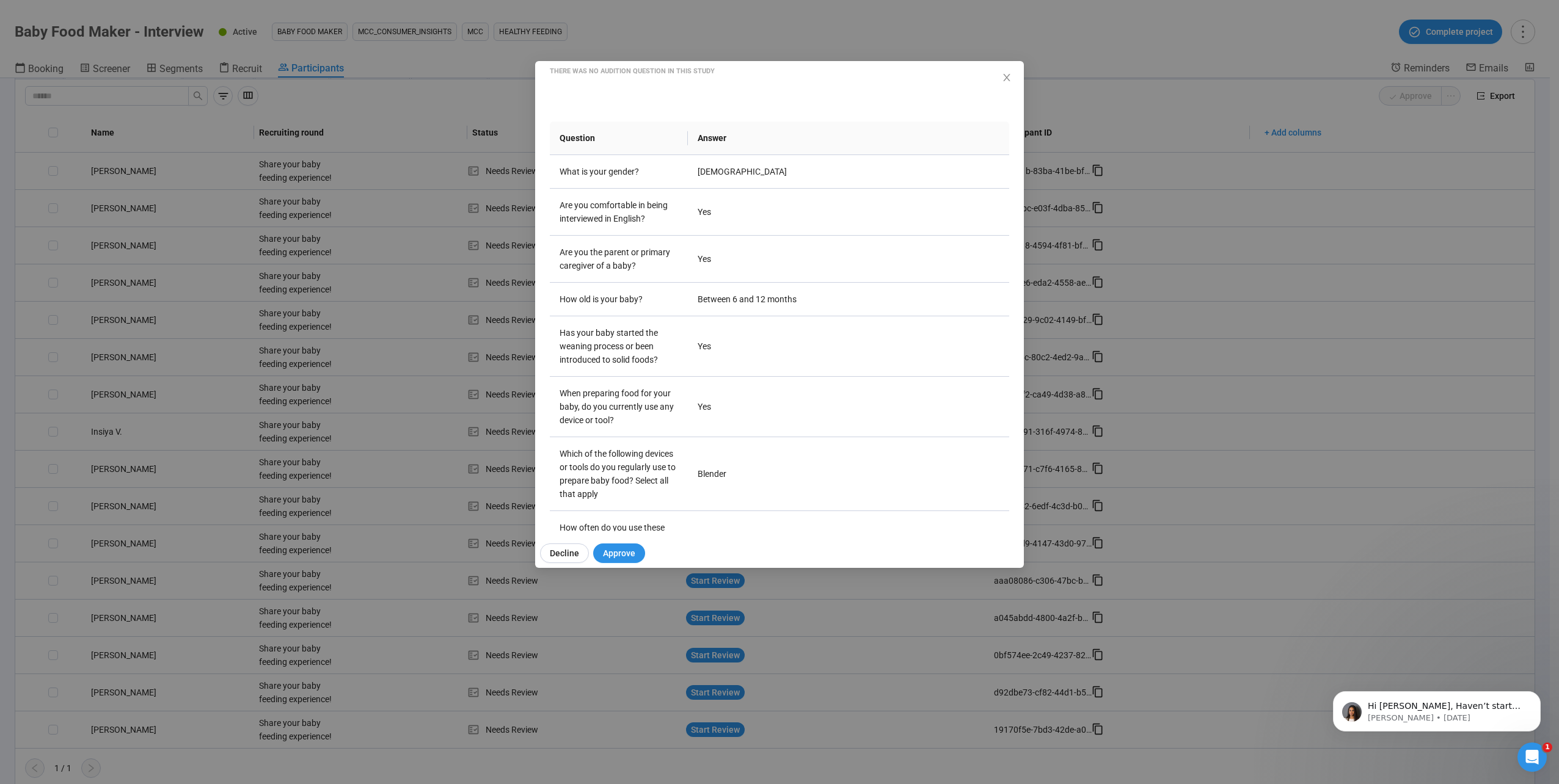
scroll to position [122, 0]
click at [292, 477] on div "[PERSON_NAME] K Project notes Edit Add notes, i.e. how the last interview went,…" at bounding box center [779, 392] width 1559 height 784
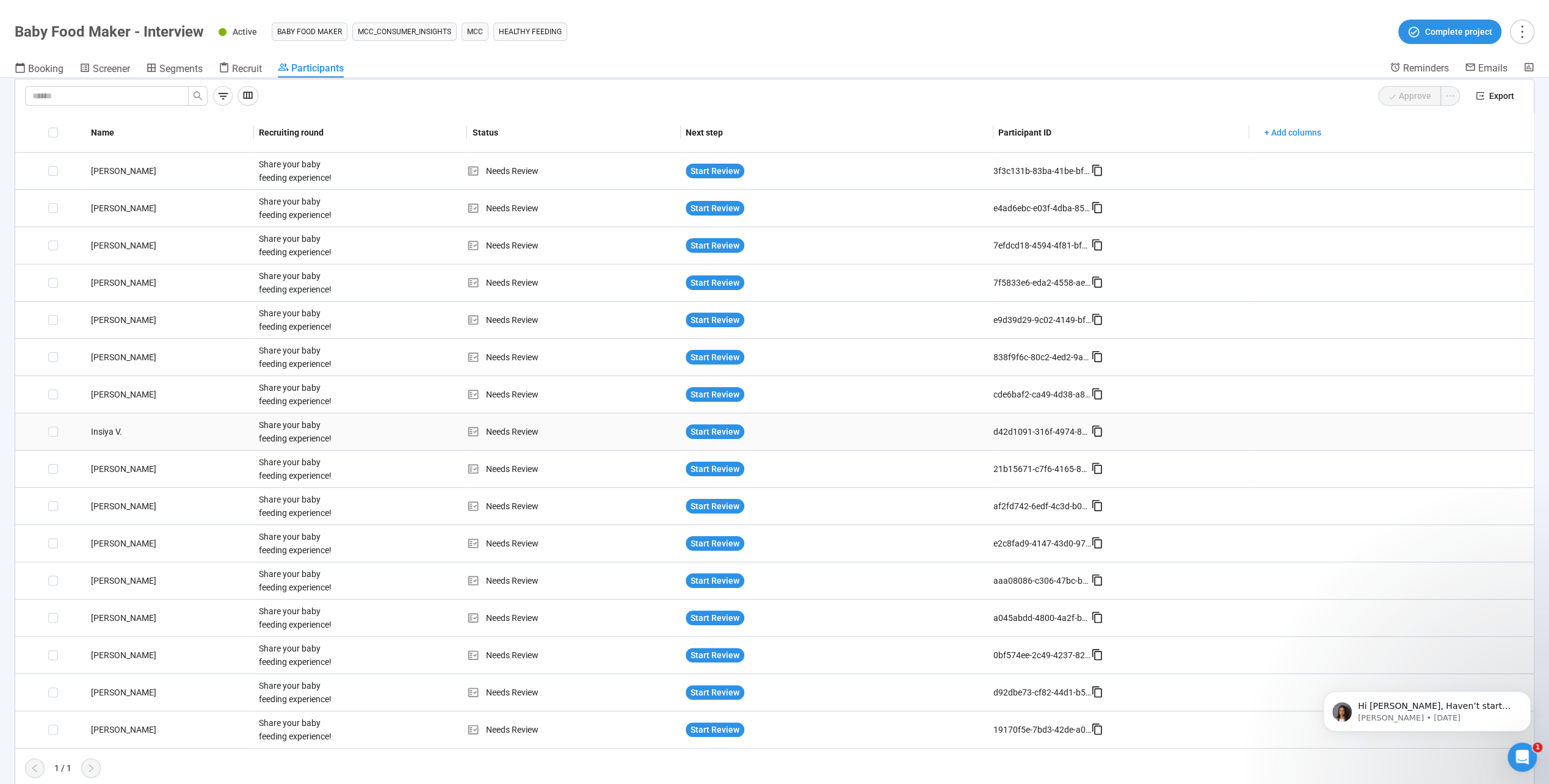
click at [120, 436] on td "Insiya V." at bounding box center [170, 432] width 168 height 37
click at [116, 431] on div "Insiya V." at bounding box center [170, 431] width 168 height 13
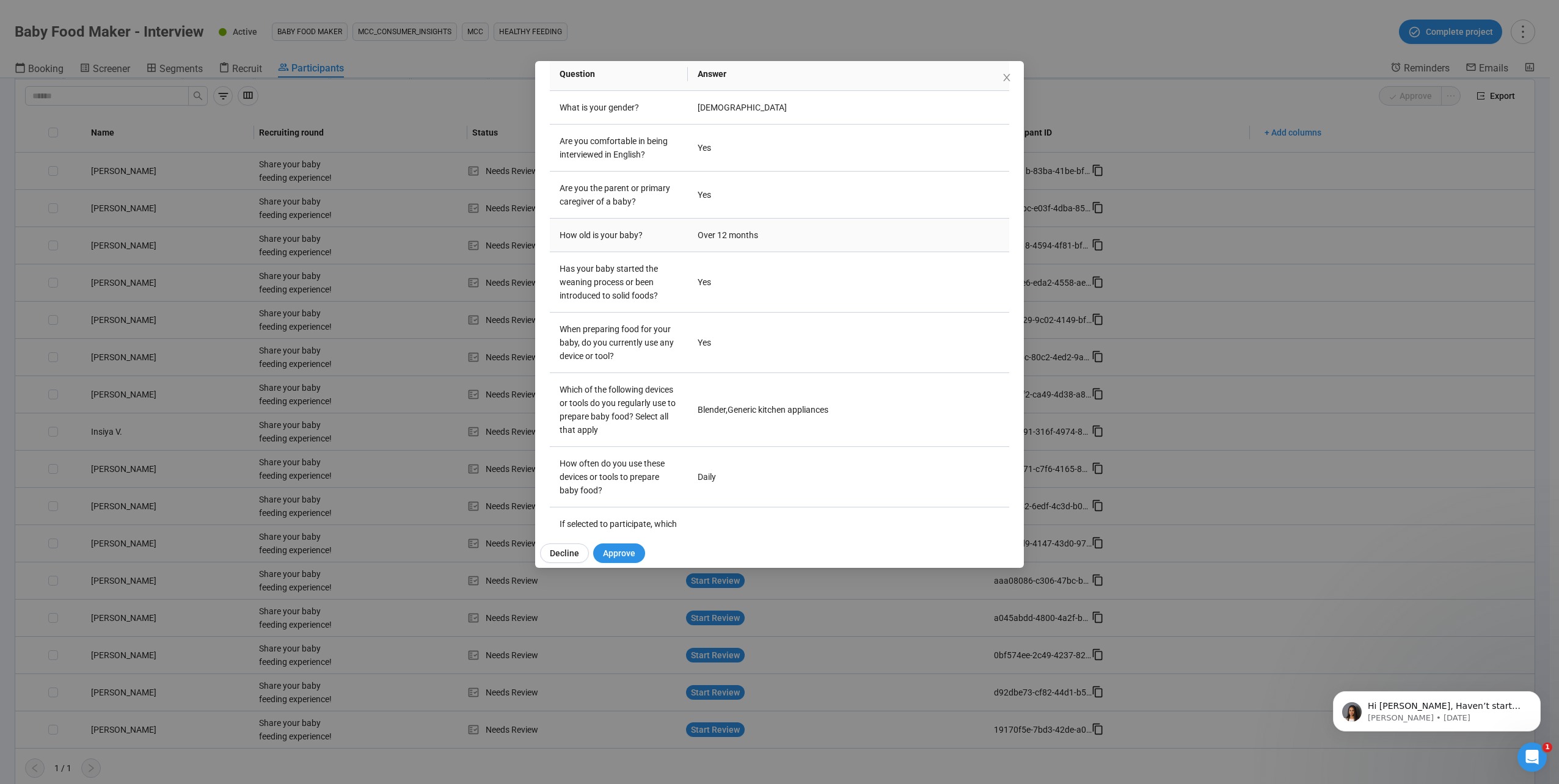
scroll to position [243, 0]
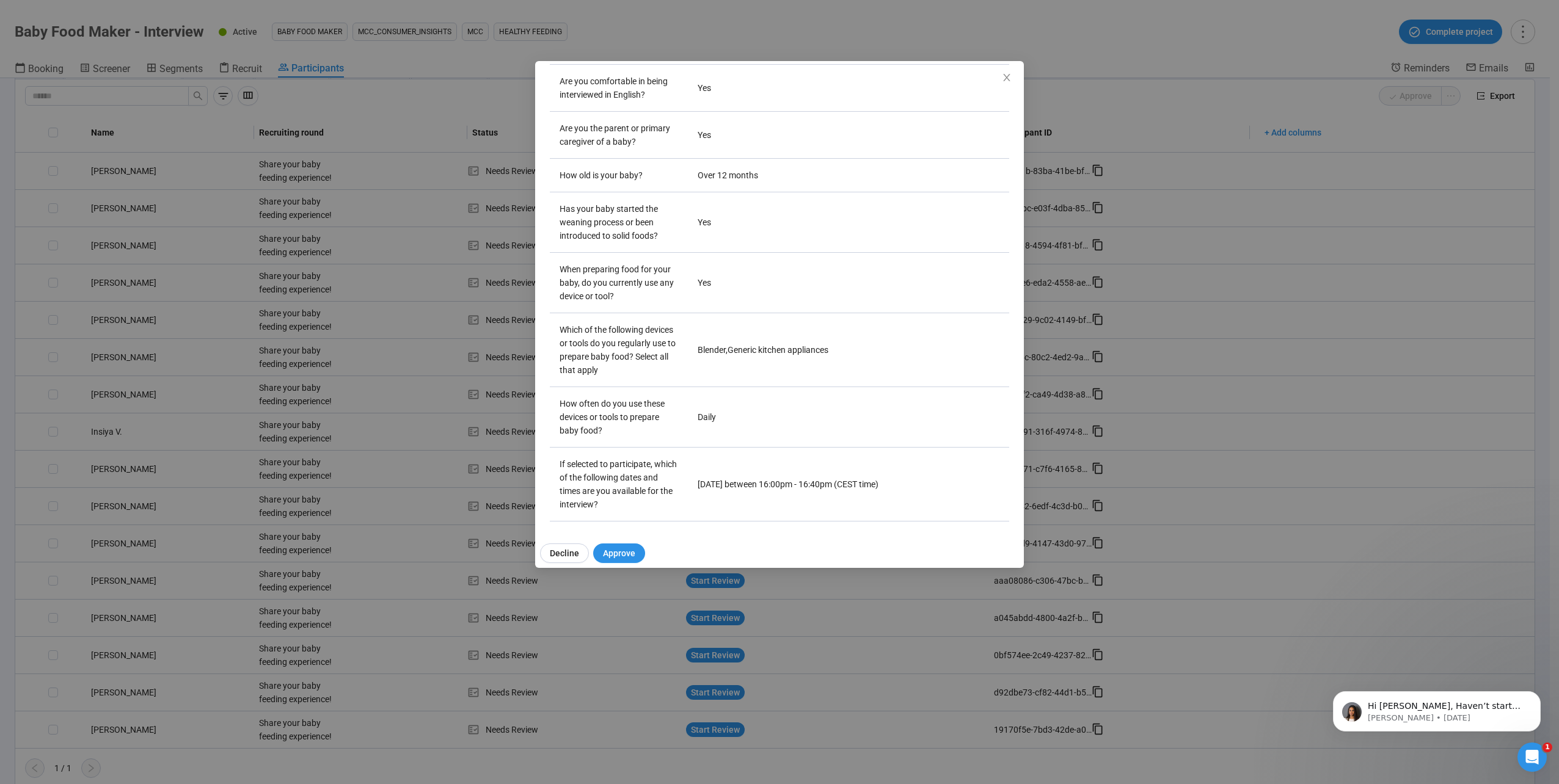
click at [208, 501] on div "Insiya V Project notes Edit Add notes, i.e. how the last interview went, import…" at bounding box center [779, 392] width 1559 height 784
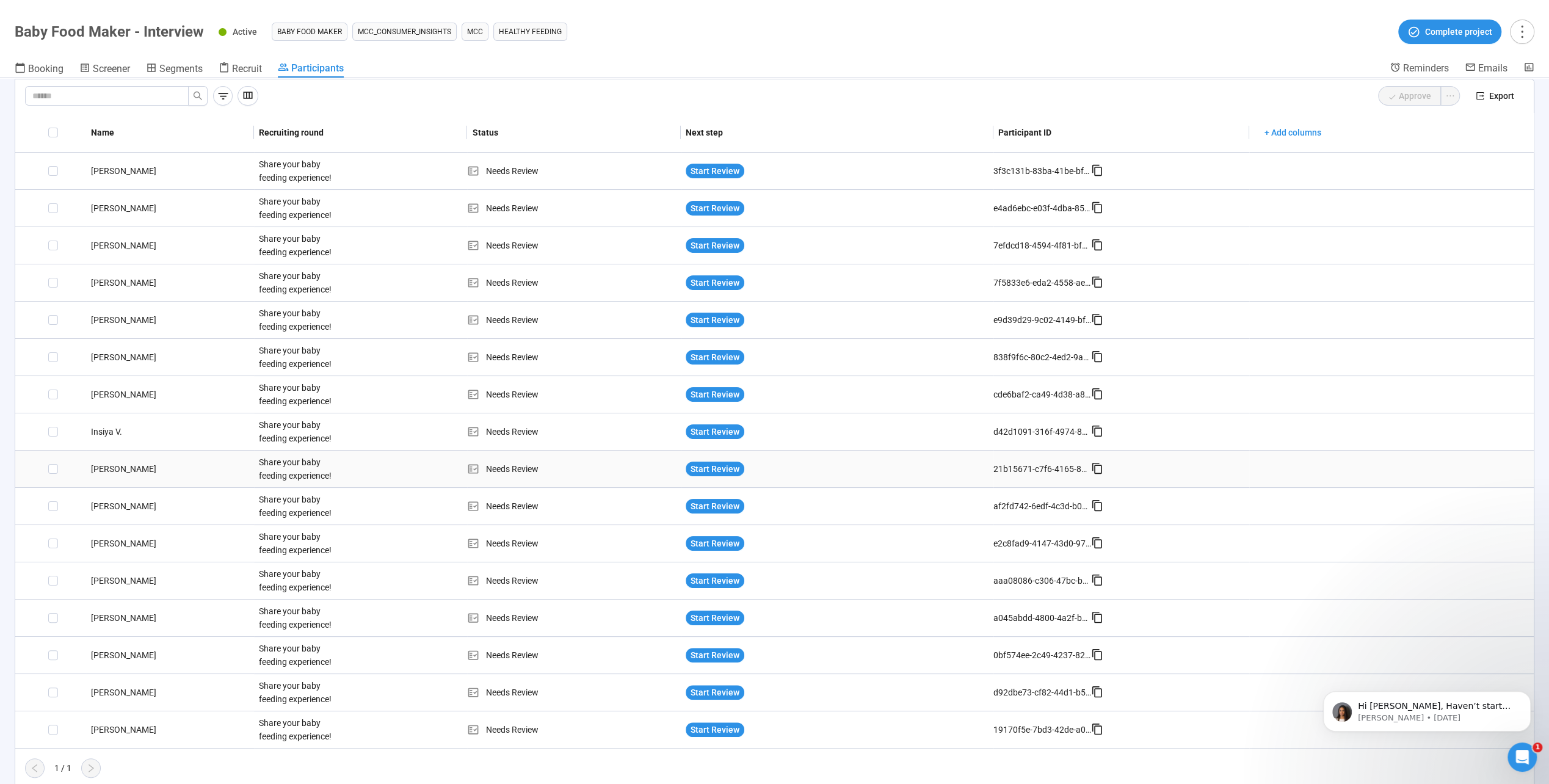
click at [120, 472] on div "[PERSON_NAME]" at bounding box center [170, 469] width 168 height 13
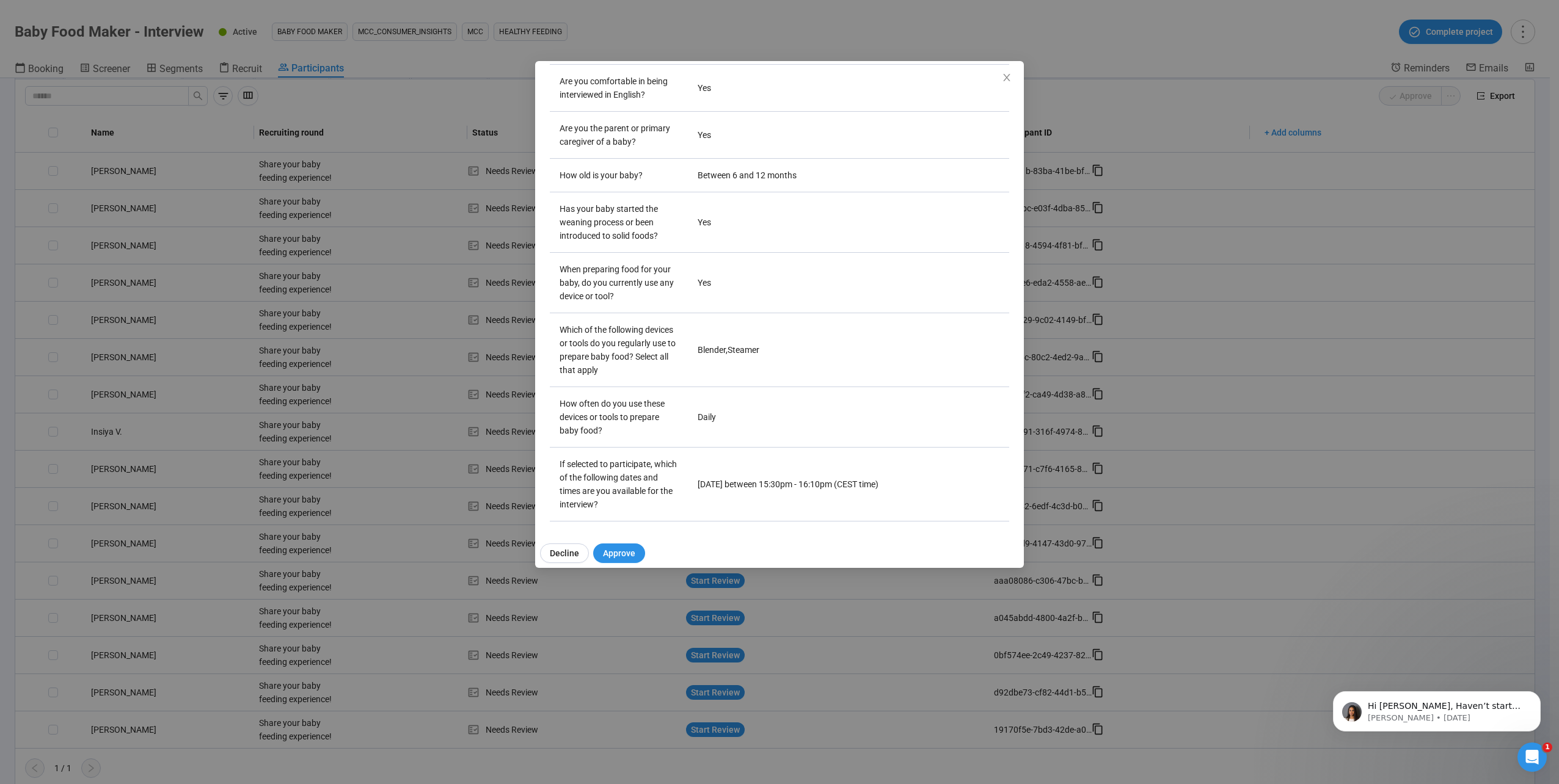
click at [289, 534] on div "[PERSON_NAME] B Project notes Edit Add notes, i.e. how the last interview went,…" at bounding box center [779, 392] width 1559 height 784
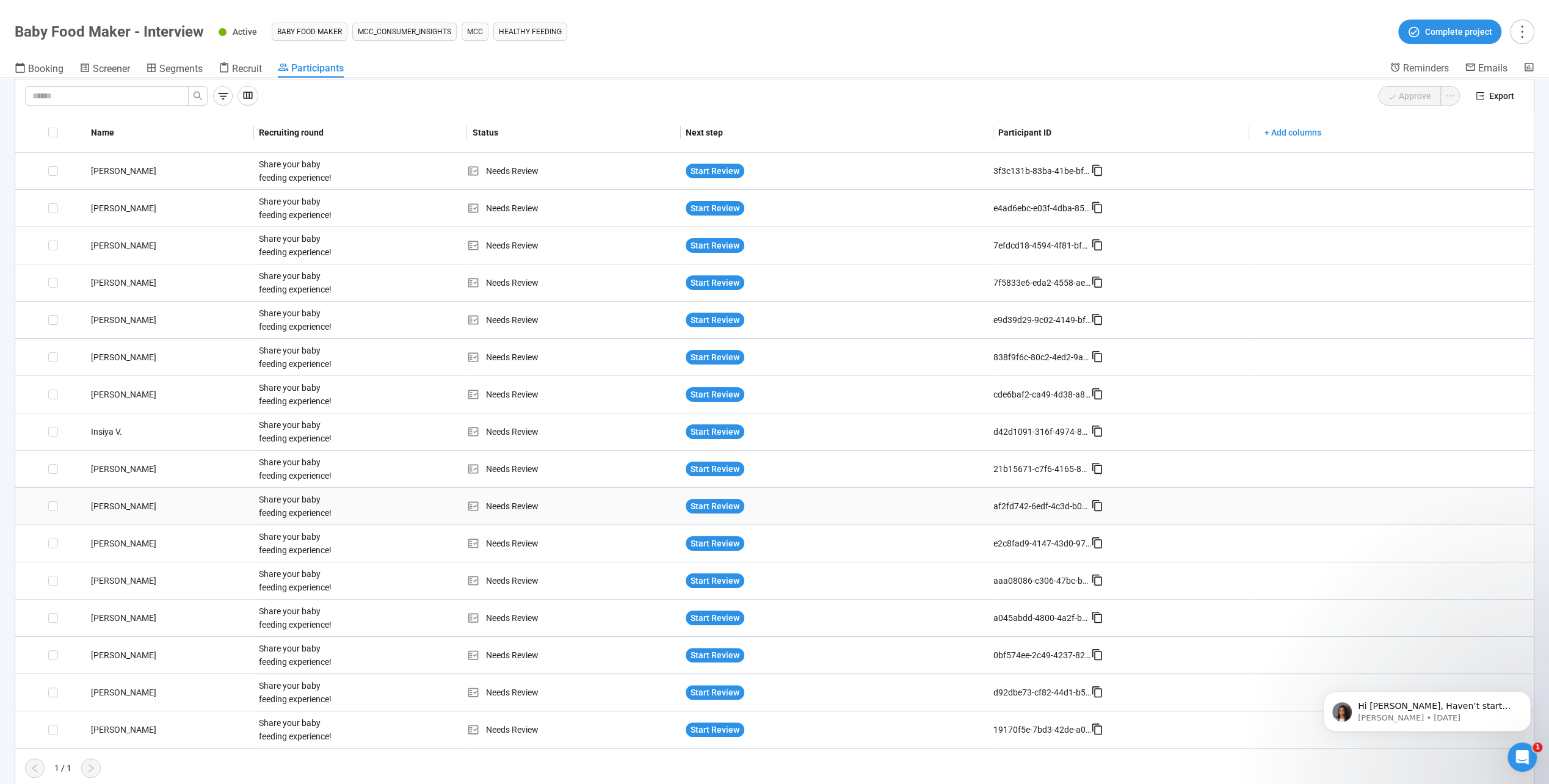
click at [117, 503] on div "[PERSON_NAME]" at bounding box center [170, 506] width 168 height 13
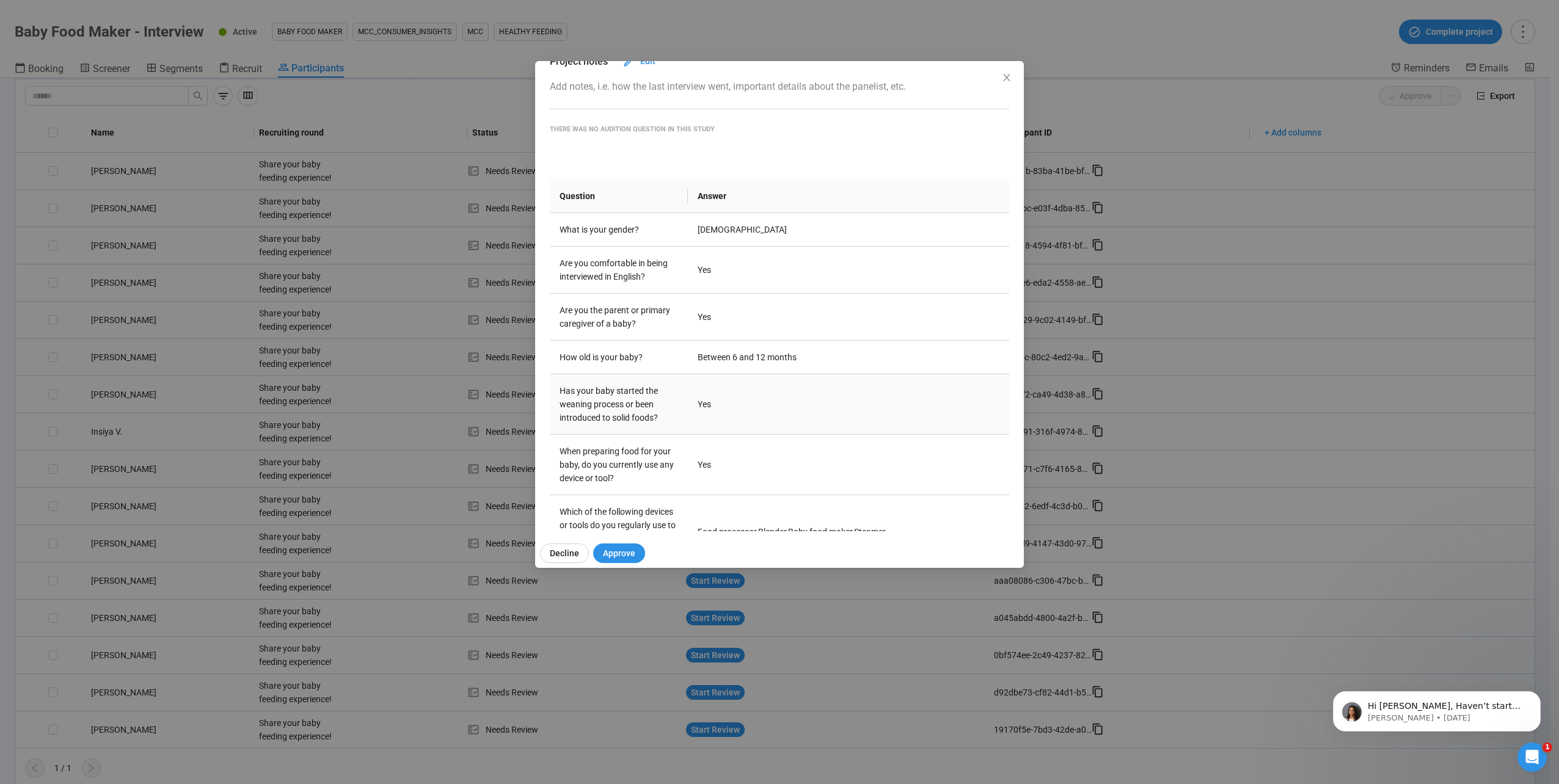
scroll to position [0, 0]
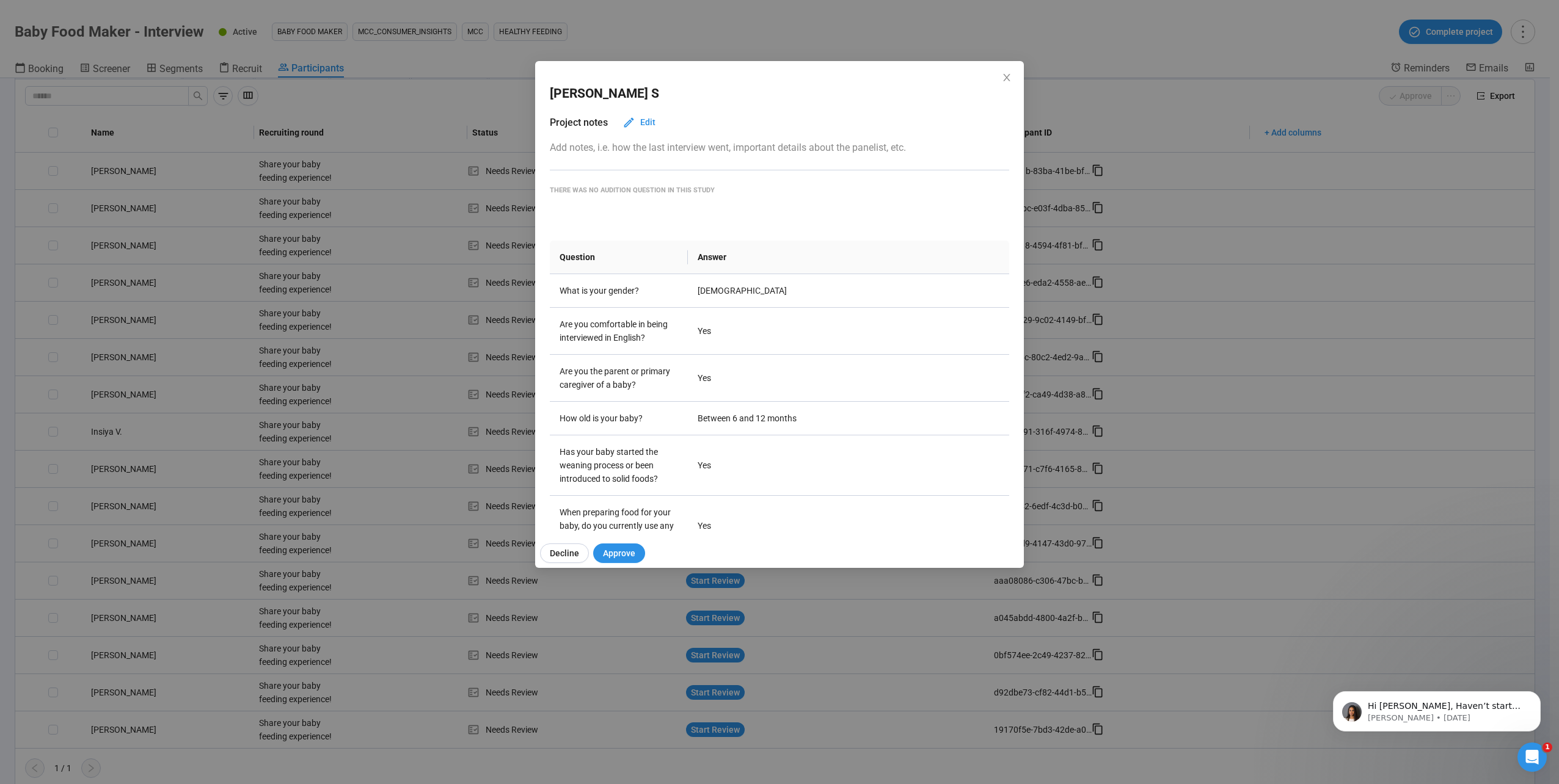
click at [256, 574] on div "[PERSON_NAME] Project notes Edit Add notes, i.e. how the last interview went, i…" at bounding box center [779, 392] width 1559 height 784
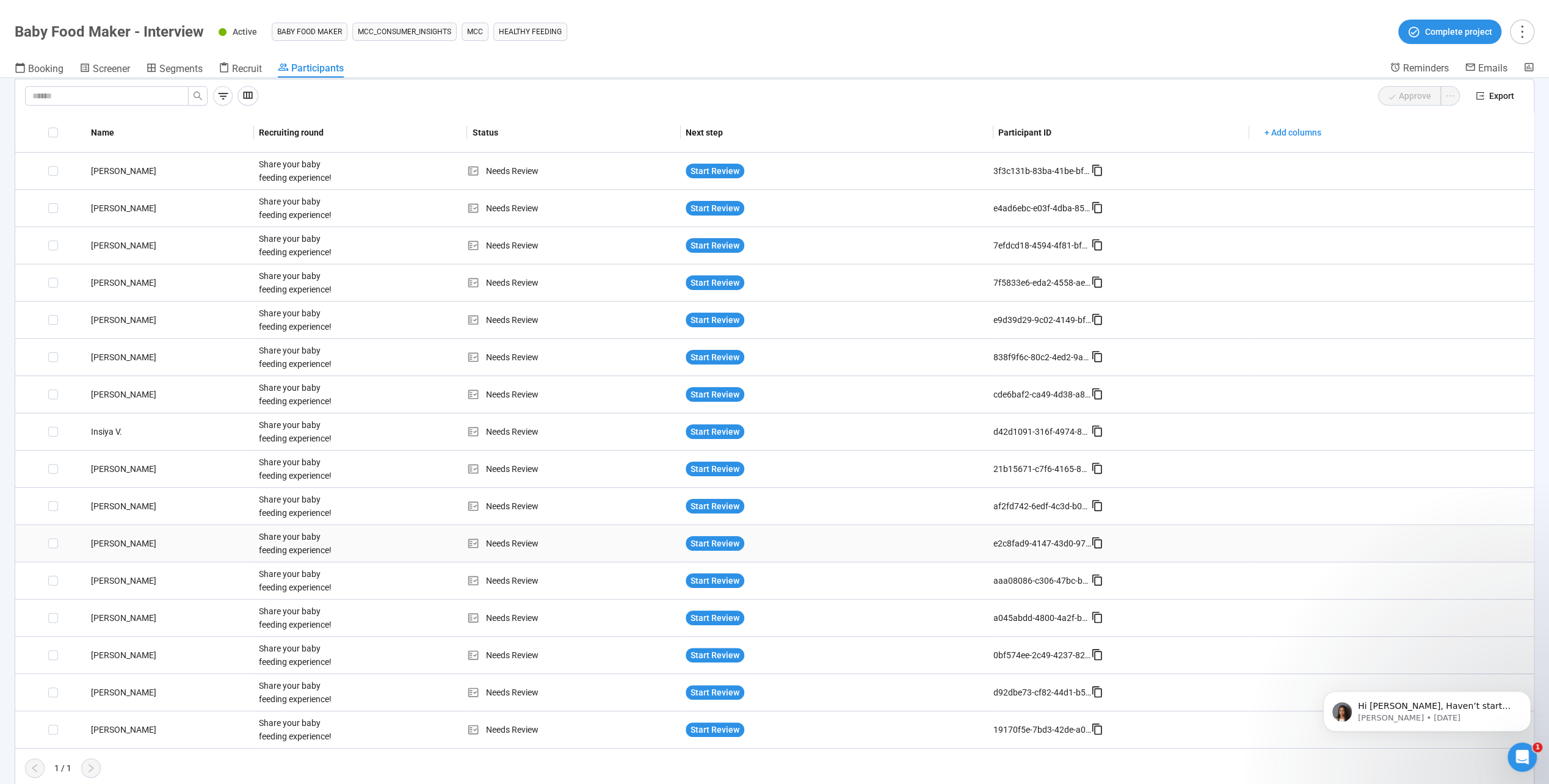
click at [116, 536] on div "[PERSON_NAME]" at bounding box center [170, 543] width 168 height 13
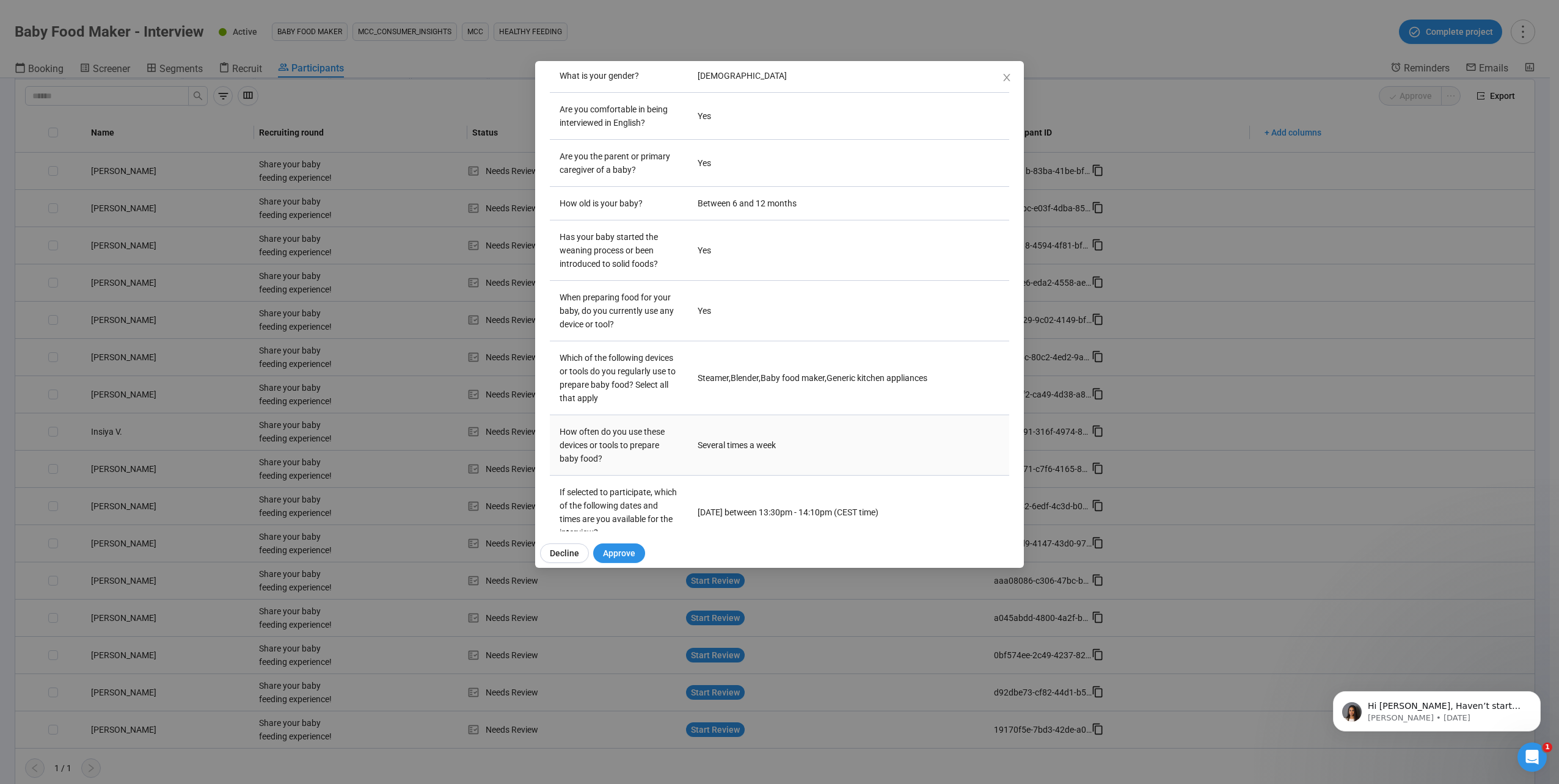
scroll to position [243, 0]
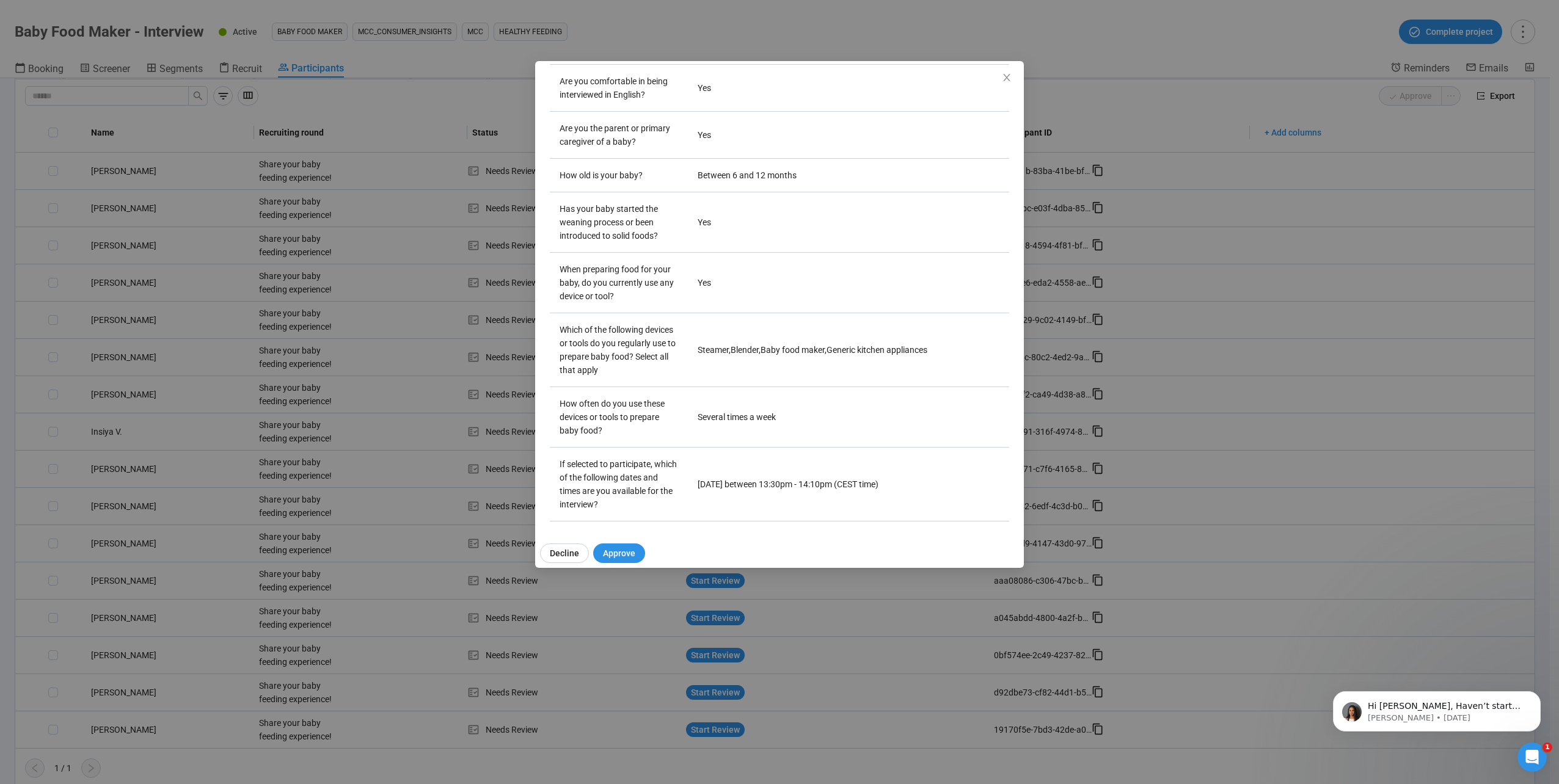
click at [317, 528] on div "[PERSON_NAME] N Project notes Edit Add notes, i.e. how the last interview went,…" at bounding box center [779, 392] width 1559 height 784
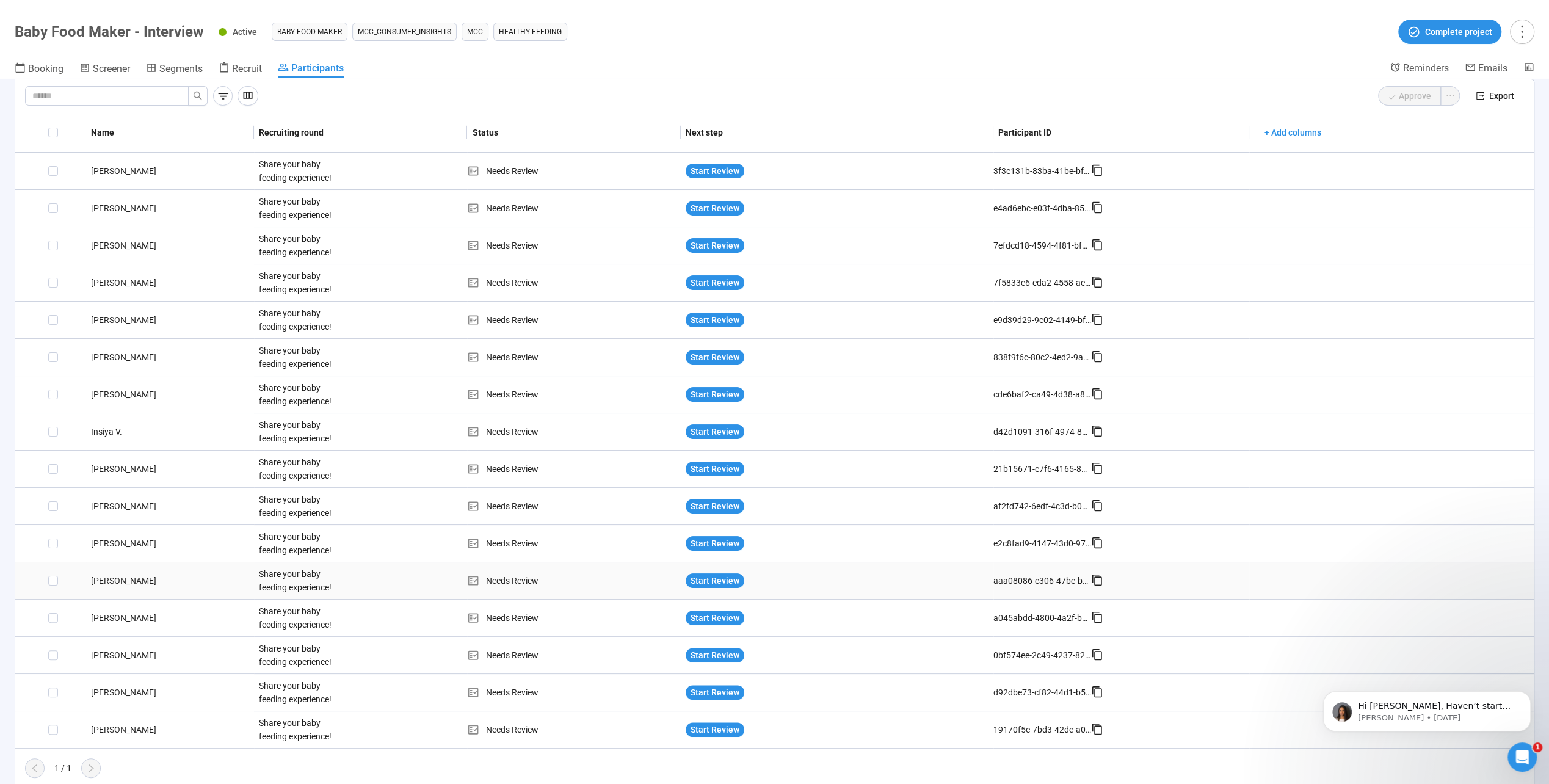
click at [120, 579] on div "[PERSON_NAME]" at bounding box center [170, 581] width 168 height 13
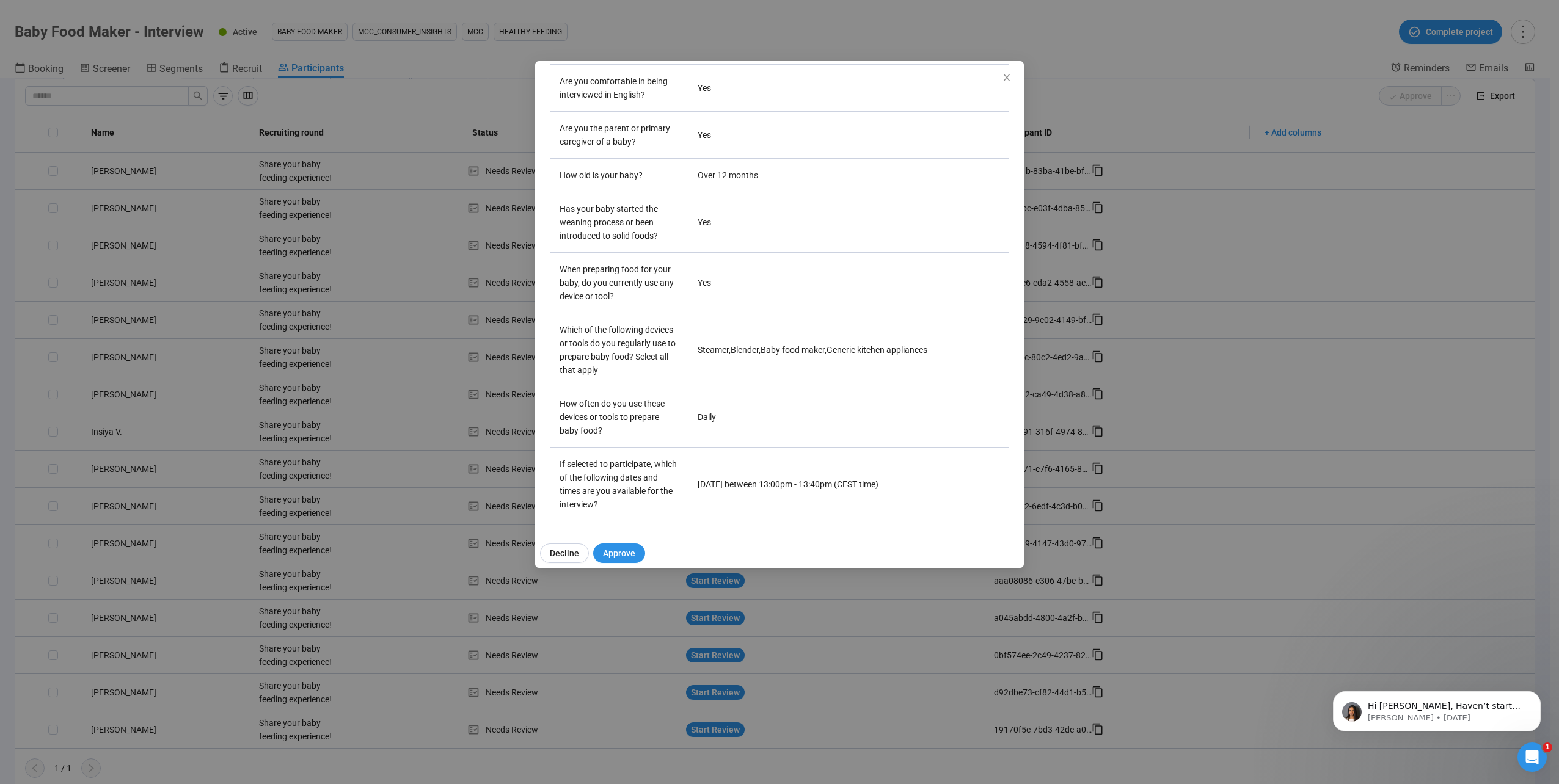
click at [222, 602] on div "[PERSON_NAME] A Project notes Edit Add notes, i.e. how the last interview went,…" at bounding box center [779, 392] width 1559 height 784
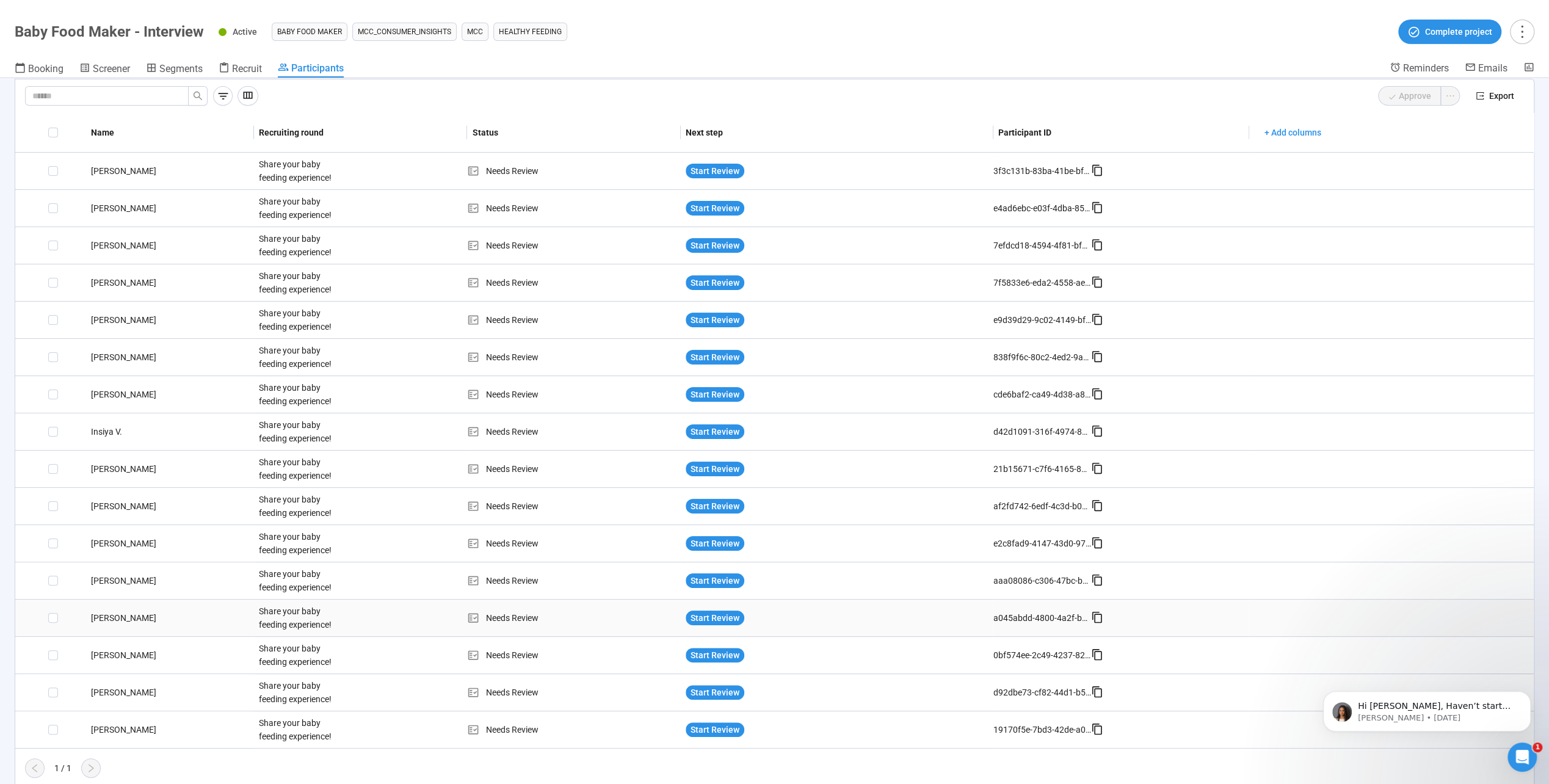
click at [117, 614] on div "[PERSON_NAME]" at bounding box center [170, 618] width 168 height 13
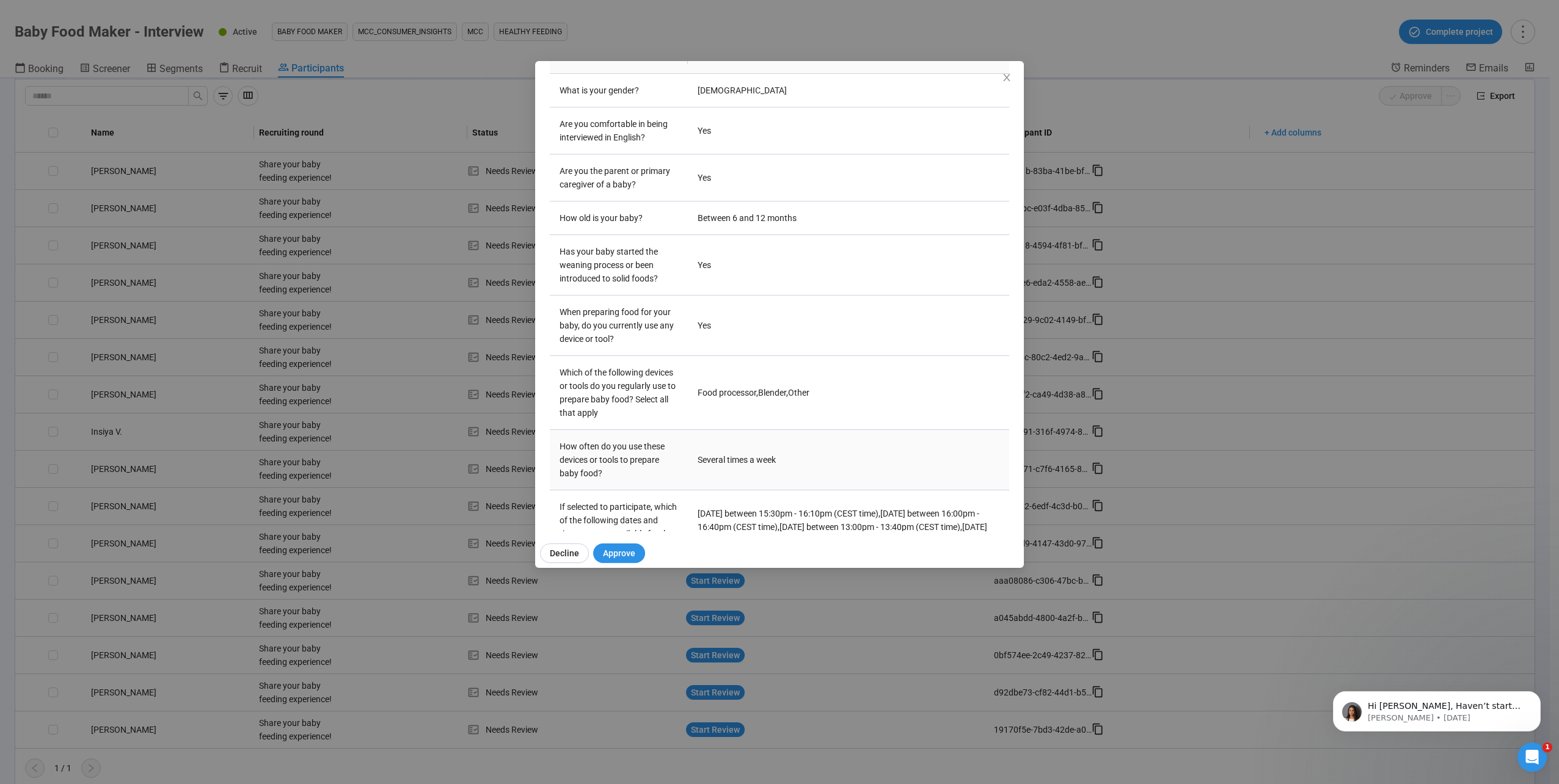
scroll to position [182, 0]
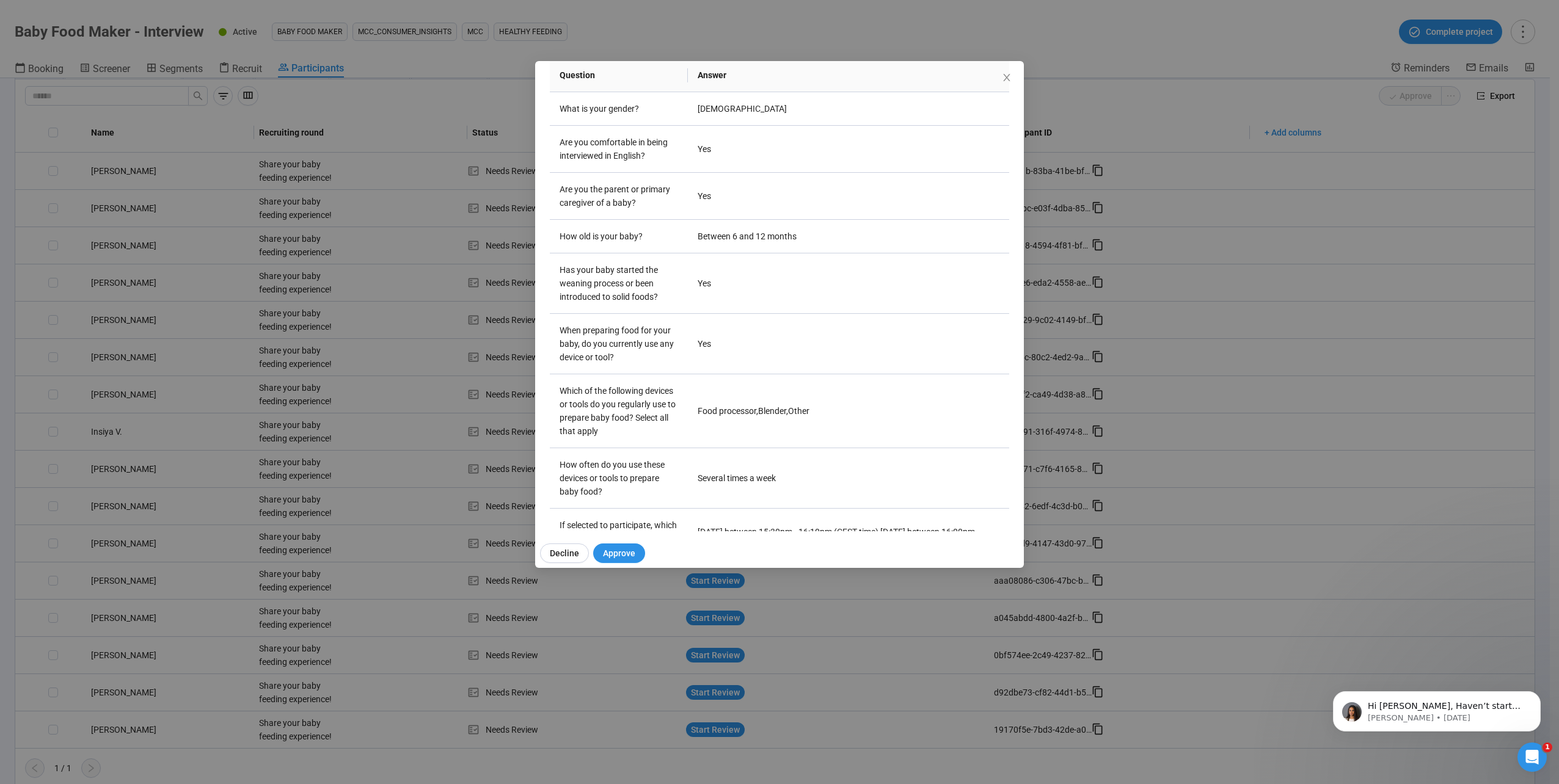
click at [196, 630] on div "meriem l Project notes Edit Add notes, i.e. how the last interview went, import…" at bounding box center [779, 392] width 1559 height 784
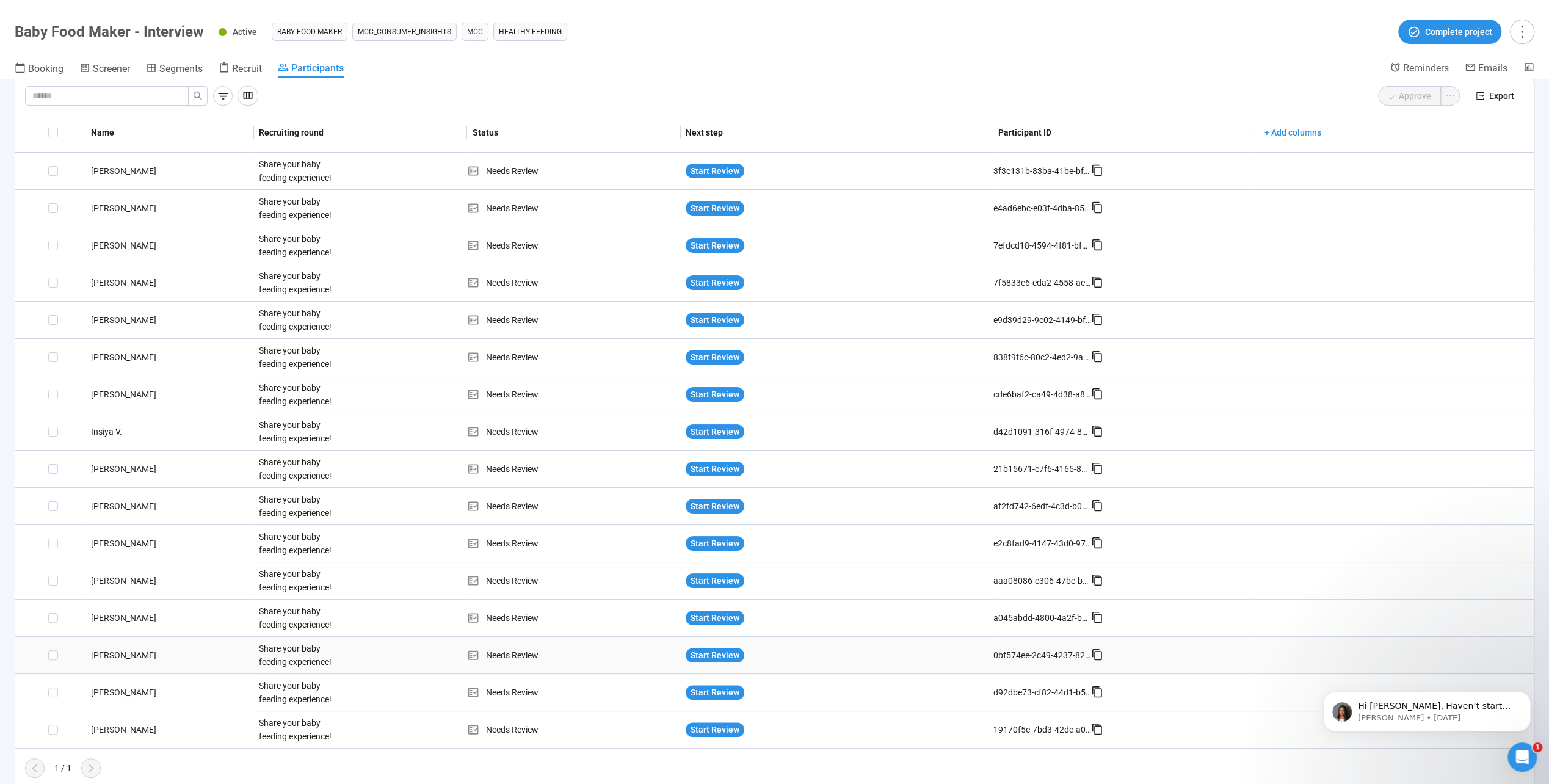
click at [95, 655] on div "[PERSON_NAME]" at bounding box center [170, 655] width 168 height 13
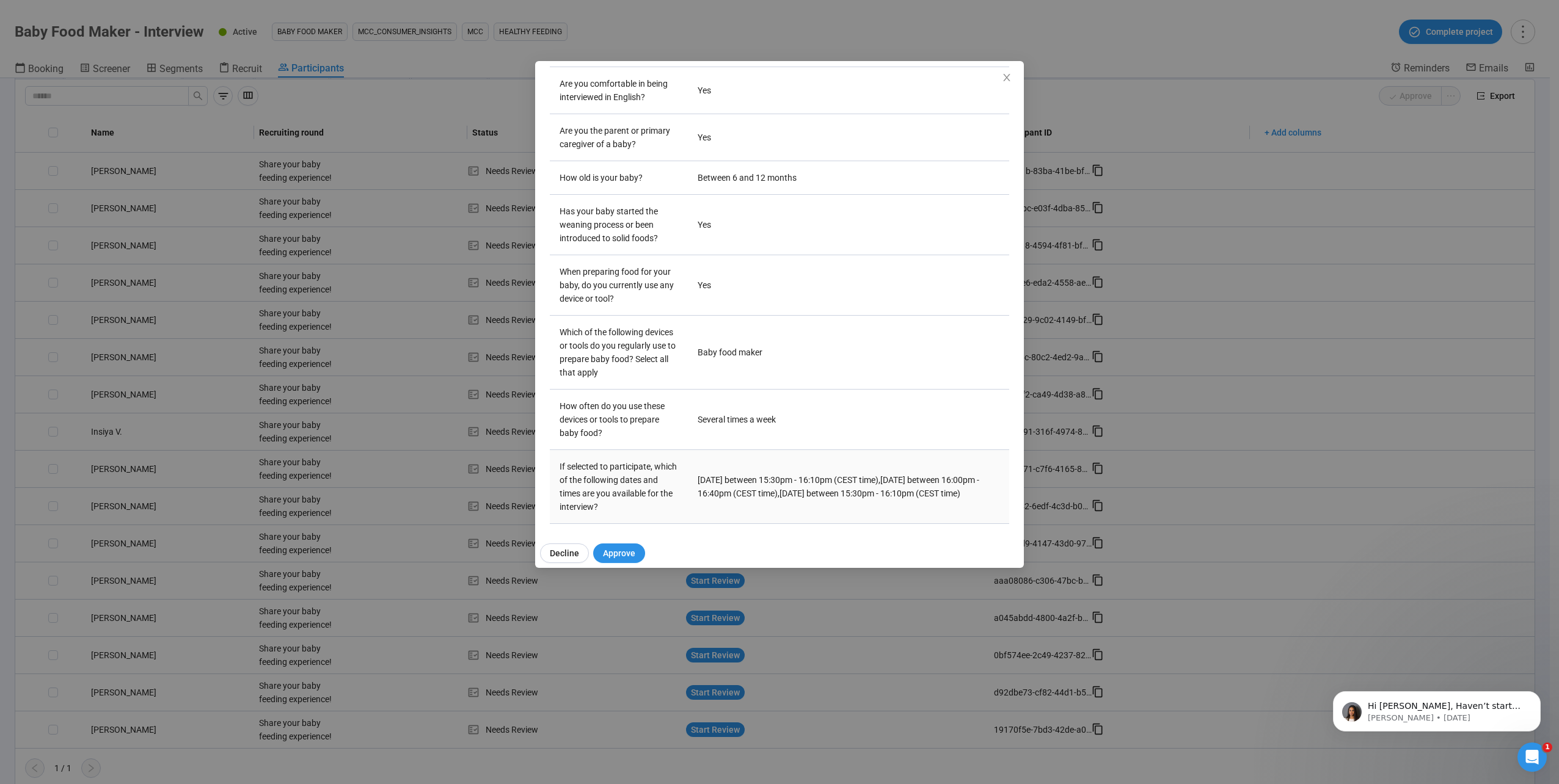
scroll to position [243, 0]
click at [406, 610] on div "[PERSON_NAME] Project notes Edit Add notes, i.e. how the last interview went, i…" at bounding box center [779, 392] width 1559 height 784
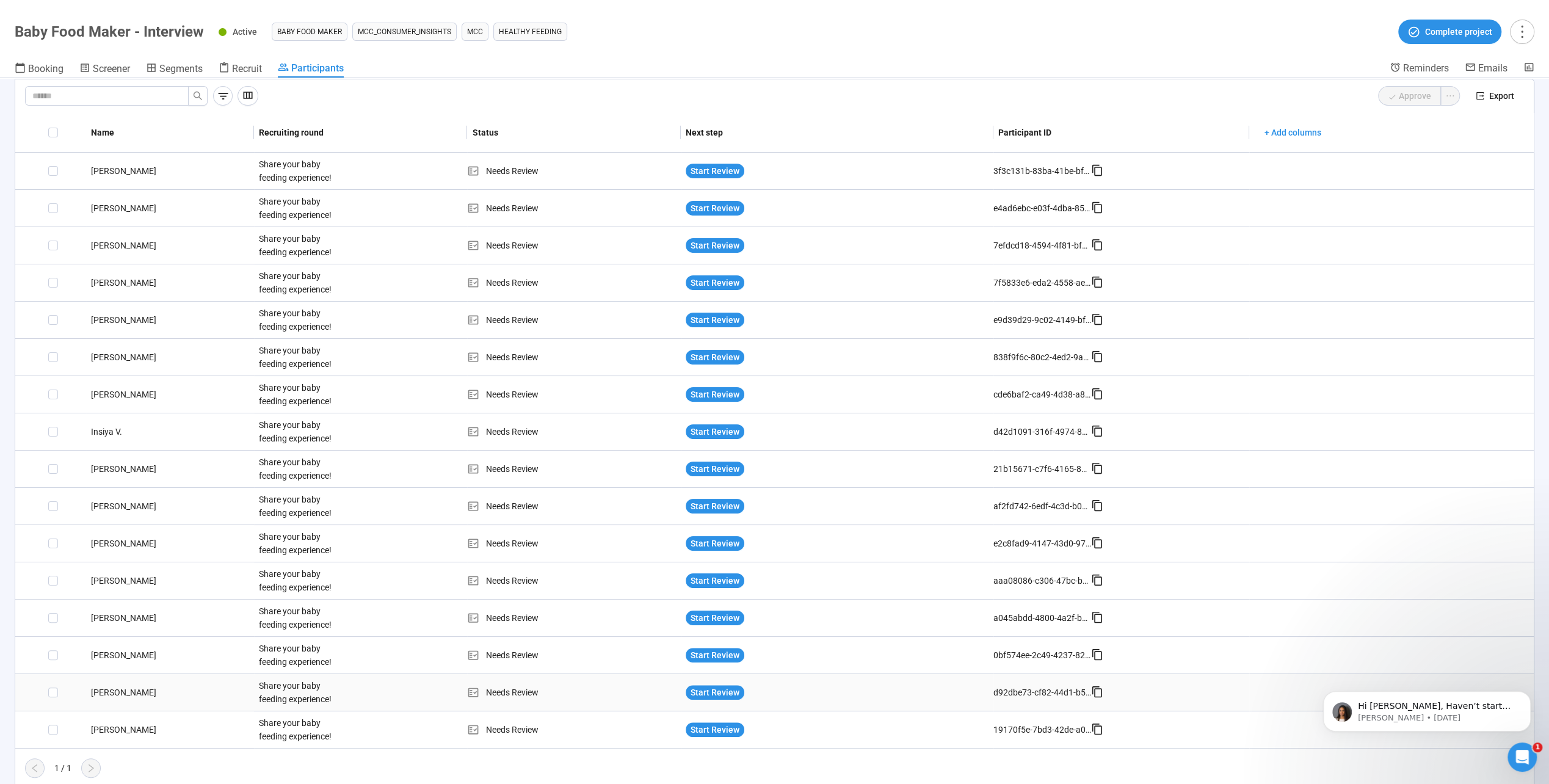
click at [104, 691] on div "[PERSON_NAME]" at bounding box center [170, 692] width 168 height 13
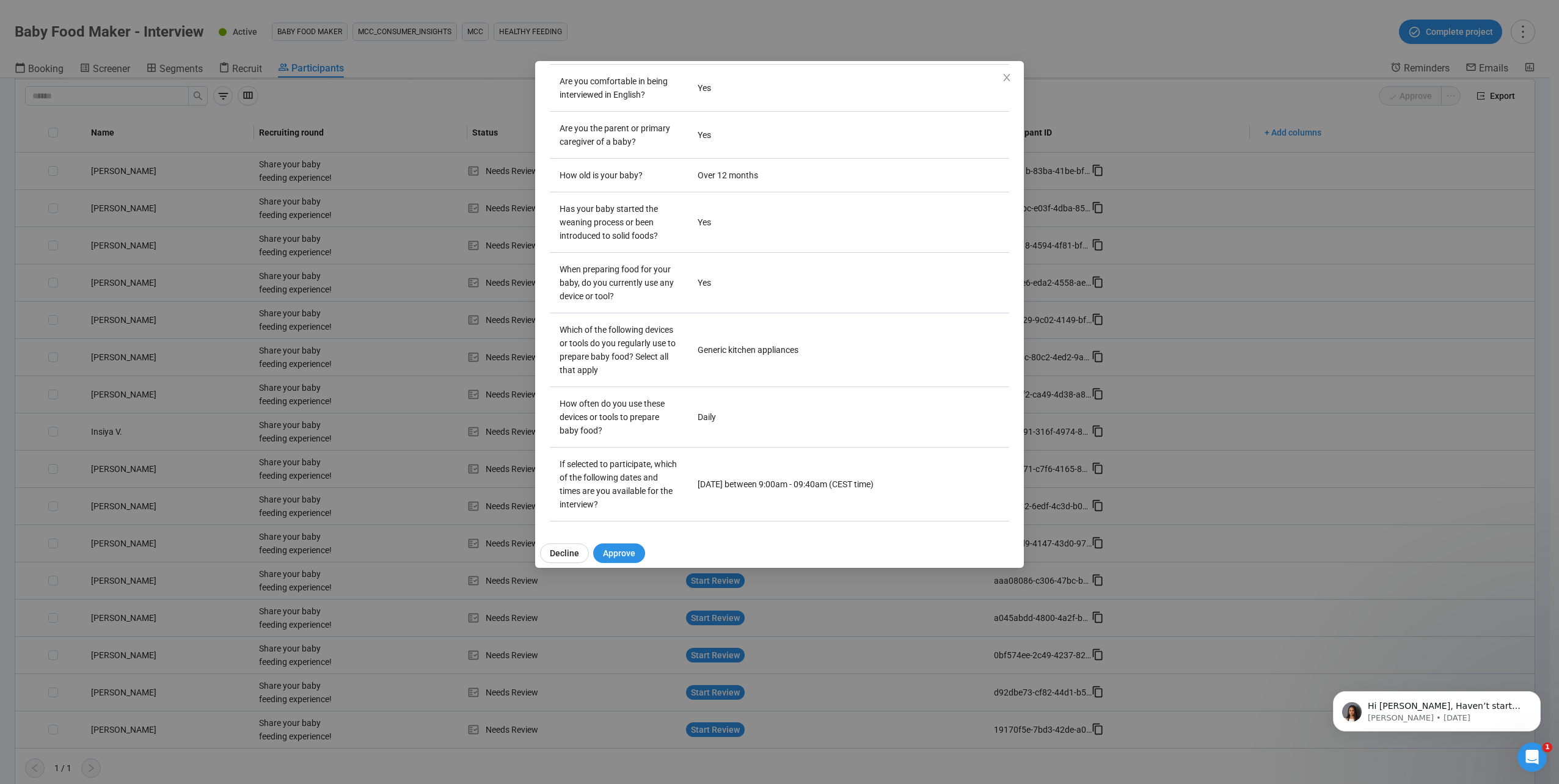
drag, startPoint x: 206, startPoint y: 702, endPoint x: 198, endPoint y: 701, distance: 8.1
click at [205, 702] on div "[PERSON_NAME] Project notes Edit Add notes, i.e. how the last interview went, i…" at bounding box center [779, 392] width 1559 height 784
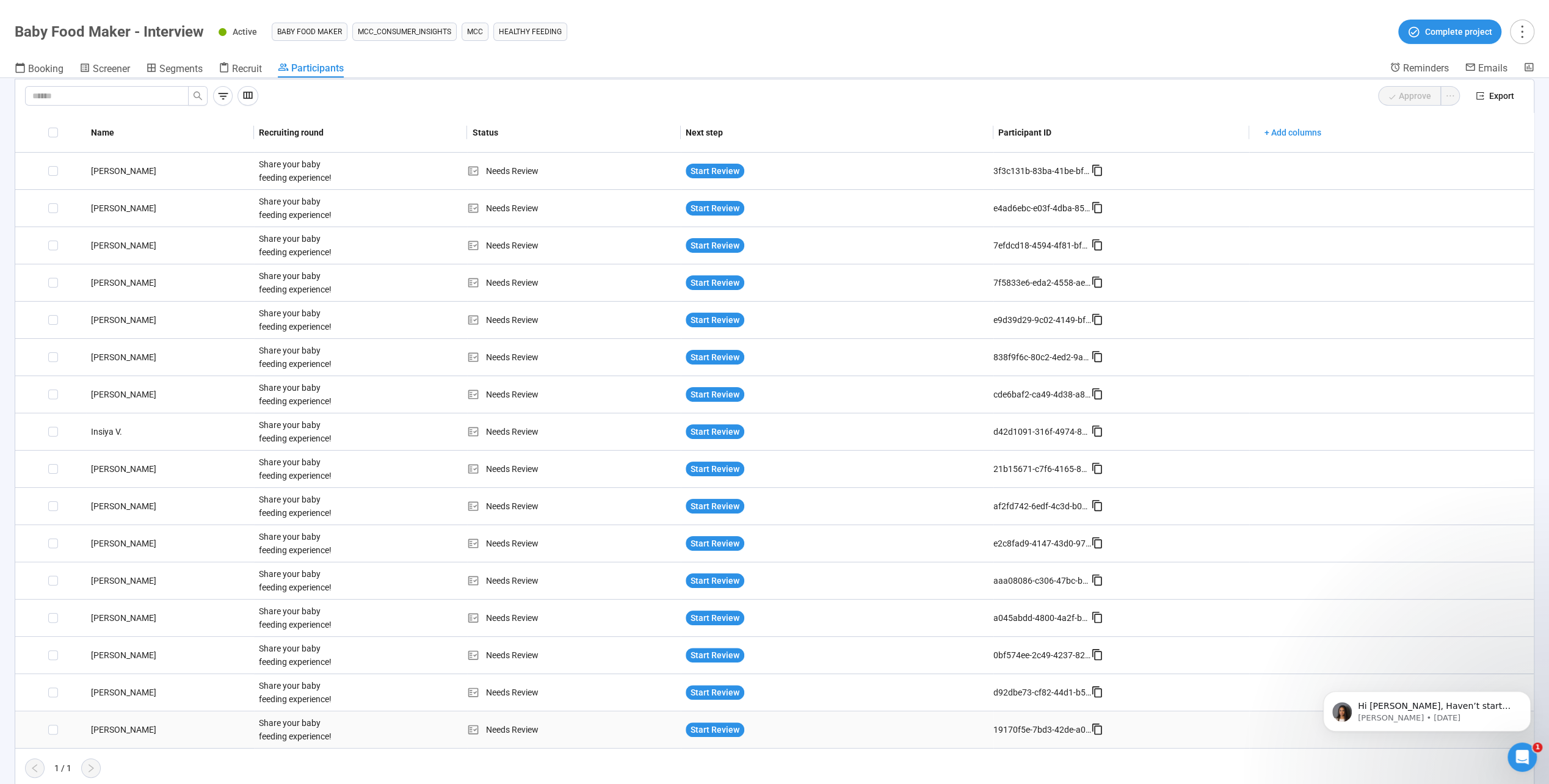
click at [125, 723] on div "[PERSON_NAME]" at bounding box center [170, 729] width 168 height 13
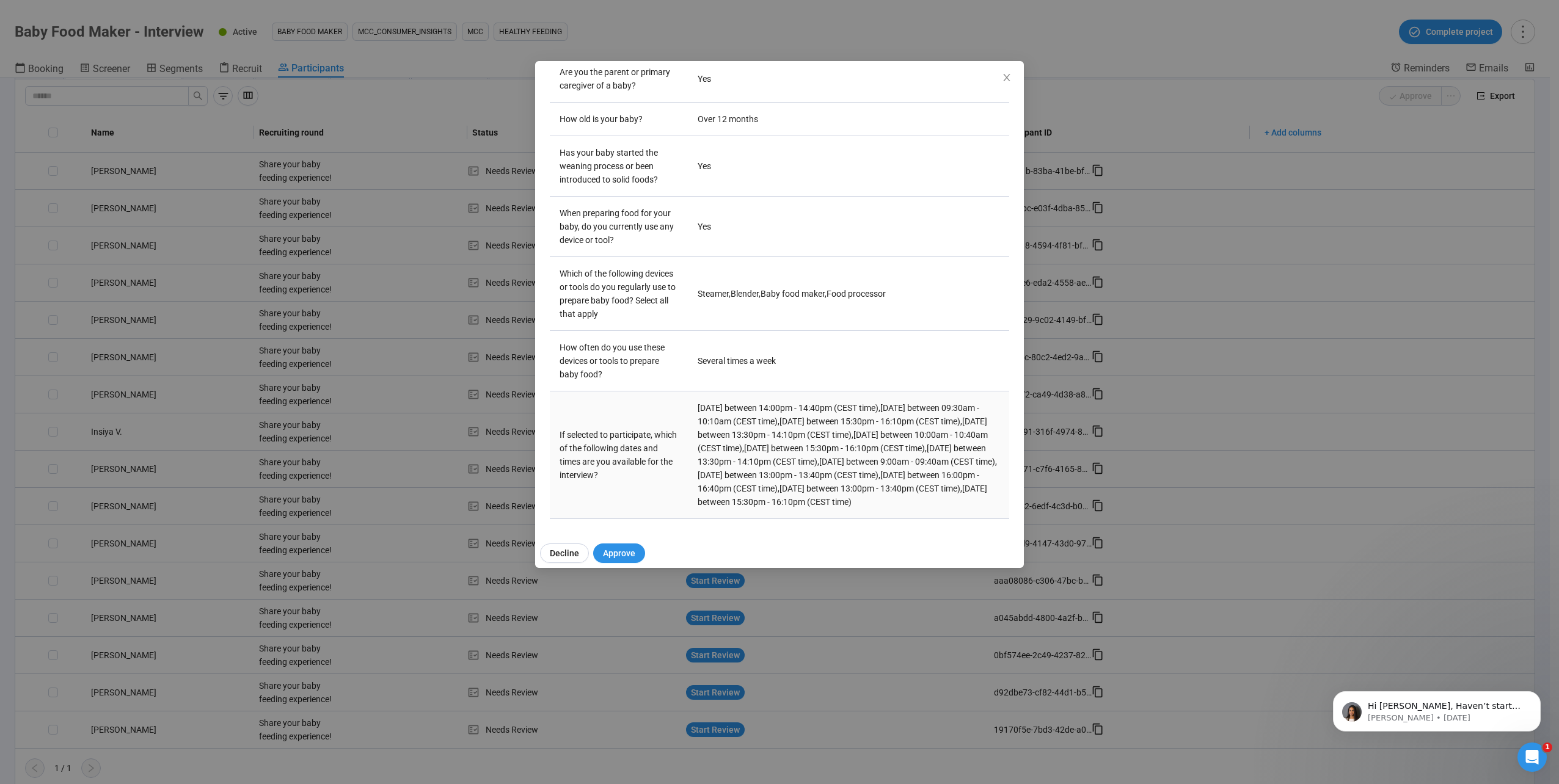
scroll to position [0, 0]
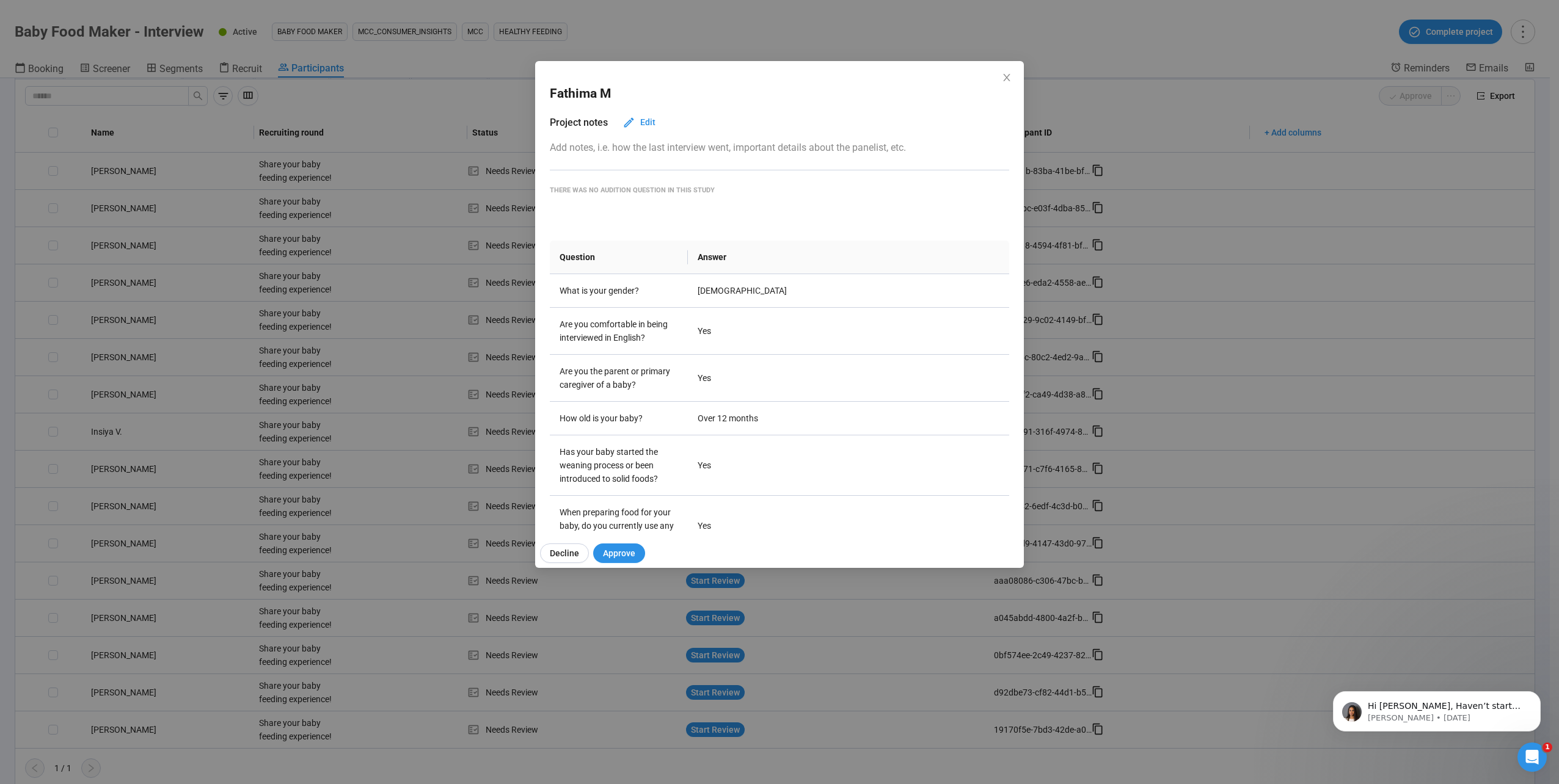
click at [289, 593] on div "[PERSON_NAME] M Project notes Edit Add notes, i.e. how the last interview went,…" at bounding box center [779, 392] width 1559 height 784
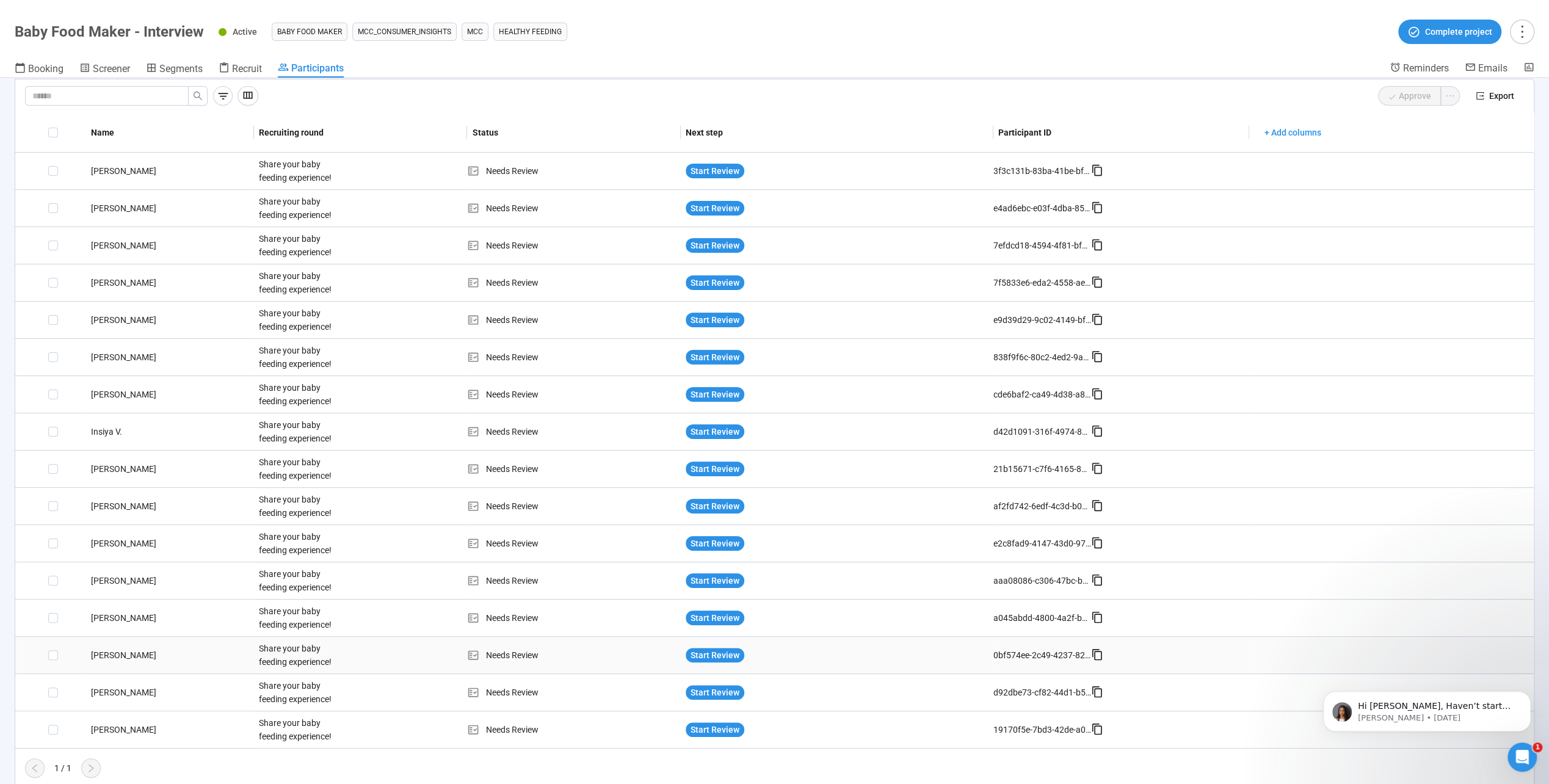
click at [114, 641] on td "[PERSON_NAME]" at bounding box center [170, 655] width 168 height 37
click at [108, 652] on div "[PERSON_NAME]" at bounding box center [170, 655] width 168 height 13
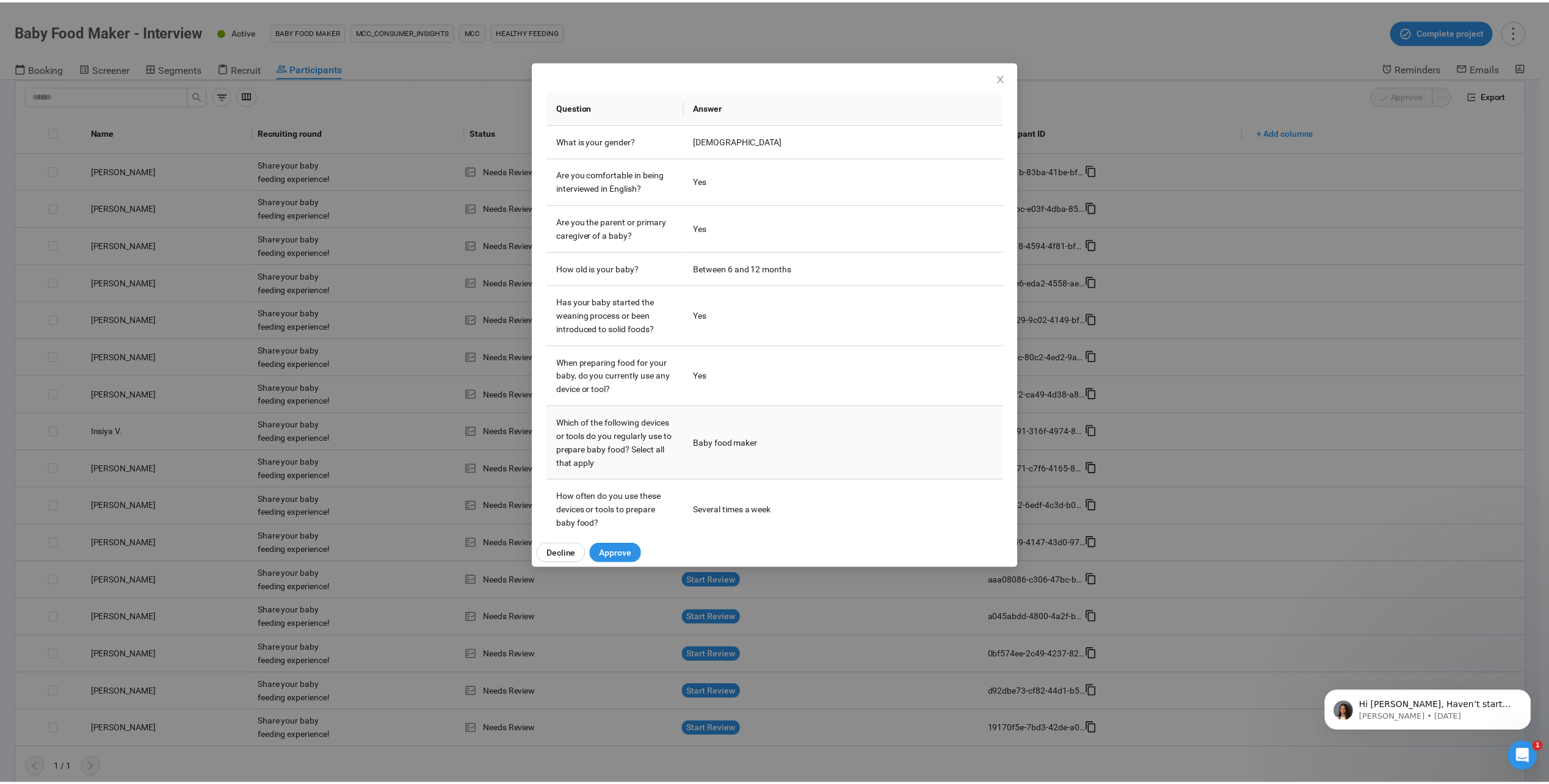
scroll to position [151, 0]
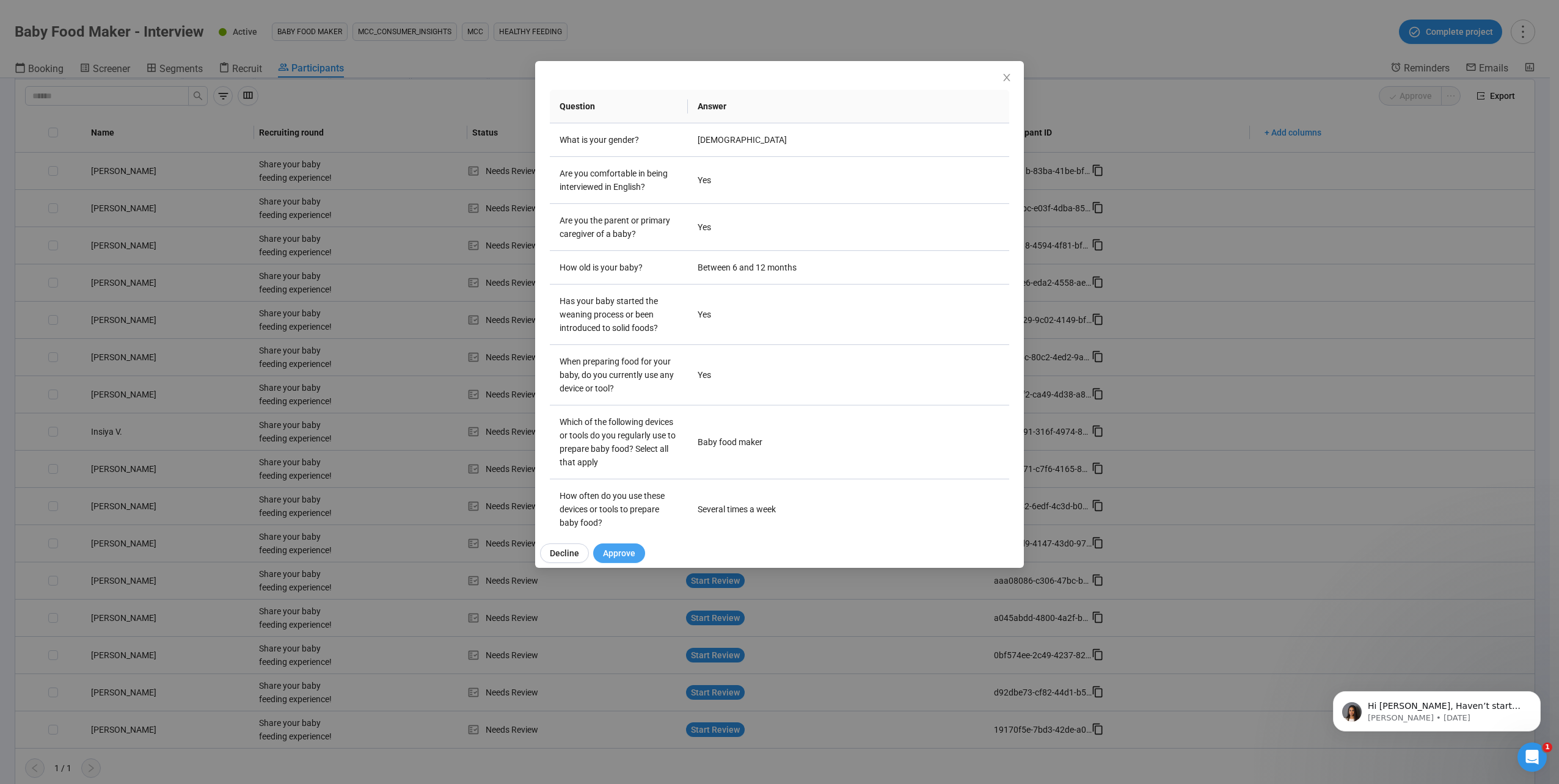
click at [620, 553] on span "Approve" at bounding box center [619, 553] width 32 height 13
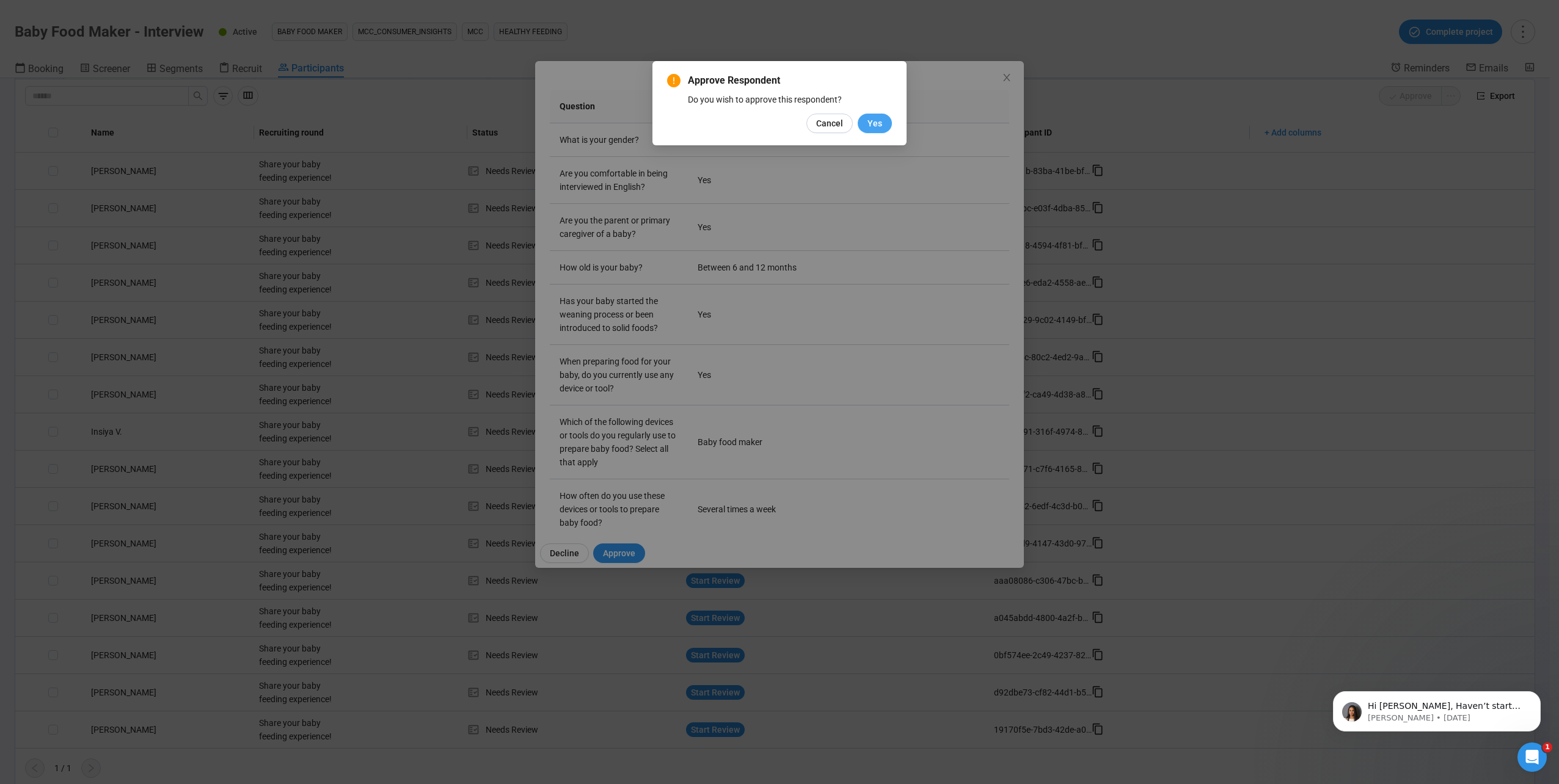
click at [877, 128] on span "Yes" at bounding box center [874, 124] width 15 height 13
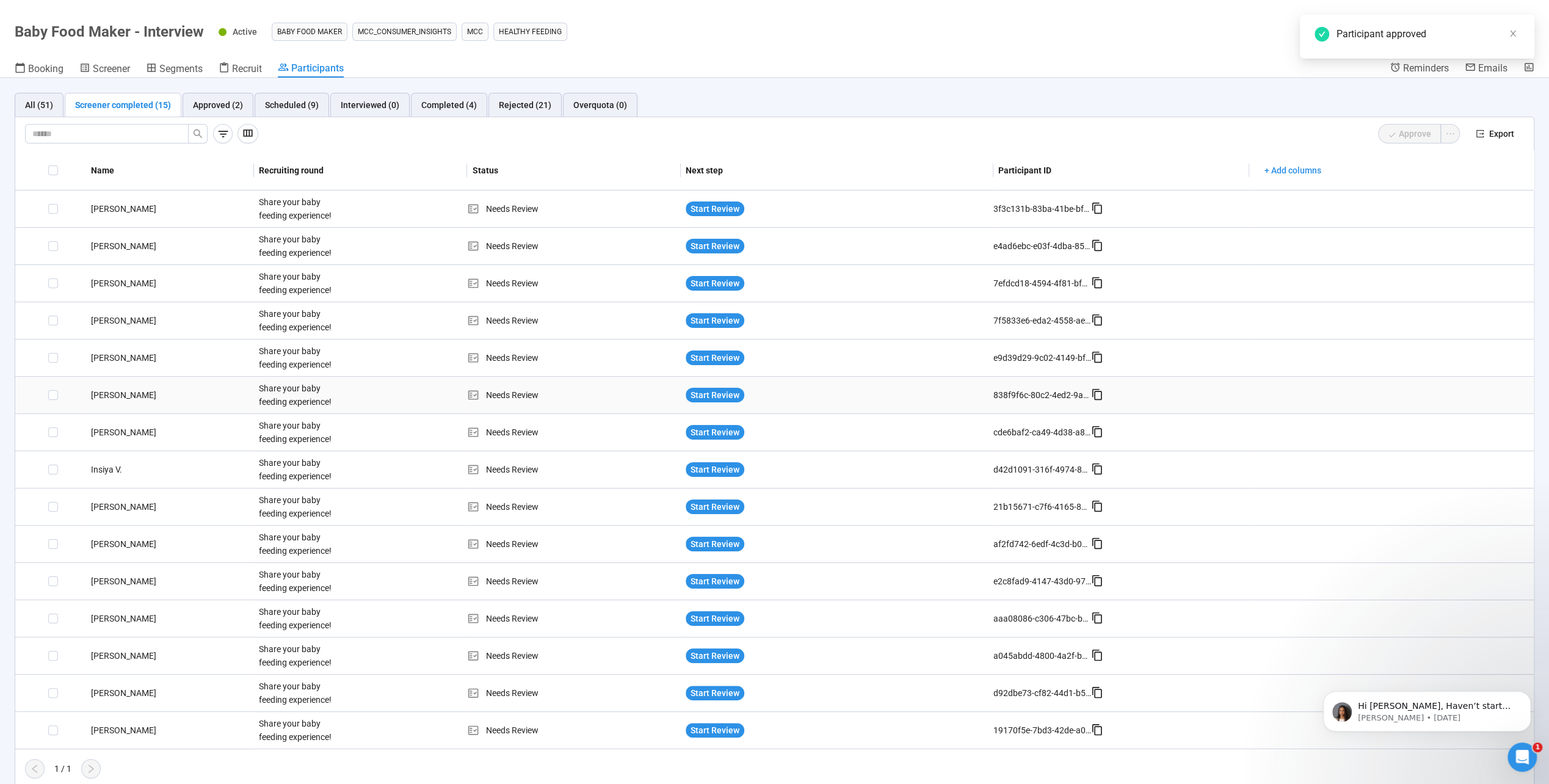
scroll to position [1, 0]
click at [427, 104] on div "Completed (4)" at bounding box center [449, 104] width 55 height 13
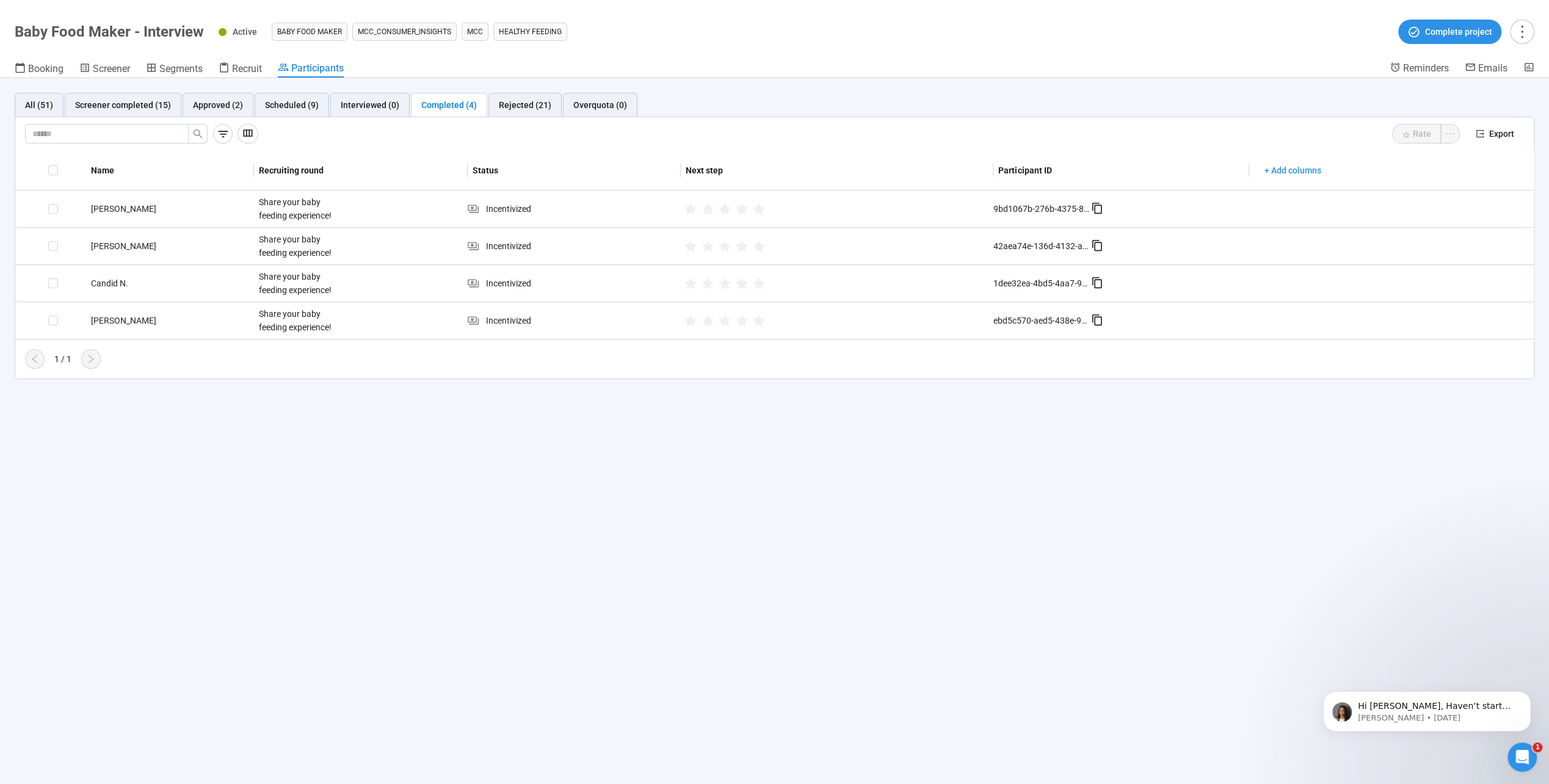
scroll to position [0, 0]
